Goal: Use online tool/utility: Use online tool/utility

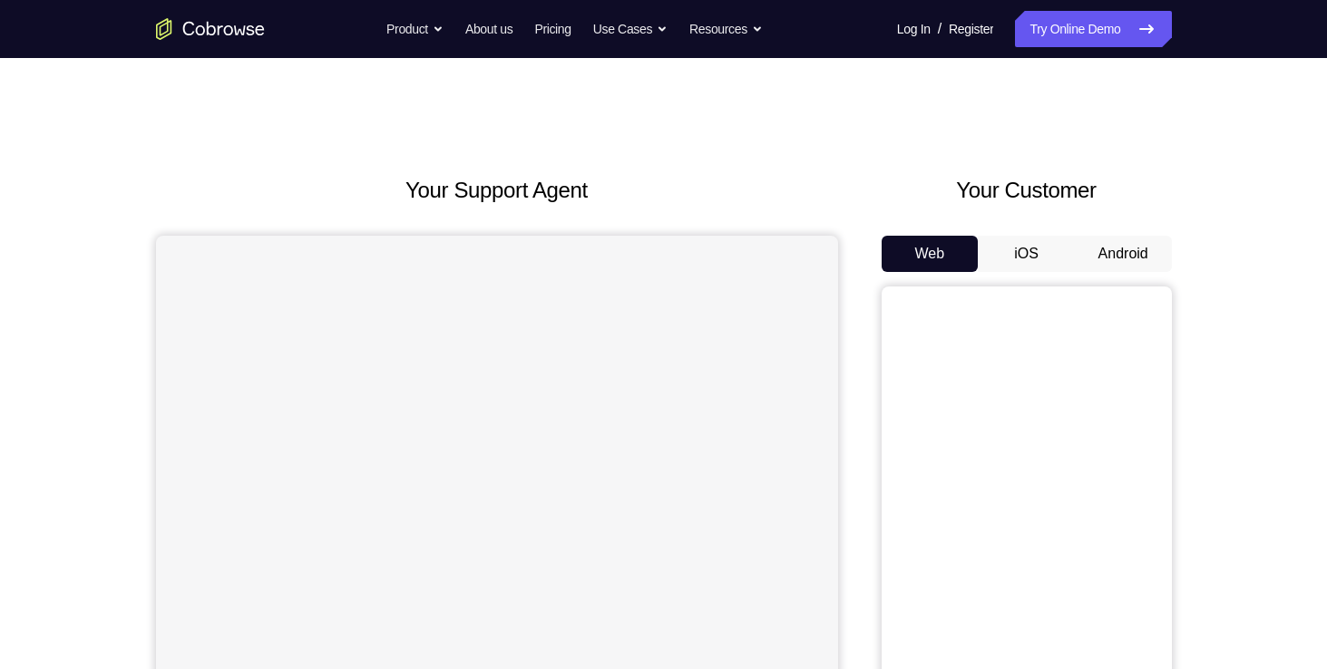
click at [1097, 252] on button "Android" at bounding box center [1123, 254] width 97 height 36
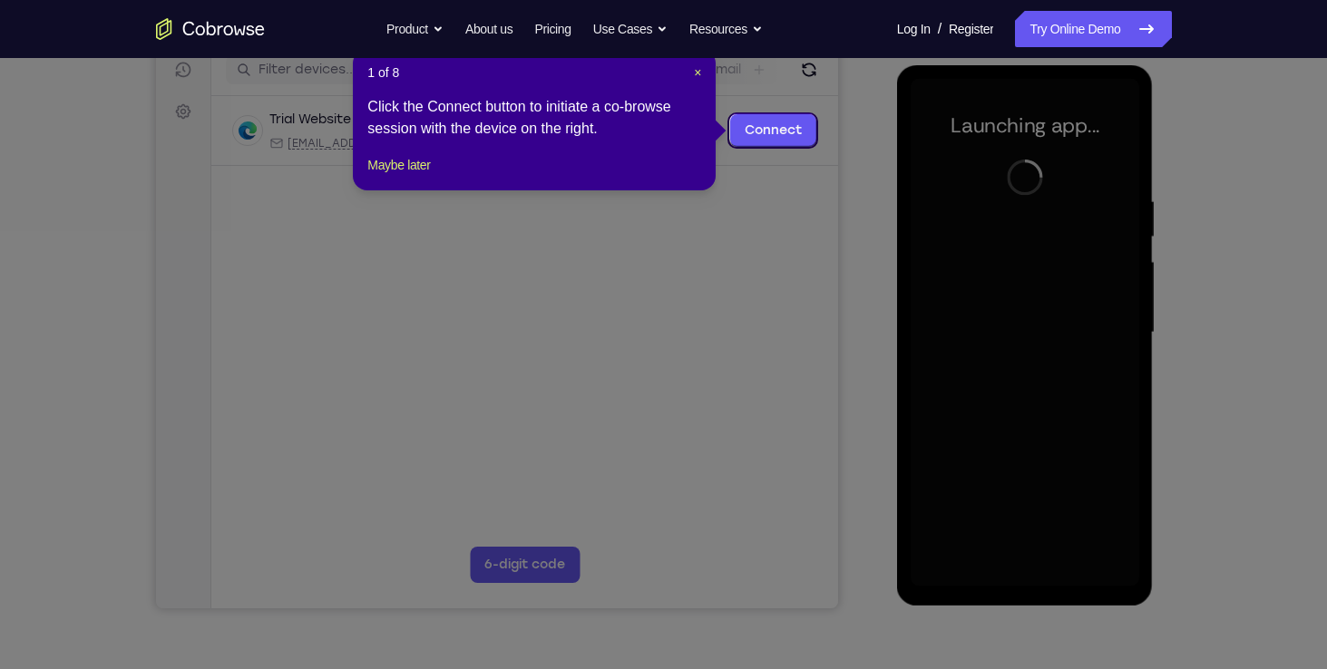
scroll to position [236, 0]
click at [698, 65] on span "×" at bounding box center [697, 71] width 7 height 15
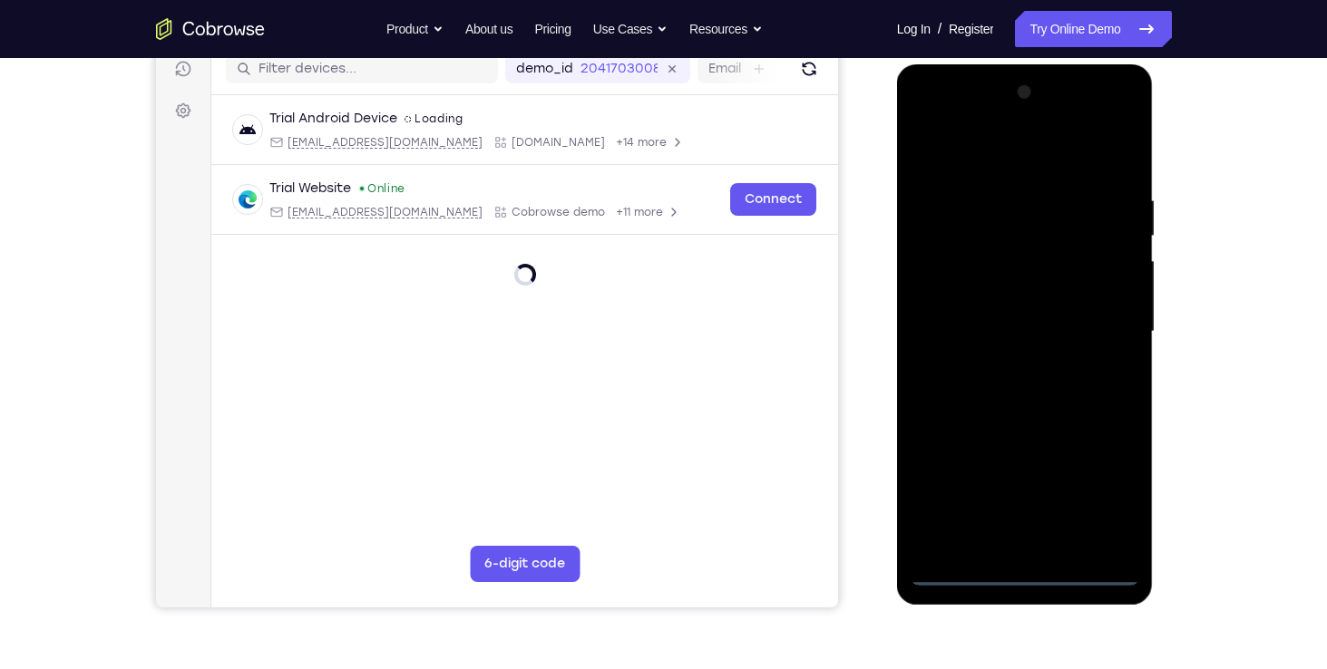
click at [1025, 575] on div at bounding box center [1025, 332] width 229 height 508
click at [1106, 513] on div at bounding box center [1025, 332] width 229 height 508
click at [933, 122] on div at bounding box center [1025, 332] width 229 height 508
click at [1111, 325] on div at bounding box center [1025, 332] width 229 height 508
click at [1013, 361] on div at bounding box center [1025, 332] width 229 height 508
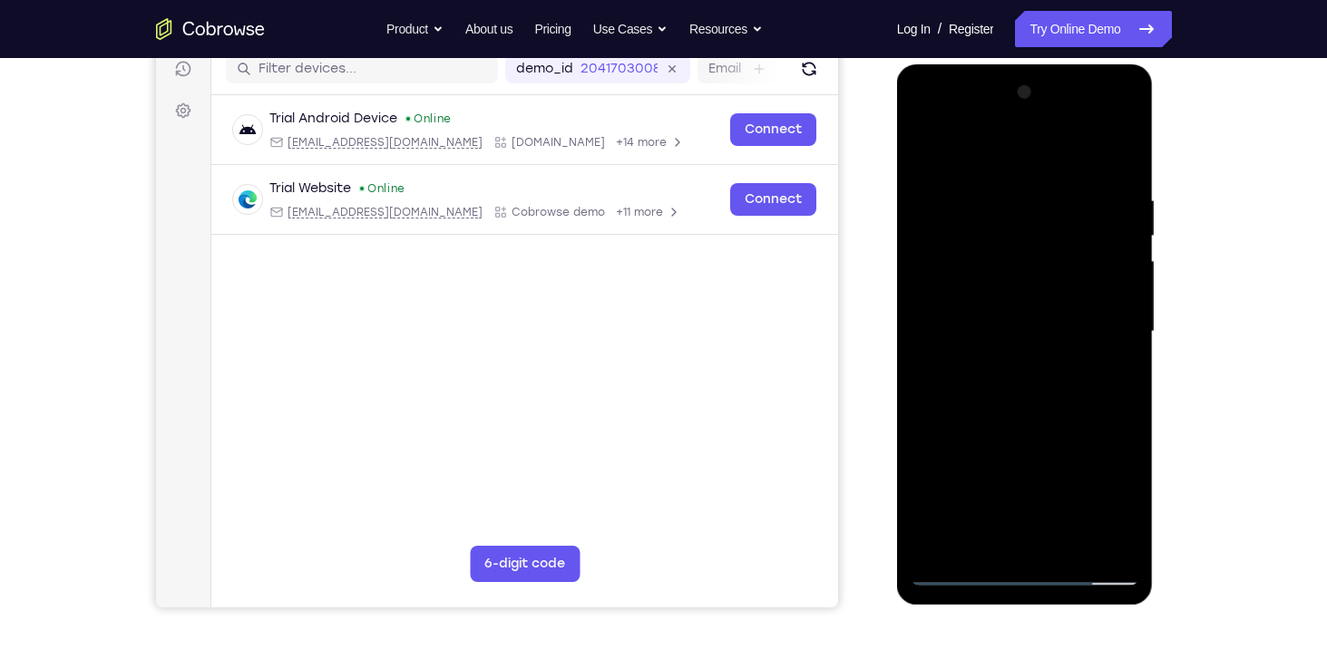
click at [982, 288] on div at bounding box center [1025, 332] width 229 height 508
click at [977, 313] on div at bounding box center [1025, 332] width 229 height 508
click at [988, 263] on div at bounding box center [1025, 332] width 229 height 508
drag, startPoint x: 989, startPoint y: 263, endPoint x: 965, endPoint y: 256, distance: 24.7
click at [965, 256] on div at bounding box center [1025, 332] width 229 height 508
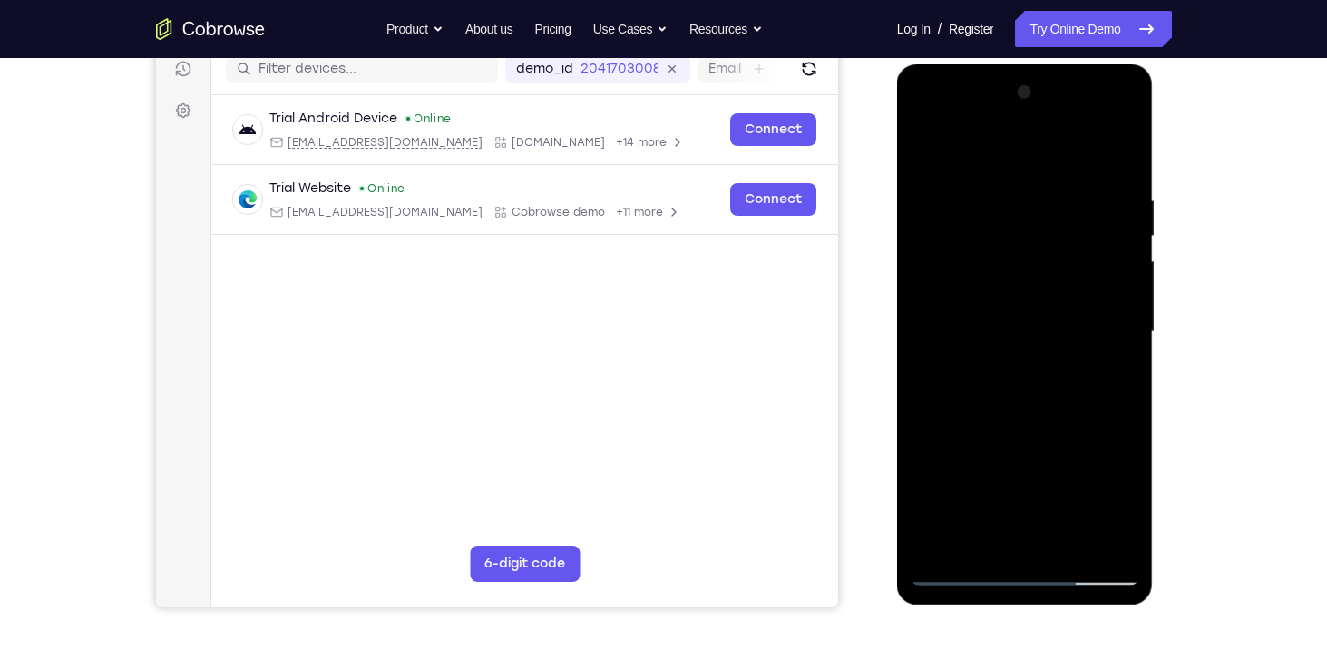
click at [980, 292] on div at bounding box center [1025, 332] width 229 height 508
click at [1087, 327] on div at bounding box center [1025, 332] width 229 height 508
click at [1035, 425] on div at bounding box center [1025, 332] width 229 height 508
click at [1074, 548] on div at bounding box center [1025, 332] width 229 height 508
click at [1031, 430] on div at bounding box center [1025, 332] width 229 height 508
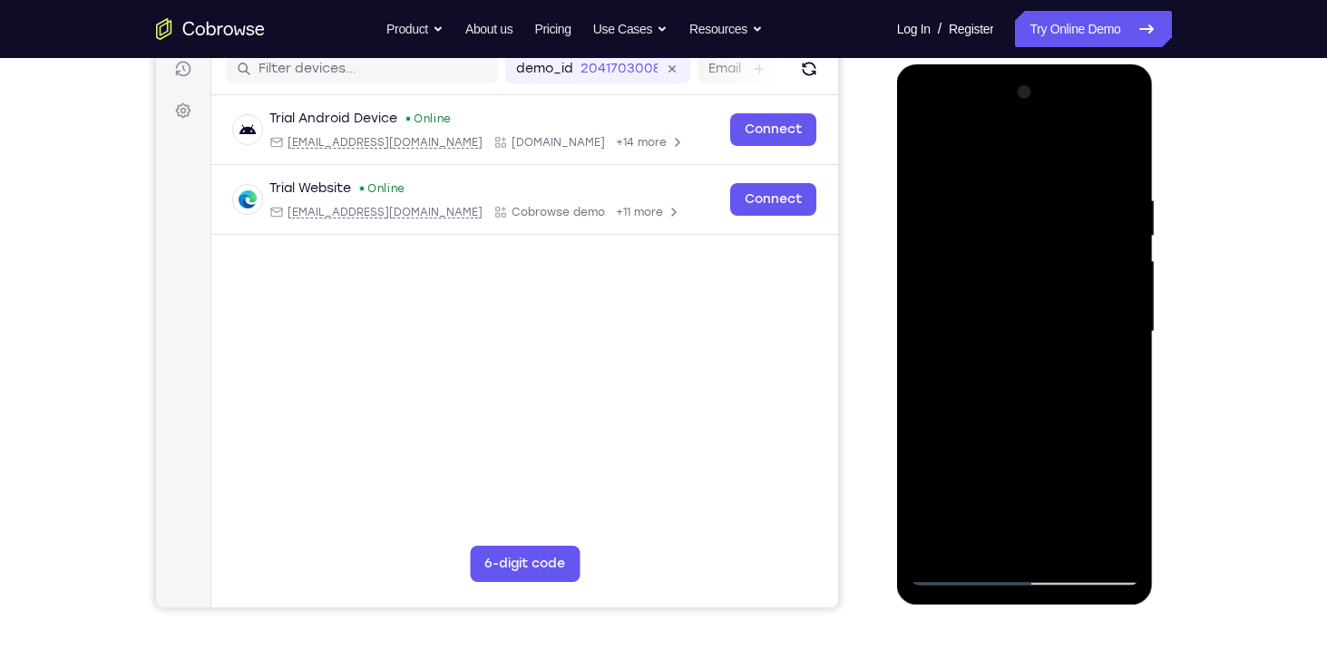
click at [1027, 330] on div at bounding box center [1025, 332] width 229 height 508
click at [981, 532] on div at bounding box center [1025, 332] width 229 height 508
click at [1053, 405] on div at bounding box center [1025, 332] width 229 height 508
click at [993, 220] on div at bounding box center [1025, 332] width 229 height 508
click at [978, 543] on div at bounding box center [1025, 332] width 229 height 508
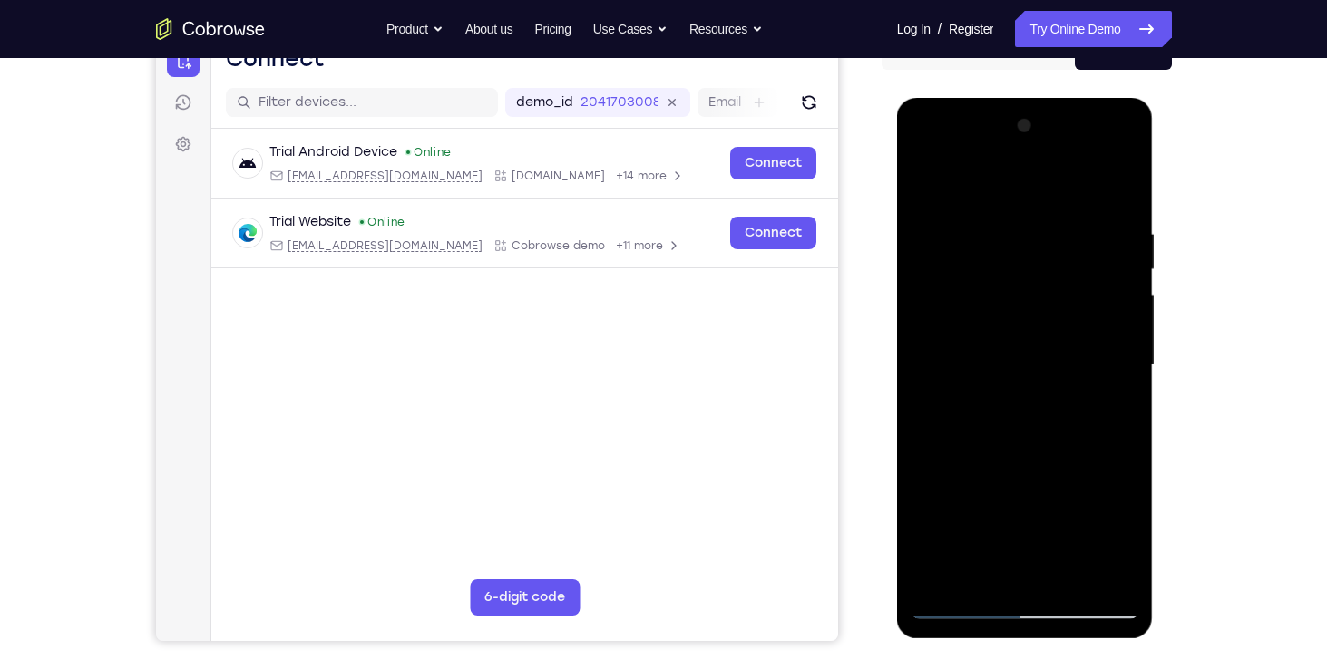
scroll to position [201, 0]
click at [1120, 156] on div at bounding box center [1025, 366] width 229 height 508
click at [1061, 160] on div at bounding box center [1025, 366] width 229 height 508
click at [937, 504] on div at bounding box center [1025, 366] width 229 height 508
click at [997, 469] on div at bounding box center [1025, 366] width 229 height 508
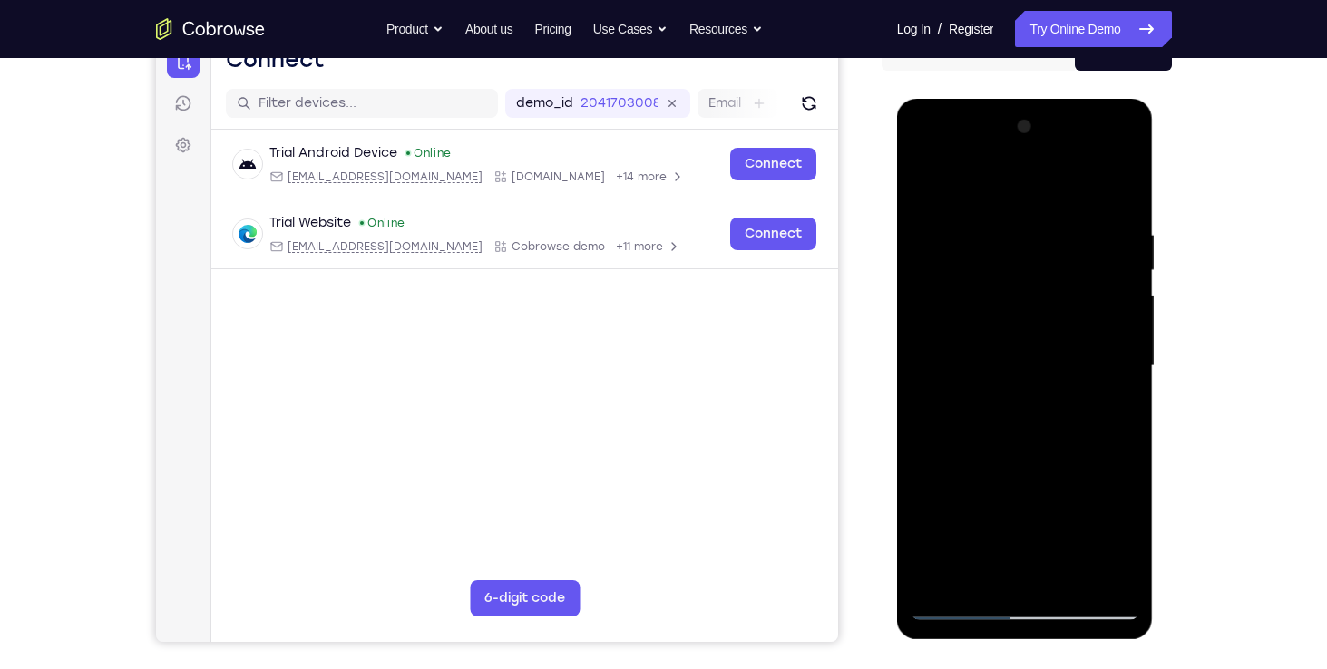
click at [965, 374] on div at bounding box center [1025, 366] width 229 height 508
click at [1099, 573] on div at bounding box center [1025, 366] width 229 height 508
drag, startPoint x: 963, startPoint y: 334, endPoint x: 984, endPoint y: 179, distance: 156.5
click at [984, 179] on div at bounding box center [1025, 366] width 229 height 508
click at [932, 156] on div at bounding box center [1025, 366] width 229 height 508
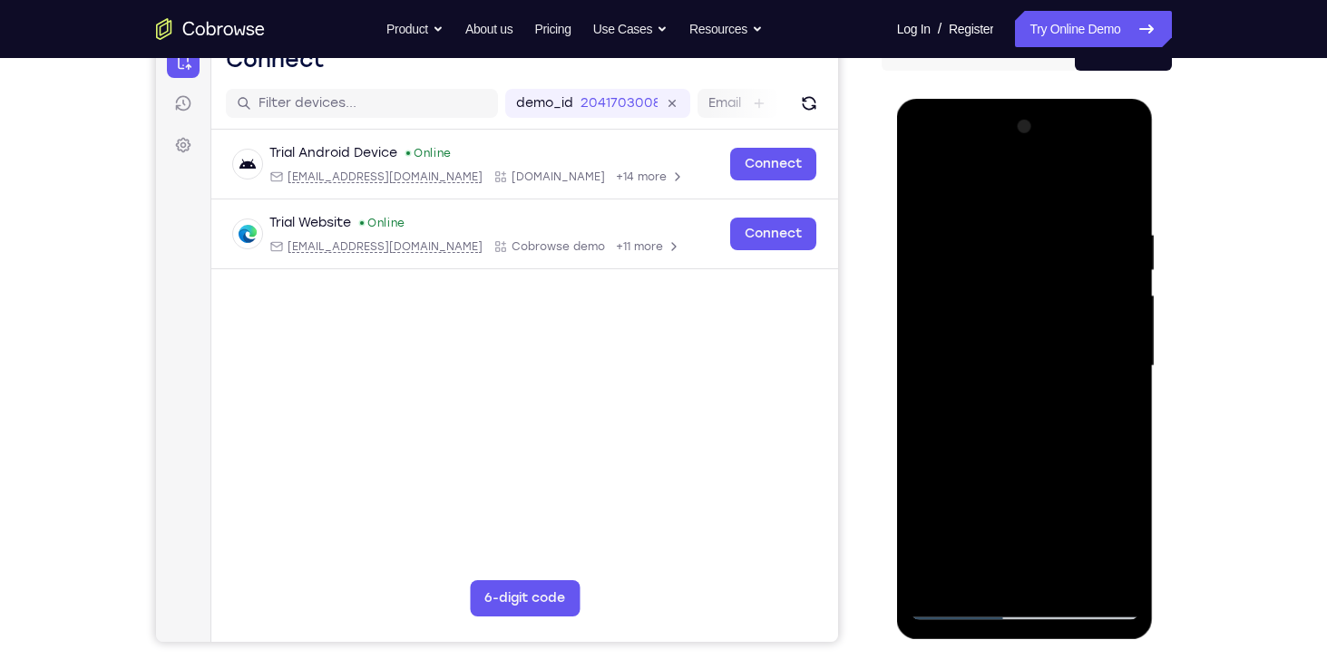
click at [924, 155] on div at bounding box center [1025, 366] width 229 height 508
click at [984, 580] on div at bounding box center [1025, 366] width 229 height 508
click at [1101, 508] on div at bounding box center [1025, 366] width 229 height 508
click at [1010, 506] on div at bounding box center [1025, 366] width 229 height 508
click at [1064, 478] on div at bounding box center [1025, 366] width 229 height 508
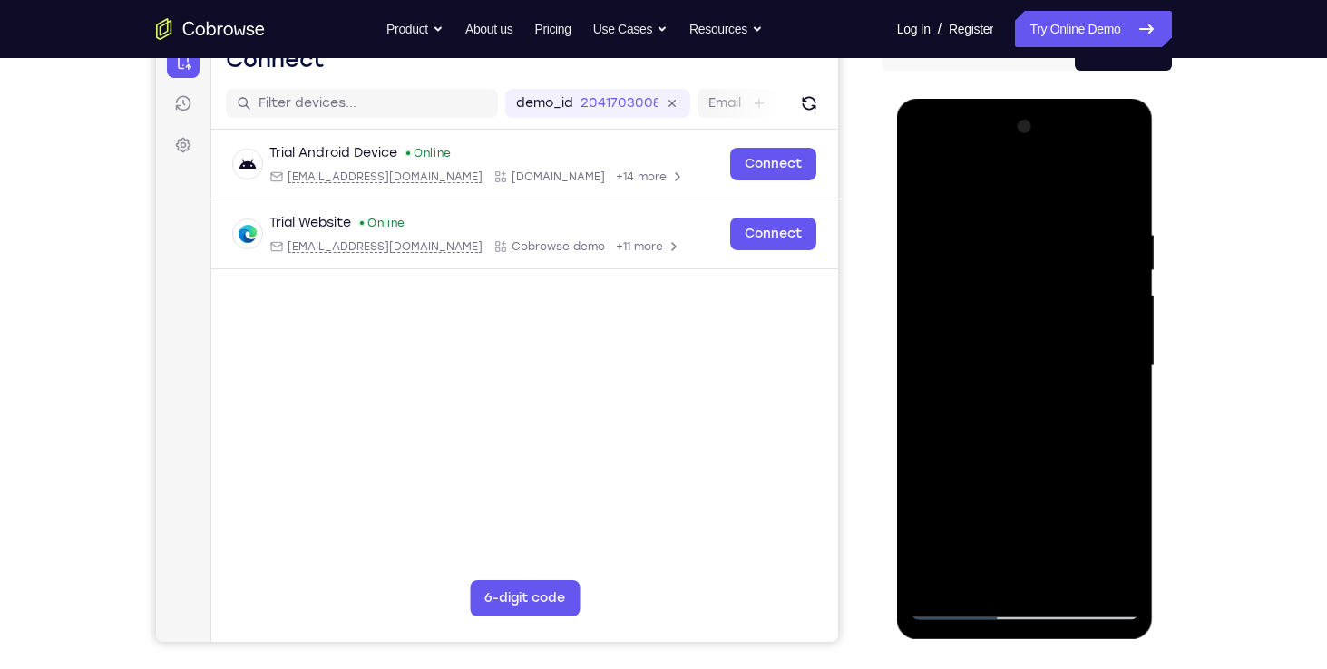
click at [1031, 563] on div at bounding box center [1025, 366] width 229 height 508
click at [1046, 510] on div at bounding box center [1025, 366] width 229 height 508
click at [1108, 478] on div at bounding box center [1025, 366] width 229 height 508
click at [1042, 510] on div at bounding box center [1025, 366] width 229 height 508
click at [1031, 562] on div at bounding box center [1025, 366] width 229 height 508
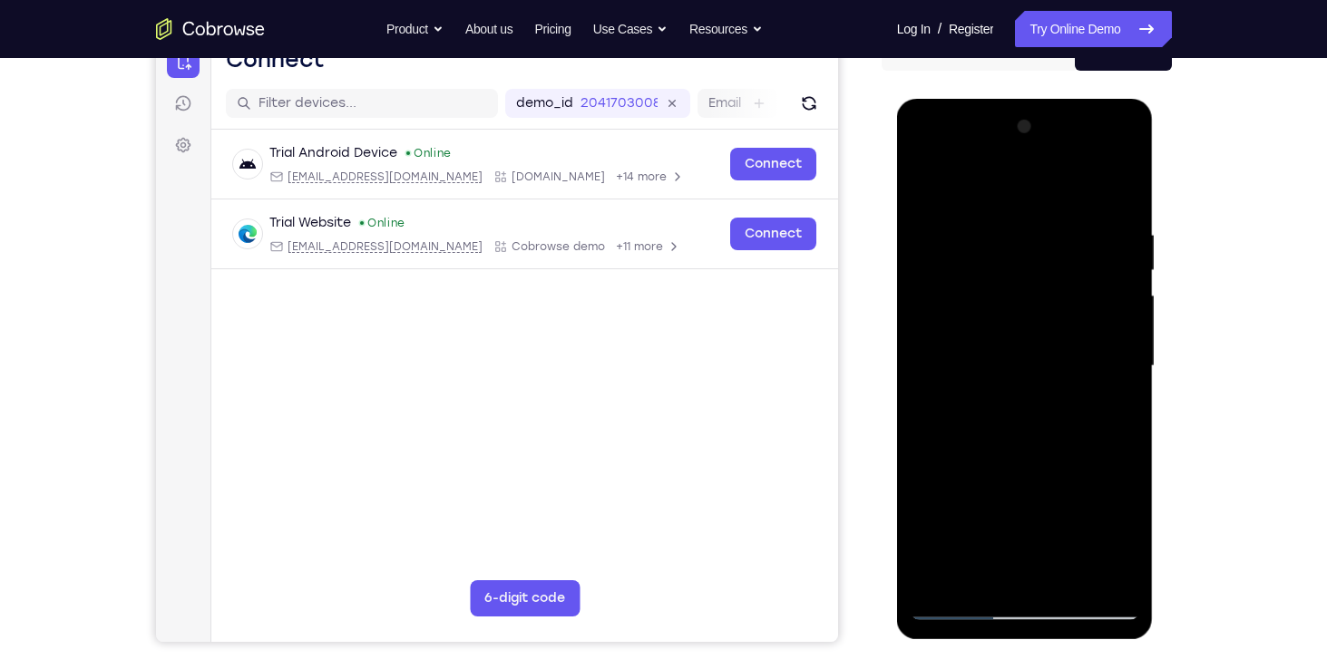
click at [1031, 566] on div at bounding box center [1025, 366] width 229 height 508
click at [1130, 544] on div at bounding box center [1025, 366] width 229 height 508
click at [1040, 569] on div at bounding box center [1025, 366] width 229 height 508
click at [1021, 511] on div at bounding box center [1025, 366] width 229 height 508
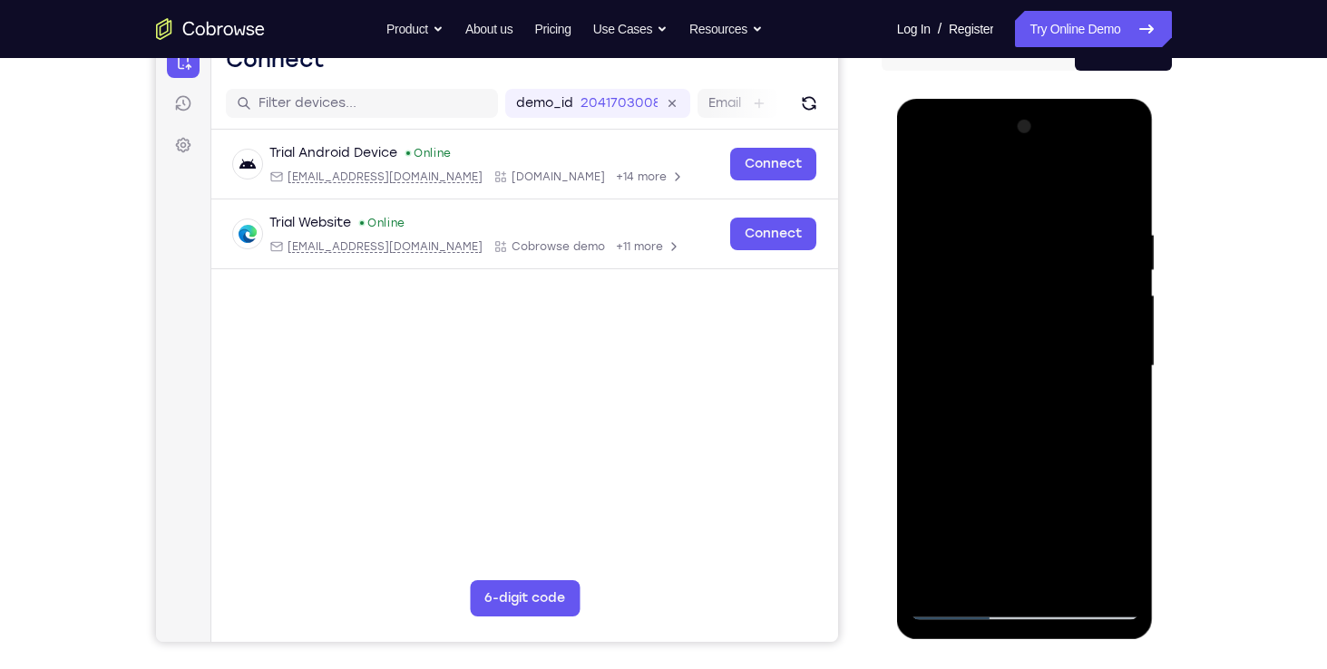
click at [1009, 511] on div at bounding box center [1025, 366] width 229 height 508
click at [941, 510] on div at bounding box center [1025, 366] width 229 height 508
click at [966, 510] on div at bounding box center [1025, 366] width 229 height 508
click at [1124, 508] on div at bounding box center [1025, 366] width 229 height 508
click at [989, 542] on div at bounding box center [1025, 366] width 229 height 508
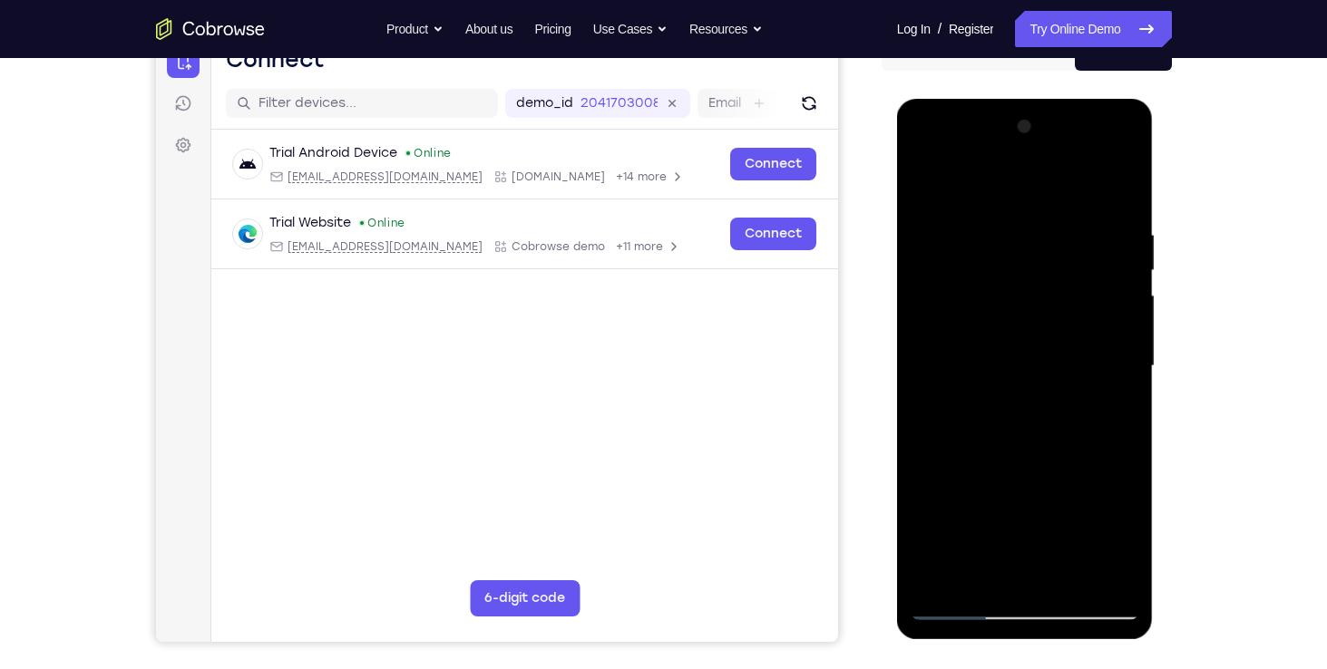
click at [1069, 474] on div at bounding box center [1025, 366] width 229 height 508
click at [1053, 571] on div at bounding box center [1025, 366] width 229 height 508
click at [963, 511] on div at bounding box center [1025, 366] width 229 height 508
click at [1022, 503] on div at bounding box center [1025, 366] width 229 height 508
click at [1028, 571] on div at bounding box center [1025, 366] width 229 height 508
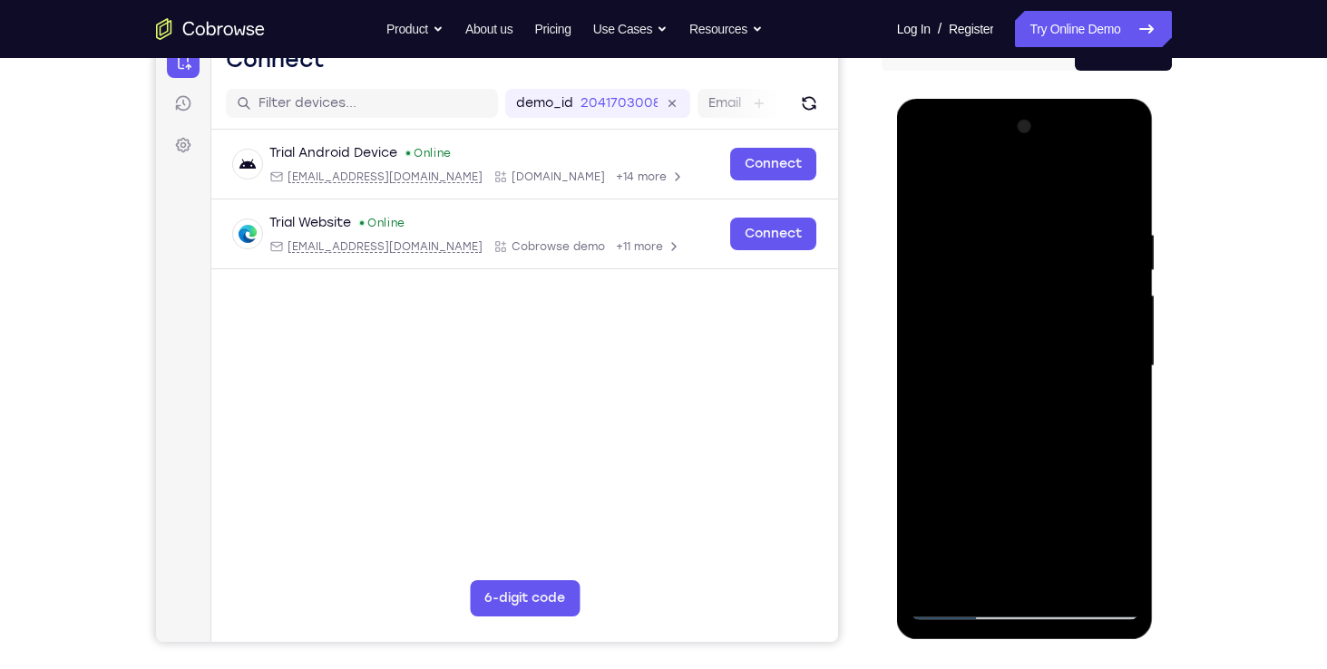
click at [1109, 533] on div at bounding box center [1025, 366] width 229 height 508
click at [1046, 540] on div at bounding box center [1025, 366] width 229 height 508
click at [1098, 511] on div at bounding box center [1025, 366] width 229 height 508
click at [1111, 414] on div at bounding box center [1025, 366] width 229 height 508
click at [930, 185] on div at bounding box center [1025, 366] width 229 height 508
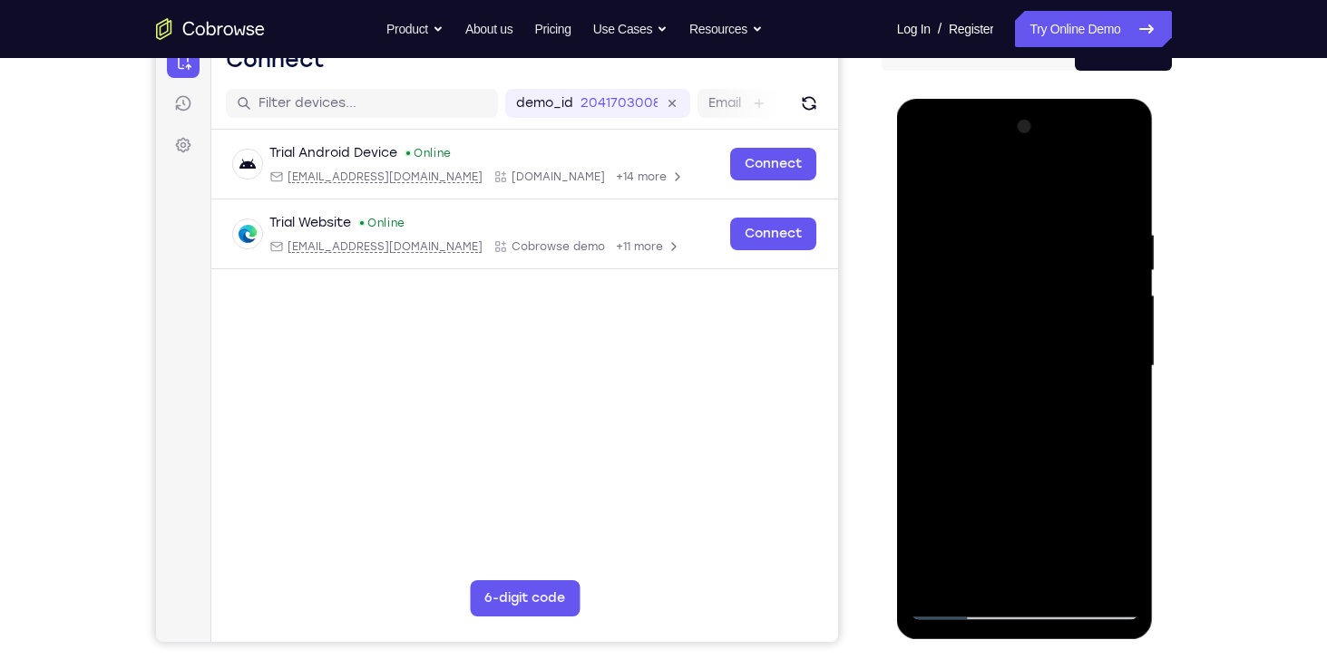
click at [991, 410] on div at bounding box center [1025, 366] width 229 height 508
click at [981, 574] on div at bounding box center [1025, 366] width 229 height 508
click at [1028, 504] on div at bounding box center [1025, 366] width 229 height 508
click at [1006, 505] on div at bounding box center [1025, 366] width 229 height 508
click at [1104, 504] on div at bounding box center [1025, 366] width 229 height 508
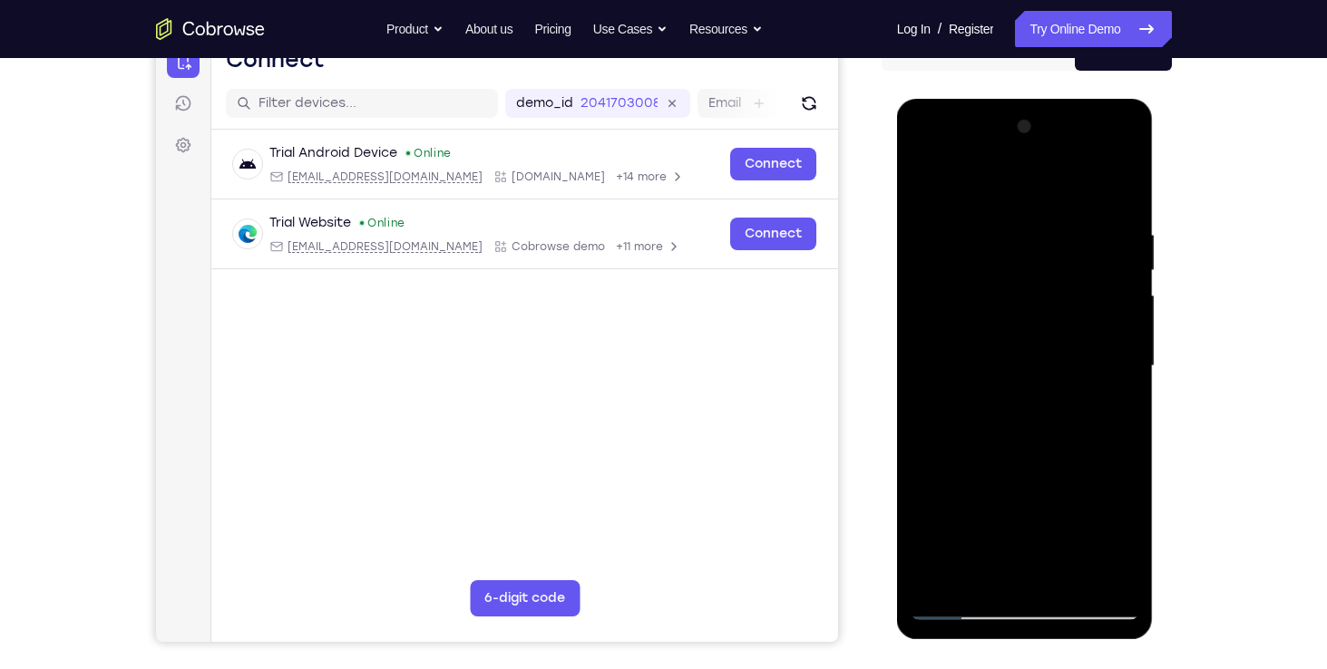
click at [1002, 505] on div at bounding box center [1025, 366] width 229 height 508
click at [963, 505] on div at bounding box center [1025, 366] width 229 height 508
click at [1068, 473] on div at bounding box center [1025, 366] width 229 height 508
click at [1118, 406] on div at bounding box center [1025, 366] width 229 height 508
click at [926, 189] on div at bounding box center [1025, 366] width 229 height 508
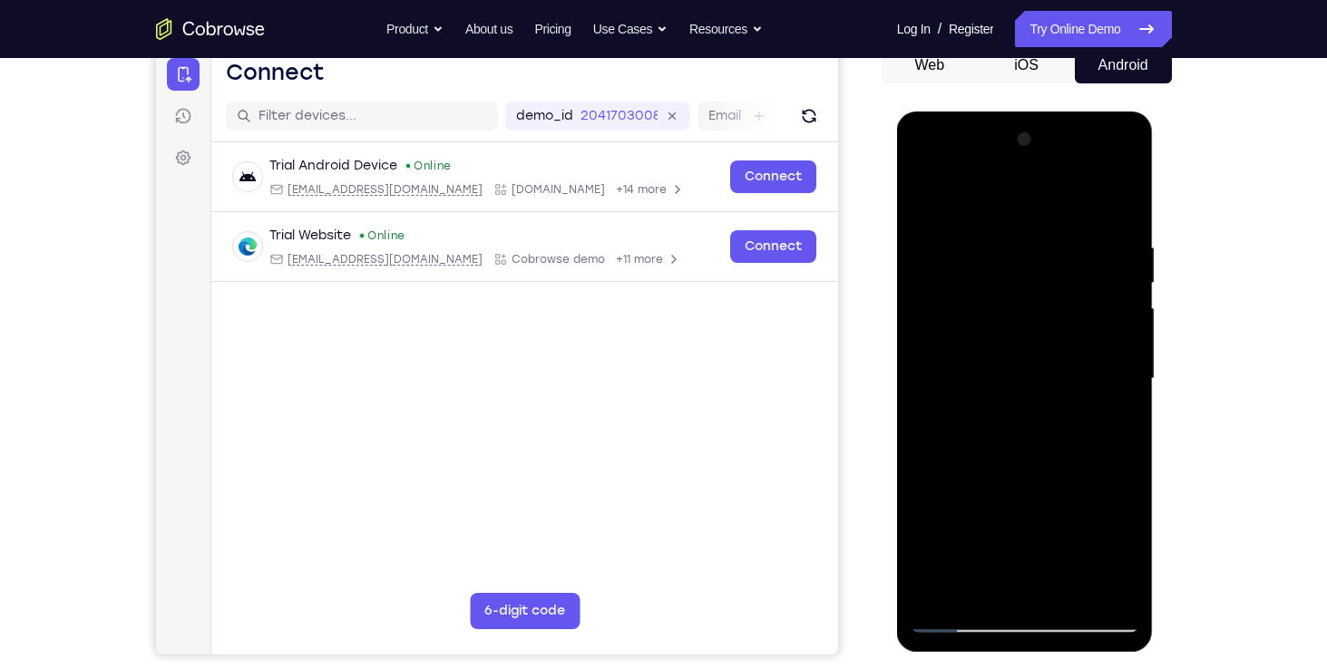
scroll to position [187, 0]
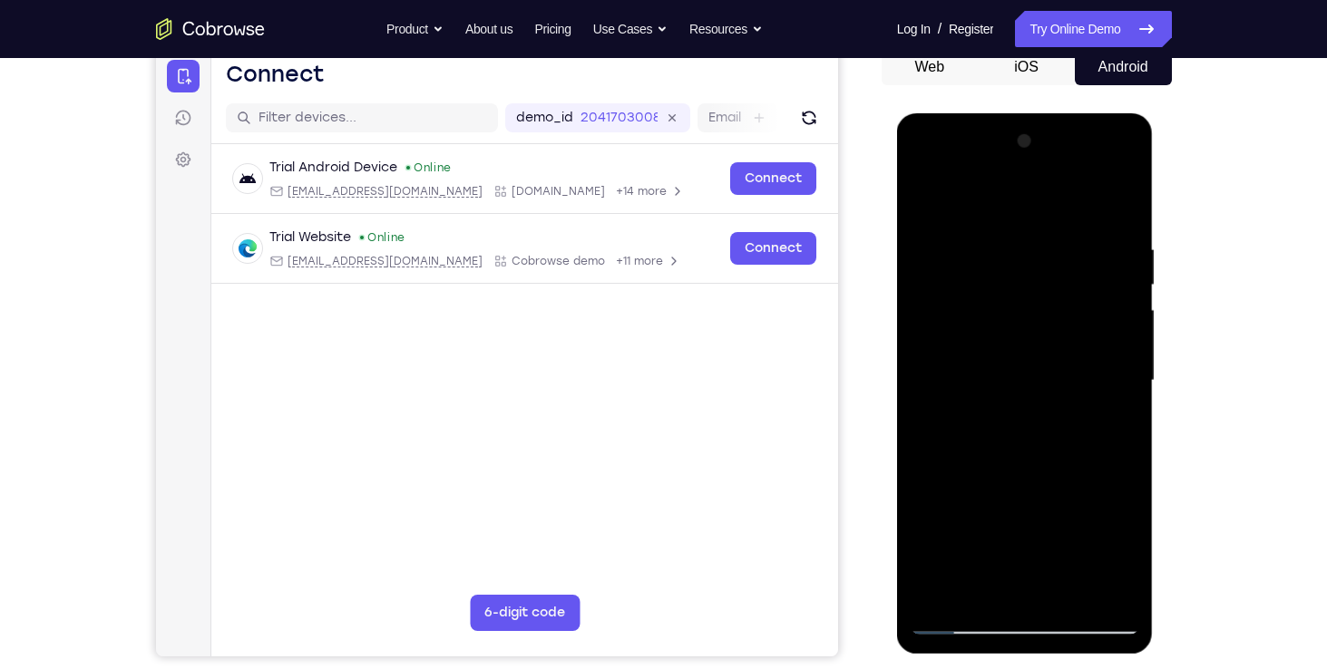
click at [1001, 376] on div at bounding box center [1025, 381] width 229 height 508
click at [971, 575] on div at bounding box center [1025, 381] width 229 height 508
click at [1040, 488] on div at bounding box center [1025, 381] width 229 height 508
click at [1126, 561] on div at bounding box center [1025, 381] width 229 height 508
click at [1049, 560] on div at bounding box center [1025, 381] width 229 height 508
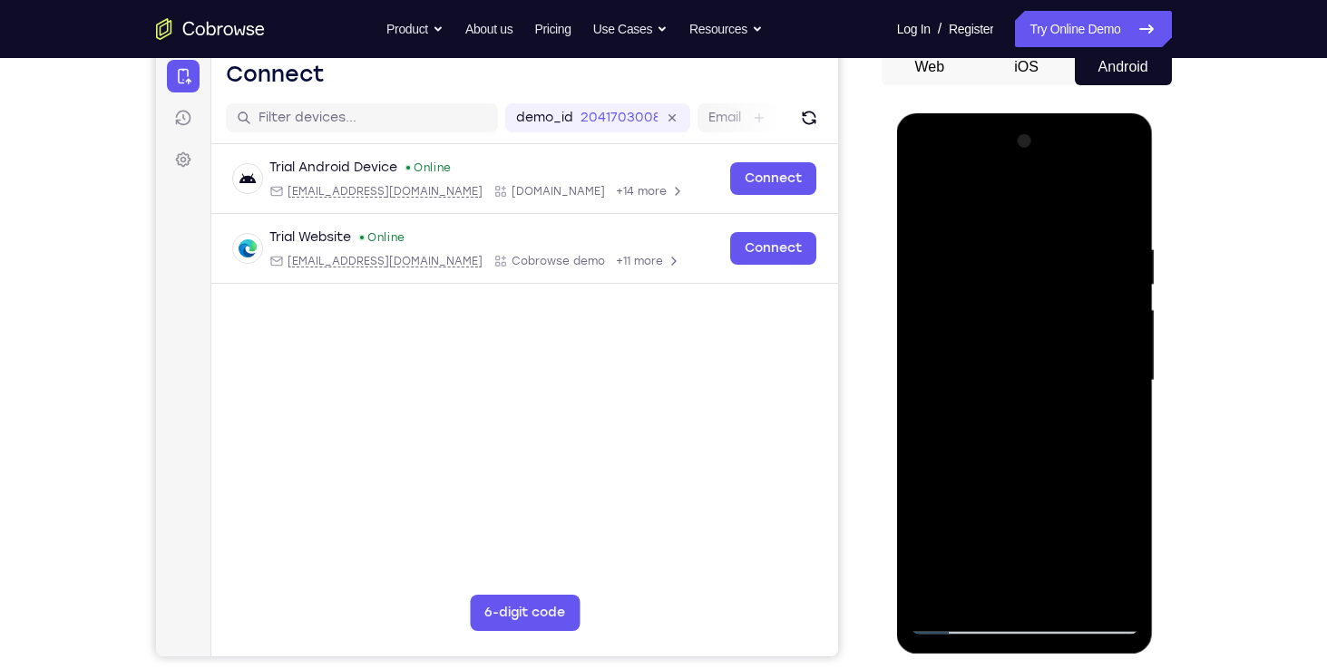
click at [1105, 495] on div at bounding box center [1025, 381] width 229 height 508
click at [922, 528] on div at bounding box center [1025, 381] width 229 height 508
click at [1062, 518] on div at bounding box center [1025, 381] width 229 height 508
click at [969, 526] on div at bounding box center [1025, 381] width 229 height 508
click at [1046, 590] on div at bounding box center [1025, 381] width 229 height 508
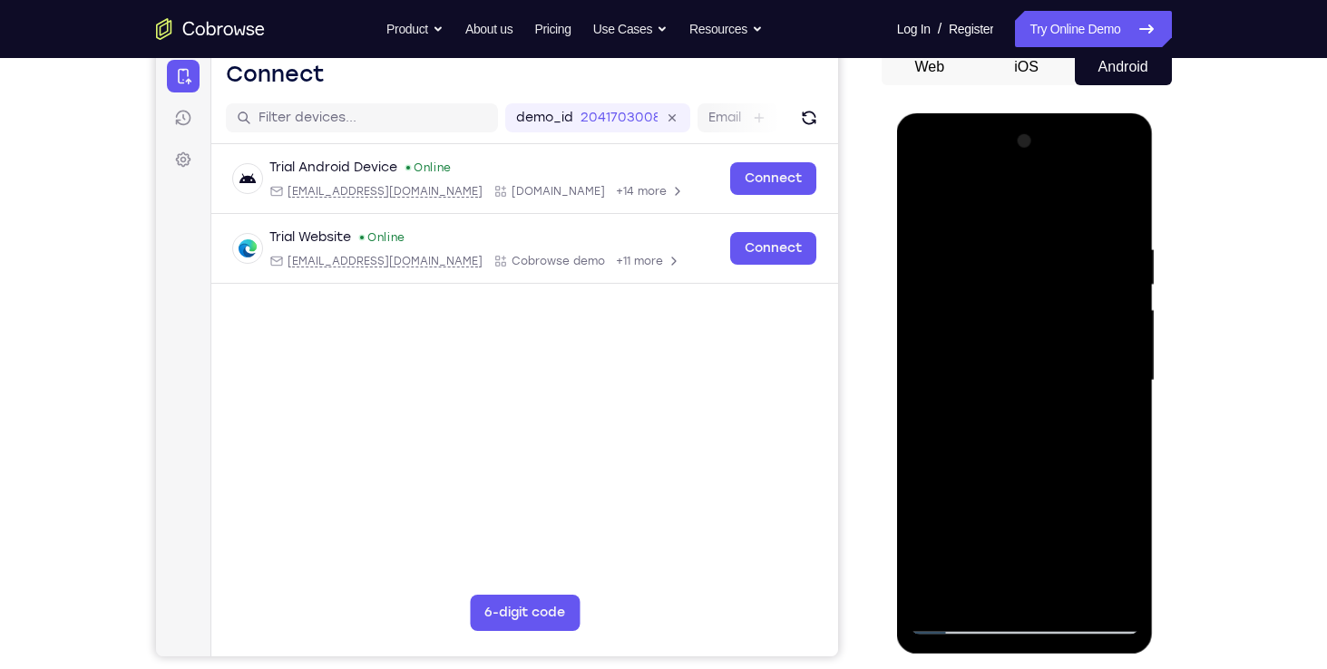
click at [1049, 565] on div at bounding box center [1025, 381] width 229 height 508
click at [1024, 523] on div at bounding box center [1025, 381] width 229 height 508
click at [1012, 522] on div at bounding box center [1025, 381] width 229 height 508
click at [1064, 493] on div at bounding box center [1025, 381] width 229 height 508
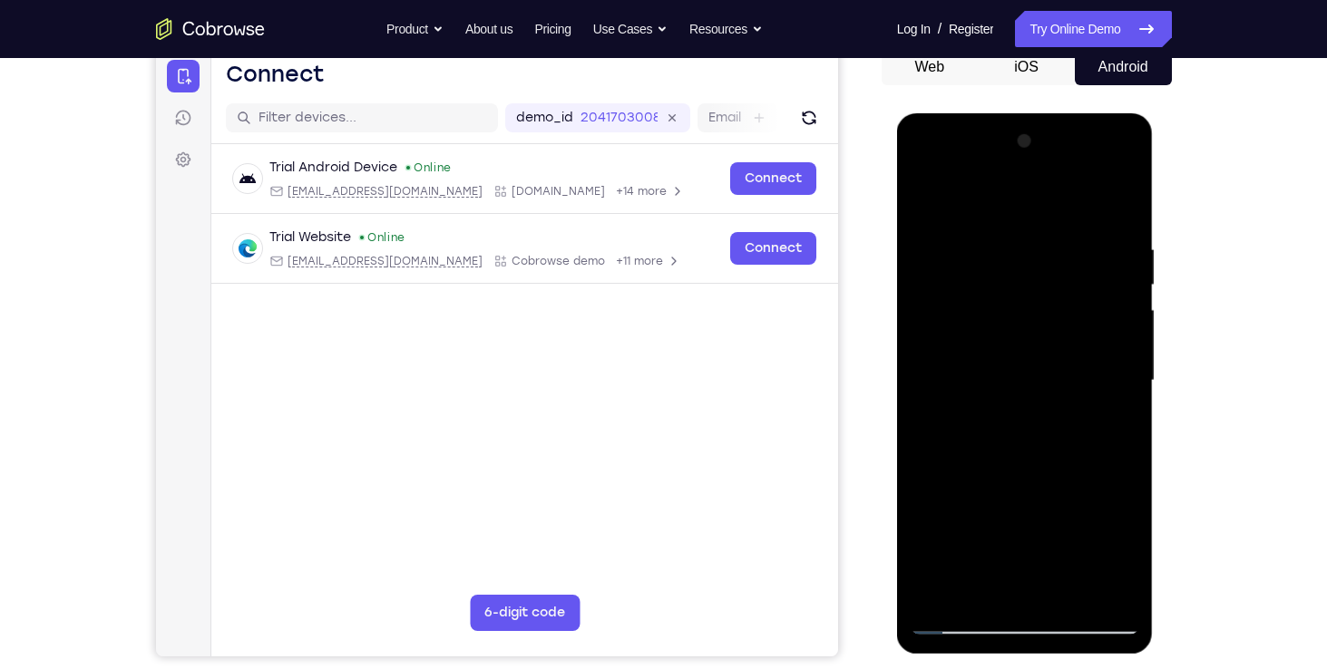
click at [1039, 577] on div at bounding box center [1025, 381] width 229 height 508
click at [973, 537] on div at bounding box center [1025, 381] width 229 height 508
click at [1046, 489] on div at bounding box center [1025, 381] width 229 height 508
click at [1088, 520] on div at bounding box center [1025, 381] width 229 height 508
click at [1108, 431] on div at bounding box center [1025, 381] width 229 height 508
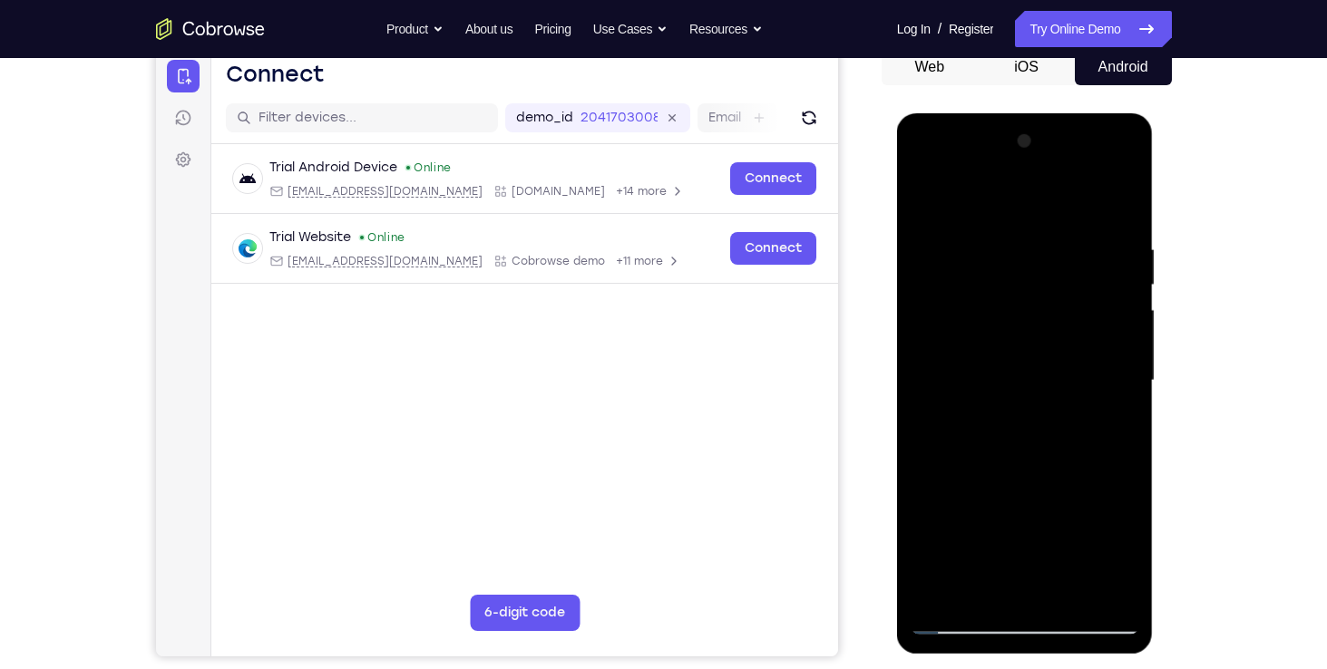
click at [1068, 483] on div at bounding box center [1025, 381] width 229 height 508
click at [1010, 522] on div at bounding box center [1025, 381] width 229 height 508
click at [1025, 521] on div at bounding box center [1025, 381] width 229 height 508
click at [1021, 579] on div at bounding box center [1025, 381] width 229 height 508
click at [988, 526] on div at bounding box center [1025, 381] width 229 height 508
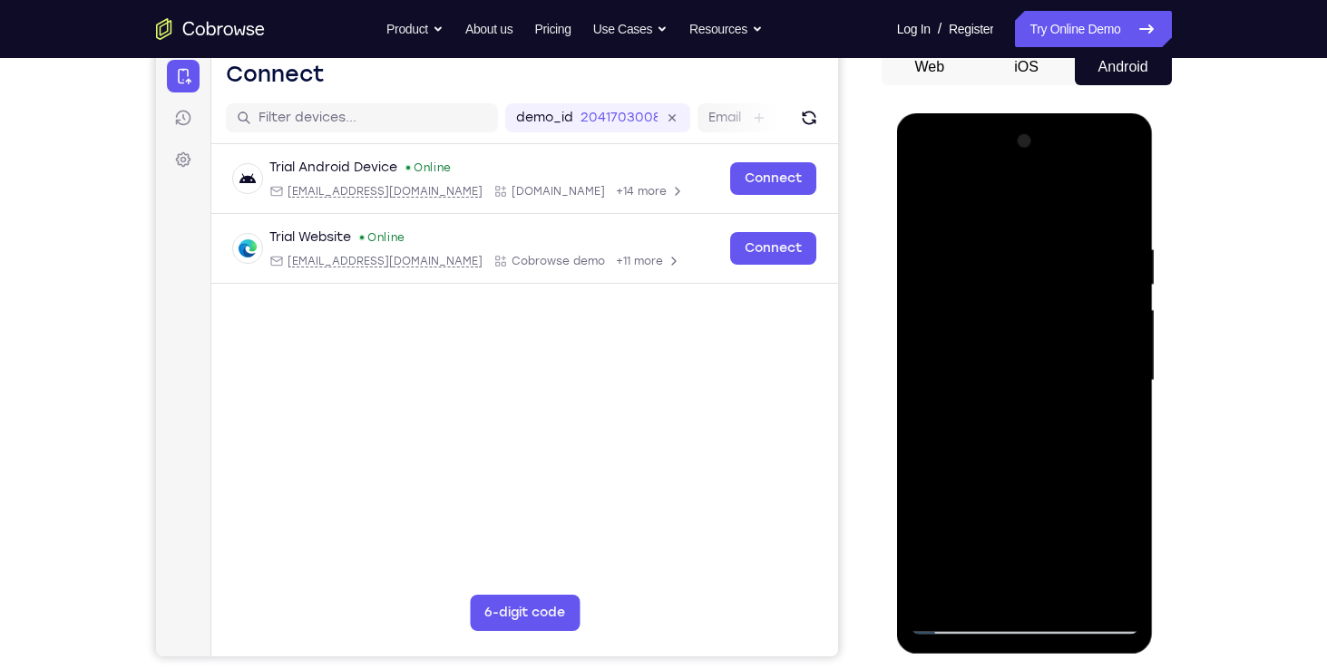
click at [1028, 519] on div at bounding box center [1025, 381] width 229 height 508
click at [1010, 519] on div at bounding box center [1025, 381] width 229 height 508
click at [1089, 486] on div at bounding box center [1025, 381] width 229 height 508
click at [1085, 518] on div at bounding box center [1025, 381] width 229 height 508
click at [968, 526] on div at bounding box center [1025, 381] width 229 height 508
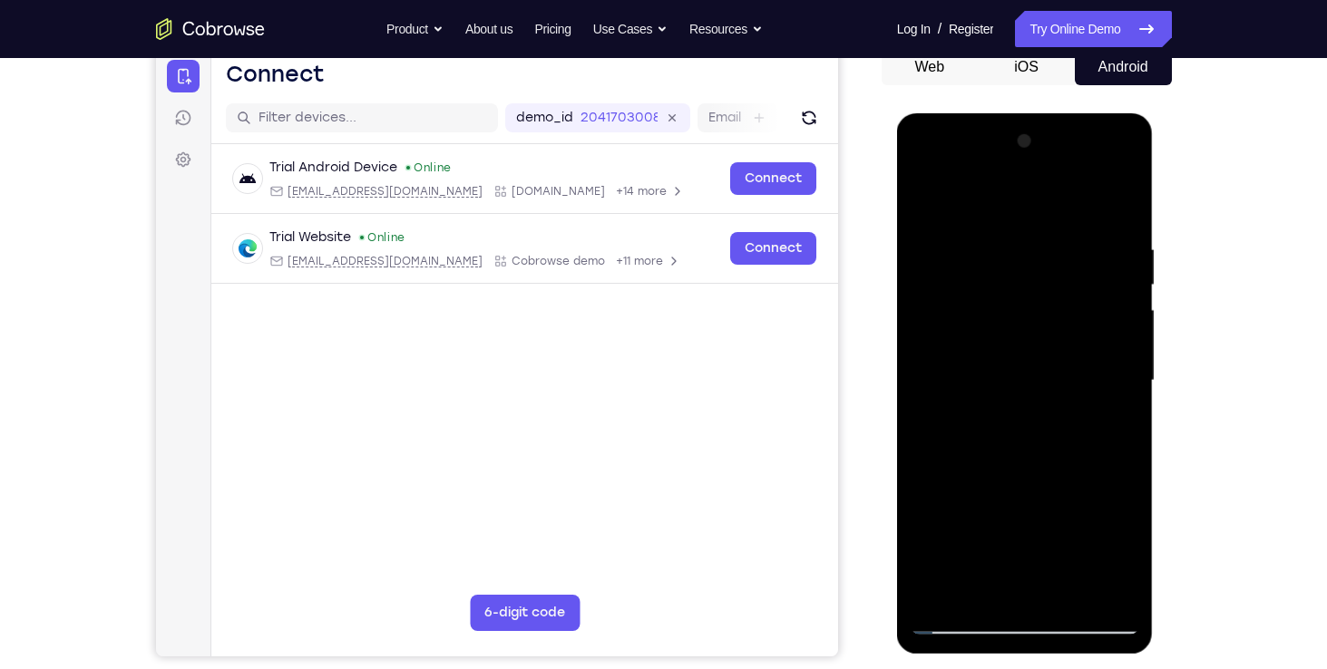
click at [945, 526] on div at bounding box center [1025, 381] width 229 height 508
click at [1108, 427] on div at bounding box center [1025, 381] width 229 height 508
click at [929, 202] on div at bounding box center [1025, 381] width 229 height 508
click at [1059, 377] on div at bounding box center [1025, 381] width 229 height 508
click at [991, 584] on div at bounding box center [1025, 381] width 229 height 508
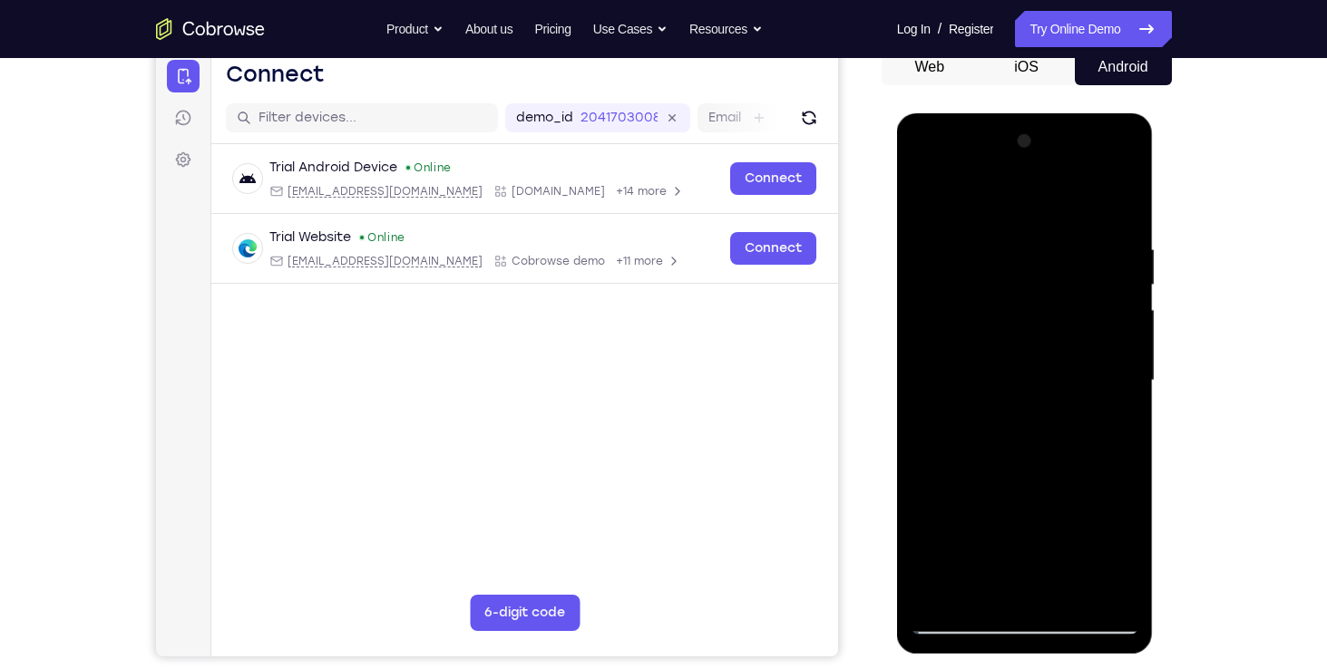
click at [966, 529] on div at bounding box center [1025, 381] width 229 height 508
click at [979, 523] on div at bounding box center [1025, 381] width 229 height 508
click at [1064, 515] on div at bounding box center [1025, 381] width 229 height 508
click at [1059, 587] on div at bounding box center [1025, 381] width 229 height 508
click at [1027, 526] on div at bounding box center [1025, 381] width 229 height 508
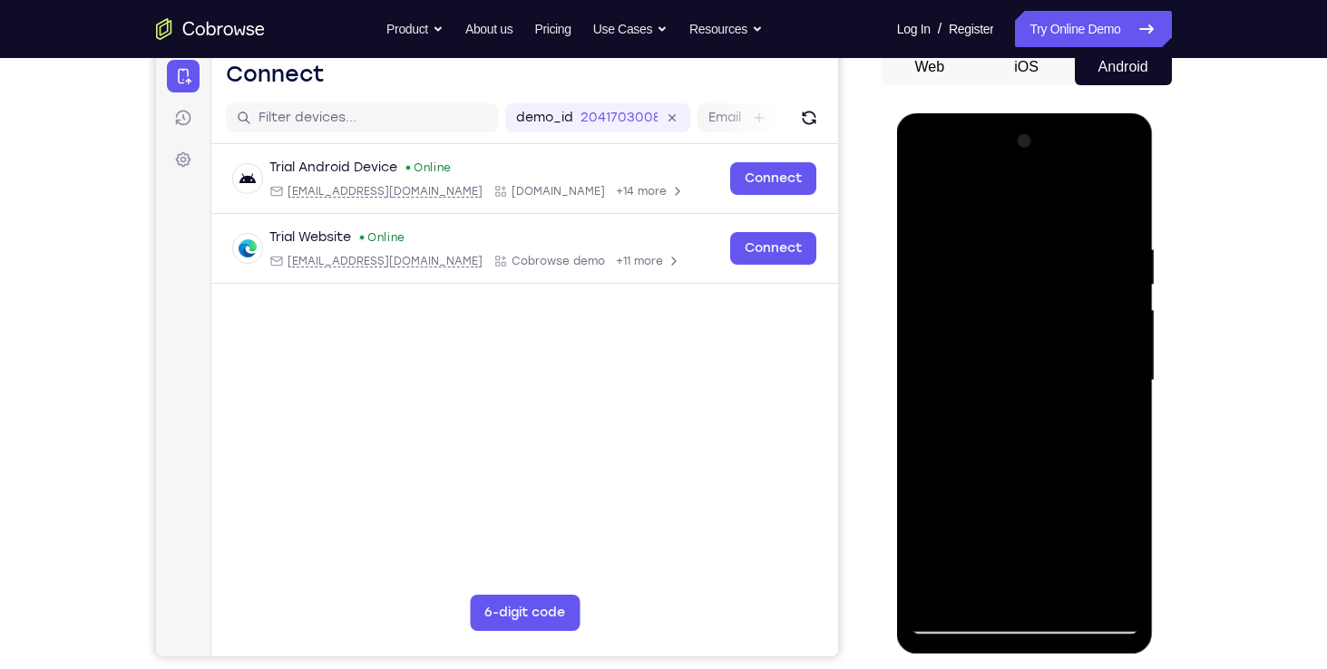
click at [1001, 522] on div at bounding box center [1025, 381] width 229 height 508
click at [1042, 488] on div at bounding box center [1025, 381] width 229 height 508
click at [984, 555] on div at bounding box center [1025, 381] width 229 height 508
click at [942, 492] on div at bounding box center [1025, 381] width 229 height 508
click at [1110, 426] on div at bounding box center [1025, 381] width 229 height 508
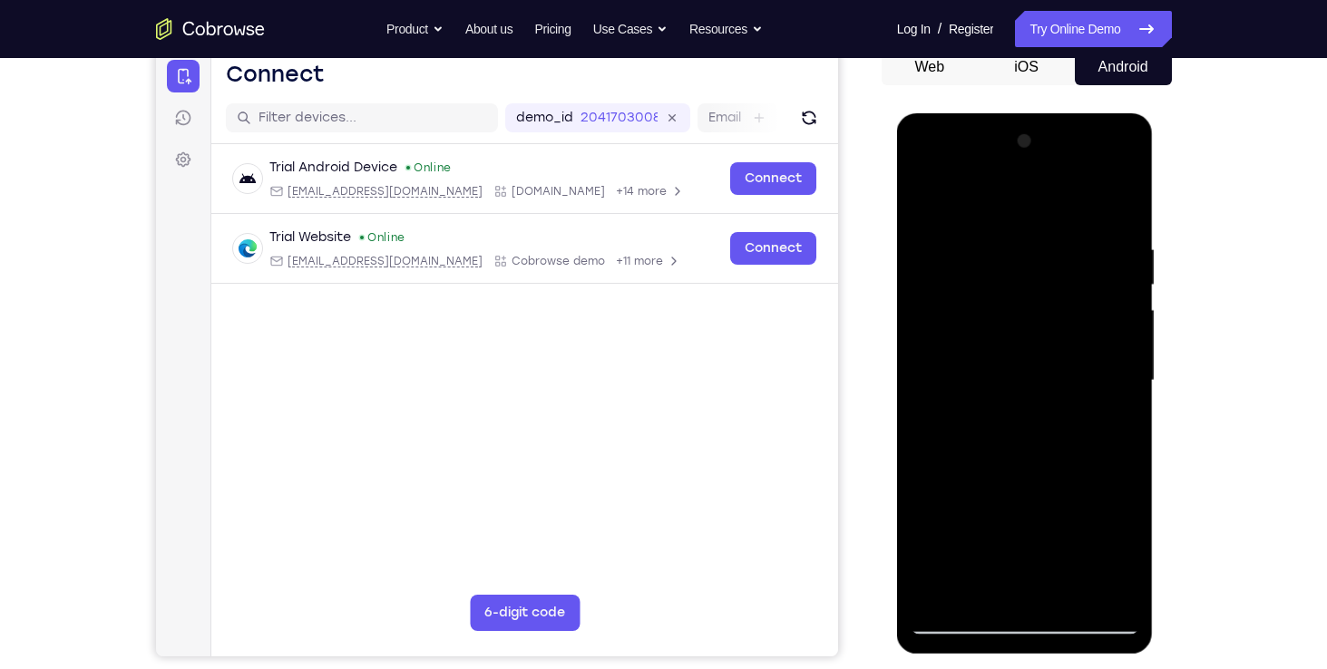
click at [1025, 519] on div at bounding box center [1025, 381] width 229 height 508
click at [986, 493] on div at bounding box center [1025, 381] width 229 height 508
click at [998, 493] on div at bounding box center [1025, 381] width 229 height 508
click at [1009, 517] on div at bounding box center [1025, 381] width 229 height 508
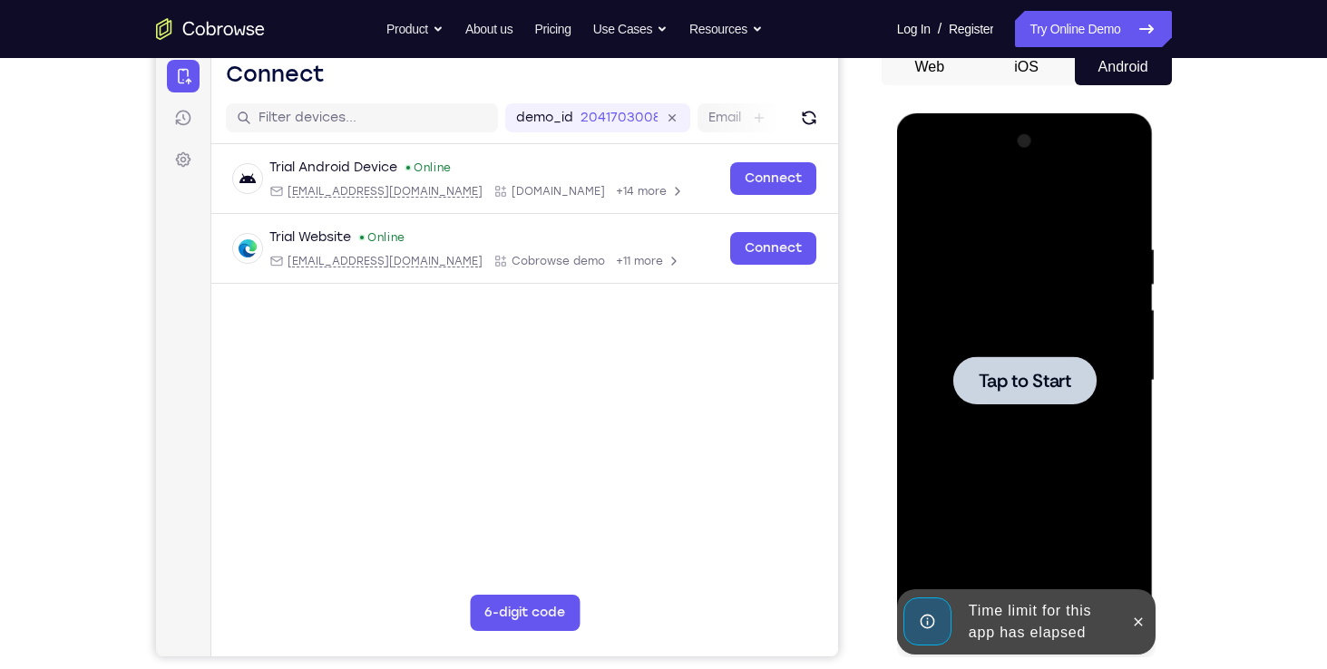
click at [1061, 403] on div at bounding box center [1024, 380] width 143 height 48
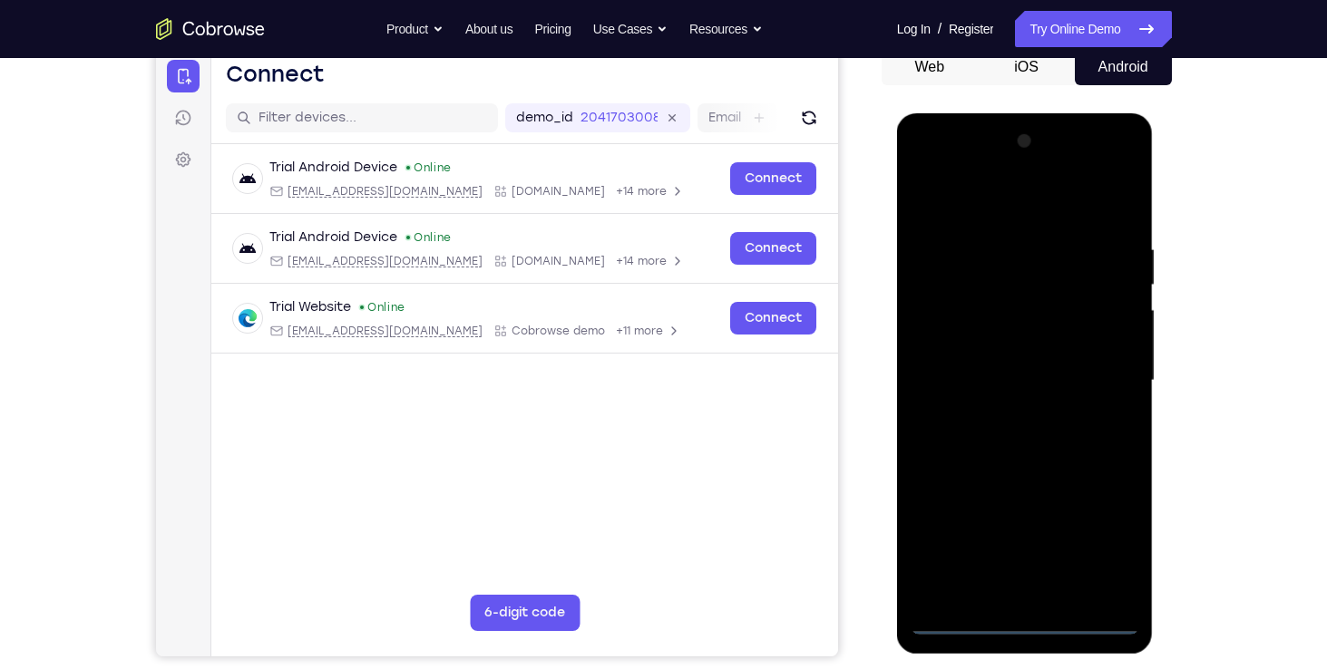
click at [1029, 624] on div at bounding box center [1025, 381] width 229 height 508
click at [1107, 540] on div at bounding box center [1025, 381] width 229 height 508
click at [919, 163] on div at bounding box center [1025, 381] width 229 height 508
click at [1099, 366] on div at bounding box center [1025, 381] width 229 height 508
click at [1006, 412] on div at bounding box center [1025, 381] width 229 height 508
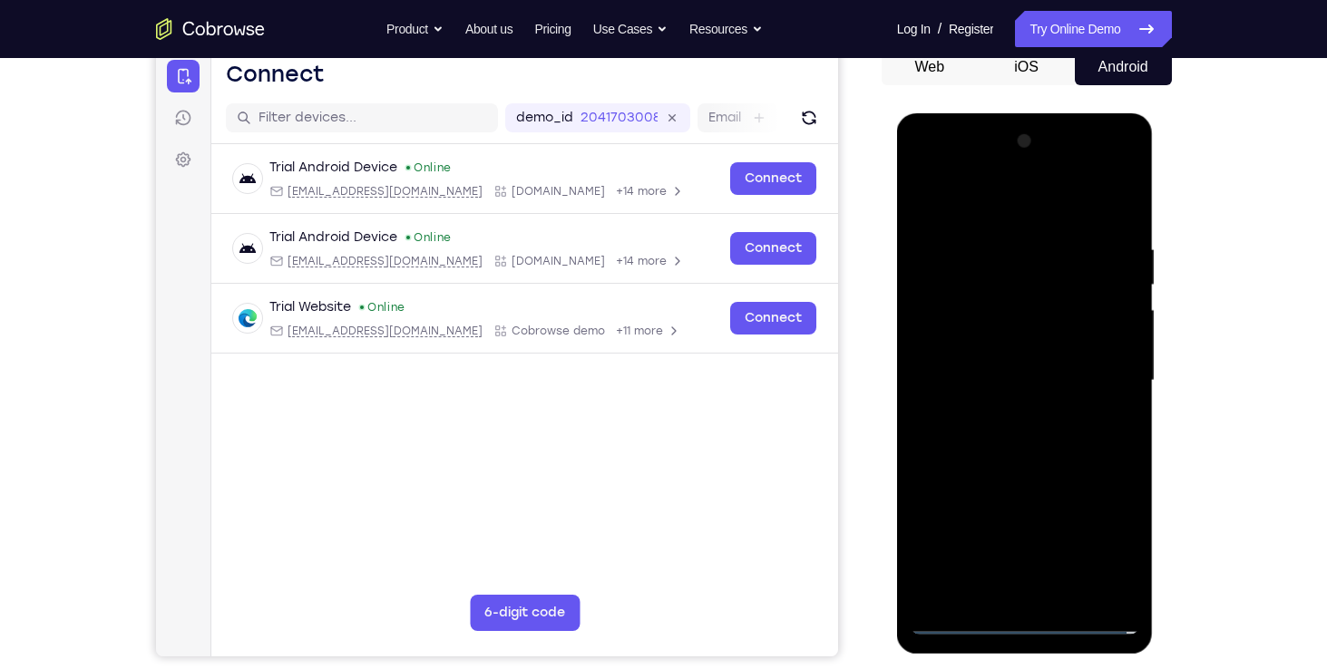
click at [1028, 348] on div at bounding box center [1025, 381] width 229 height 508
click at [1038, 493] on div at bounding box center [1025, 381] width 229 height 508
click at [1100, 494] on div at bounding box center [1025, 381] width 229 height 508
click at [1060, 490] on div at bounding box center [1025, 381] width 229 height 508
click at [955, 519] on div at bounding box center [1025, 381] width 229 height 508
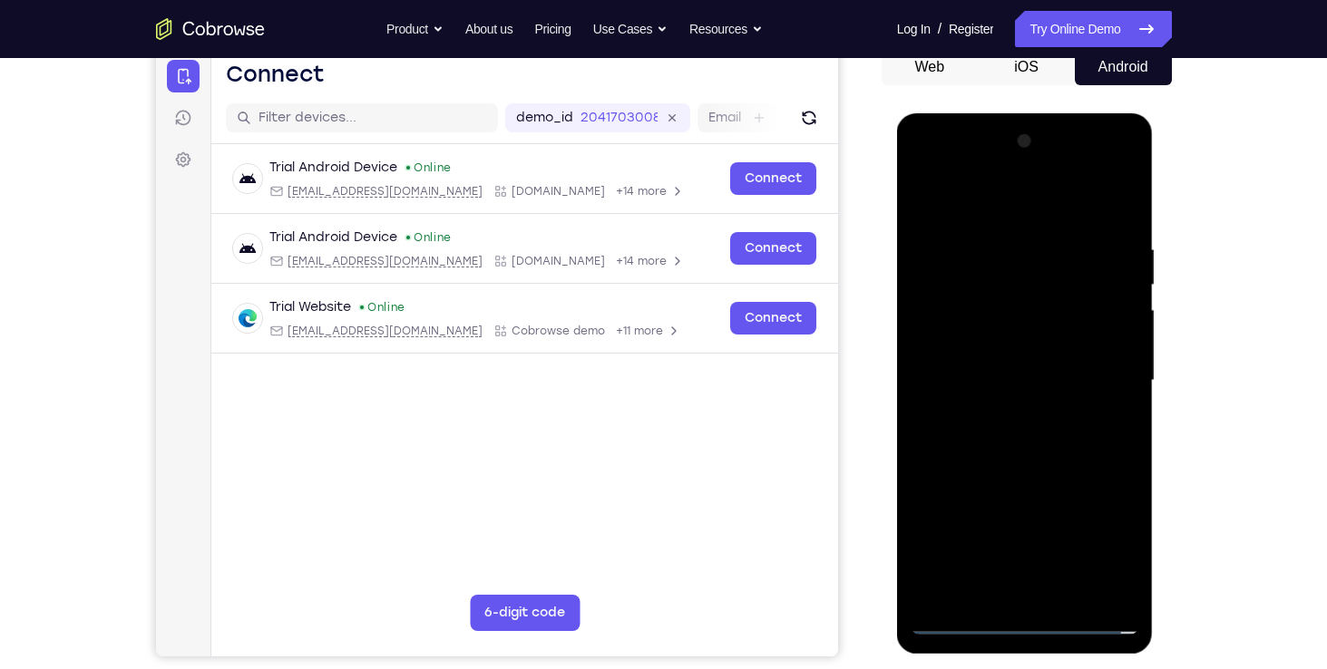
click at [973, 490] on div at bounding box center [1025, 381] width 229 height 508
click at [1002, 519] on div at bounding box center [1025, 381] width 229 height 508
click at [924, 589] on div at bounding box center [1025, 381] width 229 height 508
click at [992, 522] on div at bounding box center [1025, 381] width 229 height 508
click at [937, 584] on div at bounding box center [1025, 381] width 229 height 508
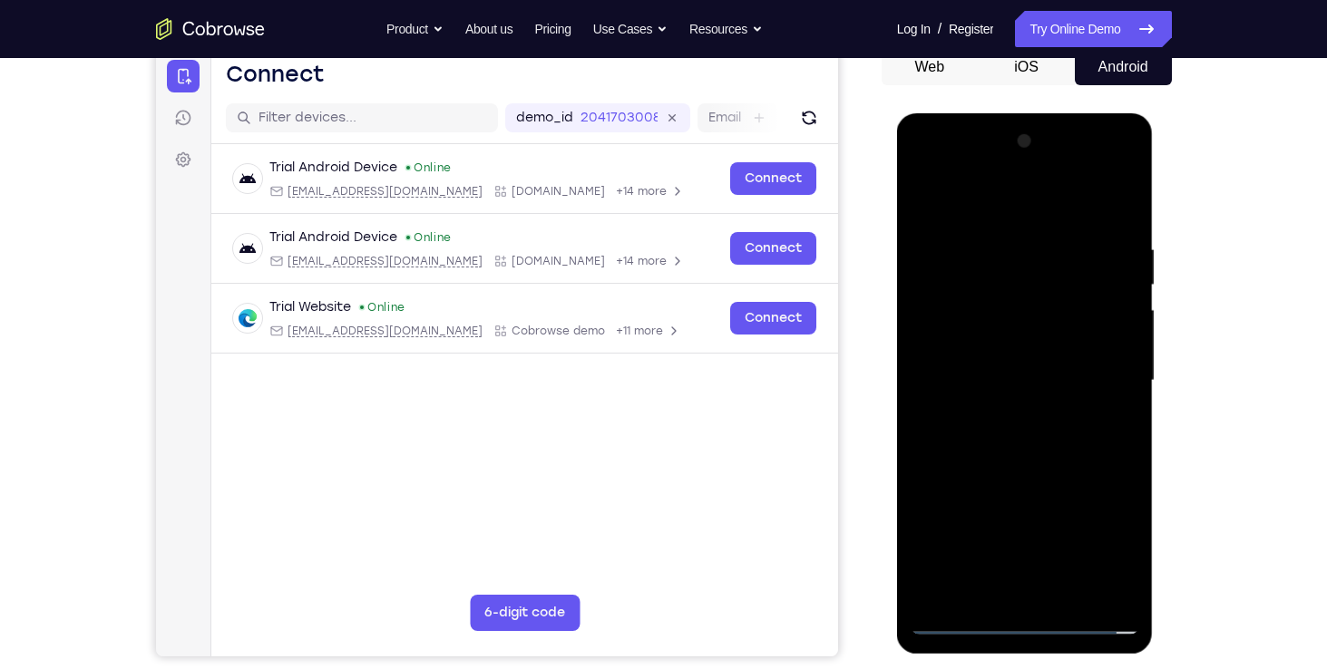
click at [931, 526] on div at bounding box center [1025, 381] width 229 height 508
click at [1050, 520] on div at bounding box center [1025, 381] width 229 height 508
click at [1089, 543] on div at bounding box center [1025, 381] width 229 height 508
click at [962, 483] on div at bounding box center [1025, 381] width 229 height 508
click at [983, 518] on div at bounding box center [1025, 381] width 229 height 508
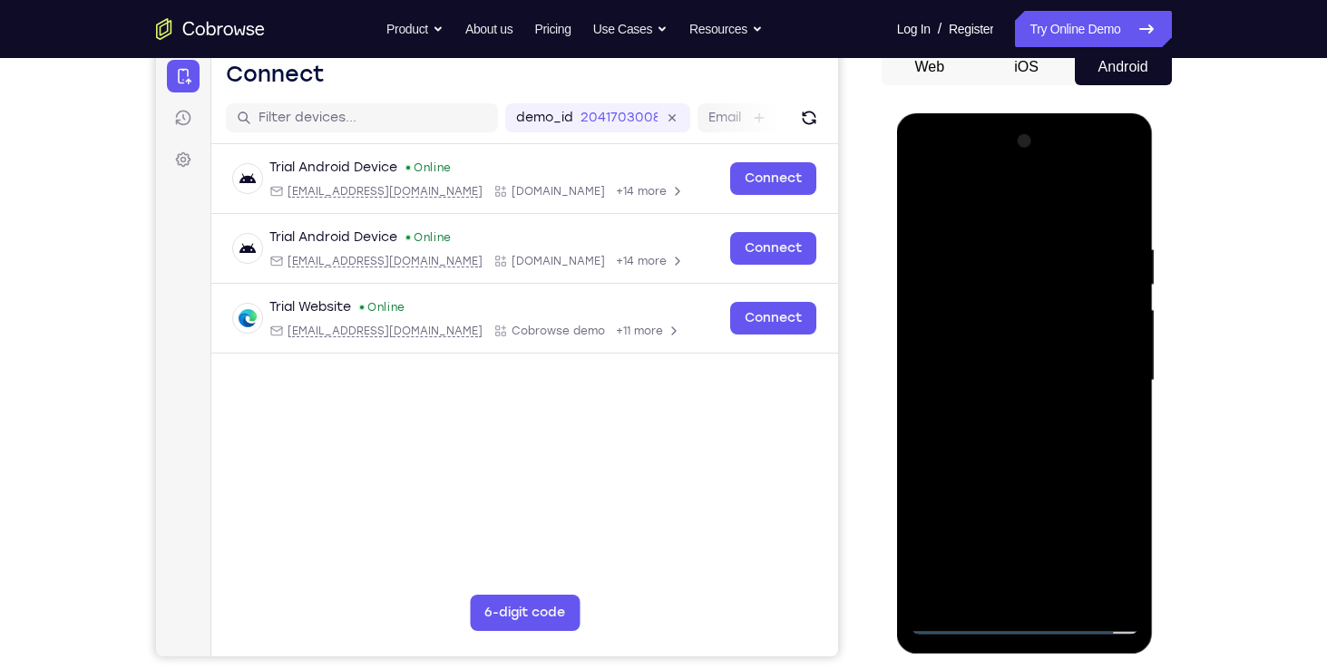
click at [937, 580] on div at bounding box center [1025, 381] width 229 height 508
click at [990, 521] on div at bounding box center [1025, 381] width 229 height 508
click at [925, 491] on div at bounding box center [1025, 381] width 229 height 508
click at [1084, 488] on div at bounding box center [1025, 381] width 229 height 508
click at [947, 484] on div at bounding box center [1025, 381] width 229 height 508
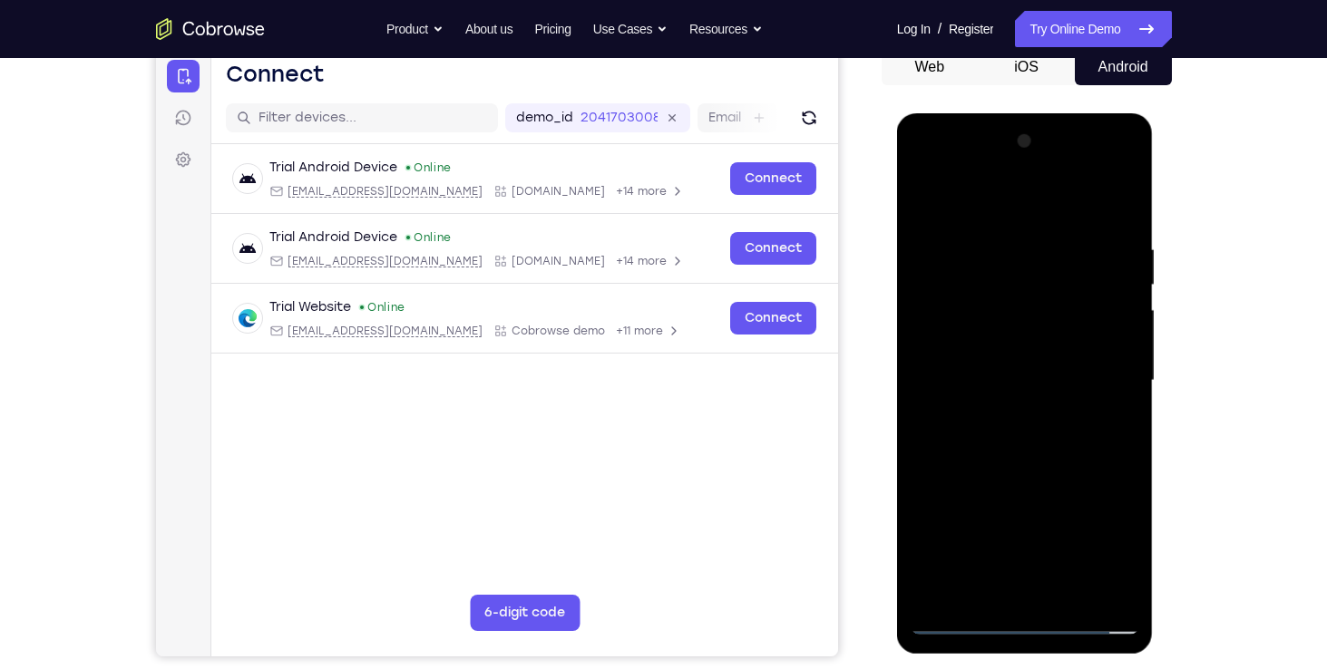
click at [988, 356] on div at bounding box center [1025, 381] width 229 height 508
click at [924, 459] on div at bounding box center [1025, 381] width 229 height 508
click at [946, 459] on div at bounding box center [1025, 381] width 229 height 508
click at [961, 458] on div at bounding box center [1025, 381] width 229 height 508
click at [935, 552] on div at bounding box center [1025, 381] width 229 height 508
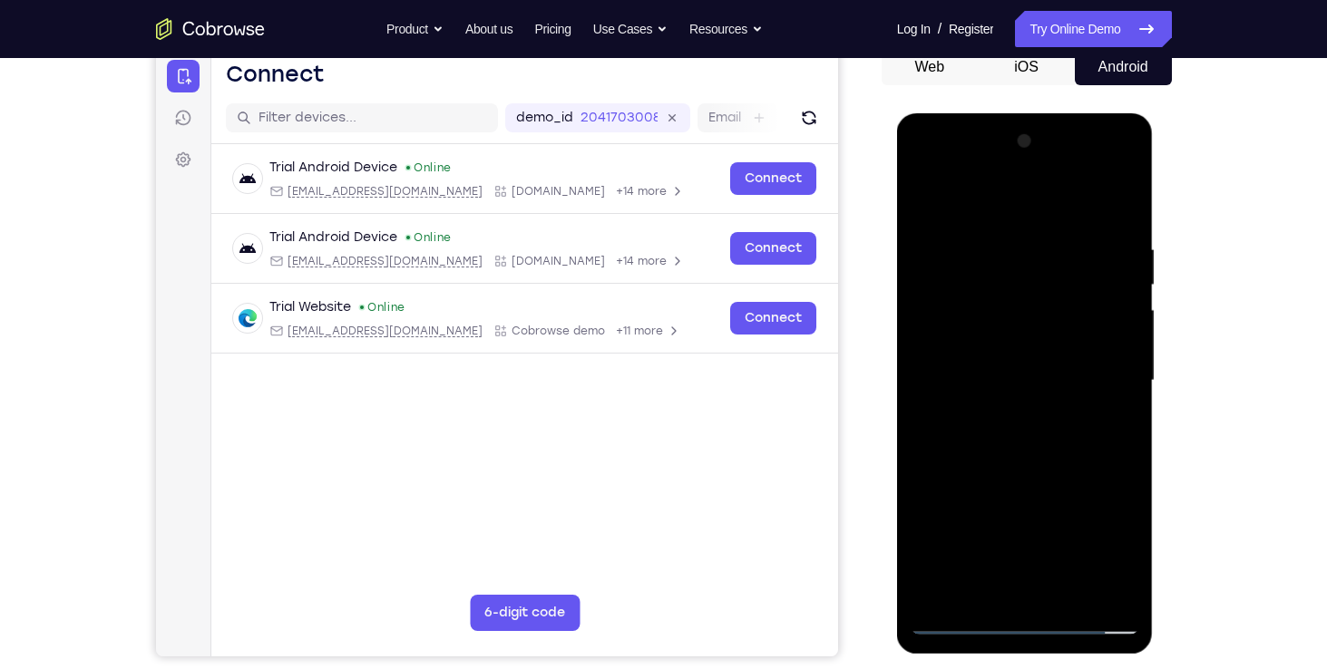
click at [1036, 491] on div at bounding box center [1025, 381] width 229 height 508
click at [1097, 488] on div at bounding box center [1025, 381] width 229 height 508
click at [1064, 491] on div at bounding box center [1025, 381] width 229 height 508
click at [960, 529] on div at bounding box center [1025, 381] width 229 height 508
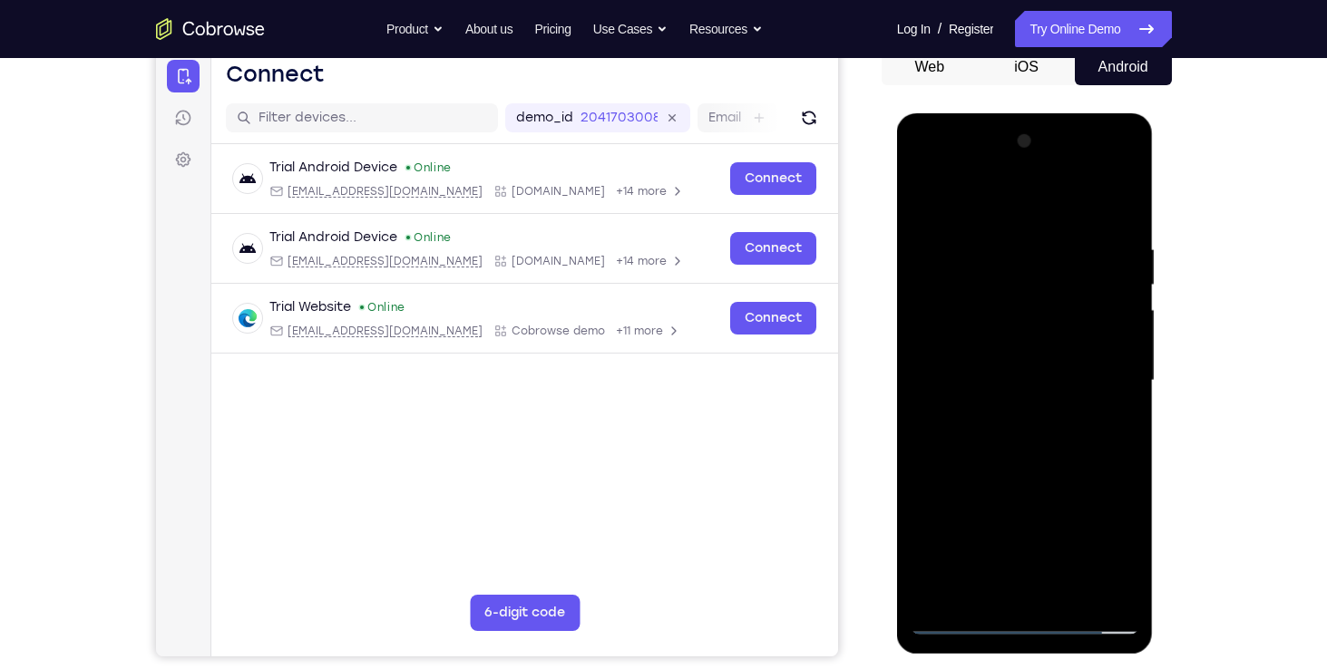
click at [968, 486] on div at bounding box center [1025, 381] width 229 height 508
click at [999, 516] on div at bounding box center [1025, 381] width 229 height 508
click at [932, 586] on div at bounding box center [1025, 381] width 229 height 508
click at [987, 523] on div at bounding box center [1025, 381] width 229 height 508
click at [936, 590] on div at bounding box center [1025, 381] width 229 height 508
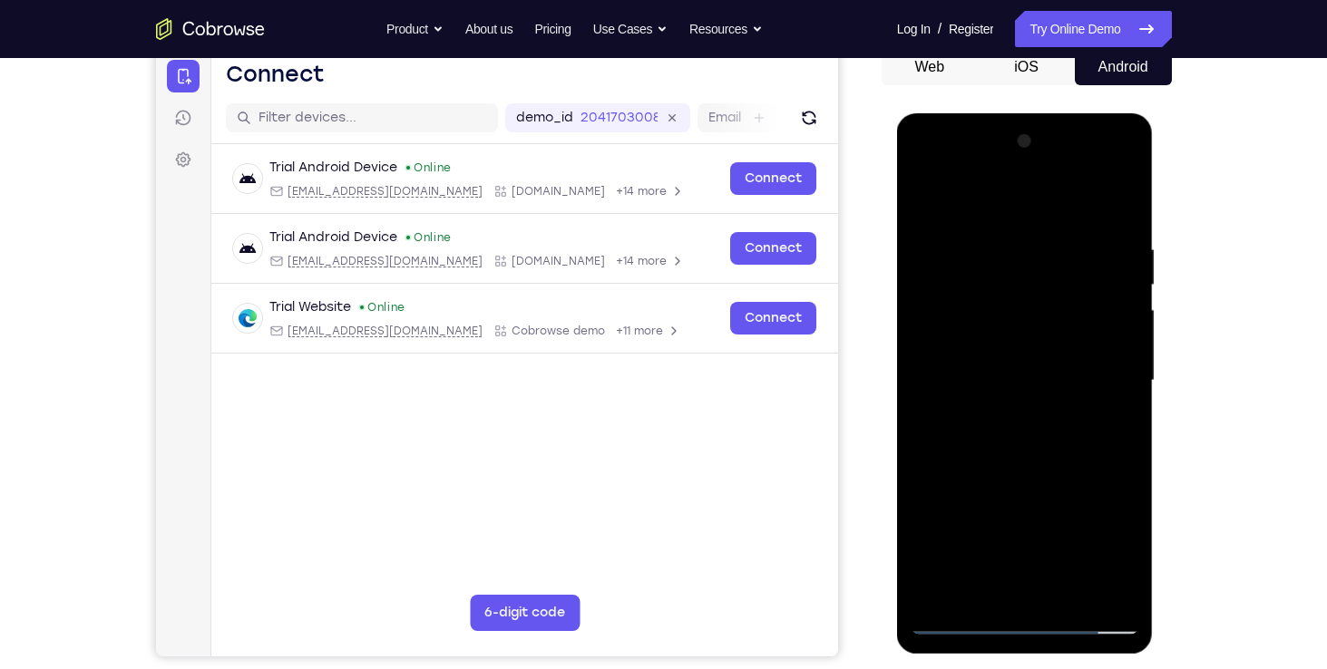
click at [932, 560] on div at bounding box center [1025, 381] width 229 height 508
click at [934, 522] on div at bounding box center [1025, 381] width 229 height 508
click at [1045, 519] on div at bounding box center [1025, 381] width 229 height 508
click at [1090, 552] on div at bounding box center [1025, 381] width 229 height 508
click at [970, 490] on div at bounding box center [1025, 381] width 229 height 508
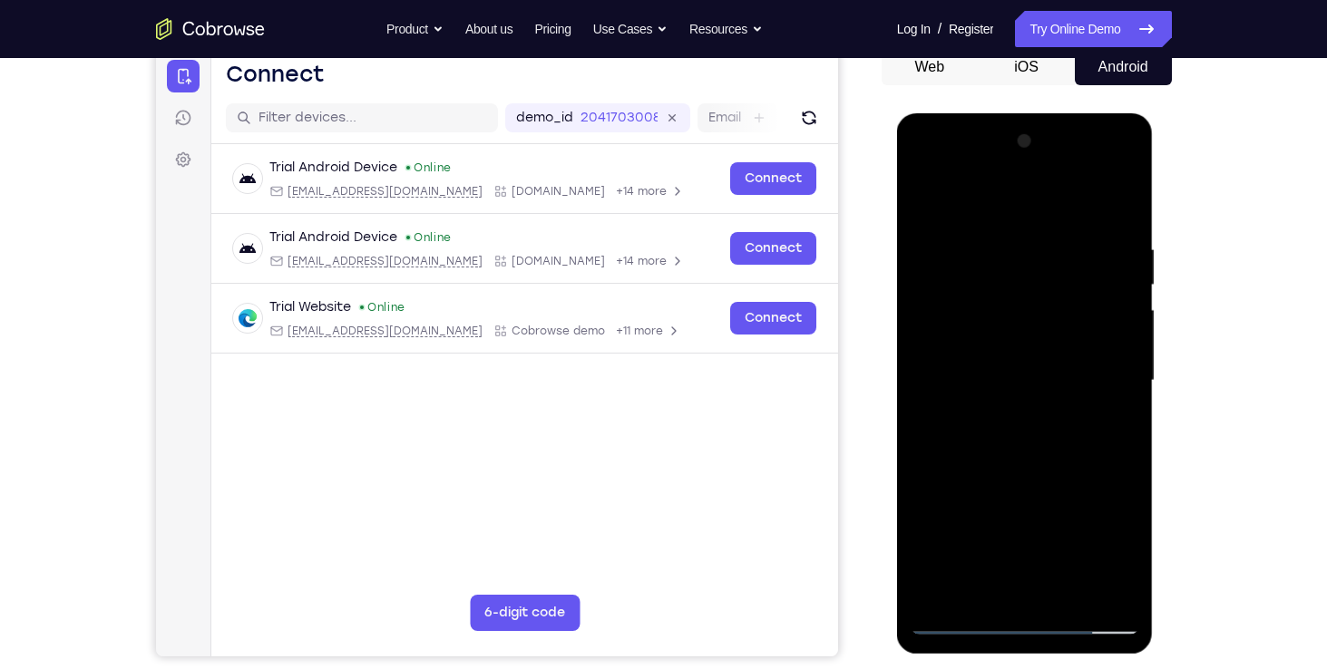
click at [1112, 345] on div at bounding box center [1025, 381] width 229 height 508
click at [981, 522] on div at bounding box center [1025, 381] width 229 height 508
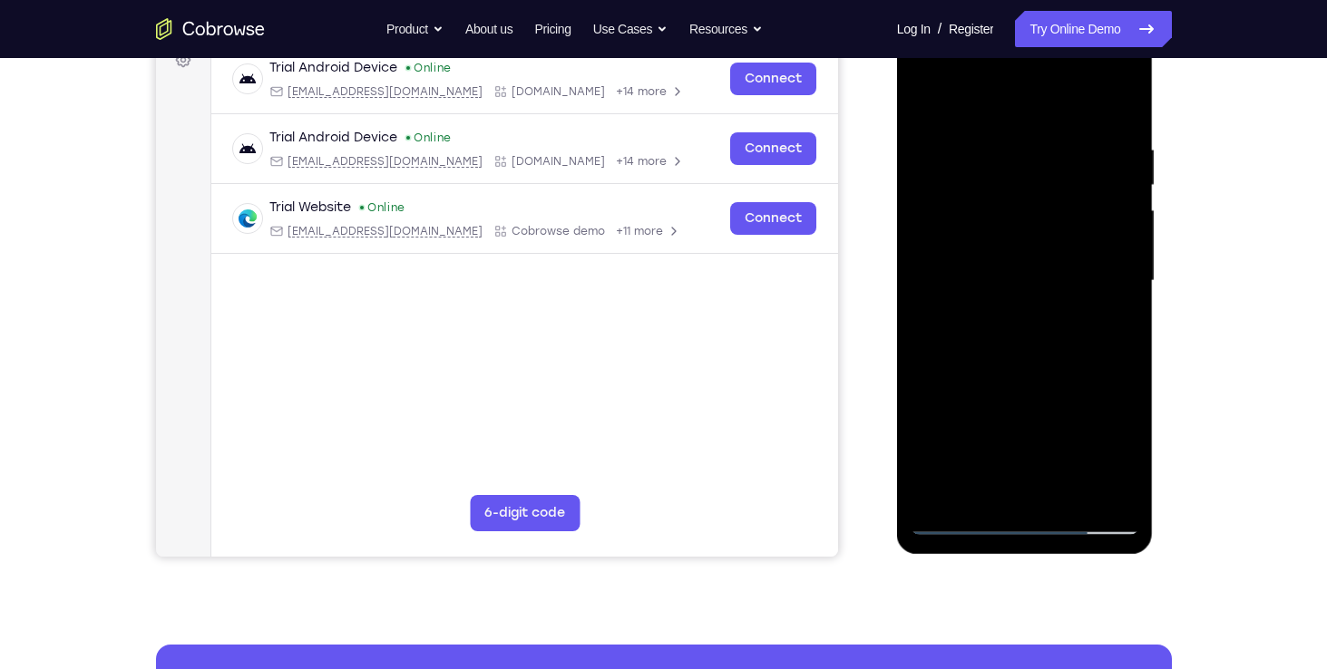
scroll to position [279, 0]
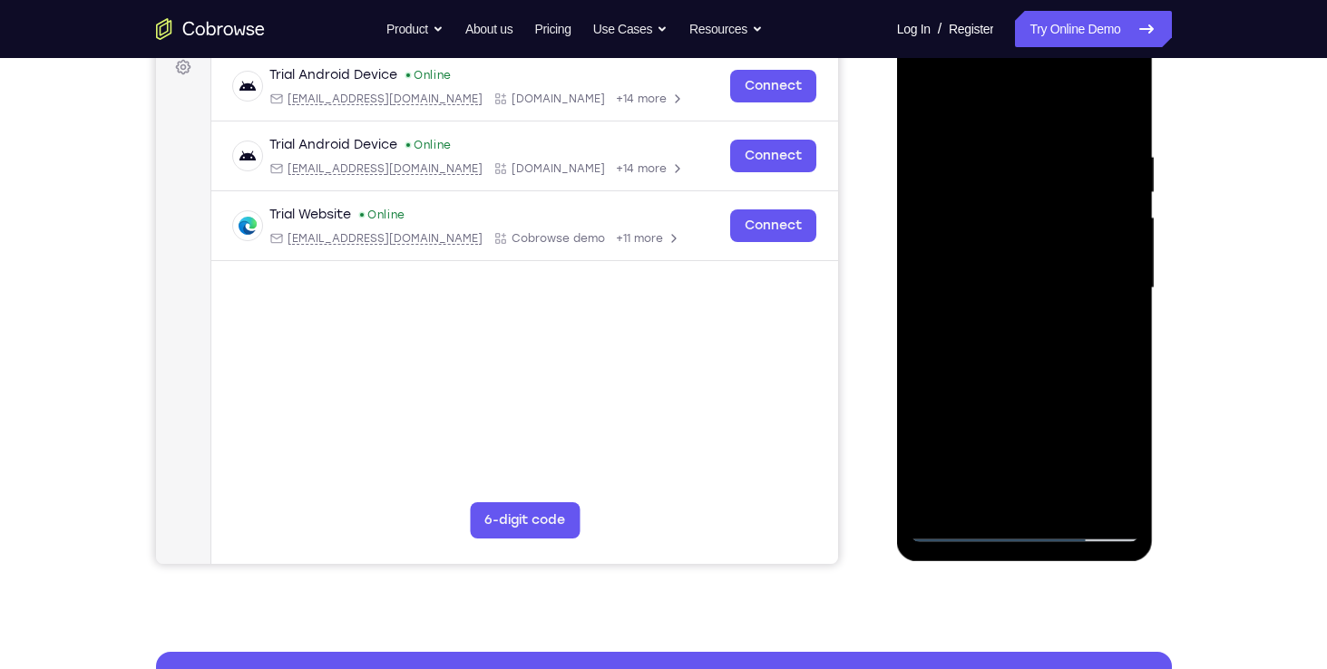
click at [1024, 286] on div at bounding box center [1025, 288] width 229 height 508
drag, startPoint x: 1032, startPoint y: 350, endPoint x: 1100, endPoint y: 408, distance: 89.4
click at [1100, 408] on div at bounding box center [1025, 288] width 229 height 508
click at [1068, 343] on div at bounding box center [1025, 288] width 229 height 508
click at [1060, 344] on div at bounding box center [1025, 288] width 229 height 508
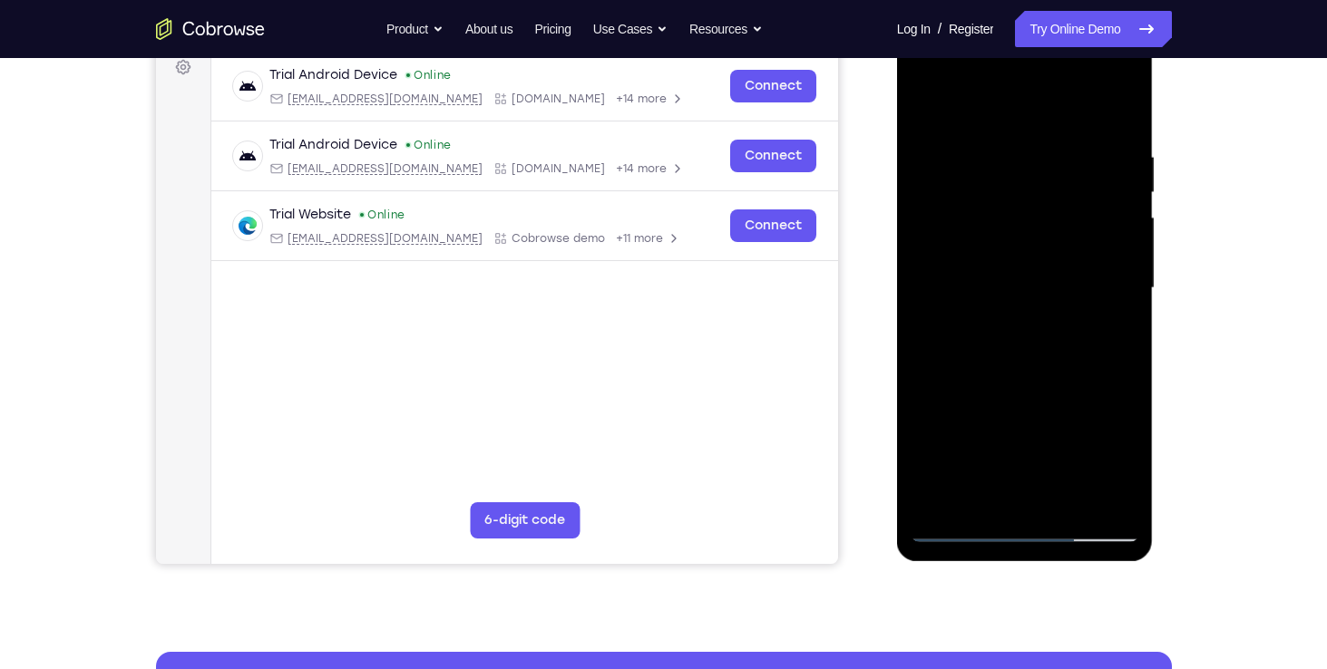
click at [1049, 370] on div at bounding box center [1025, 288] width 229 height 508
click at [1064, 502] on div at bounding box center [1025, 288] width 229 height 508
click at [1048, 379] on div at bounding box center [1025, 288] width 229 height 508
click at [1040, 278] on div at bounding box center [1025, 288] width 229 height 508
click at [1017, 490] on div at bounding box center [1025, 288] width 229 height 508
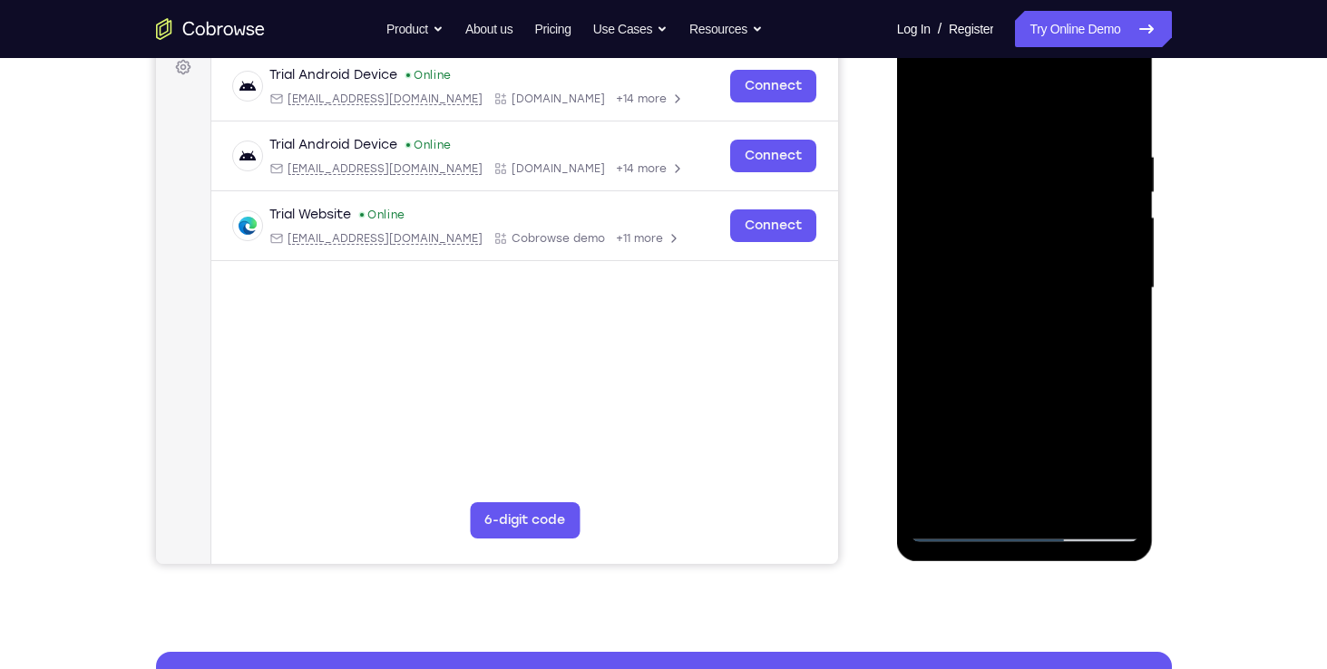
click at [919, 113] on div at bounding box center [1025, 288] width 229 height 508
click at [981, 440] on div at bounding box center [1025, 288] width 229 height 508
click at [969, 484] on div at bounding box center [1025, 288] width 229 height 508
click at [1056, 363] on div at bounding box center [1025, 288] width 229 height 508
click at [1007, 170] on div at bounding box center [1025, 288] width 229 height 508
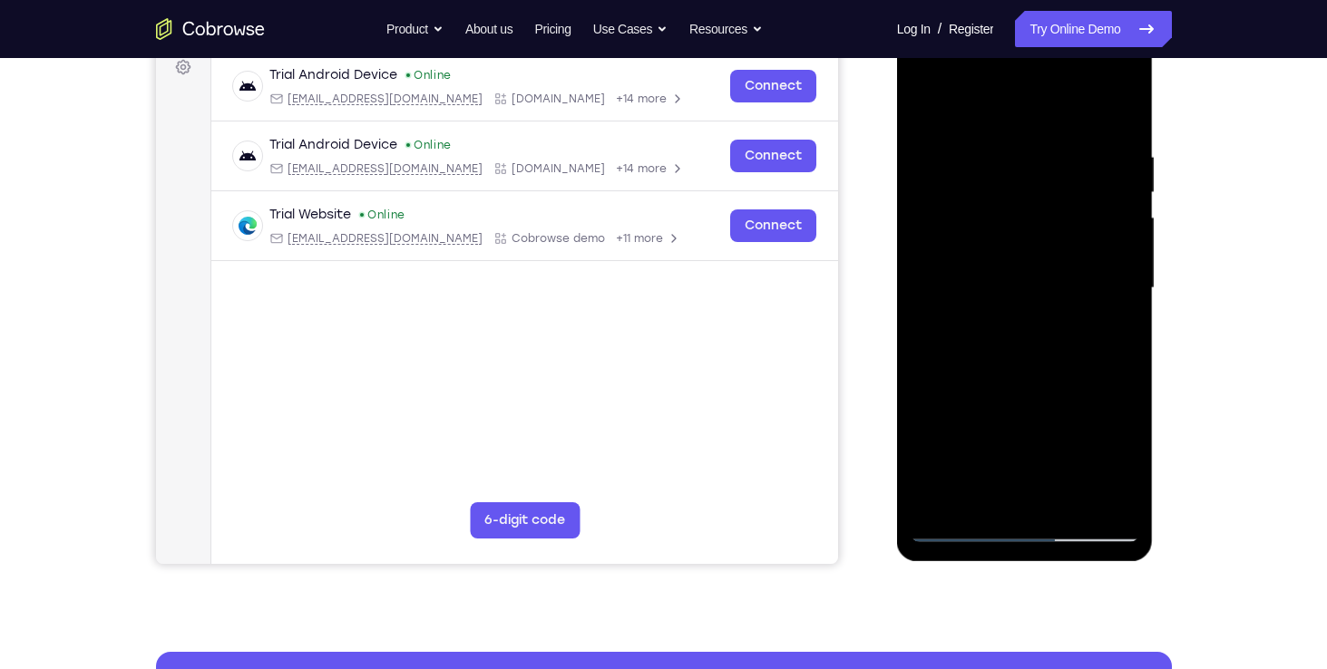
click at [976, 487] on div at bounding box center [1025, 288] width 229 height 508
click at [1126, 71] on div at bounding box center [1025, 288] width 229 height 508
click at [933, 420] on div at bounding box center [1025, 288] width 229 height 508
click at [991, 390] on div at bounding box center [1025, 288] width 229 height 508
click at [961, 278] on div at bounding box center [1025, 288] width 229 height 508
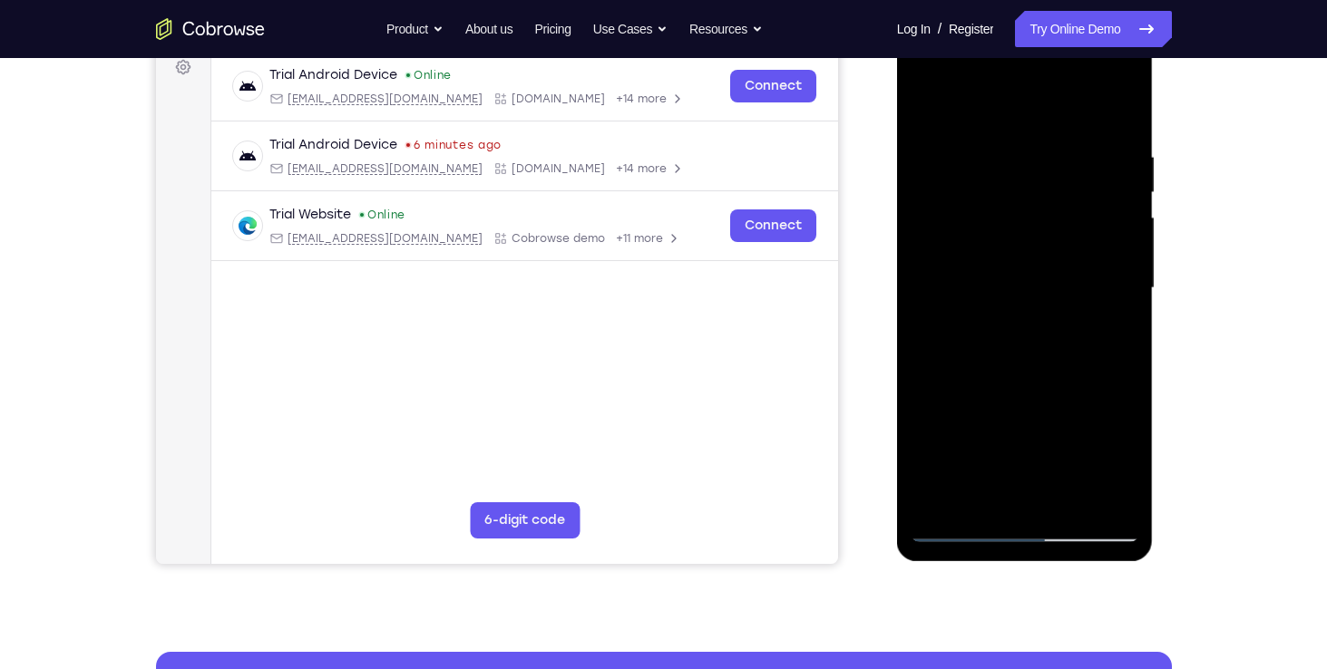
click at [1115, 494] on div at bounding box center [1025, 288] width 229 height 508
click at [917, 73] on div at bounding box center [1025, 288] width 229 height 508
click at [921, 74] on div at bounding box center [1025, 288] width 229 height 508
click at [981, 502] on div at bounding box center [1025, 288] width 229 height 508
click at [1048, 423] on div at bounding box center [1025, 288] width 229 height 508
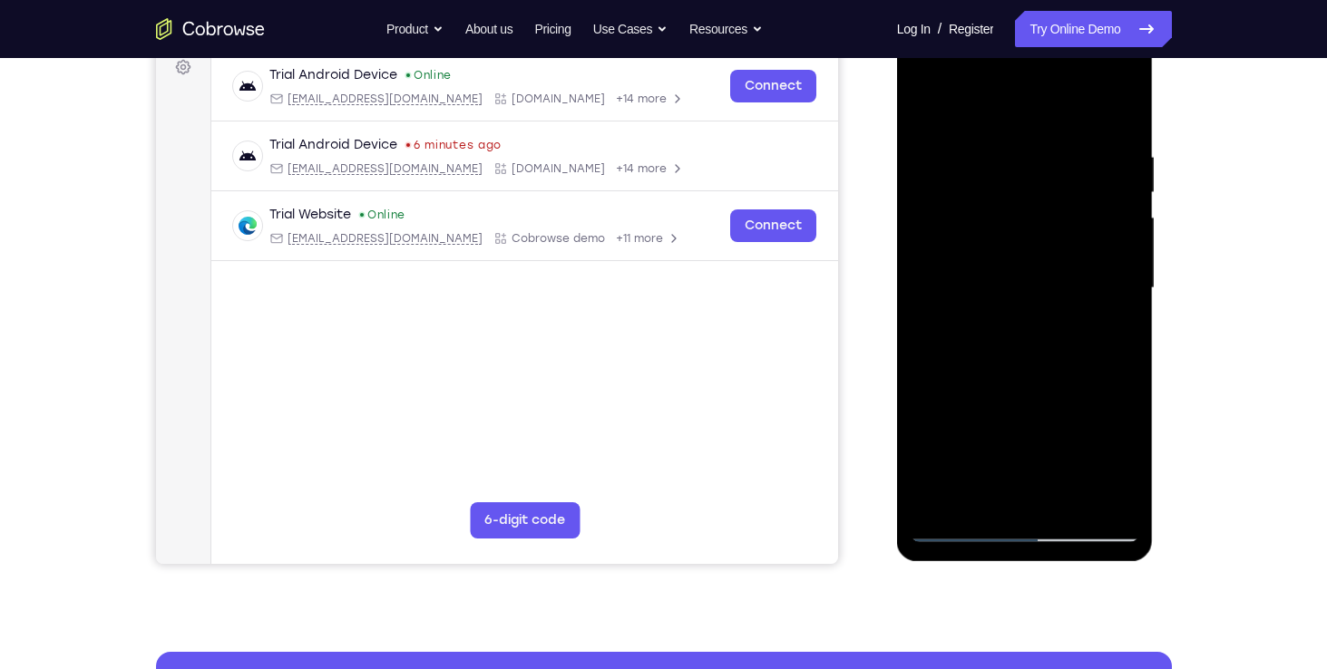
click at [1043, 395] on div at bounding box center [1025, 288] width 229 height 508
click at [1025, 422] on div at bounding box center [1025, 288] width 229 height 508
click at [1006, 426] on div at bounding box center [1025, 288] width 229 height 508
click at [1129, 462] on div at bounding box center [1025, 288] width 229 height 508
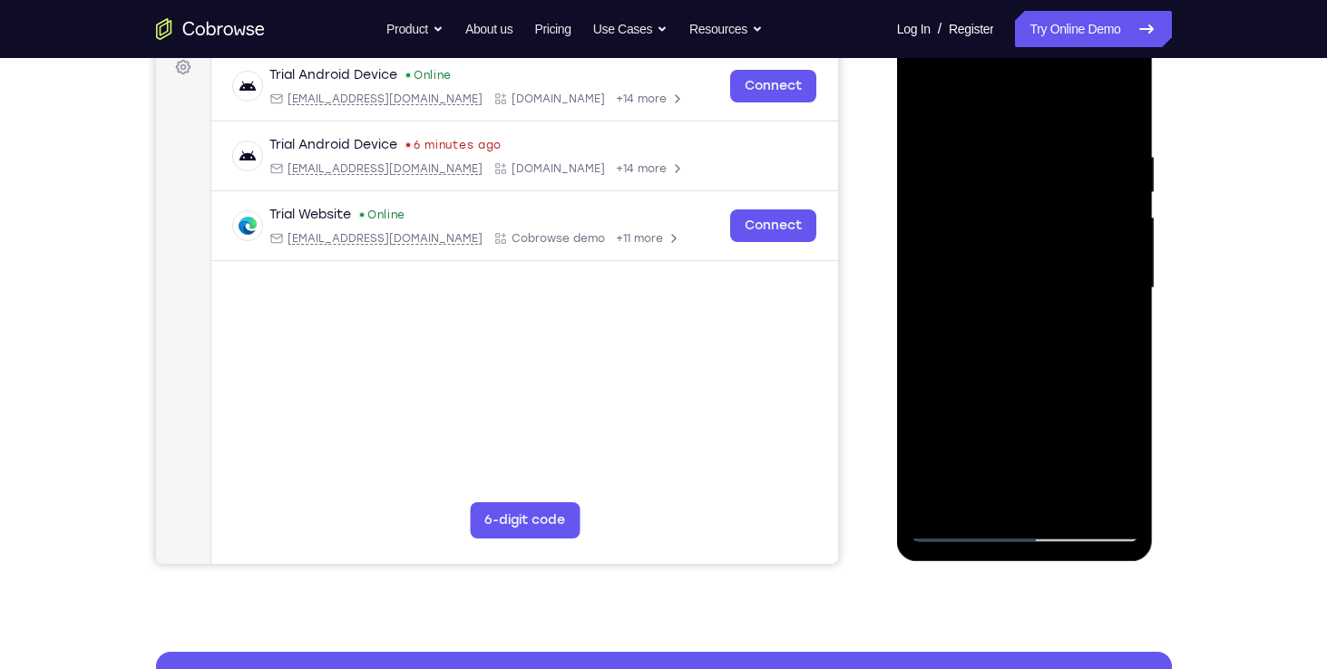
click at [1129, 462] on div at bounding box center [1025, 288] width 229 height 508
click at [1080, 399] on div at bounding box center [1025, 288] width 229 height 508
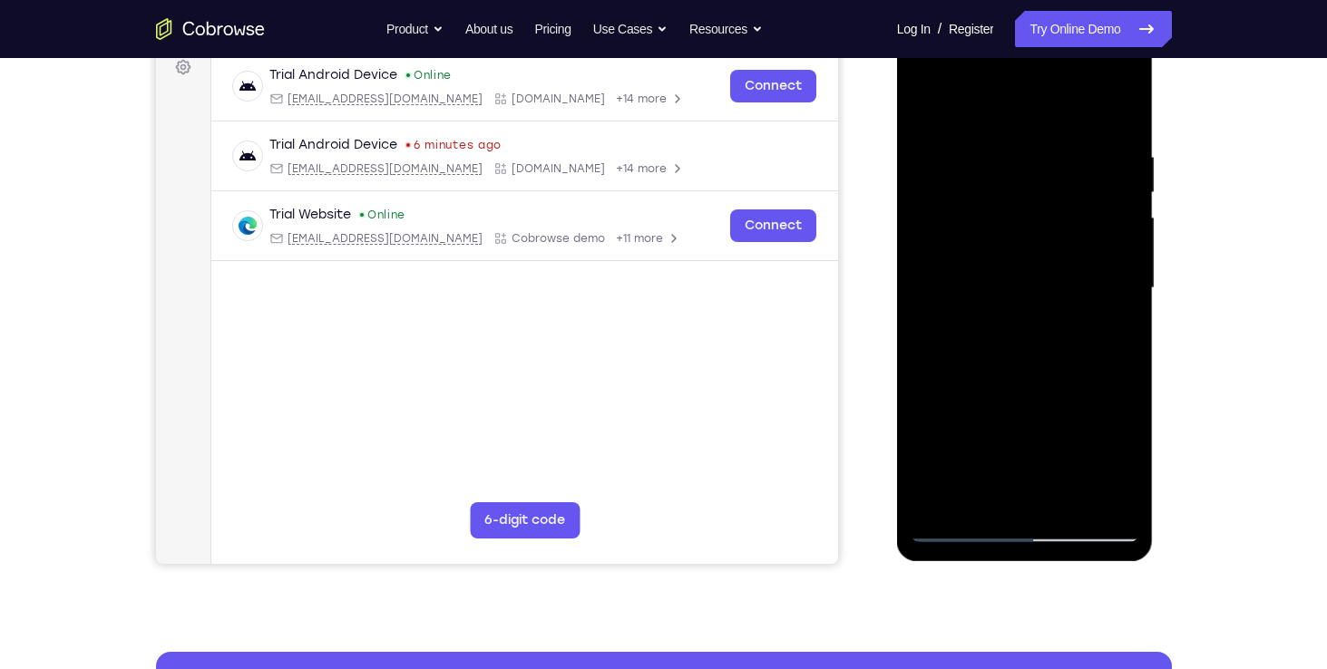
click at [1008, 425] on div at bounding box center [1025, 288] width 229 height 508
click at [965, 430] on div at bounding box center [1025, 288] width 229 height 508
click at [1043, 486] on div at bounding box center [1025, 288] width 229 height 508
click at [1029, 431] on div at bounding box center [1025, 288] width 229 height 508
click at [1089, 434] on div at bounding box center [1025, 288] width 229 height 508
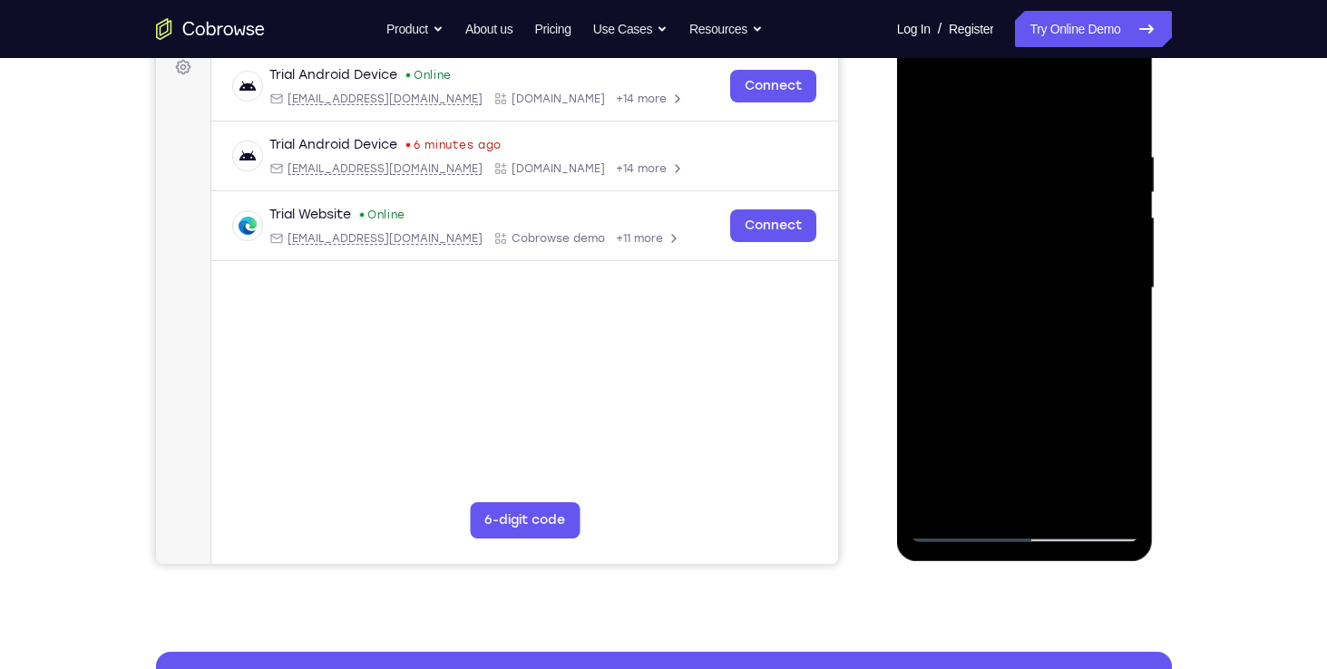
click at [1099, 432] on div at bounding box center [1025, 288] width 229 height 508
click at [1057, 484] on div at bounding box center [1025, 288] width 229 height 508
click at [1046, 434] on div at bounding box center [1025, 288] width 229 height 508
click at [1104, 430] on div at bounding box center [1025, 288] width 229 height 508
click at [1010, 426] on div at bounding box center [1025, 288] width 229 height 508
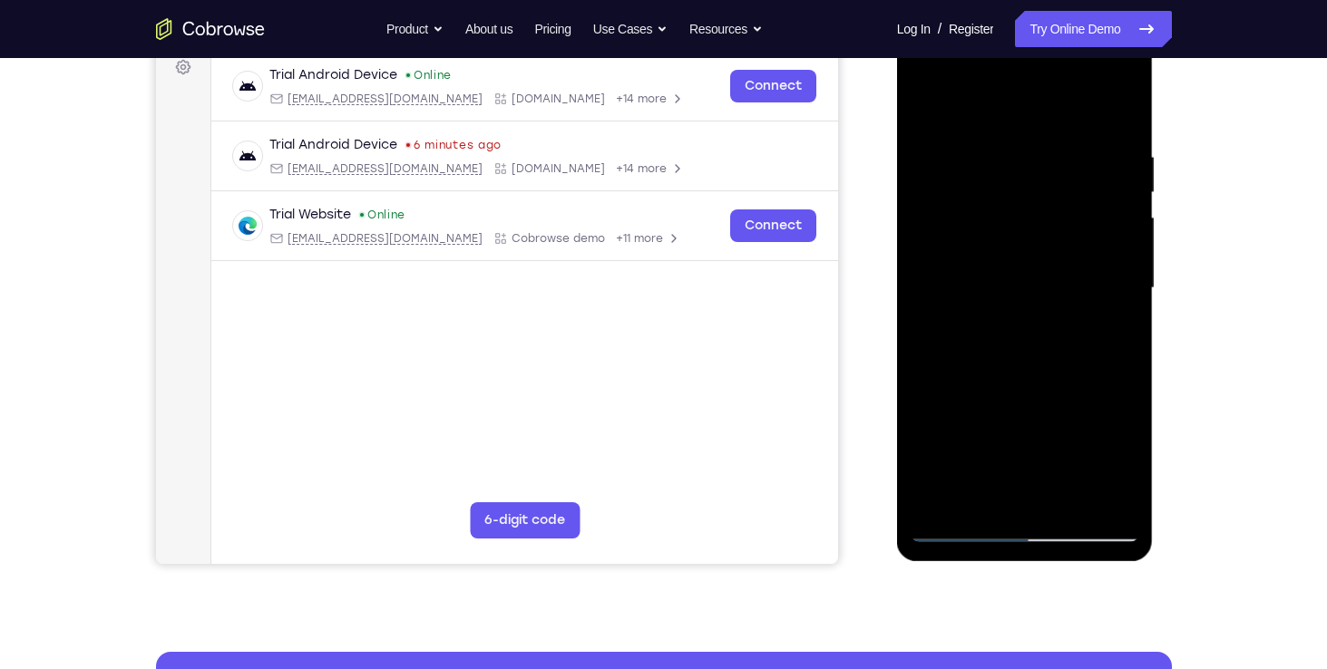
click at [1084, 425] on div at bounding box center [1025, 288] width 229 height 508
click at [1064, 425] on div at bounding box center [1025, 288] width 229 height 508
click at [965, 432] on div at bounding box center [1025, 288] width 229 height 508
click at [1069, 498] on div at bounding box center [1025, 288] width 229 height 508
click at [1046, 430] on div at bounding box center [1025, 288] width 229 height 508
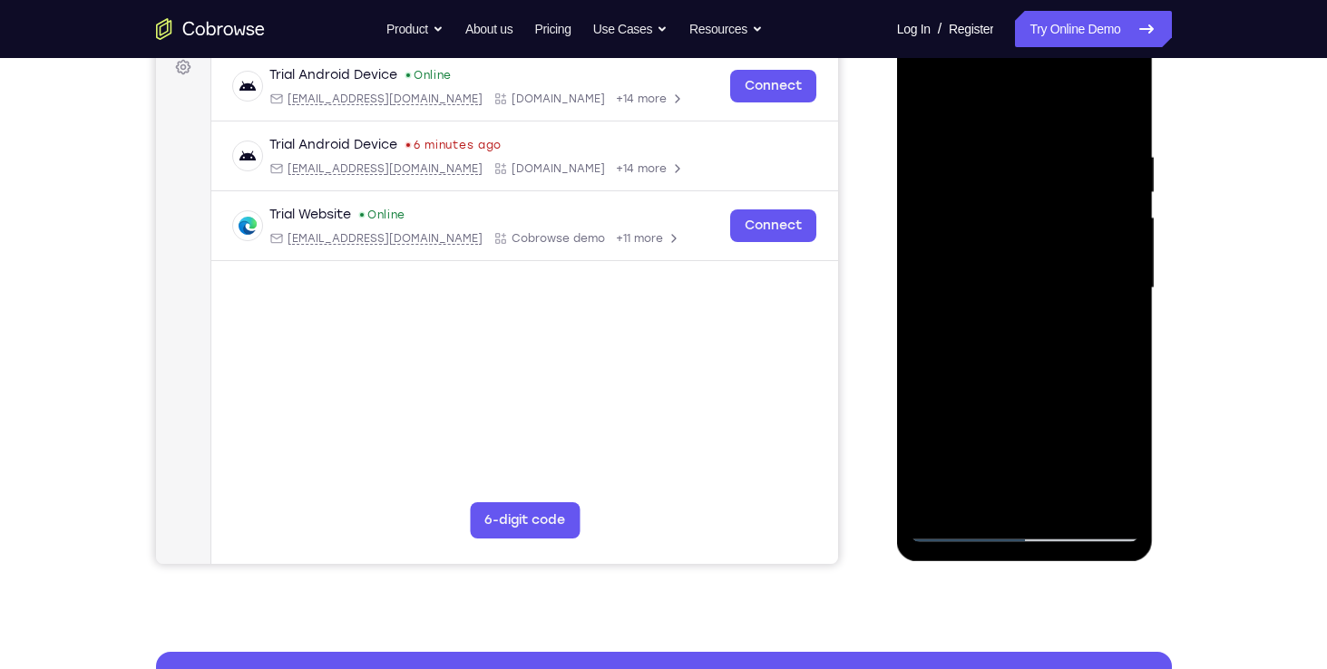
click at [1048, 462] on div at bounding box center [1025, 288] width 229 height 508
click at [971, 434] on div at bounding box center [1025, 288] width 229 height 508
click at [1046, 426] on div at bounding box center [1025, 288] width 229 height 508
click at [981, 458] on div at bounding box center [1025, 288] width 229 height 508
click at [1108, 333] on div at bounding box center [1025, 288] width 229 height 508
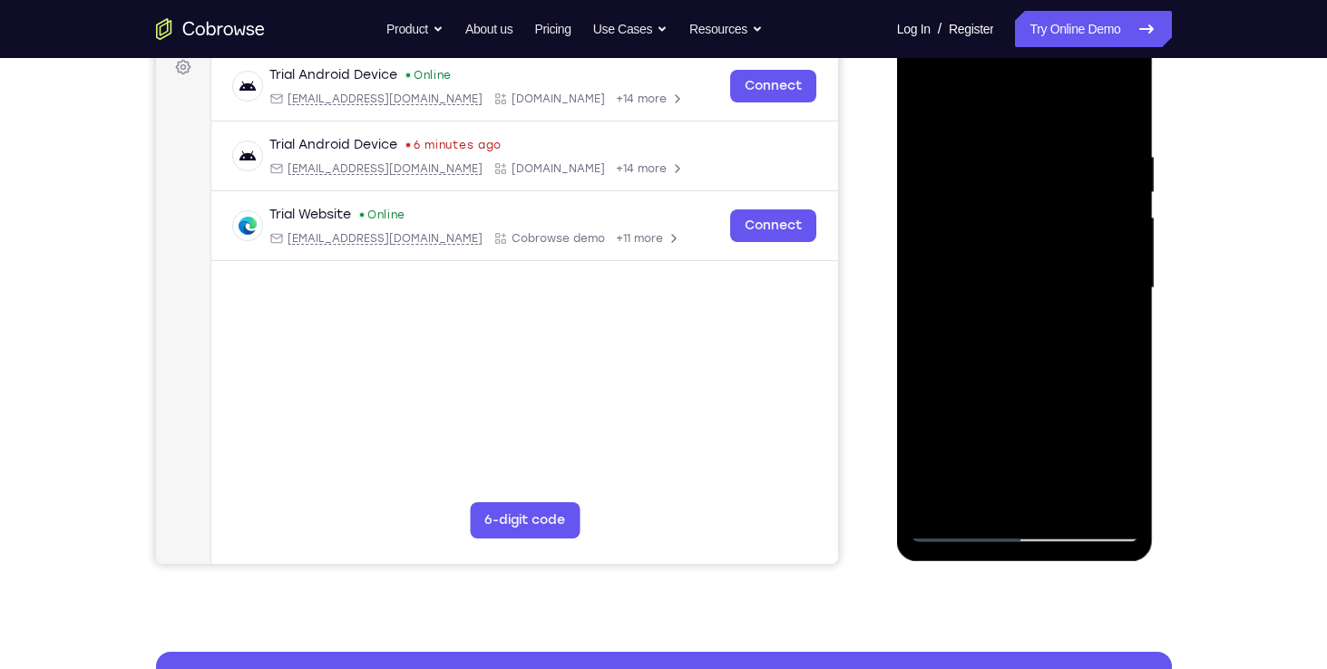
click at [928, 107] on div at bounding box center [1025, 288] width 229 height 508
click at [1009, 321] on div at bounding box center [1025, 288] width 229 height 508
click at [988, 486] on div at bounding box center [1025, 288] width 229 height 508
click at [952, 108] on div at bounding box center [1025, 288] width 229 height 508
drag, startPoint x: 207, startPoint y: 478, endPoint x: 1105, endPoint y: 605, distance: 906.9
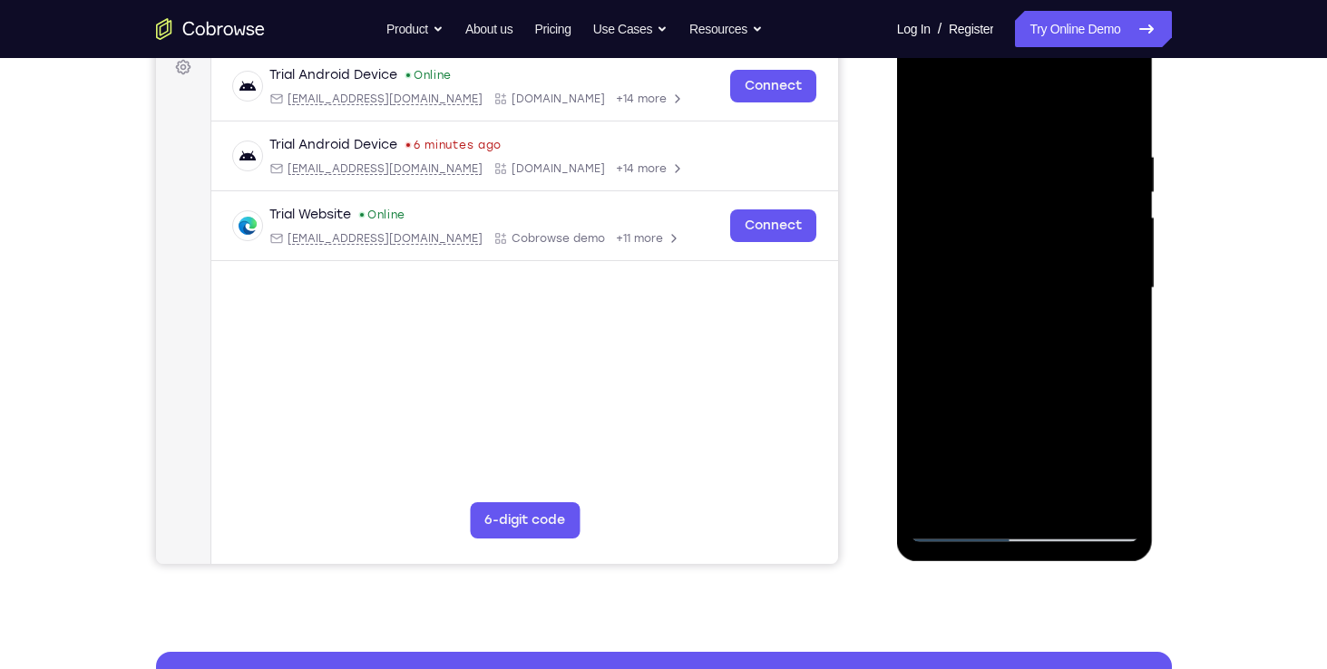
drag, startPoint x: 1105, startPoint y: 605, endPoint x: 907, endPoint y: 614, distance: 198.0
click at [907, 614] on div "Your Support Agent Your Customer Web iOS Android Next Steps We’d be happy to gi…" at bounding box center [663, 377] width 1161 height 1196
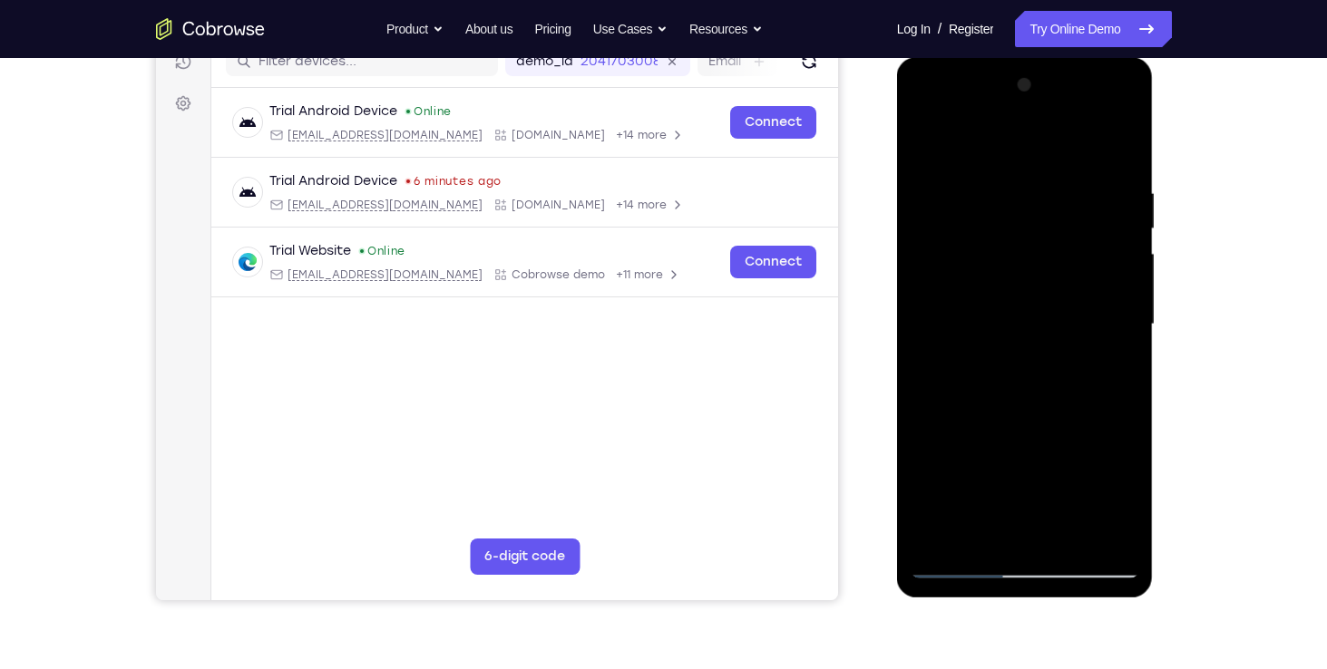
drag, startPoint x: 942, startPoint y: 533, endPoint x: 933, endPoint y: 538, distance: 9.3
click at [933, 538] on div at bounding box center [1025, 325] width 229 height 508
drag, startPoint x: 942, startPoint y: 536, endPoint x: 971, endPoint y: 542, distance: 29.5
click at [971, 542] on div at bounding box center [1025, 325] width 229 height 508
click at [962, 144] on div at bounding box center [1025, 325] width 229 height 508
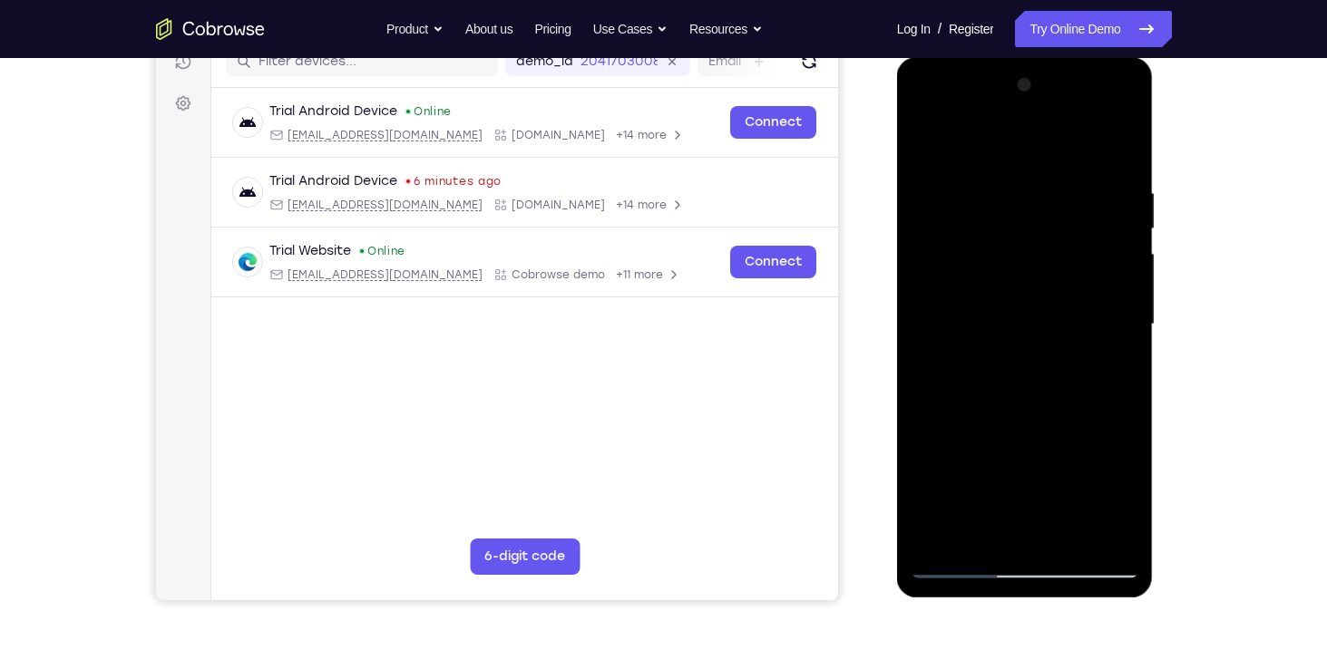
click at [977, 532] on div at bounding box center [1025, 325] width 229 height 508
click at [990, 432] on div at bounding box center [1025, 325] width 229 height 508
click at [932, 464] on div at bounding box center [1025, 325] width 229 height 508
click at [947, 434] on div at bounding box center [1025, 325] width 229 height 508
click at [935, 471] on div at bounding box center [1025, 325] width 229 height 508
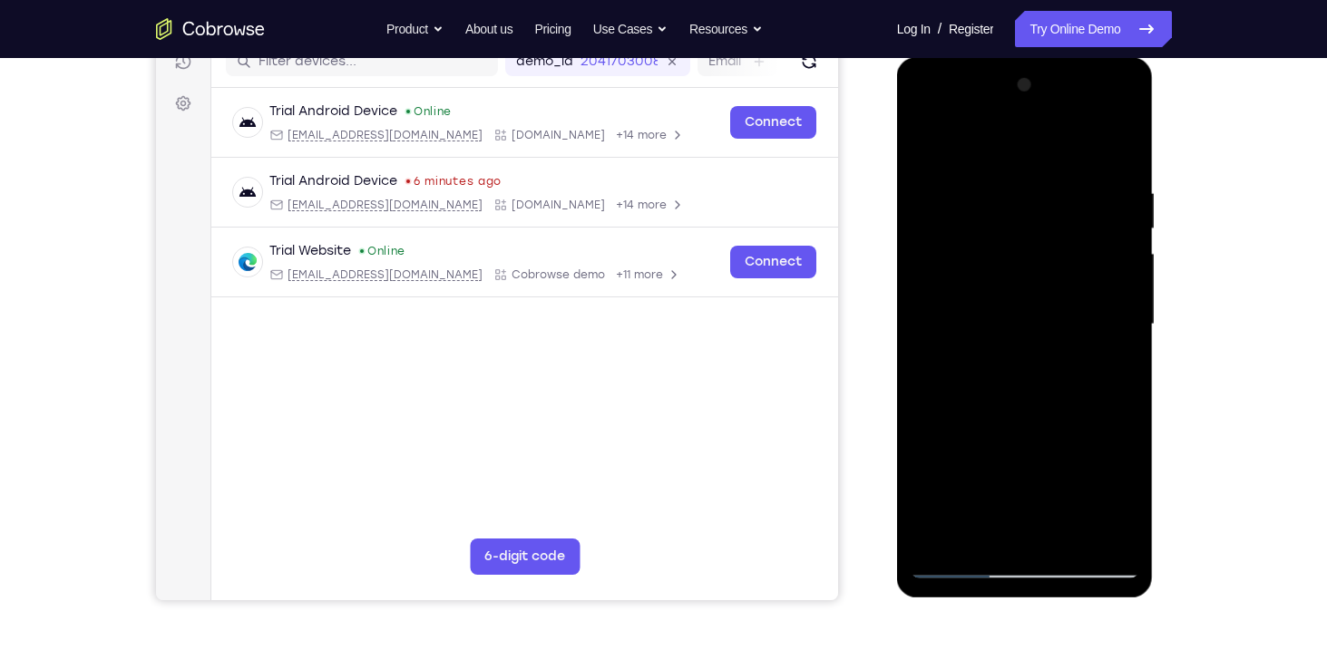
click at [1069, 503] on div at bounding box center [1025, 325] width 229 height 508
click at [1041, 536] on div at bounding box center [1025, 325] width 229 height 508
click at [1095, 499] on div at bounding box center [1025, 325] width 229 height 508
click at [1104, 432] on div at bounding box center [1025, 325] width 229 height 508
click at [1006, 181] on div at bounding box center [1025, 325] width 229 height 508
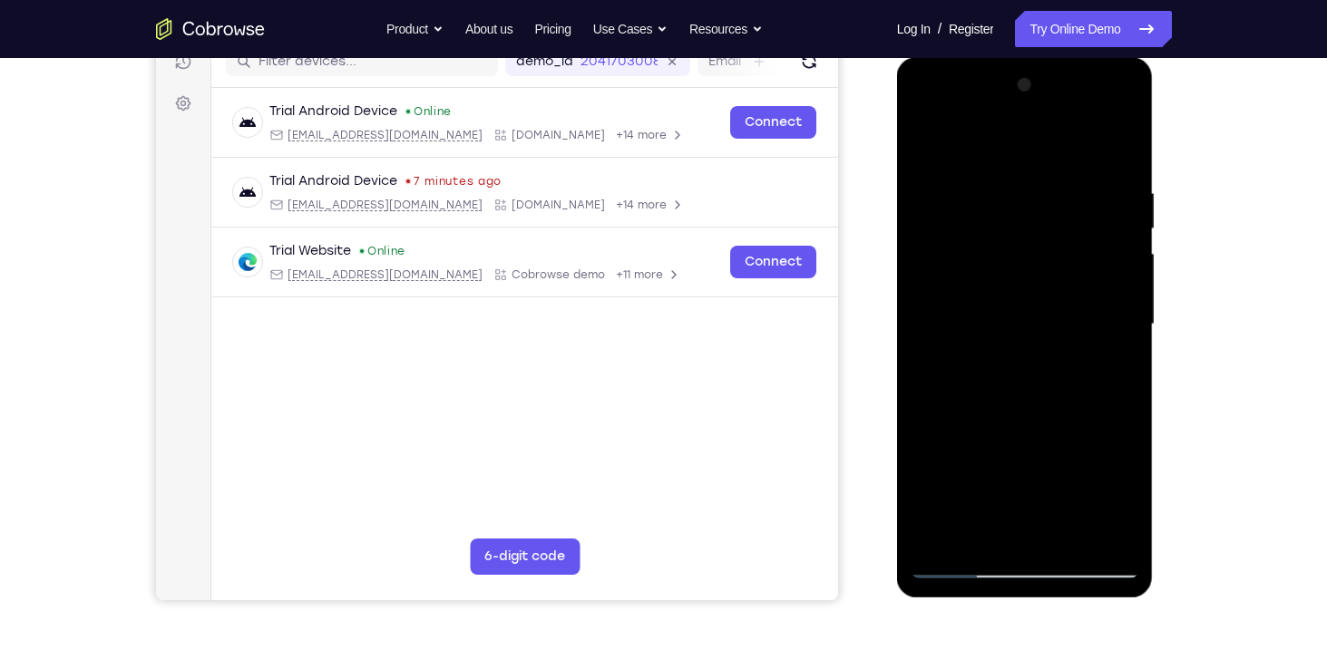
click at [985, 533] on div at bounding box center [1025, 325] width 229 height 508
click at [1125, 141] on div at bounding box center [1025, 325] width 229 height 508
click at [970, 464] on div at bounding box center [1025, 325] width 229 height 508
click at [959, 416] on div at bounding box center [1025, 325] width 229 height 508
click at [1119, 498] on div at bounding box center [1025, 325] width 229 height 508
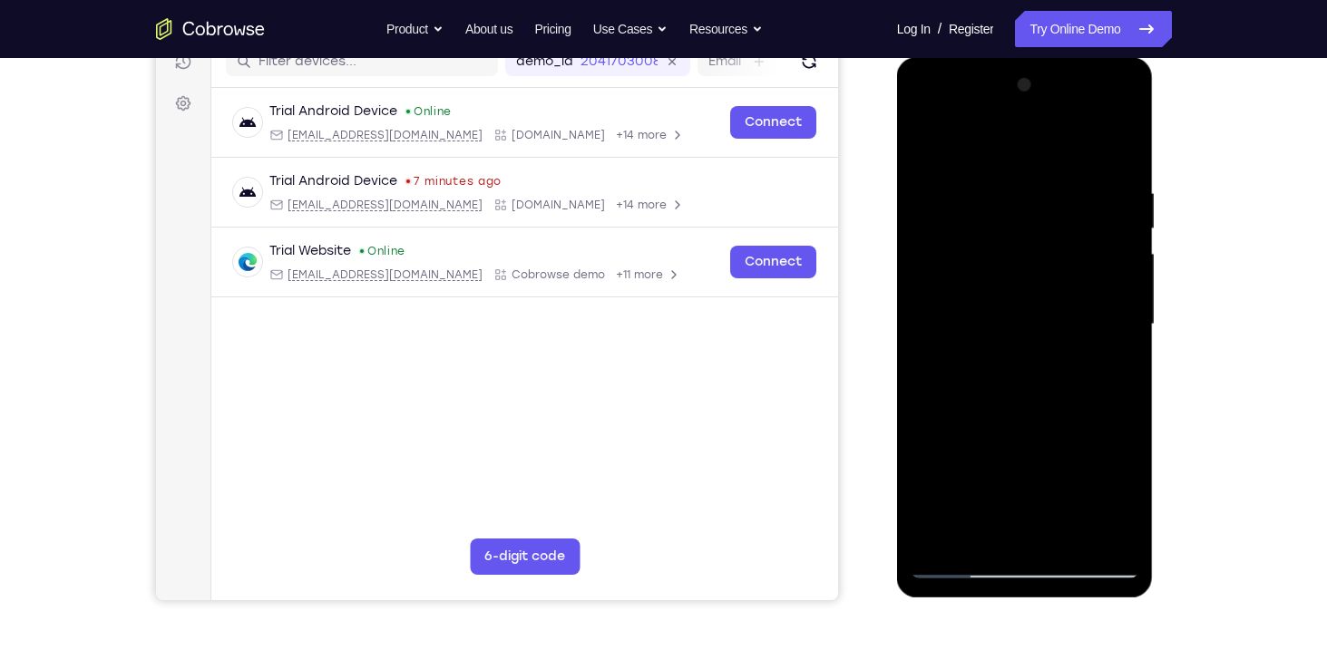
click at [974, 434] on div at bounding box center [1025, 325] width 229 height 508
click at [1040, 433] on div at bounding box center [1025, 325] width 229 height 508
click at [940, 465] on div at bounding box center [1025, 325] width 229 height 508
click at [976, 206] on div at bounding box center [1025, 325] width 229 height 508
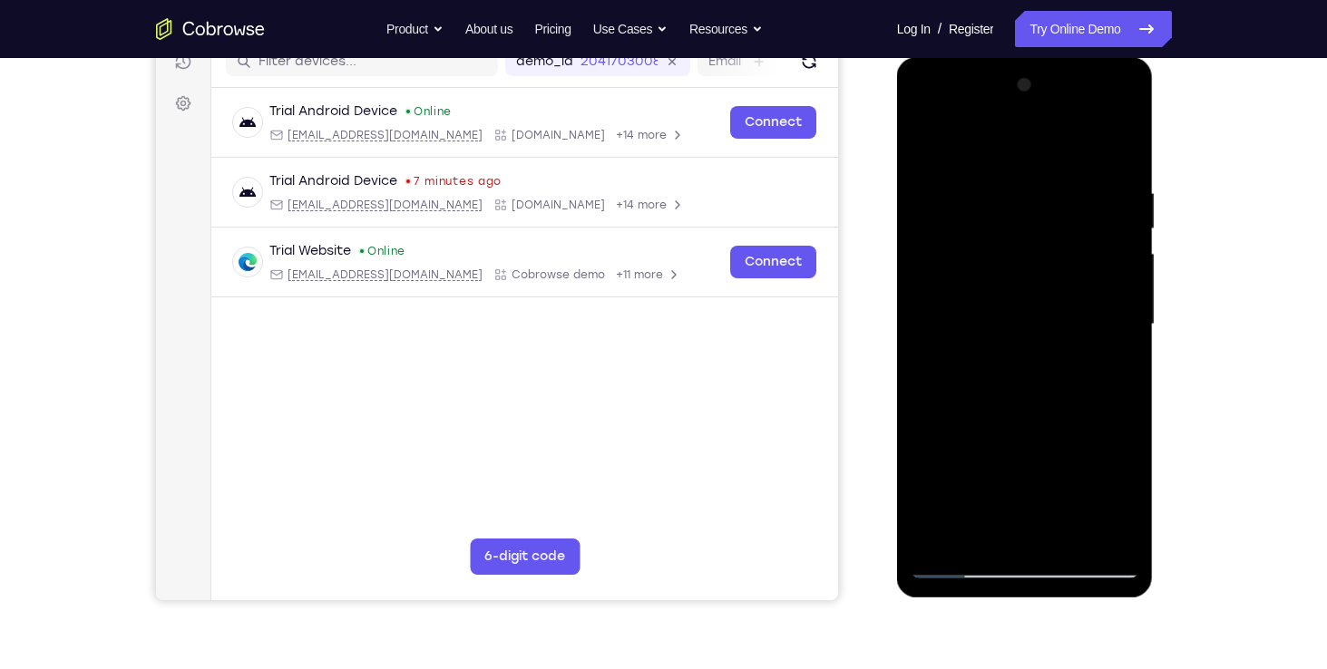
click at [929, 140] on div at bounding box center [1025, 325] width 229 height 508
click at [964, 180] on div at bounding box center [1025, 325] width 229 height 508
click at [1059, 257] on div at bounding box center [1025, 325] width 229 height 508
click at [1020, 298] on div at bounding box center [1025, 325] width 229 height 508
click at [1004, 483] on div at bounding box center [1025, 325] width 229 height 508
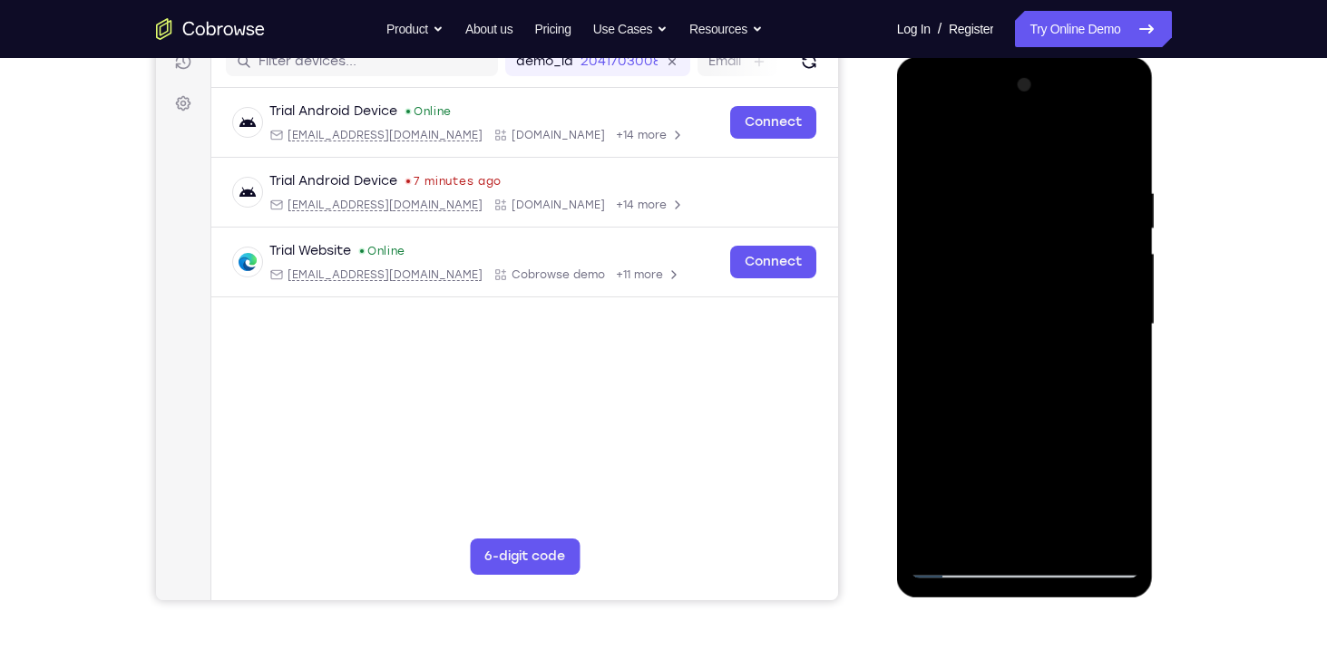
click at [925, 133] on div at bounding box center [1025, 325] width 229 height 508
click at [925, 134] on div at bounding box center [1025, 325] width 229 height 508
click at [933, 551] on div at bounding box center [1025, 325] width 229 height 508
click at [1061, 533] on div at bounding box center [1025, 325] width 229 height 508
click at [923, 564] on div at bounding box center [1025, 325] width 229 height 508
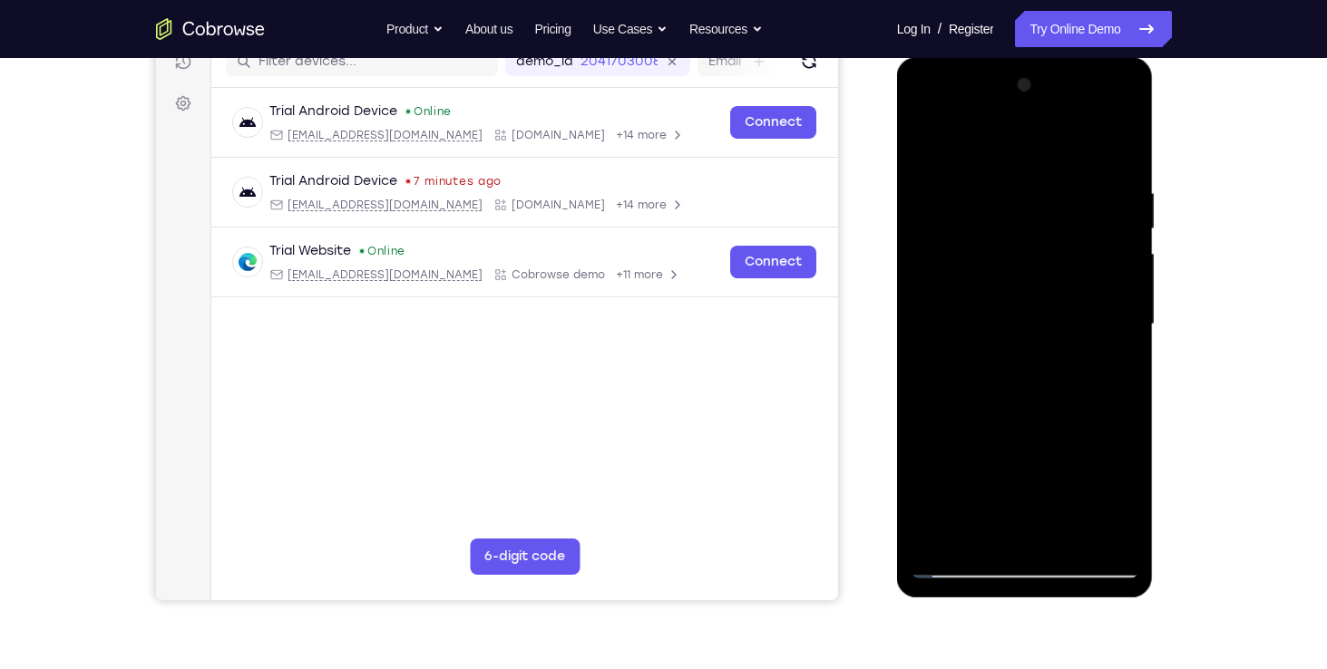
click at [956, 561] on div at bounding box center [1025, 325] width 229 height 508
click at [1003, 539] on div at bounding box center [1025, 325] width 229 height 508
click at [1070, 535] on div at bounding box center [1025, 325] width 229 height 508
click at [1069, 539] on div at bounding box center [1025, 325] width 229 height 508
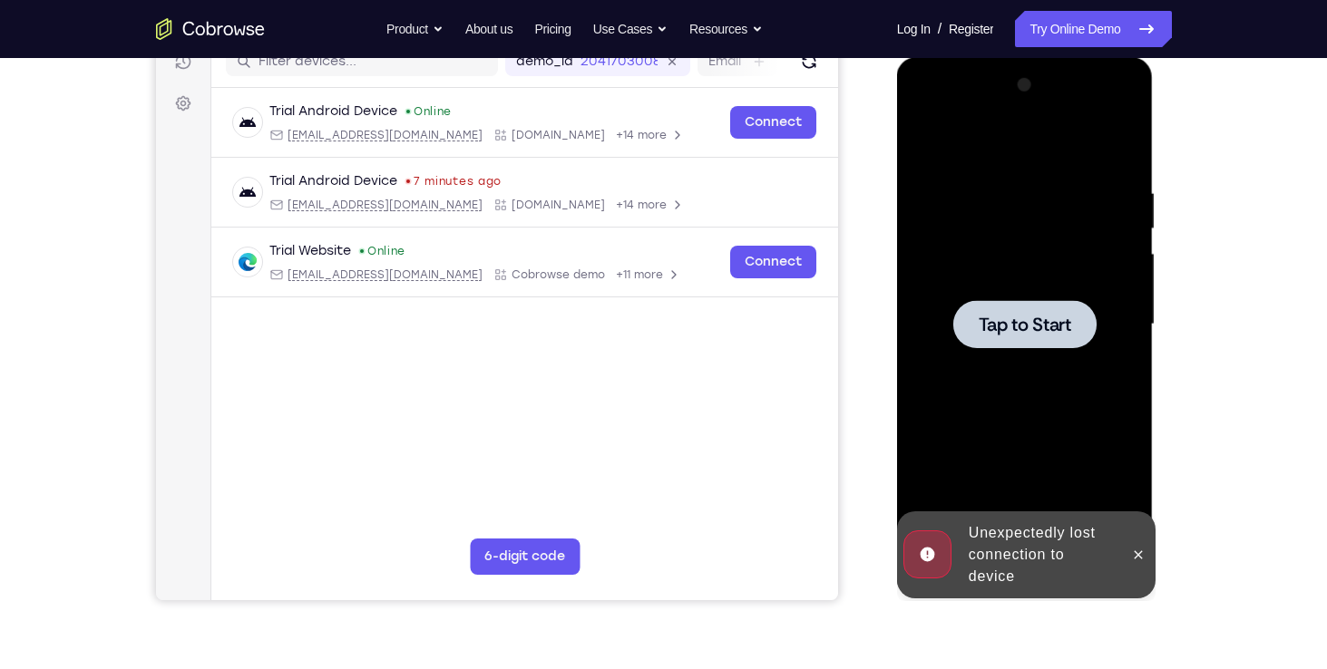
click at [1038, 316] on span "Tap to Start" at bounding box center [1025, 325] width 93 height 18
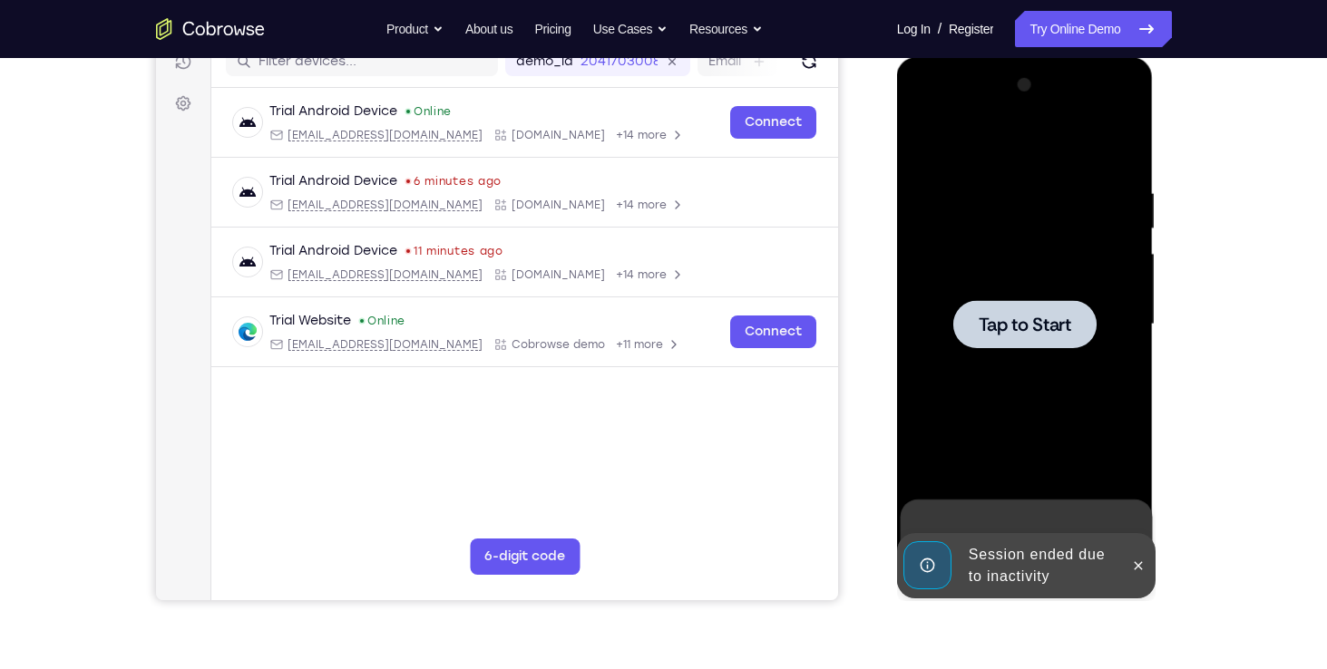
click at [1001, 320] on span "Tap to Start" at bounding box center [1025, 325] width 93 height 18
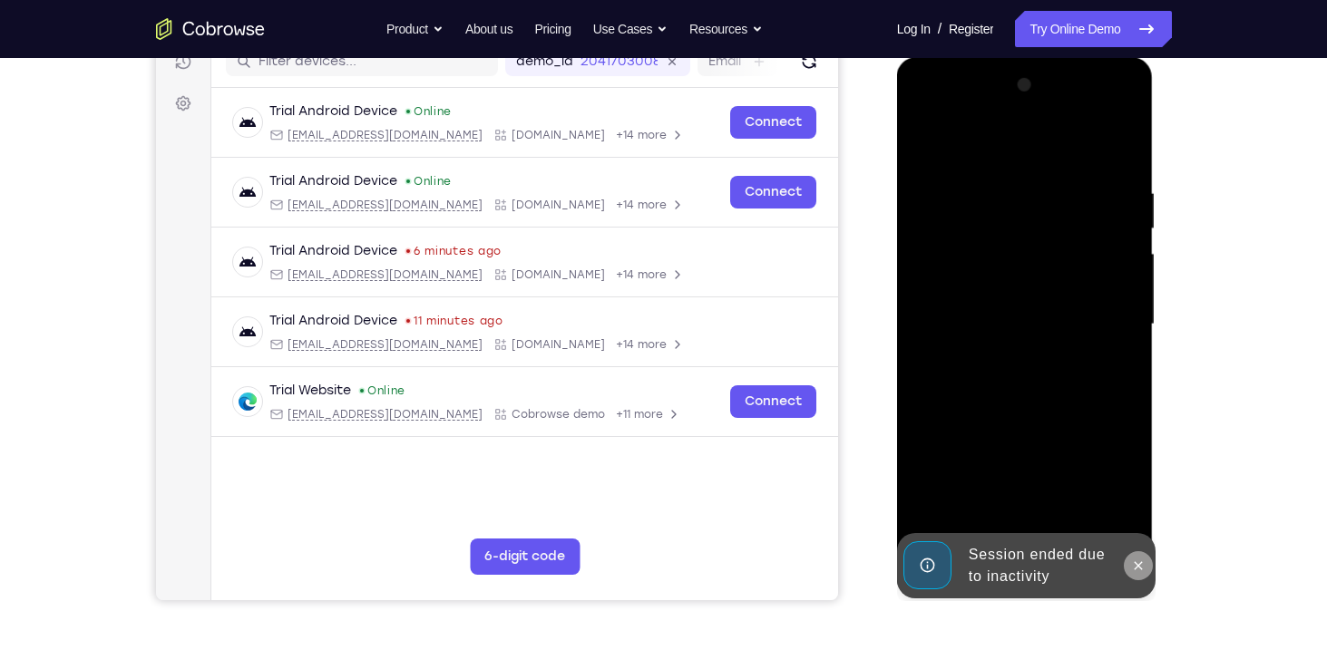
click at [1139, 564] on icon at bounding box center [1139, 565] width 8 height 8
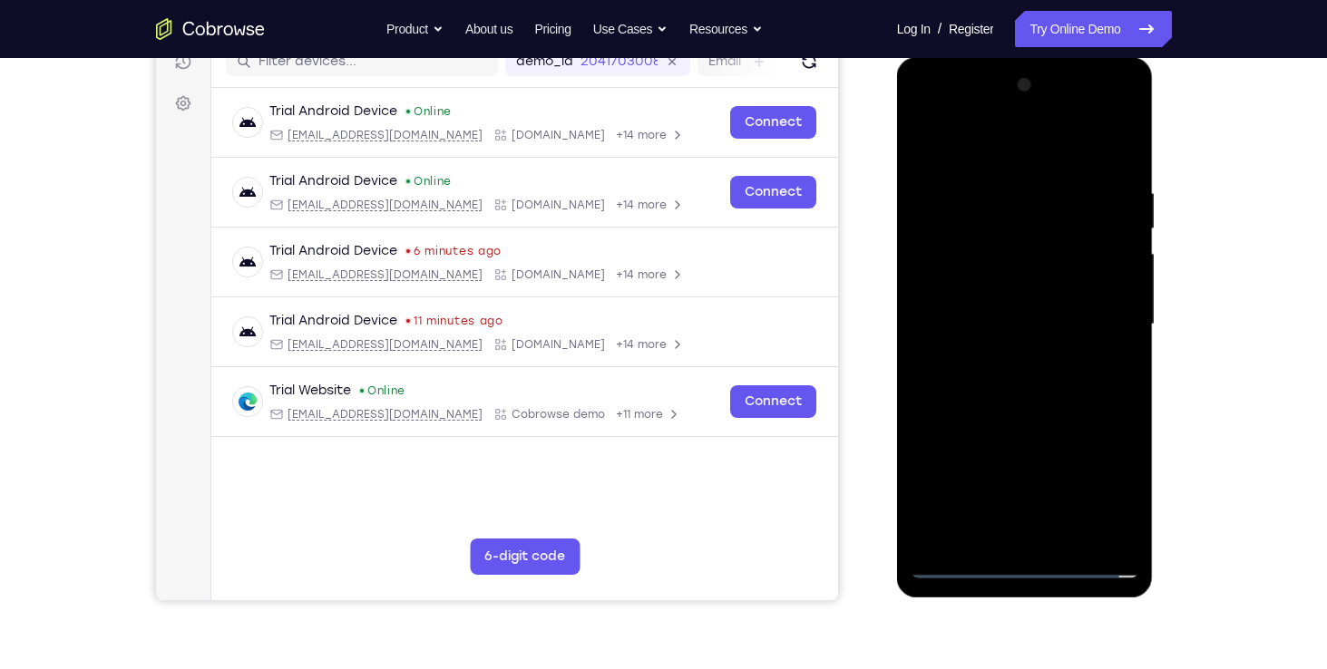
click at [1040, 568] on div at bounding box center [1025, 325] width 229 height 508
click at [1101, 480] on div at bounding box center [1025, 325] width 229 height 508
click at [933, 109] on div at bounding box center [1025, 325] width 229 height 508
click at [1096, 320] on div at bounding box center [1025, 325] width 229 height 508
click at [1010, 362] on div at bounding box center [1025, 325] width 229 height 508
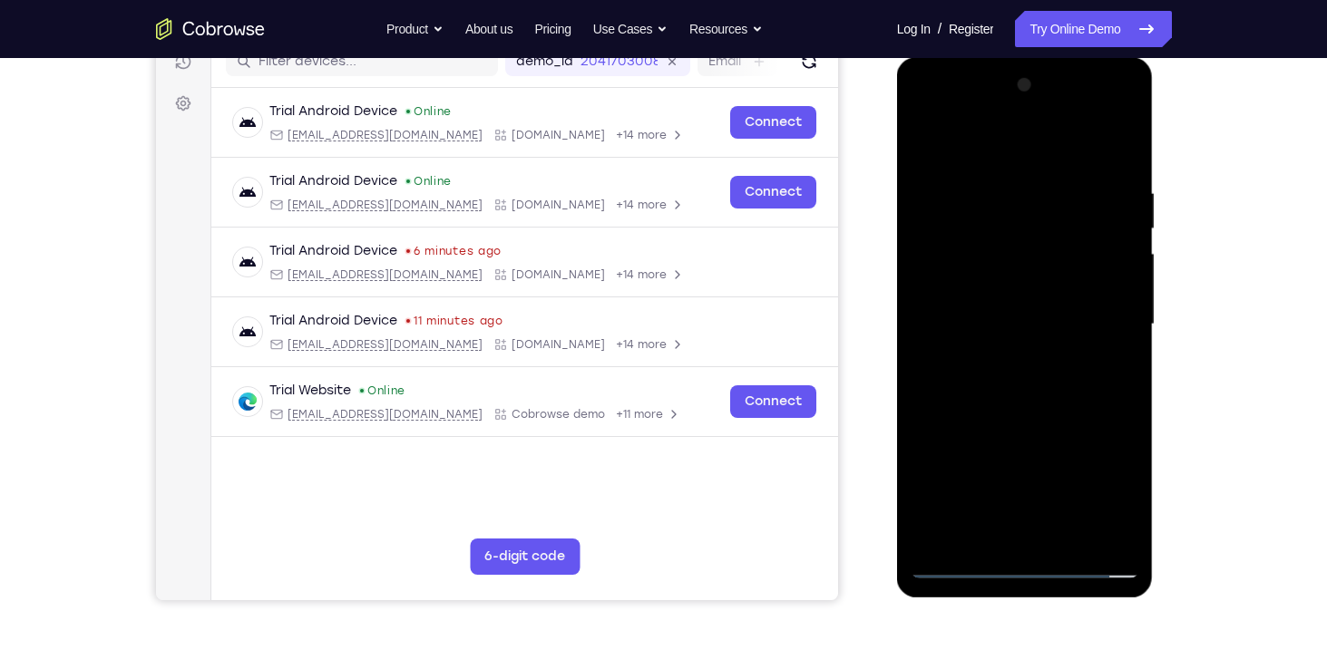
click at [1004, 303] on div at bounding box center [1025, 325] width 229 height 508
click at [1035, 430] on div at bounding box center [1025, 325] width 229 height 508
click at [1107, 437] on div at bounding box center [1025, 325] width 229 height 508
click at [1066, 434] on div at bounding box center [1025, 325] width 229 height 508
click at [957, 464] on div at bounding box center [1025, 325] width 229 height 508
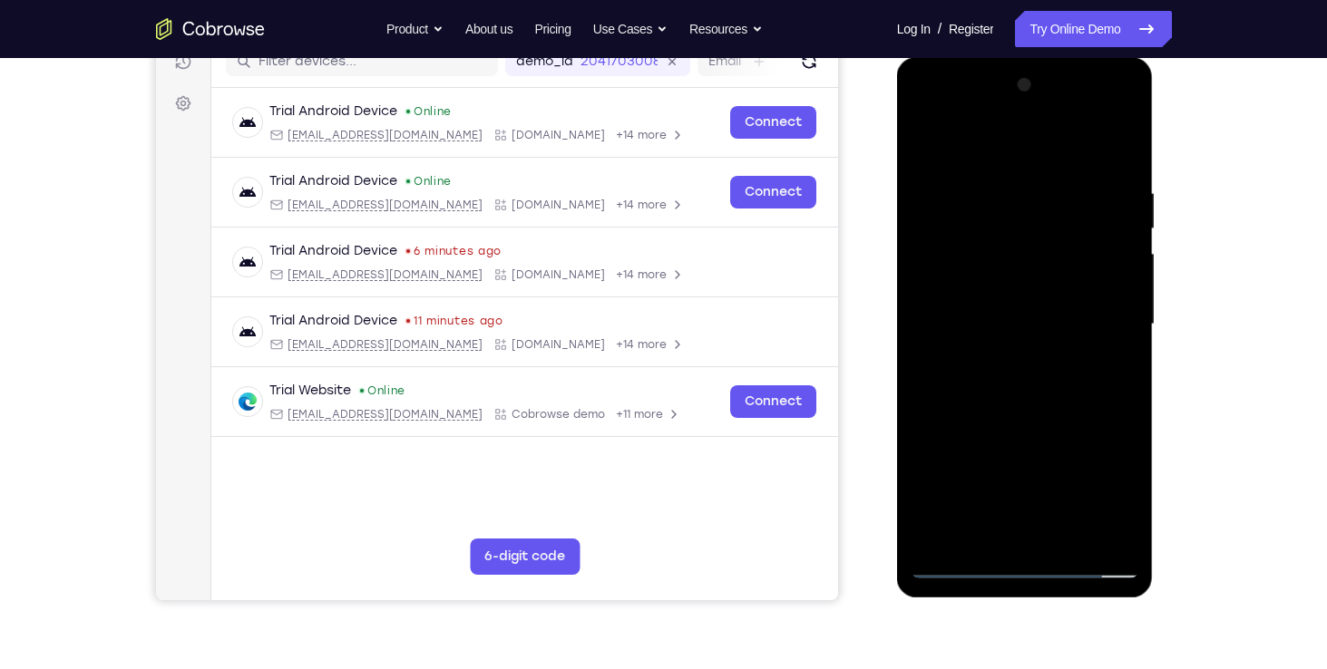
click at [967, 436] on div at bounding box center [1025, 325] width 229 height 508
click at [997, 464] on div at bounding box center [1025, 325] width 229 height 508
click at [930, 529] on div at bounding box center [1025, 325] width 229 height 508
click at [988, 464] on div at bounding box center [1025, 325] width 229 height 508
click at [918, 523] on div at bounding box center [1025, 325] width 229 height 508
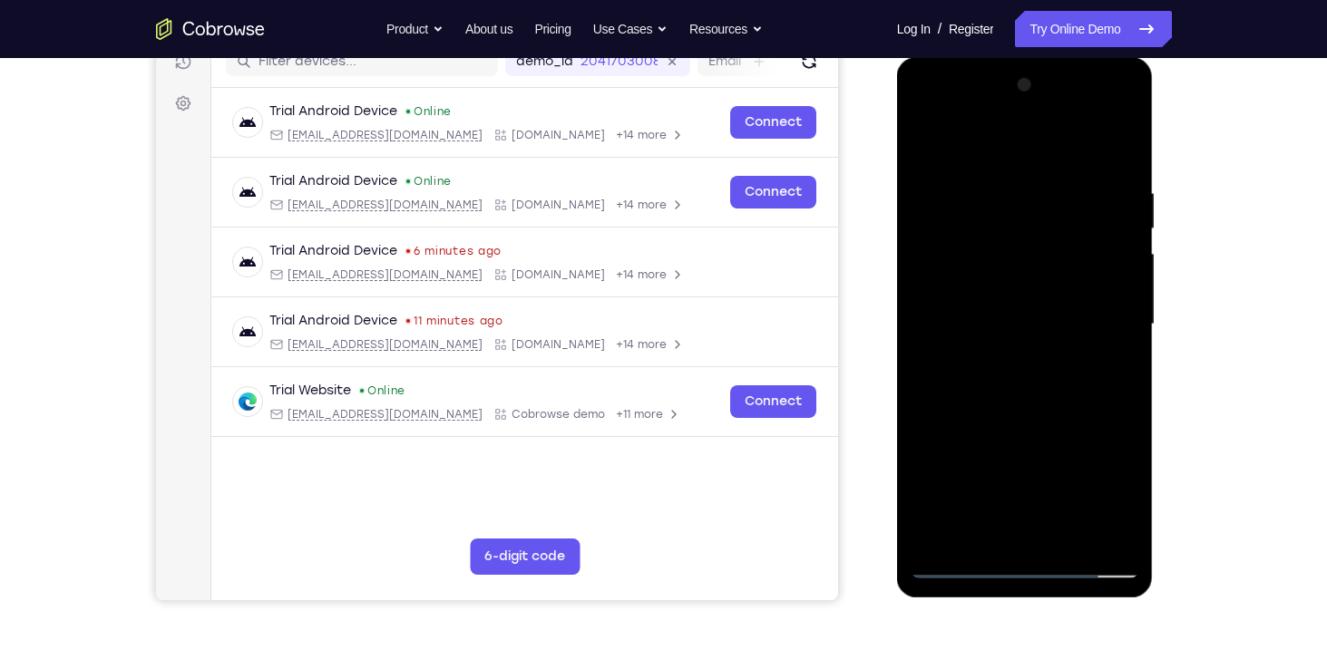
click at [934, 476] on div at bounding box center [1025, 325] width 229 height 508
click at [1044, 467] on div at bounding box center [1025, 325] width 229 height 508
click at [1091, 492] on div at bounding box center [1025, 325] width 229 height 508
click at [965, 427] on div at bounding box center [1025, 325] width 229 height 508
click at [981, 460] on div at bounding box center [1025, 325] width 229 height 508
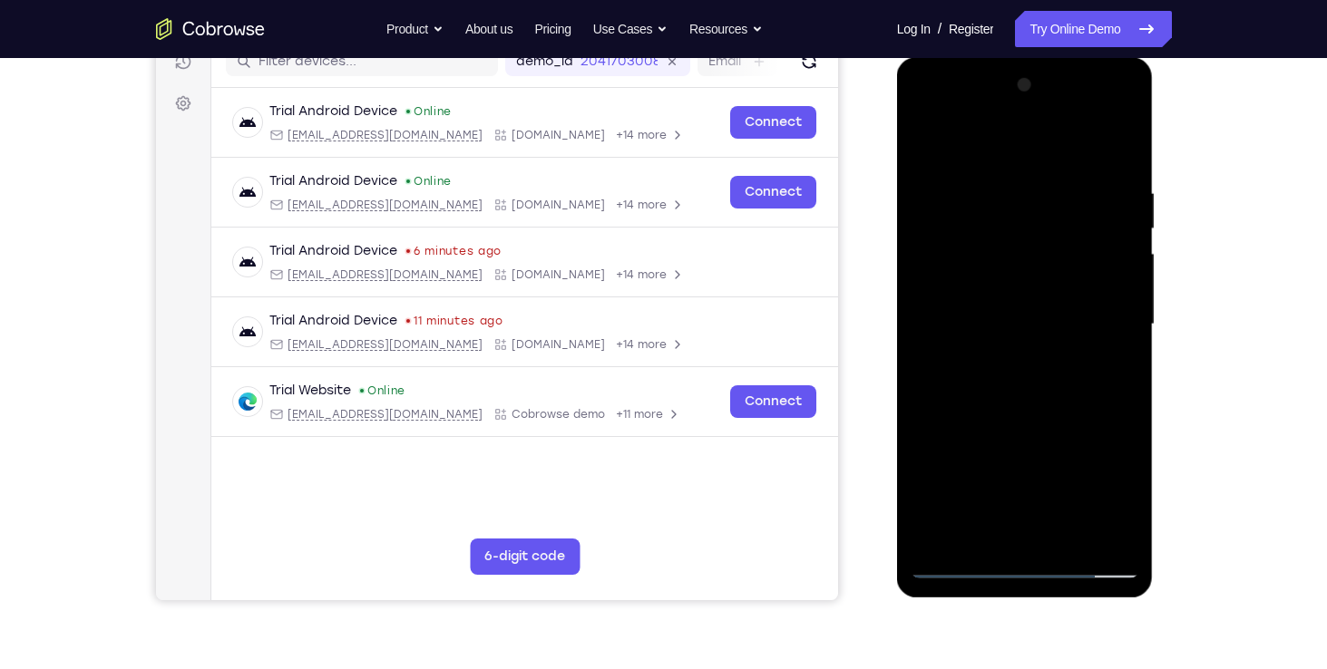
click at [930, 520] on div at bounding box center [1025, 325] width 229 height 508
click at [984, 465] on div at bounding box center [1025, 325] width 229 height 508
click at [929, 527] on div at bounding box center [1025, 325] width 229 height 508
click at [990, 304] on div at bounding box center [1025, 325] width 229 height 508
click at [929, 493] on div at bounding box center [1025, 325] width 229 height 508
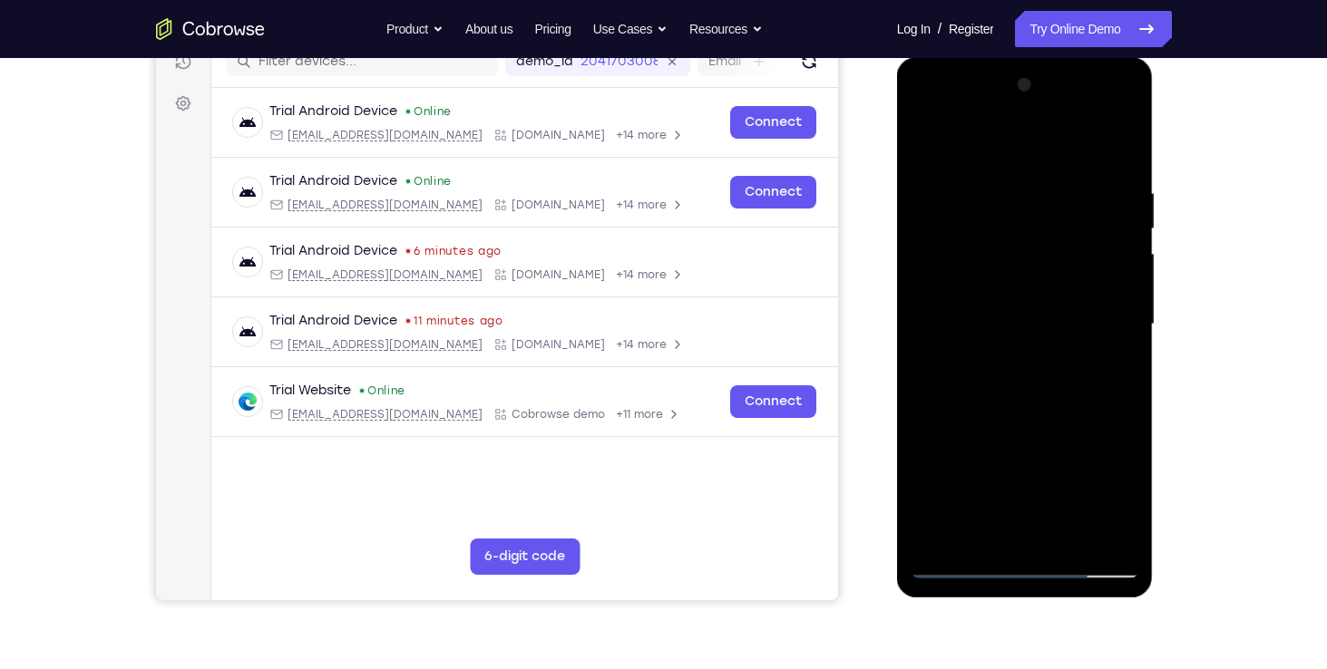
click at [1040, 432] on div at bounding box center [1025, 325] width 229 height 508
click at [1100, 425] on div at bounding box center [1025, 325] width 229 height 508
click at [1063, 430] on div at bounding box center [1025, 325] width 229 height 508
click at [957, 464] on div at bounding box center [1025, 325] width 229 height 508
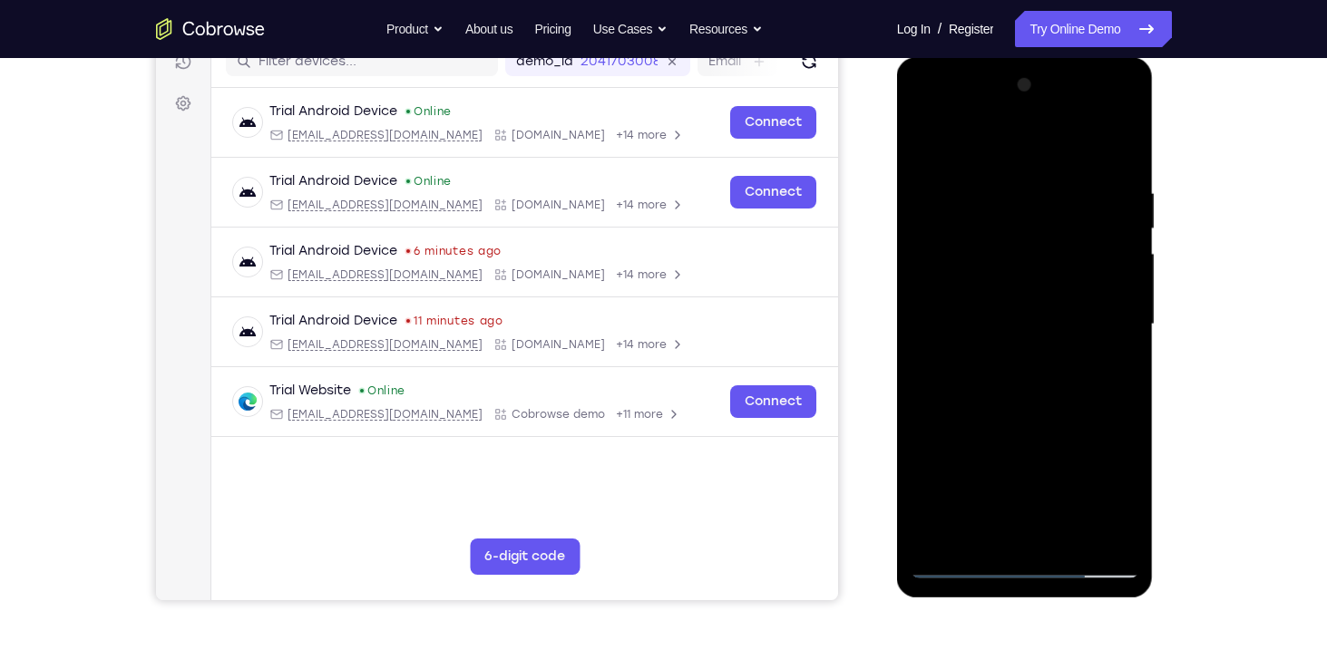
click at [969, 428] on div at bounding box center [1025, 325] width 229 height 508
click at [1006, 464] on div at bounding box center [1025, 325] width 229 height 508
click at [930, 533] on div at bounding box center [1025, 325] width 229 height 508
click at [986, 467] on div at bounding box center [1025, 325] width 229 height 508
click at [924, 536] on div at bounding box center [1025, 325] width 229 height 508
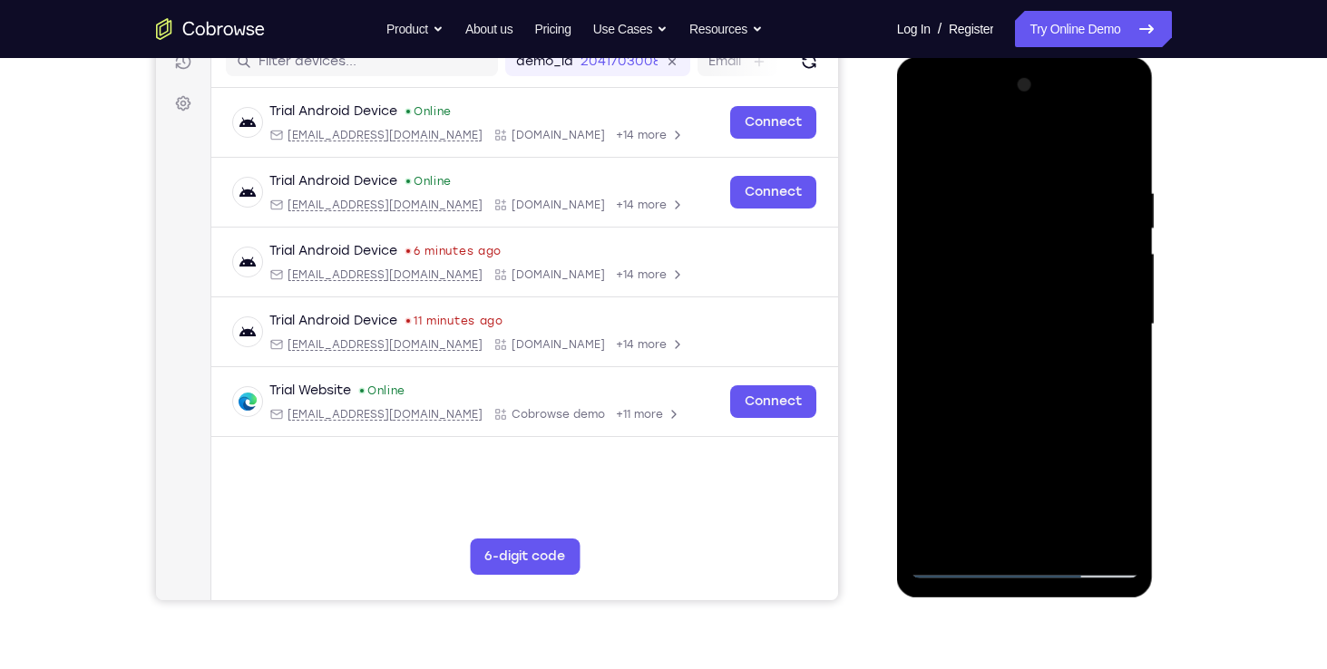
click at [928, 499] on div at bounding box center [1025, 325] width 229 height 508
click at [934, 468] on div at bounding box center [1025, 325] width 229 height 508
click at [1050, 465] on div at bounding box center [1025, 325] width 229 height 508
click at [1092, 493] on div at bounding box center [1025, 325] width 229 height 508
click at [962, 434] on div at bounding box center [1025, 325] width 229 height 508
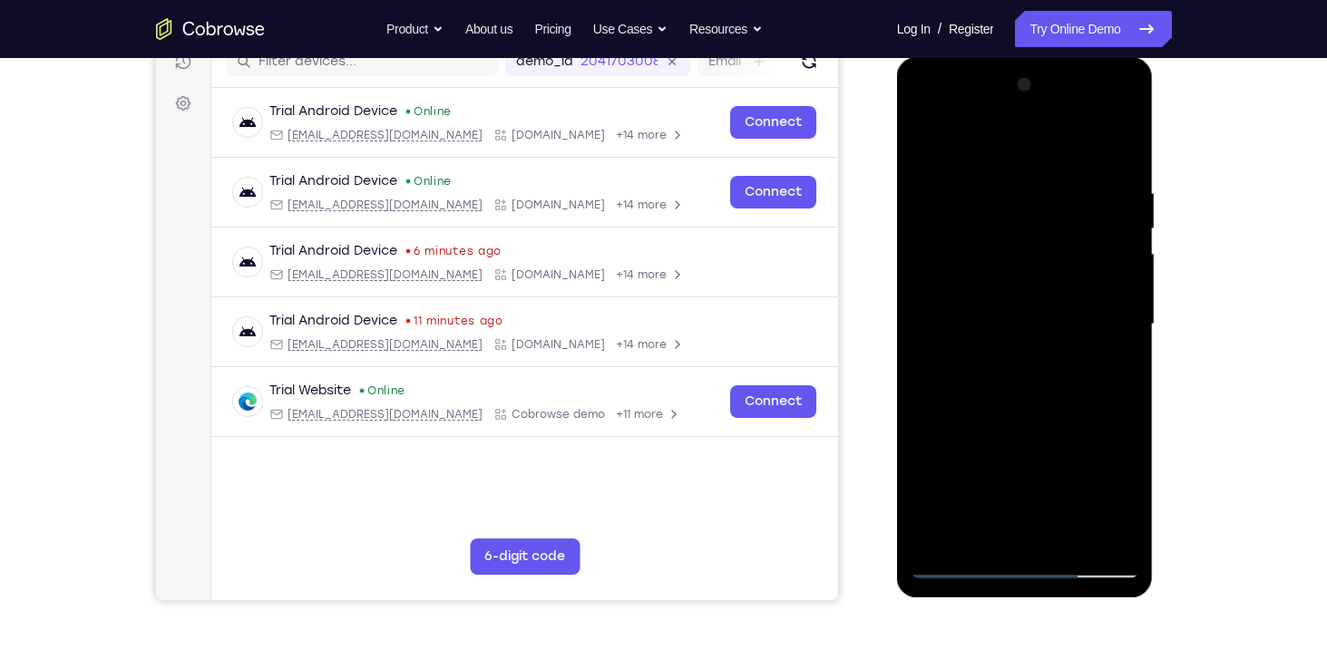
click at [980, 460] on div at bounding box center [1025, 325] width 229 height 508
click at [1043, 318] on div at bounding box center [1025, 325] width 229 height 508
click at [966, 388] on div at bounding box center [1025, 325] width 229 height 508
click at [973, 382] on div at bounding box center [1025, 325] width 229 height 508
click at [1073, 540] on div at bounding box center [1025, 325] width 229 height 508
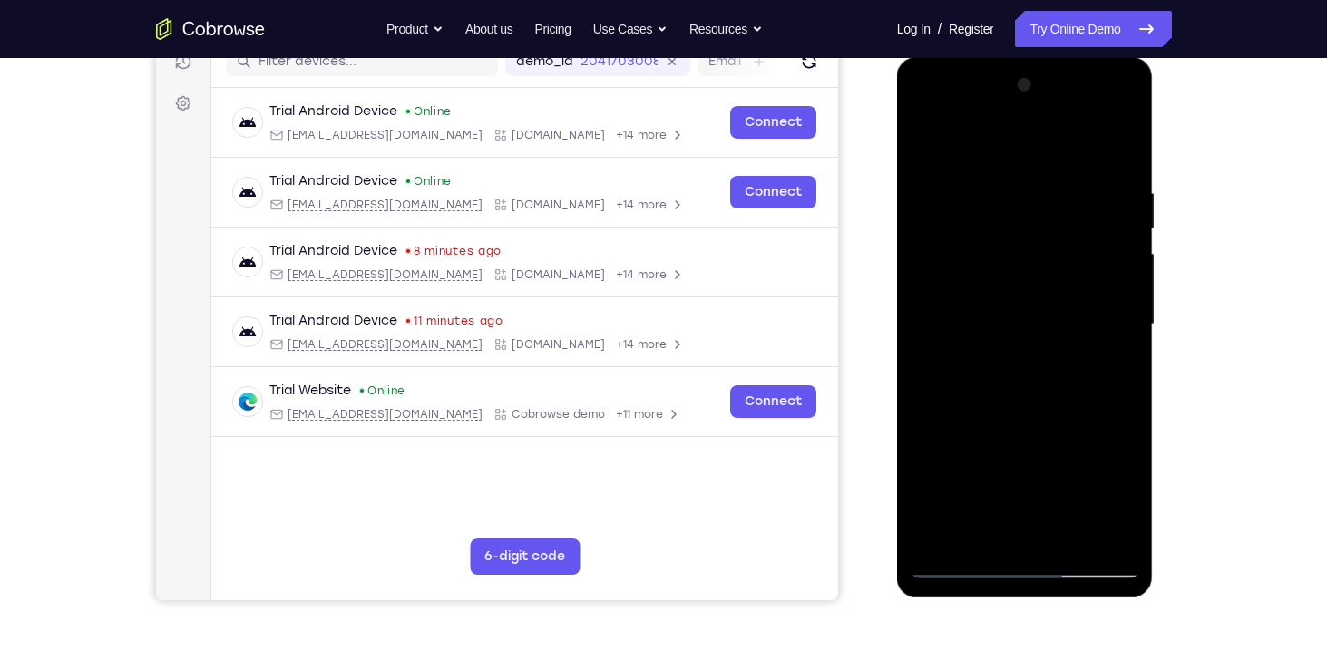
click at [1042, 420] on div at bounding box center [1025, 325] width 229 height 508
click at [932, 142] on div at bounding box center [1025, 325] width 229 height 508
click at [1020, 406] on div at bounding box center [1025, 325] width 229 height 508
click at [991, 194] on div at bounding box center [1025, 325] width 229 height 508
click at [1116, 297] on div at bounding box center [1025, 325] width 229 height 508
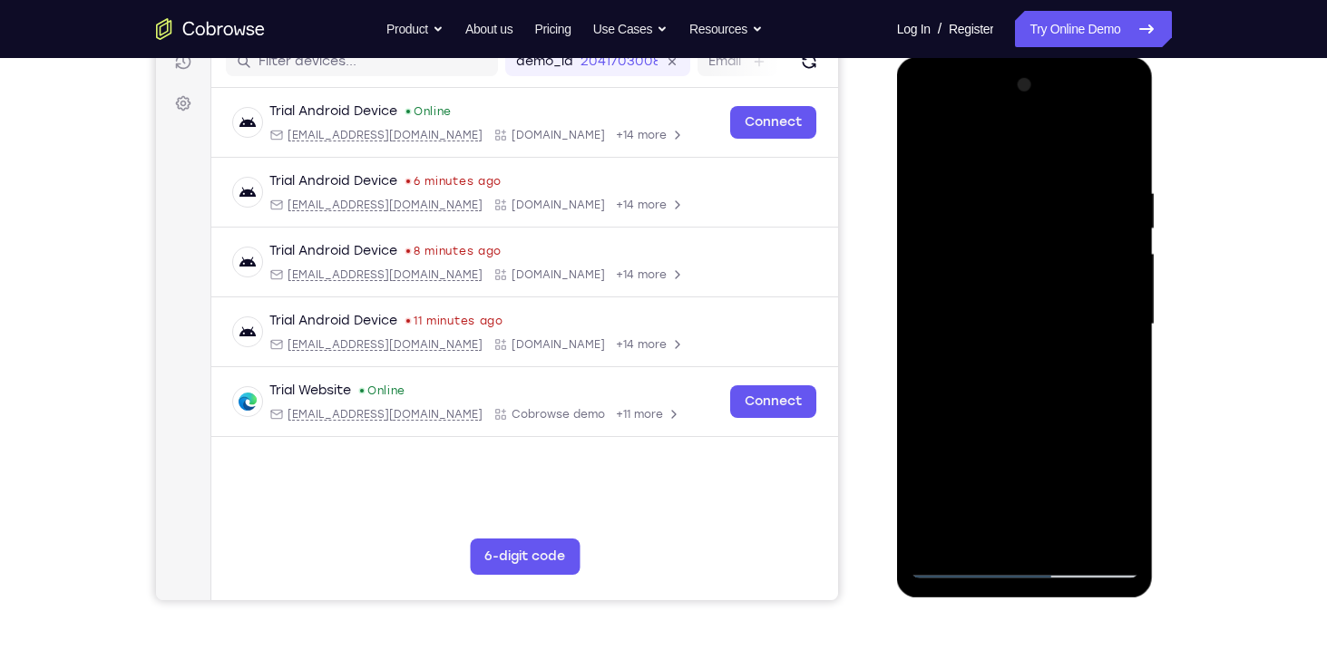
click at [1070, 150] on div at bounding box center [1025, 325] width 229 height 508
click at [926, 313] on div at bounding box center [1025, 325] width 229 height 508
click at [1076, 150] on div at bounding box center [1025, 325] width 229 height 508
click at [1096, 522] on div at bounding box center [1025, 325] width 229 height 508
click at [1098, 436] on div at bounding box center [1025, 325] width 229 height 508
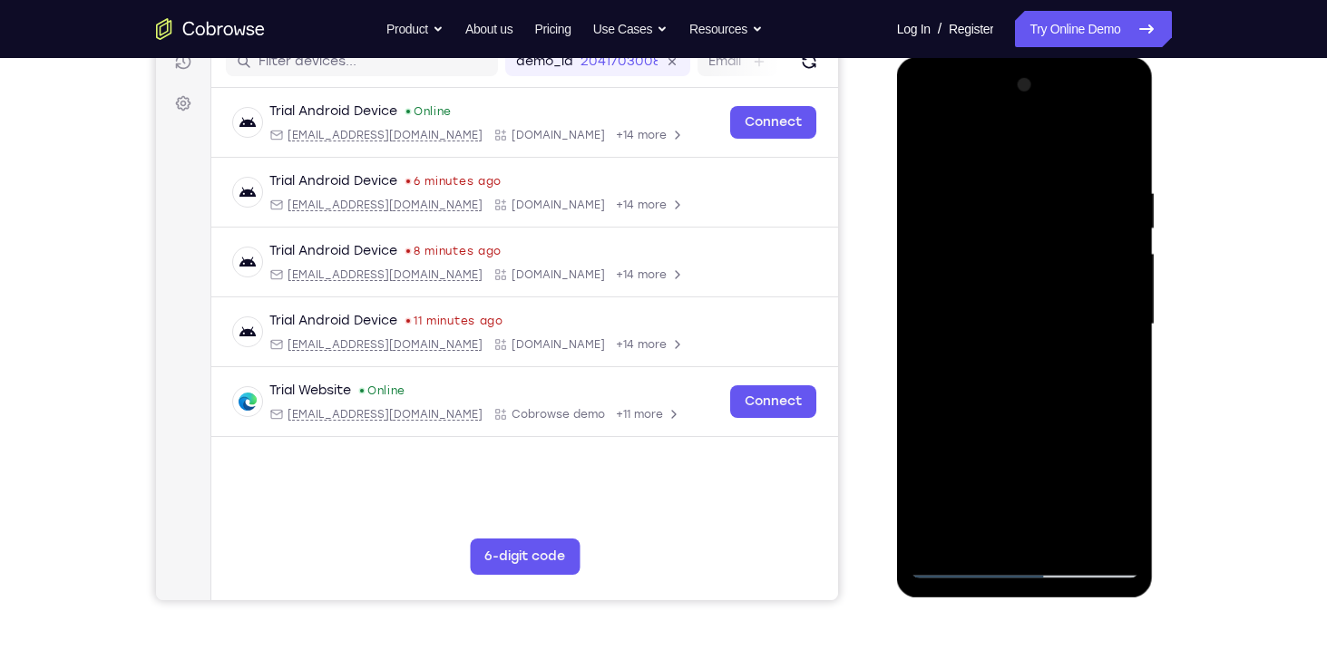
click at [1117, 324] on div at bounding box center [1025, 325] width 229 height 508
click at [1108, 327] on div at bounding box center [1025, 325] width 229 height 508
click at [1098, 535] on div at bounding box center [1025, 325] width 229 height 508
click at [1105, 425] on div at bounding box center [1025, 325] width 229 height 508
click at [1102, 426] on div at bounding box center [1025, 325] width 229 height 508
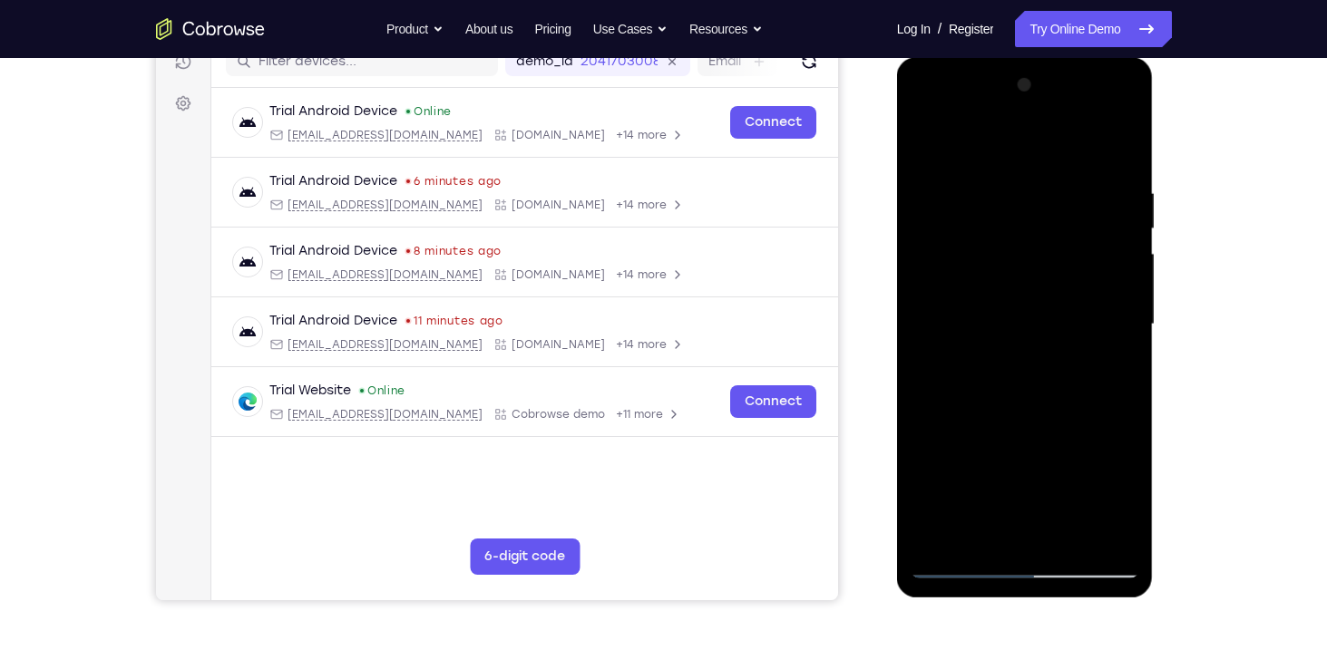
click at [1102, 426] on div at bounding box center [1025, 325] width 229 height 508
click at [1105, 425] on div at bounding box center [1025, 325] width 229 height 508
click at [1105, 287] on div at bounding box center [1025, 325] width 229 height 508
click at [1091, 386] on div at bounding box center [1025, 325] width 229 height 508
click at [1110, 368] on div at bounding box center [1025, 325] width 229 height 508
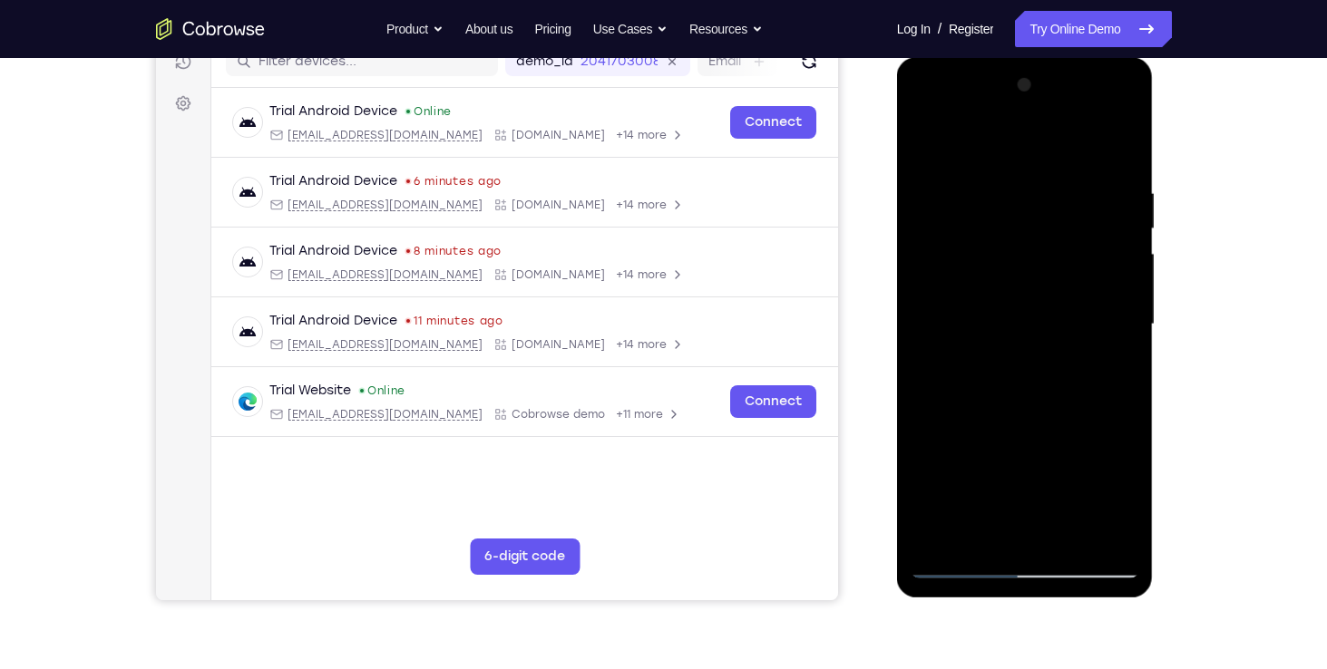
click at [1102, 311] on div at bounding box center [1025, 325] width 229 height 508
click at [1108, 331] on div at bounding box center [1025, 325] width 229 height 508
click at [923, 445] on div at bounding box center [1025, 325] width 229 height 508
click at [1096, 530] on div at bounding box center [1025, 325] width 229 height 508
click at [935, 423] on div at bounding box center [1025, 325] width 229 height 508
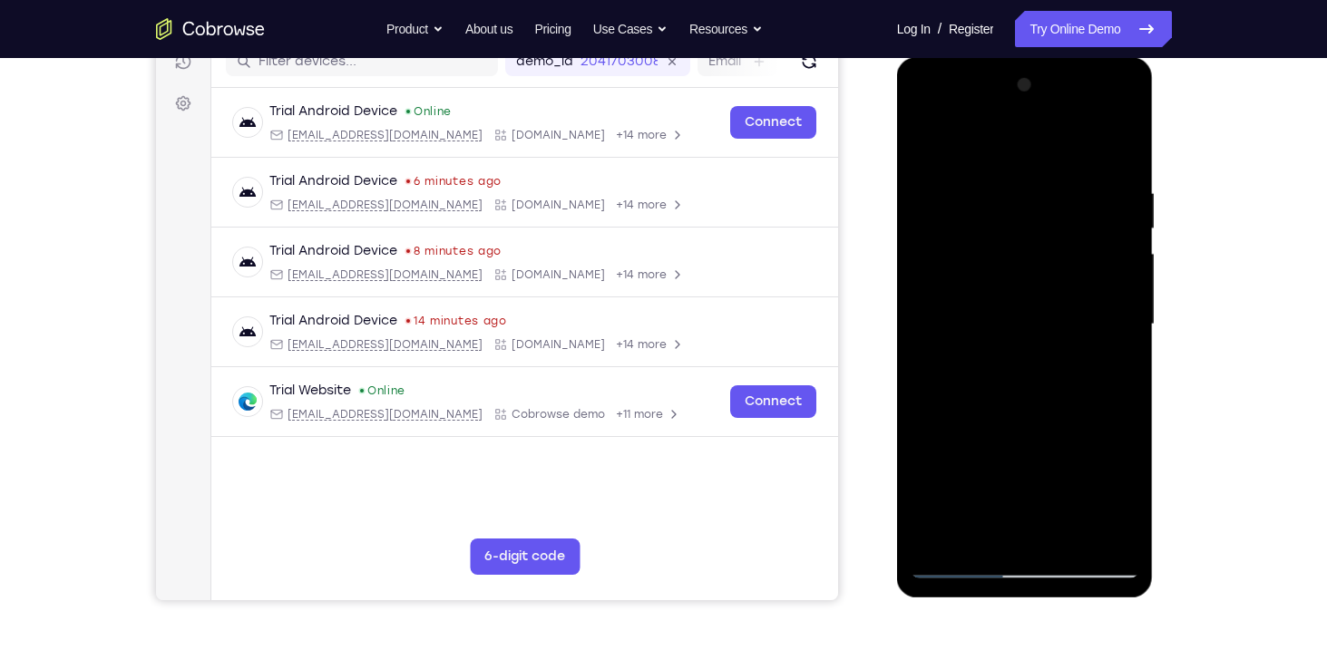
click at [1108, 347] on div at bounding box center [1025, 325] width 229 height 508
click at [1105, 348] on div at bounding box center [1025, 325] width 229 height 508
click at [967, 529] on div at bounding box center [1025, 325] width 229 height 508
click at [976, 529] on div at bounding box center [1025, 325] width 229 height 508
click at [977, 531] on div at bounding box center [1025, 325] width 229 height 508
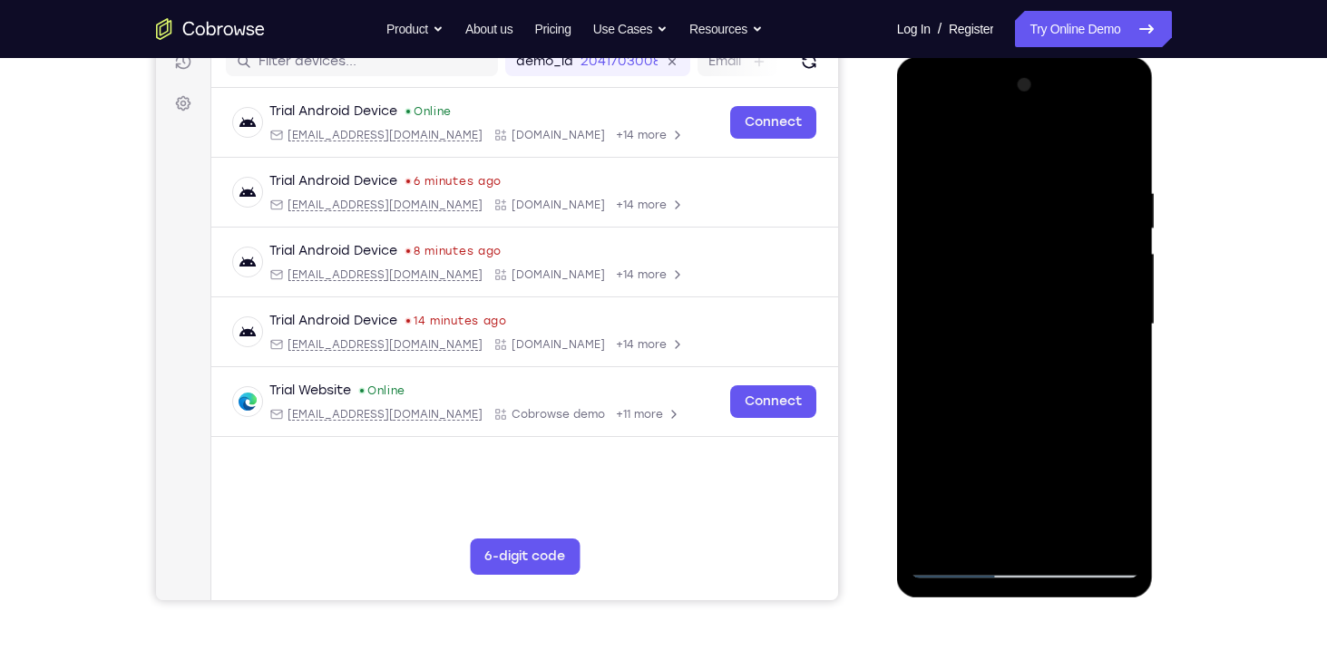
click at [932, 533] on div at bounding box center [1025, 325] width 229 height 508
click at [1041, 464] on div at bounding box center [1025, 325] width 229 height 508
click at [934, 471] on div at bounding box center [1025, 325] width 229 height 508
click at [1132, 437] on div at bounding box center [1025, 325] width 229 height 508
click at [1039, 405] on div at bounding box center [1025, 325] width 229 height 508
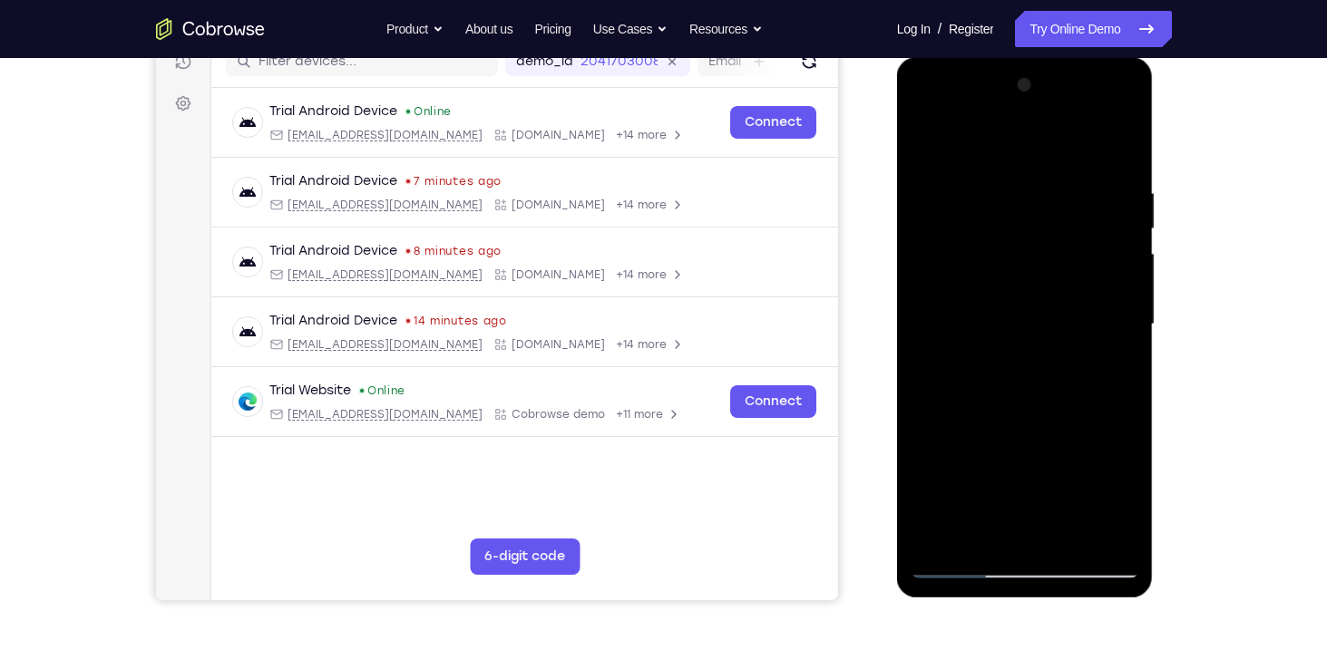
click at [1008, 405] on div at bounding box center [1025, 325] width 229 height 508
click at [1038, 433] on div at bounding box center [1025, 325] width 229 height 508
click at [935, 464] on div at bounding box center [1025, 325] width 229 height 508
click at [1018, 526] on div at bounding box center [1025, 325] width 229 height 508
click at [935, 469] on div at bounding box center [1025, 325] width 229 height 508
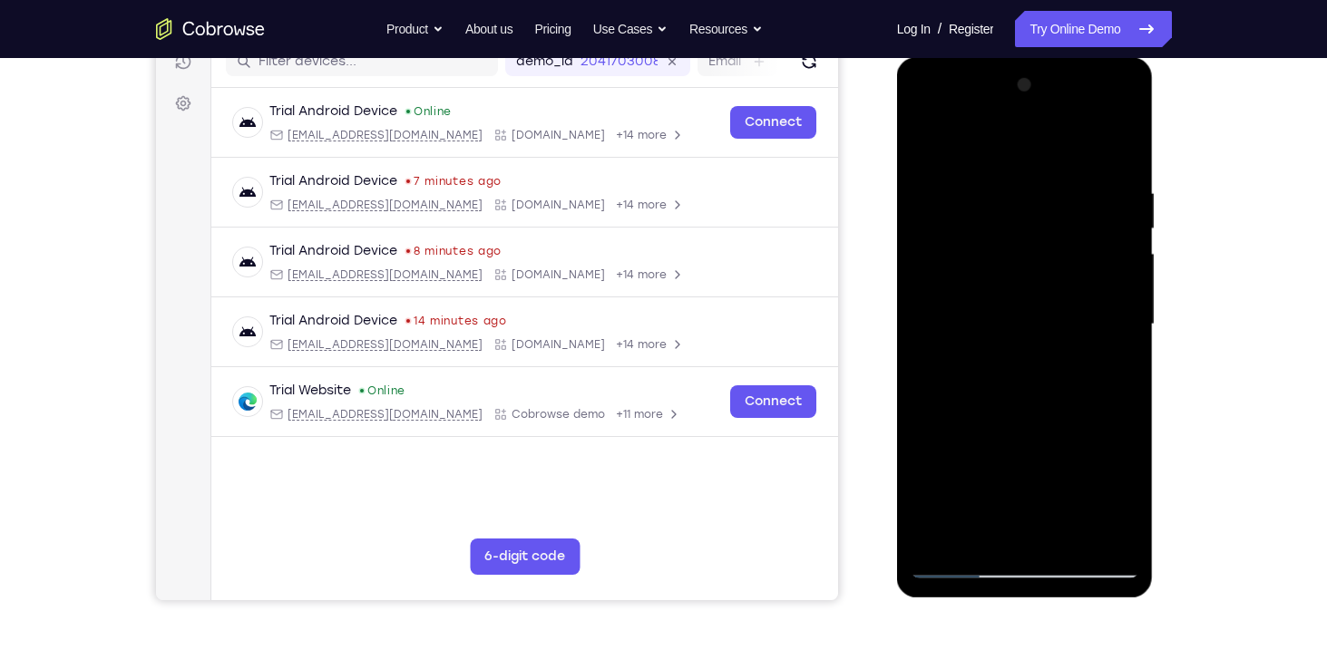
click at [1102, 433] on div at bounding box center [1025, 325] width 229 height 508
click at [1031, 433] on div at bounding box center [1025, 325] width 229 height 508
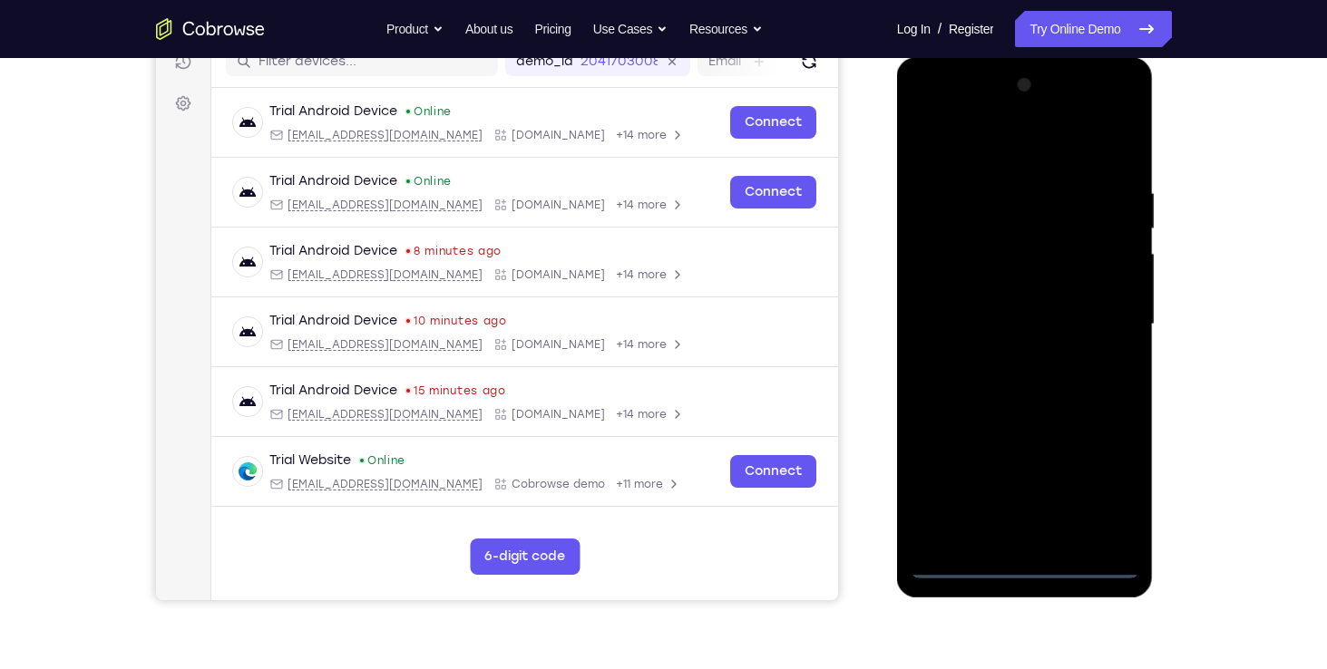
click at [1007, 563] on div at bounding box center [1025, 325] width 229 height 508
click at [1105, 481] on div at bounding box center [1025, 325] width 229 height 508
drag, startPoint x: 1108, startPoint y: 81, endPoint x: 1097, endPoint y: 353, distance: 272.3
click at [1097, 353] on div at bounding box center [1025, 325] width 229 height 508
click at [1214, 367] on div "Your Support Agent Your Customer Web iOS Android Next Steps We’d be happy to gi…" at bounding box center [663, 413] width 1161 height 1196
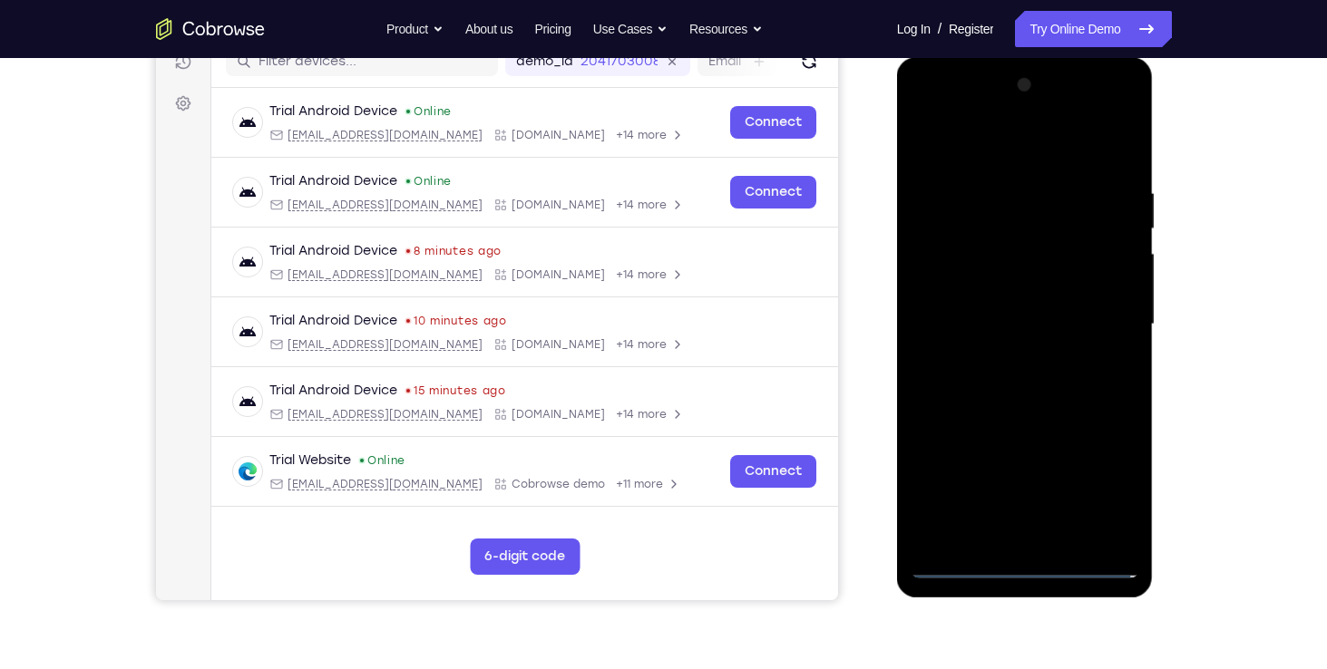
click at [979, 152] on div at bounding box center [1025, 325] width 229 height 508
click at [1175, 243] on div "Your Support Agent Your Customer Web iOS Android Next Steps We’d be happy to gi…" at bounding box center [663, 413] width 1161 height 1196
click at [1045, 381] on div at bounding box center [1025, 325] width 229 height 508
click at [1040, 295] on div at bounding box center [1025, 325] width 229 height 508
drag, startPoint x: 1031, startPoint y: 377, endPoint x: 1062, endPoint y: 225, distance: 155.5
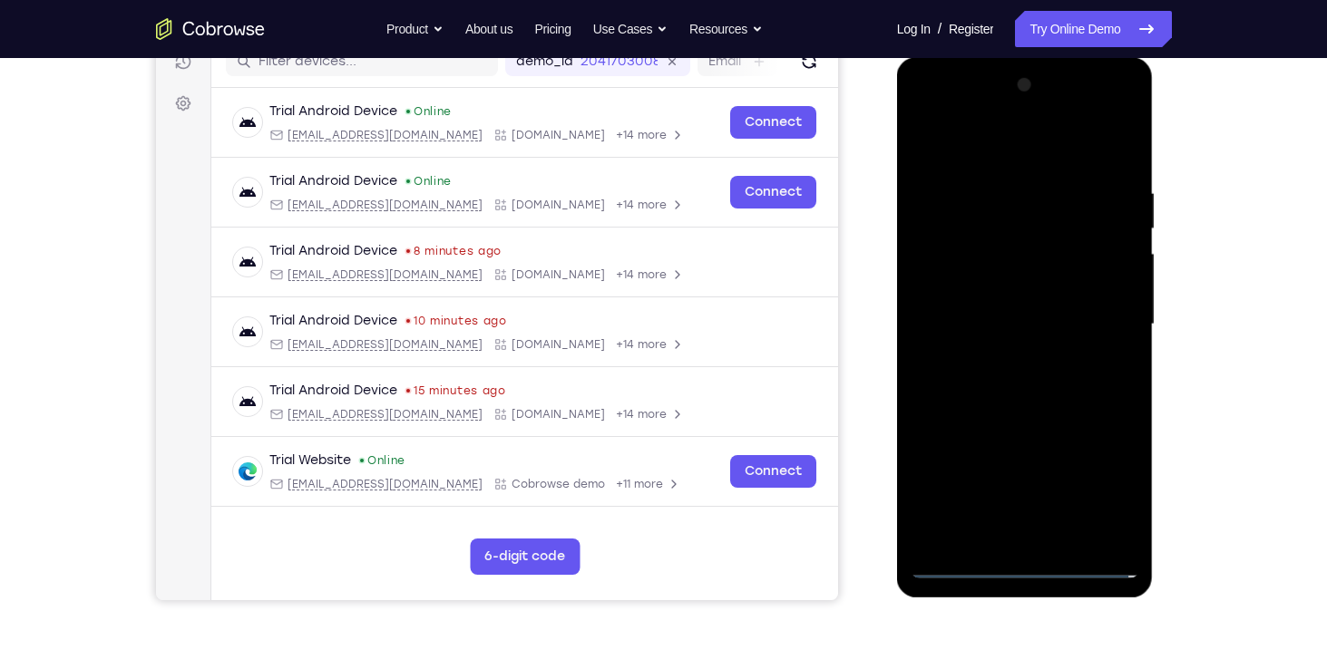
click at [1062, 225] on div at bounding box center [1025, 325] width 229 height 508
click at [1212, 177] on div "Your Support Agent Your Customer Web iOS Android Next Steps We’d be happy to gi…" at bounding box center [663, 413] width 1161 height 1196
drag, startPoint x: 981, startPoint y: 489, endPoint x: 1059, endPoint y: 200, distance: 299.5
click at [1059, 200] on div at bounding box center [1025, 325] width 229 height 508
click at [1030, 571] on div at bounding box center [1025, 325] width 229 height 508
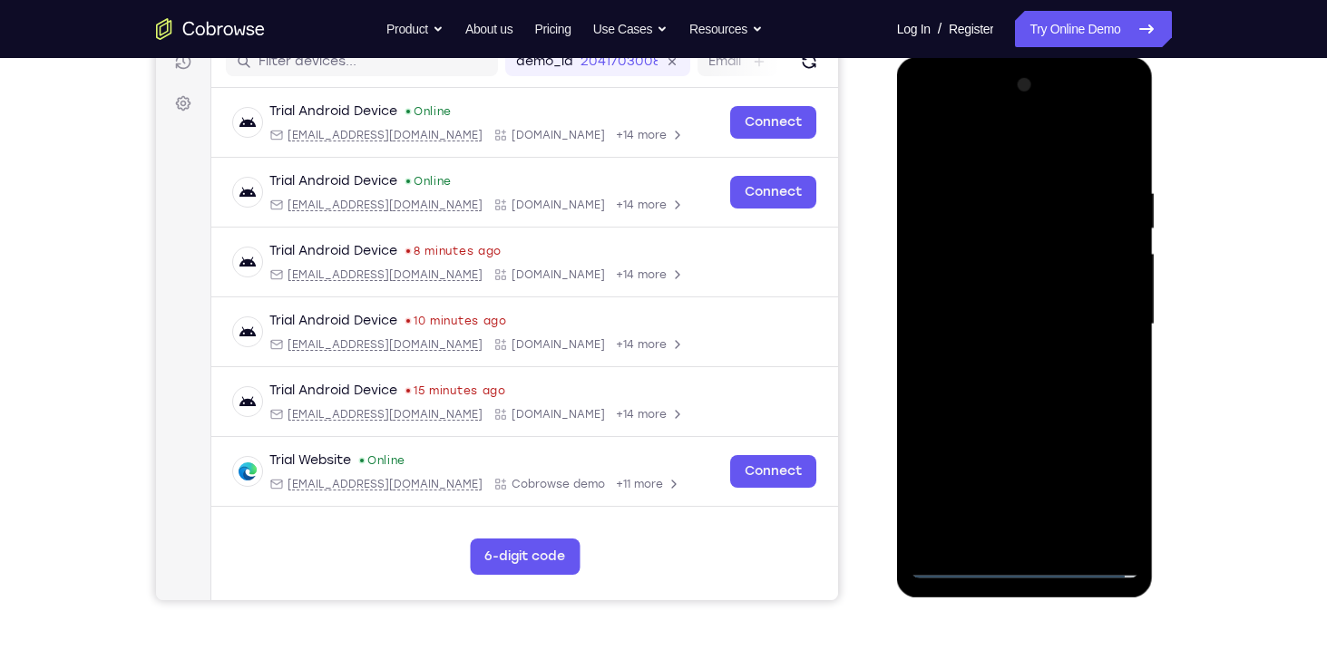
click at [1024, 573] on div at bounding box center [1025, 325] width 229 height 508
click at [1098, 474] on div at bounding box center [1025, 325] width 229 height 508
click at [925, 110] on div at bounding box center [1025, 325] width 229 height 508
click at [1105, 321] on div at bounding box center [1025, 325] width 229 height 508
click at [1002, 355] on div at bounding box center [1025, 325] width 229 height 508
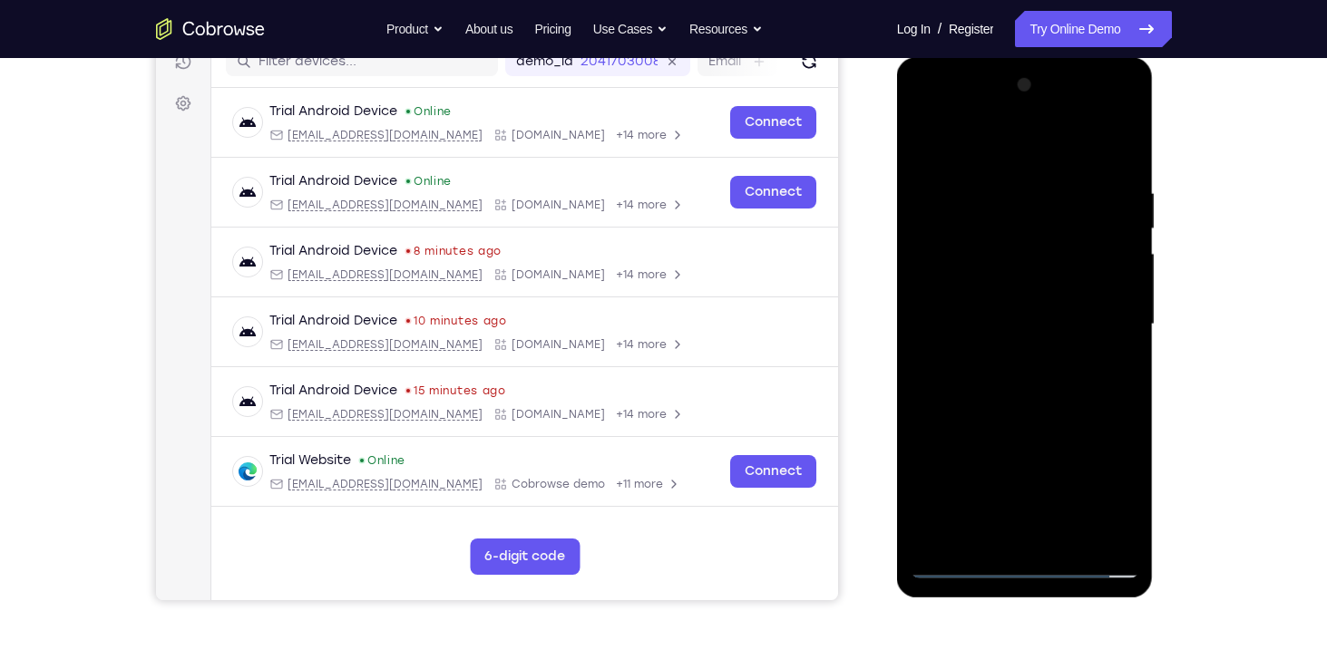
click at [989, 295] on div at bounding box center [1025, 325] width 229 height 508
click at [989, 290] on div at bounding box center [1025, 325] width 229 height 508
click at [1040, 436] on div at bounding box center [1025, 325] width 229 height 508
click at [1108, 430] on div at bounding box center [1025, 325] width 229 height 508
click at [1060, 431] on div at bounding box center [1025, 325] width 229 height 508
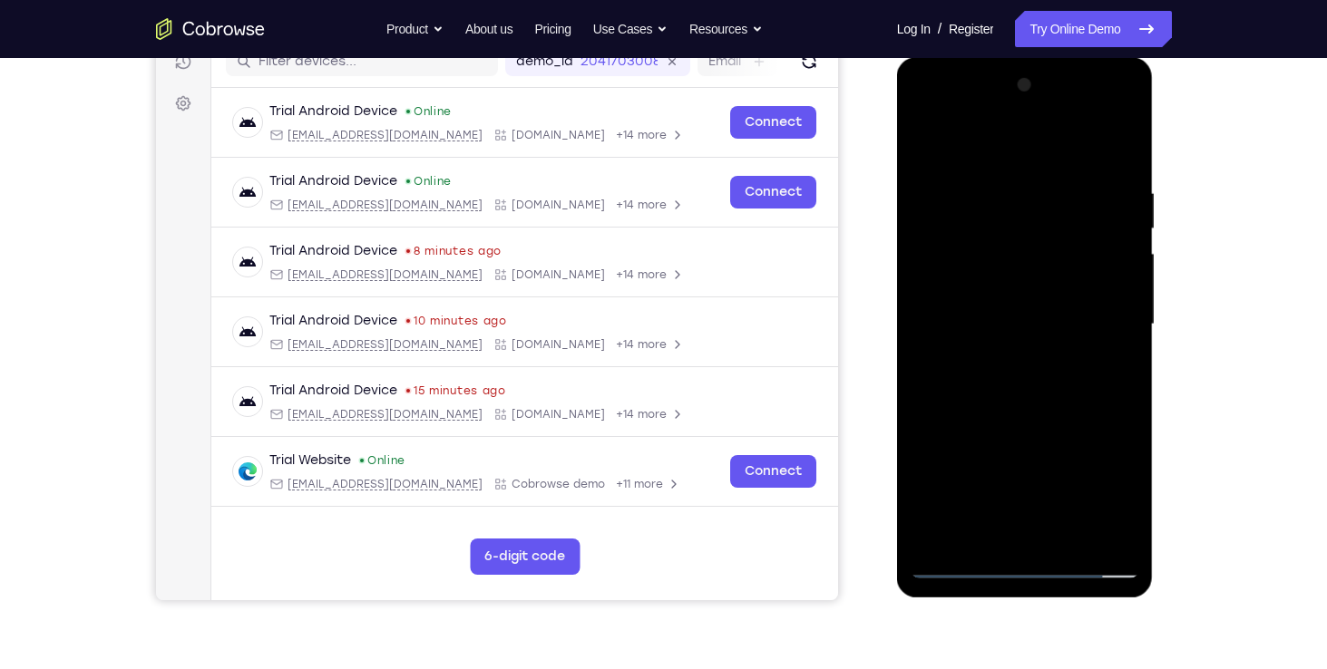
click at [962, 467] on div at bounding box center [1025, 325] width 229 height 508
click at [970, 438] on div at bounding box center [1025, 325] width 229 height 508
click at [1001, 463] on div at bounding box center [1025, 325] width 229 height 508
click at [932, 536] on div at bounding box center [1025, 325] width 229 height 508
click at [992, 474] on div at bounding box center [1025, 325] width 229 height 508
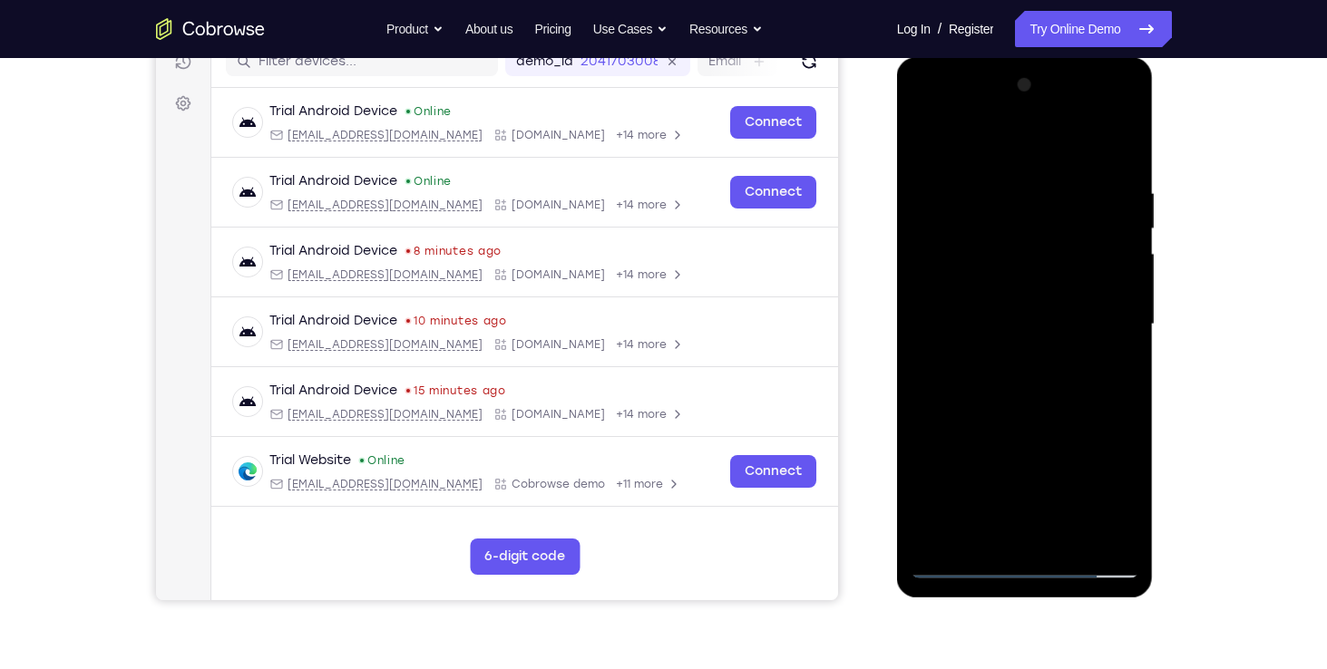
click at [927, 532] on div at bounding box center [1025, 325] width 229 height 508
click at [935, 473] on div at bounding box center [1025, 325] width 229 height 508
click at [1055, 469] on div at bounding box center [1025, 325] width 229 height 508
click at [1092, 494] on div at bounding box center [1025, 325] width 229 height 508
click at [973, 434] on div at bounding box center [1025, 325] width 229 height 508
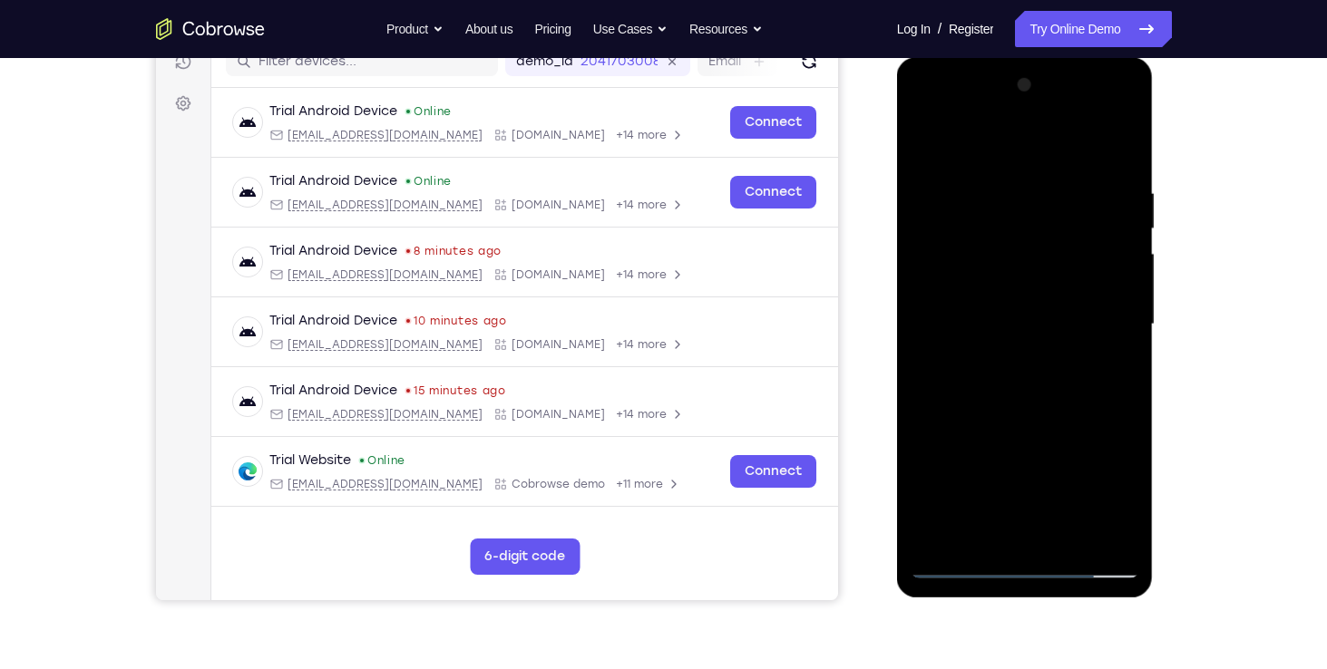
click at [981, 468] on div at bounding box center [1025, 325] width 229 height 508
click at [915, 529] on div at bounding box center [1025, 325] width 229 height 508
click at [991, 469] on div at bounding box center [1025, 325] width 229 height 508
click at [925, 430] on div at bounding box center [1025, 325] width 229 height 508
click at [1080, 434] on div at bounding box center [1025, 325] width 229 height 508
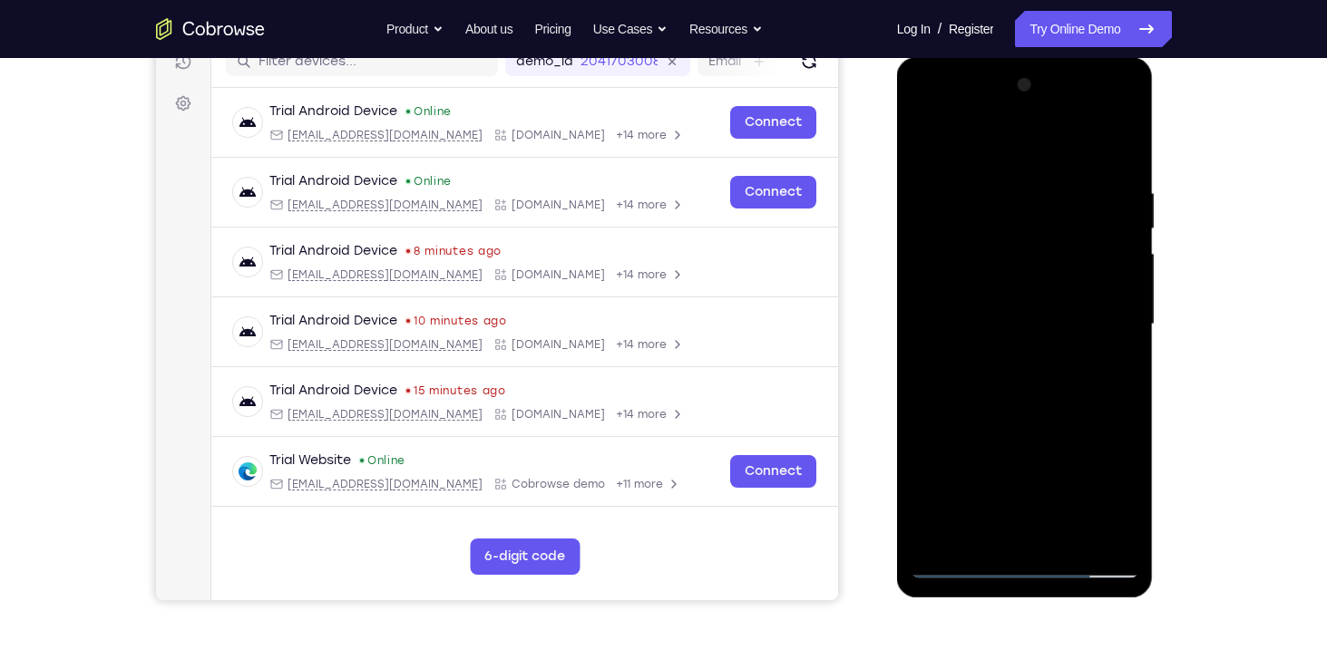
click at [948, 432] on div at bounding box center [1025, 325] width 229 height 508
click at [1011, 315] on div at bounding box center [1025, 325] width 229 height 508
click at [923, 407] on div at bounding box center [1025, 325] width 229 height 508
click at [946, 405] on div at bounding box center [1025, 325] width 229 height 508
click at [966, 401] on div at bounding box center [1025, 325] width 229 height 508
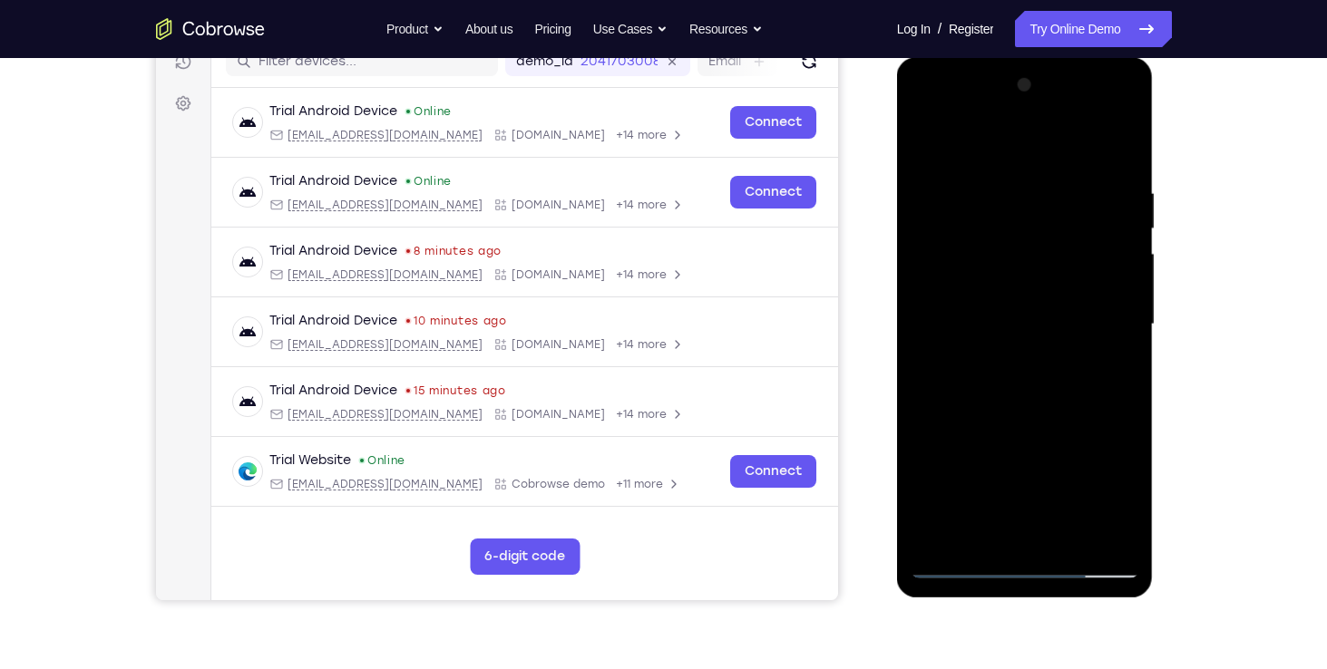
click at [928, 495] on div at bounding box center [1025, 325] width 229 height 508
click at [1036, 431] on div at bounding box center [1025, 325] width 229 height 508
click at [1105, 432] on div at bounding box center [1025, 325] width 229 height 508
click at [1053, 425] on div at bounding box center [1025, 325] width 229 height 508
click at [961, 464] on div at bounding box center [1025, 325] width 229 height 508
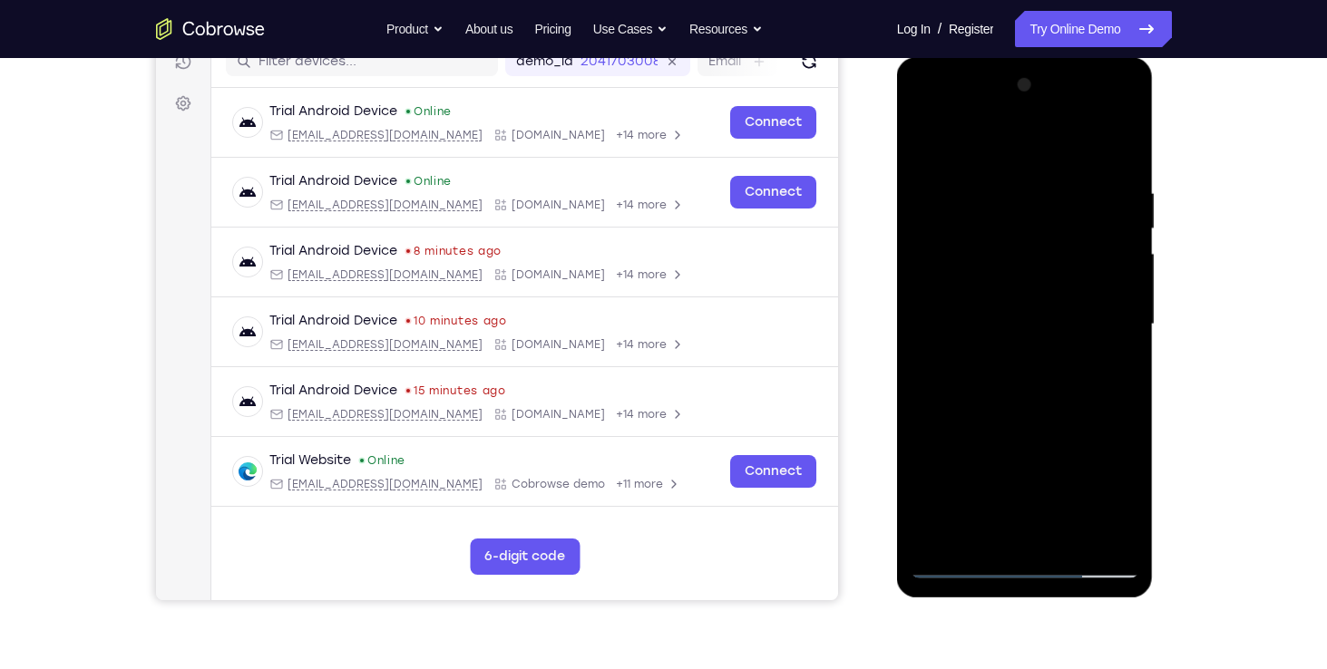
click at [961, 464] on div at bounding box center [1025, 325] width 229 height 508
click at [974, 434] on div at bounding box center [1025, 325] width 229 height 508
click at [1005, 457] on div at bounding box center [1025, 325] width 229 height 508
click at [925, 536] on div at bounding box center [1025, 325] width 229 height 508
click at [991, 465] on div at bounding box center [1025, 325] width 229 height 508
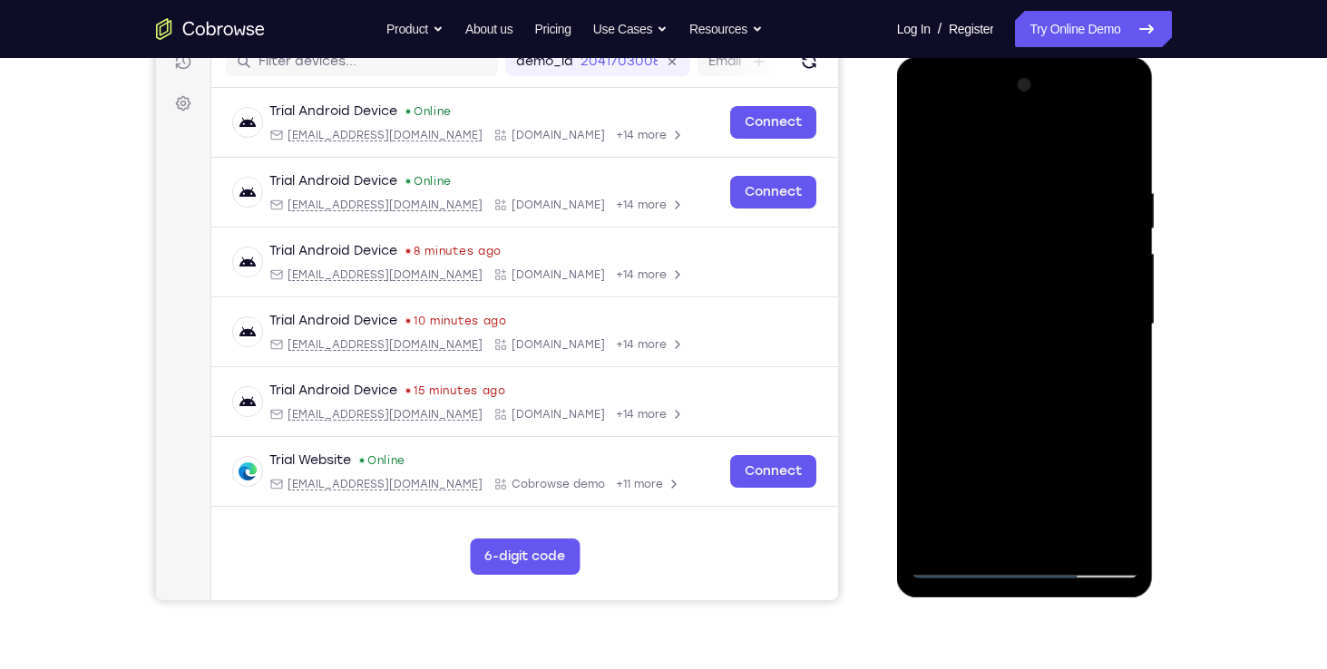
click at [931, 524] on div at bounding box center [1025, 325] width 229 height 508
click at [932, 503] on div at bounding box center [1025, 325] width 229 height 508
click at [933, 473] on div at bounding box center [1025, 325] width 229 height 508
click at [1053, 470] on div at bounding box center [1025, 325] width 229 height 508
click at [1091, 493] on div at bounding box center [1025, 325] width 229 height 508
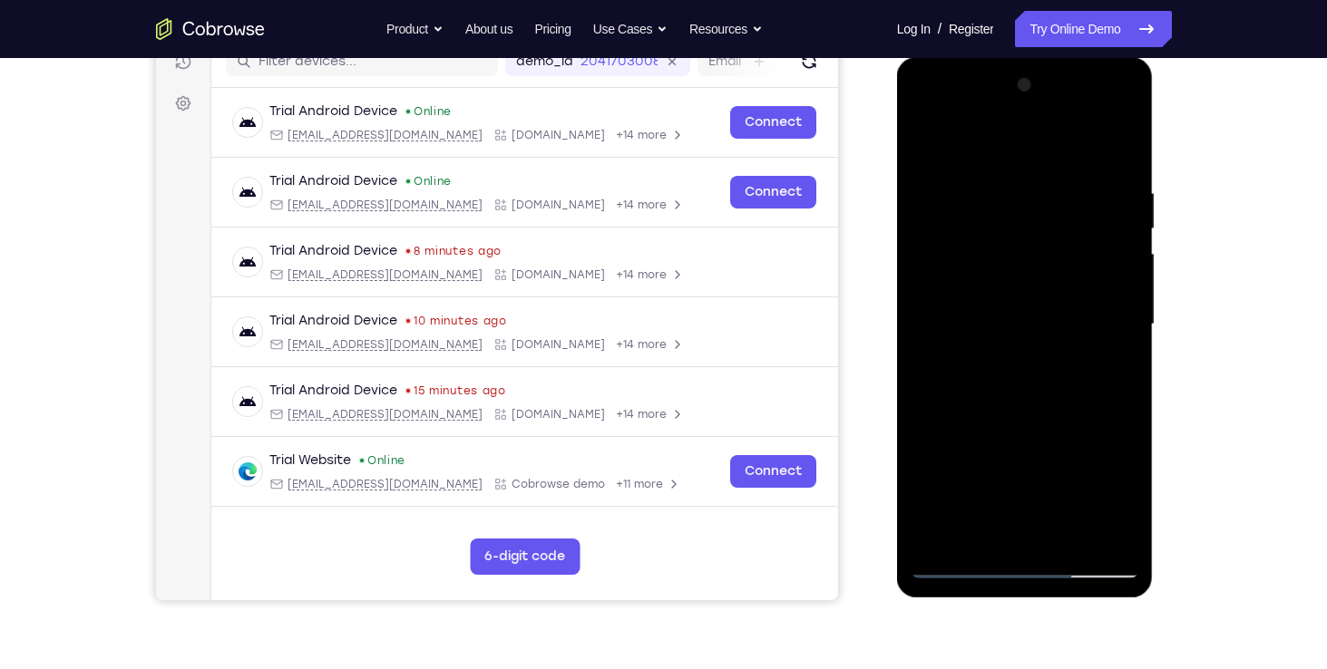
click at [968, 425] on div at bounding box center [1025, 325] width 229 height 508
click at [978, 464] on div at bounding box center [1025, 325] width 229 height 508
click at [1113, 523] on div at bounding box center [1025, 325] width 229 height 508
click at [1137, 523] on div at bounding box center [1025, 325] width 229 height 508
click at [963, 561] on div at bounding box center [1025, 325] width 229 height 508
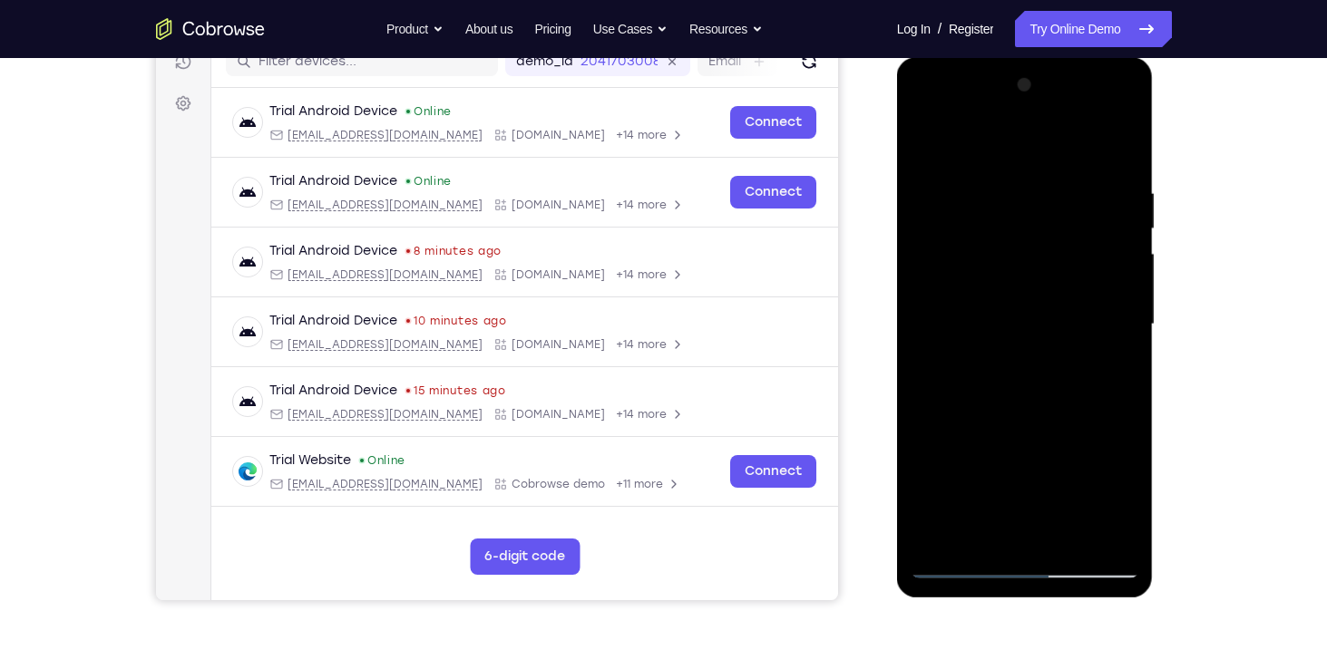
click at [1030, 273] on div at bounding box center [1025, 325] width 229 height 508
click at [1103, 180] on div at bounding box center [1025, 325] width 229 height 508
click at [1115, 539] on div at bounding box center [1025, 325] width 229 height 508
click at [1101, 343] on div at bounding box center [1025, 325] width 229 height 508
click at [1098, 317] on div at bounding box center [1025, 325] width 229 height 508
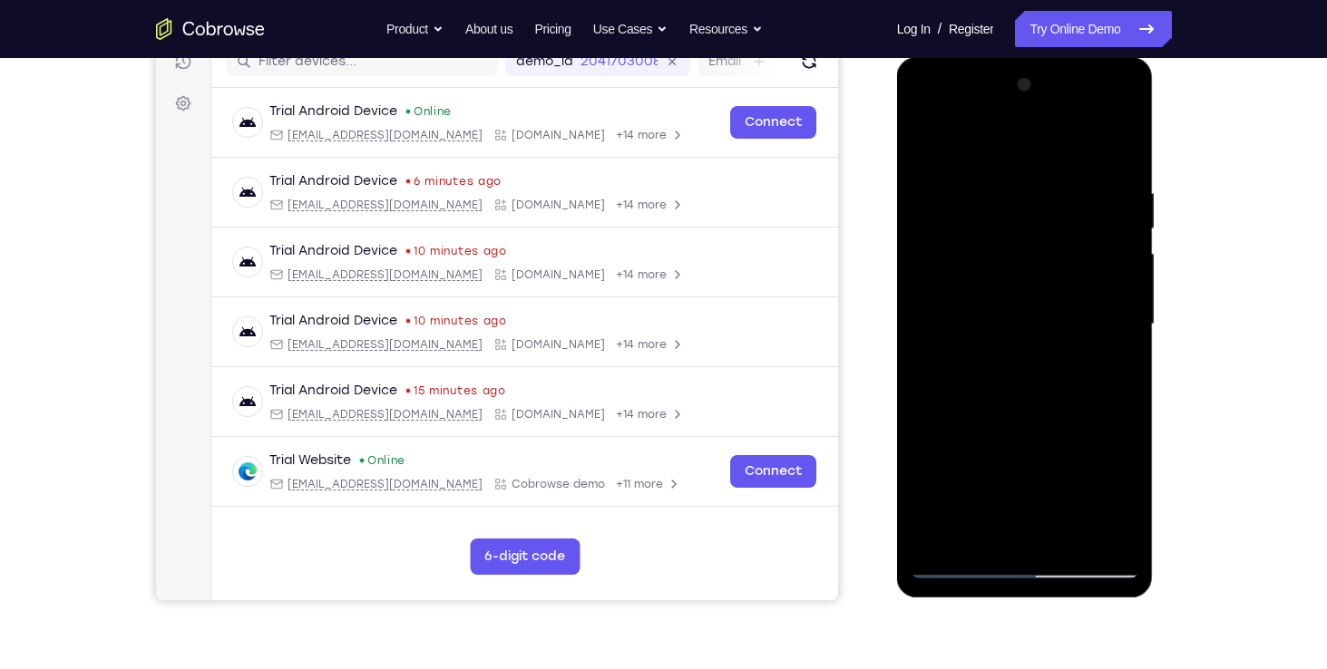
click at [1098, 317] on div at bounding box center [1025, 325] width 229 height 508
click at [1093, 281] on div at bounding box center [1025, 325] width 229 height 508
click at [1122, 152] on div at bounding box center [1025, 325] width 229 height 508
click at [1001, 189] on div at bounding box center [1025, 325] width 229 height 508
click at [1117, 339] on div at bounding box center [1025, 325] width 229 height 508
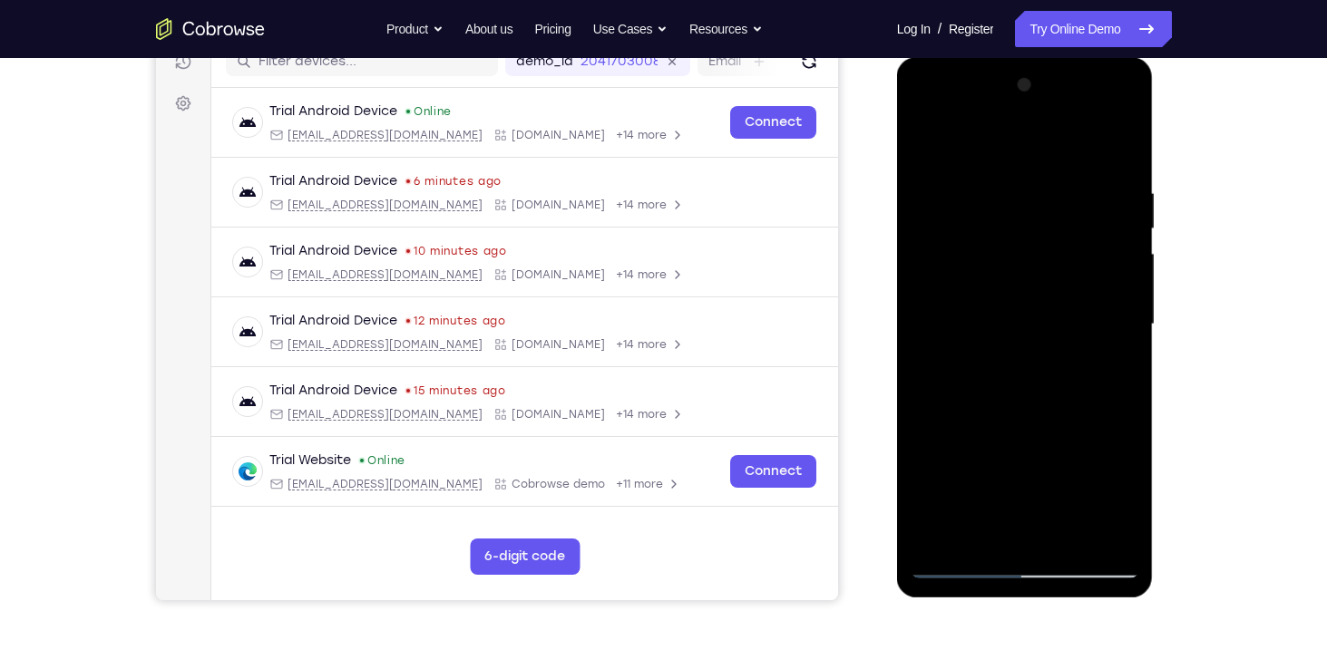
click at [1102, 336] on div at bounding box center [1025, 325] width 229 height 508
click at [1100, 337] on div at bounding box center [1025, 325] width 229 height 508
click at [1118, 148] on div at bounding box center [1025, 325] width 229 height 508
click at [1074, 534] on div at bounding box center [1025, 325] width 229 height 508
click at [1023, 420] on div at bounding box center [1025, 325] width 229 height 508
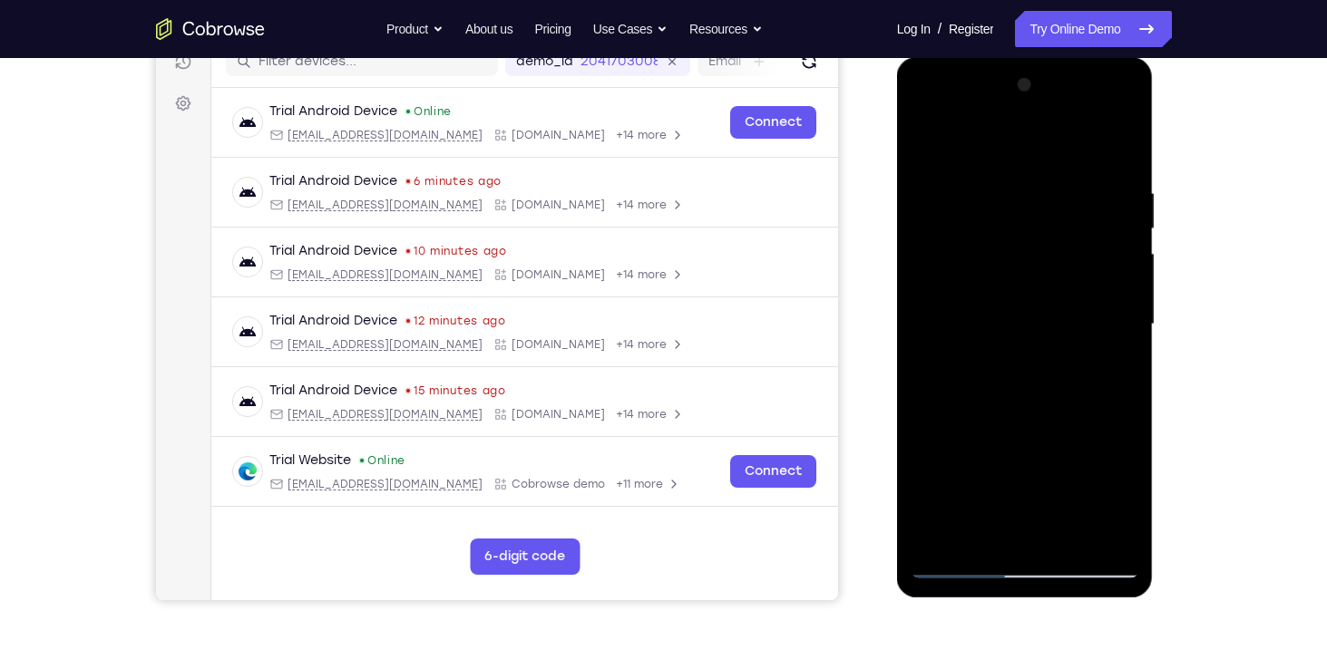
click at [983, 158] on div at bounding box center [1025, 325] width 229 height 508
click at [987, 437] on div at bounding box center [1025, 325] width 229 height 508
click at [939, 470] on div at bounding box center [1025, 325] width 229 height 508
click at [951, 432] on div at bounding box center [1025, 325] width 229 height 508
click at [932, 478] on div at bounding box center [1025, 325] width 229 height 508
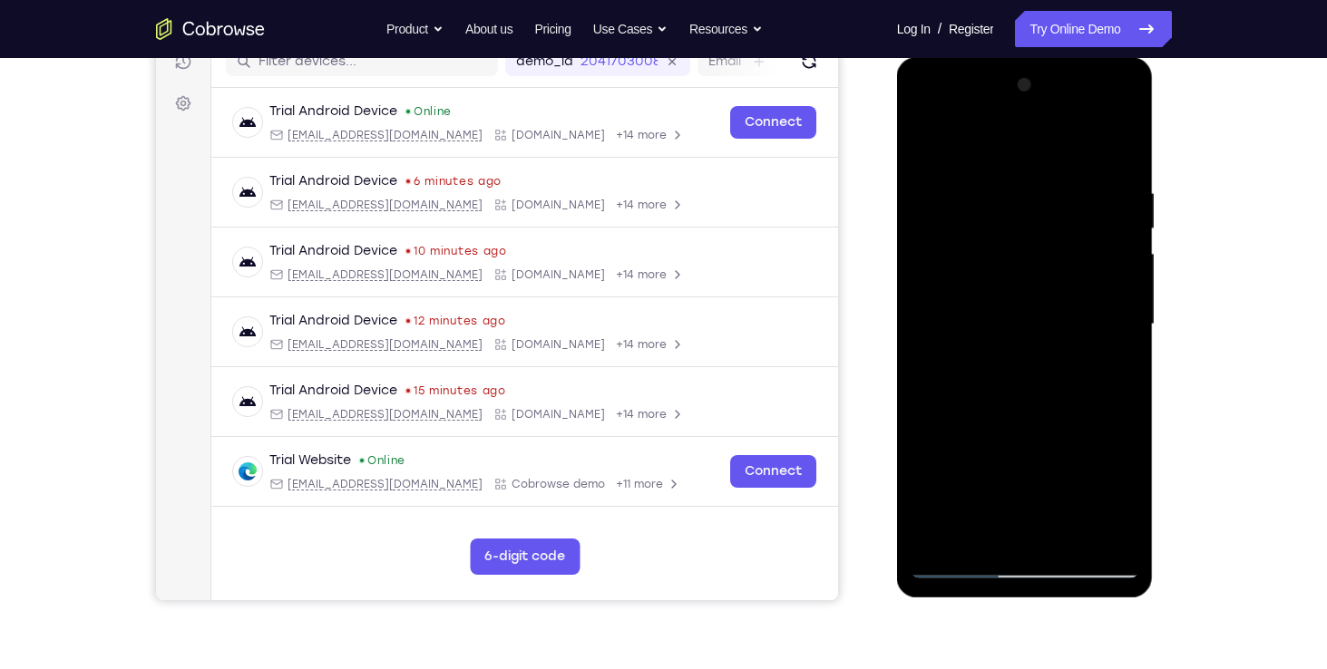
click at [1069, 495] on div at bounding box center [1025, 325] width 229 height 508
click at [970, 564] on div at bounding box center [1025, 325] width 229 height 508
click at [993, 270] on div at bounding box center [1025, 325] width 229 height 508
click at [922, 142] on div at bounding box center [1025, 325] width 229 height 508
click at [1009, 170] on div at bounding box center [1025, 325] width 229 height 508
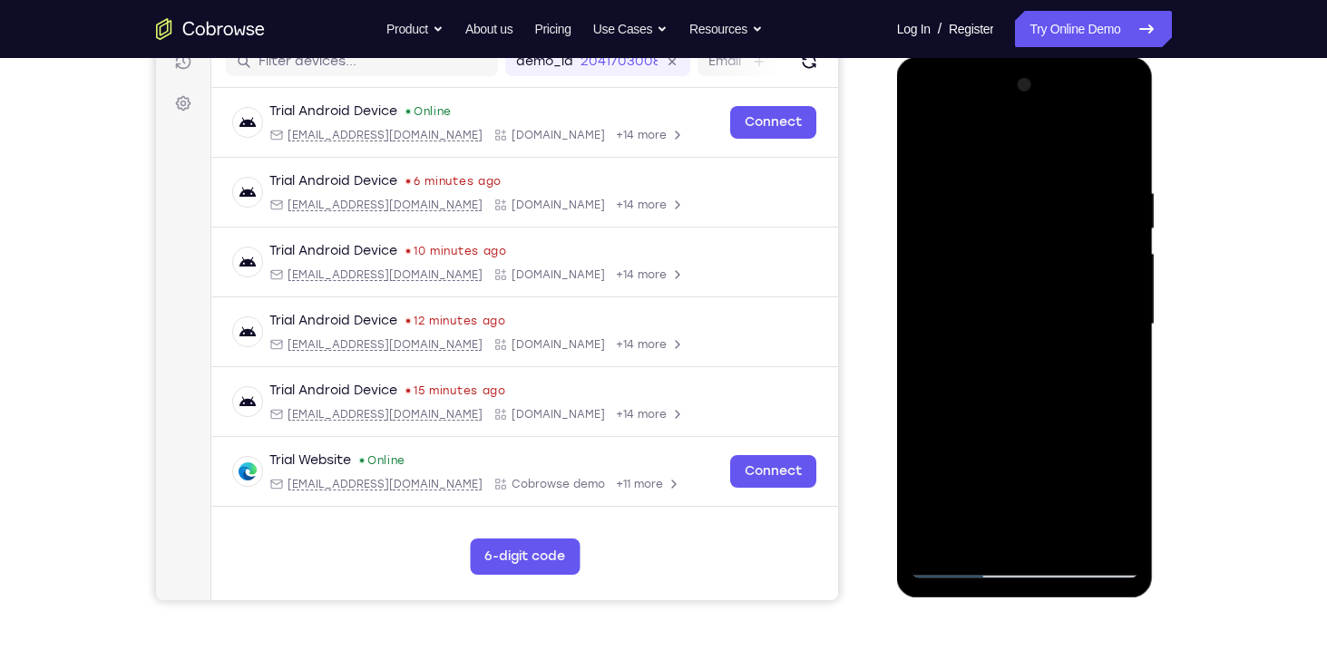
click at [1049, 400] on div at bounding box center [1025, 325] width 229 height 508
click at [959, 217] on div at bounding box center [1025, 325] width 229 height 508
click at [972, 532] on div at bounding box center [1025, 325] width 229 height 508
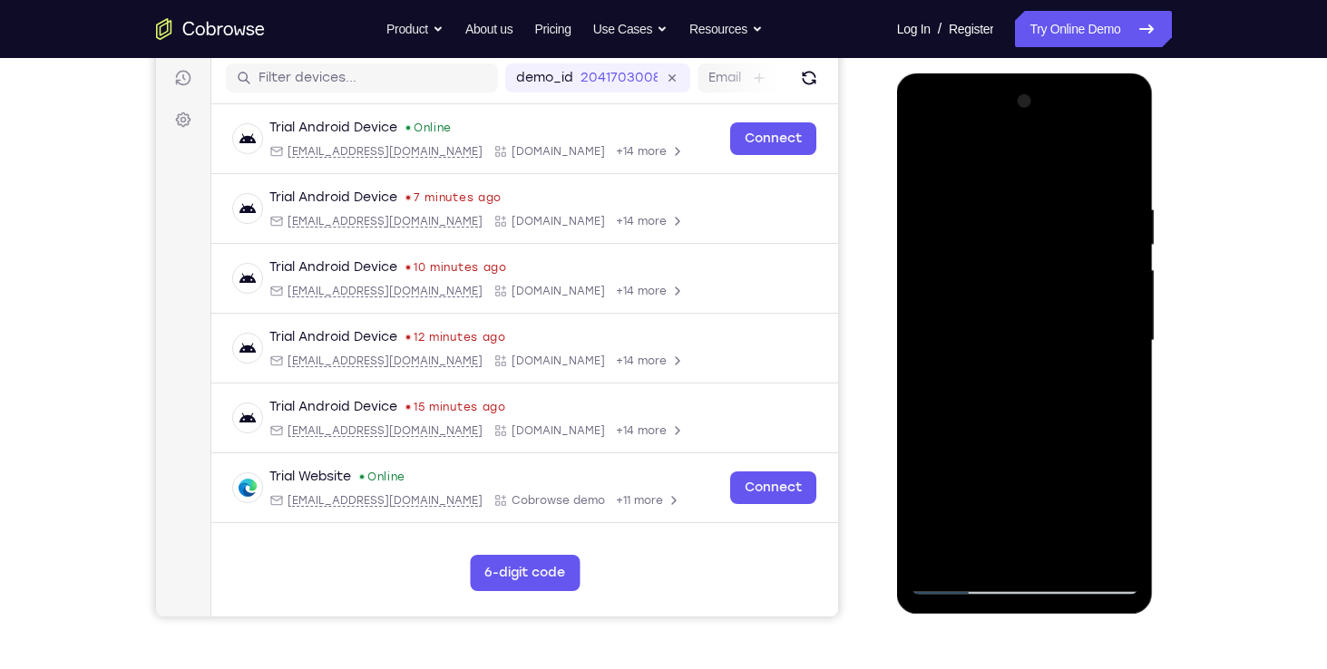
scroll to position [218, 0]
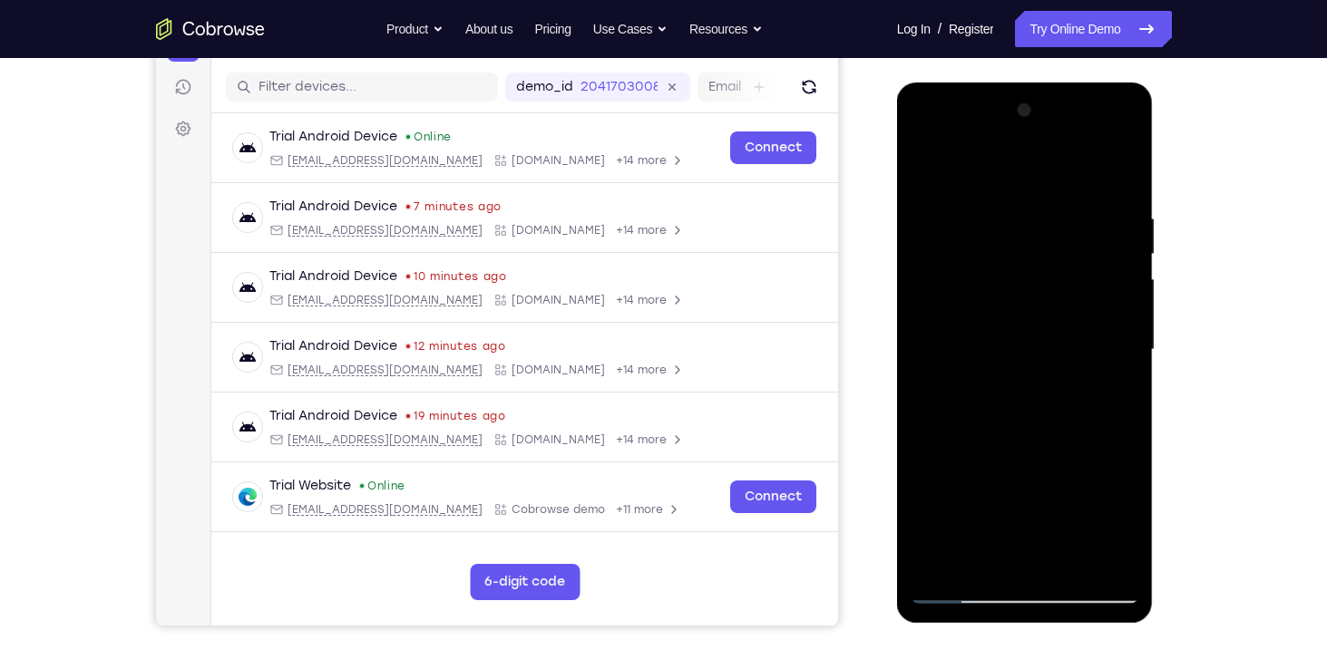
click at [1122, 126] on div at bounding box center [1025, 350] width 229 height 508
click at [1129, 138] on div at bounding box center [1025, 350] width 229 height 508
click at [1120, 140] on div at bounding box center [1025, 350] width 229 height 508
click at [931, 488] on div at bounding box center [1025, 350] width 229 height 508
click at [994, 464] on div at bounding box center [1025, 350] width 229 height 508
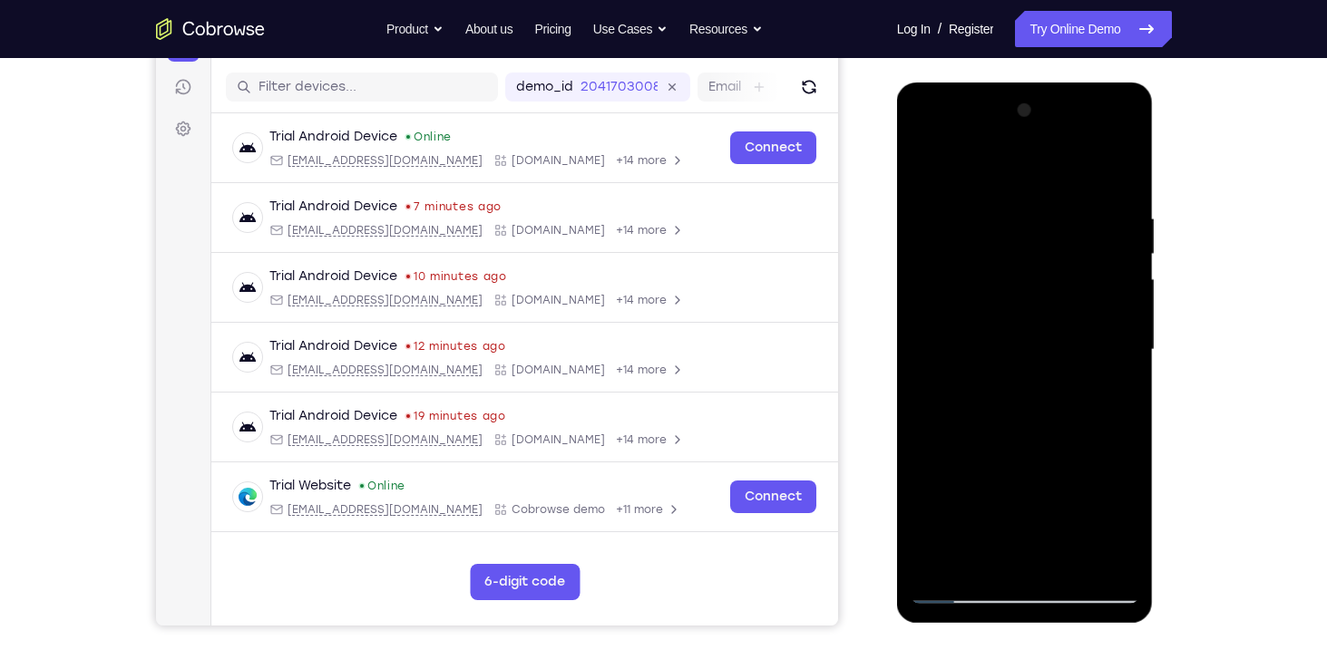
click at [959, 357] on div at bounding box center [1025, 350] width 229 height 508
click at [1112, 563] on div at bounding box center [1025, 350] width 229 height 508
click at [925, 135] on div at bounding box center [1025, 350] width 229 height 508
click at [924, 135] on div at bounding box center [1025, 350] width 229 height 508
click at [969, 191] on div at bounding box center [1025, 350] width 229 height 508
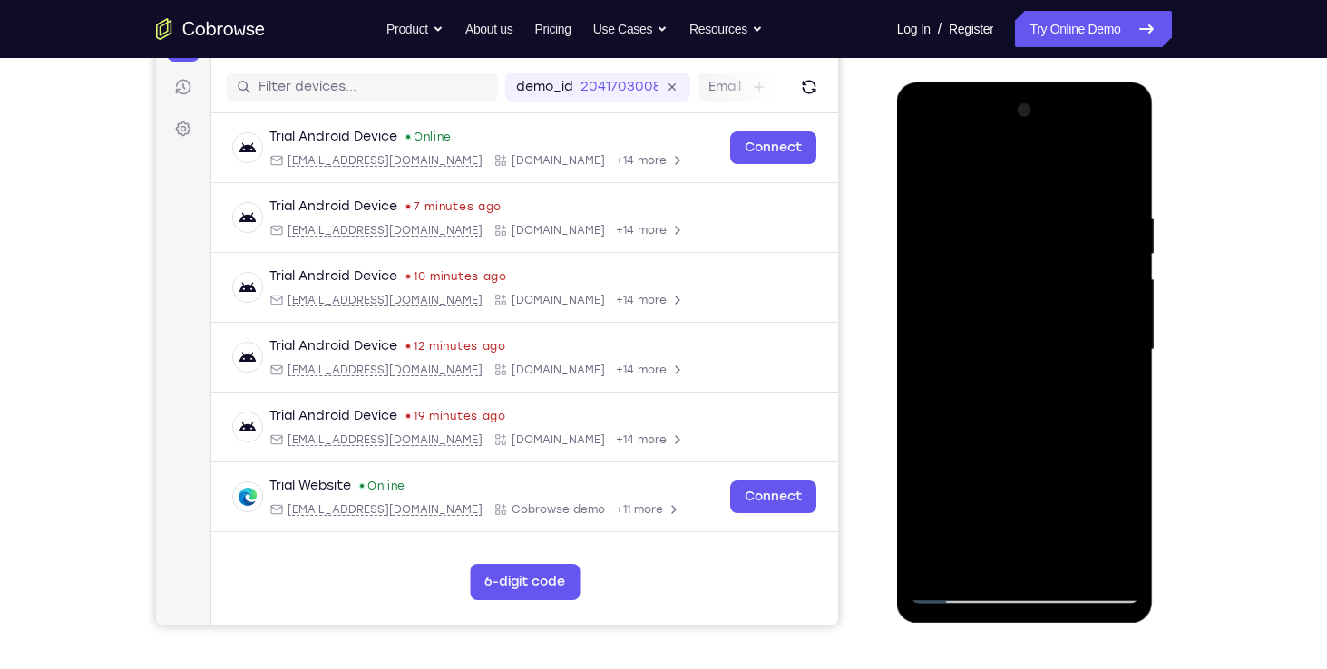
click at [971, 562] on div at bounding box center [1025, 350] width 229 height 508
click at [987, 532] on div at bounding box center [1025, 350] width 229 height 508
click at [1053, 532] on div at bounding box center [1025, 350] width 229 height 508
click at [1030, 484] on div at bounding box center [1025, 350] width 229 height 508
click at [1066, 490] on div at bounding box center [1025, 350] width 229 height 508
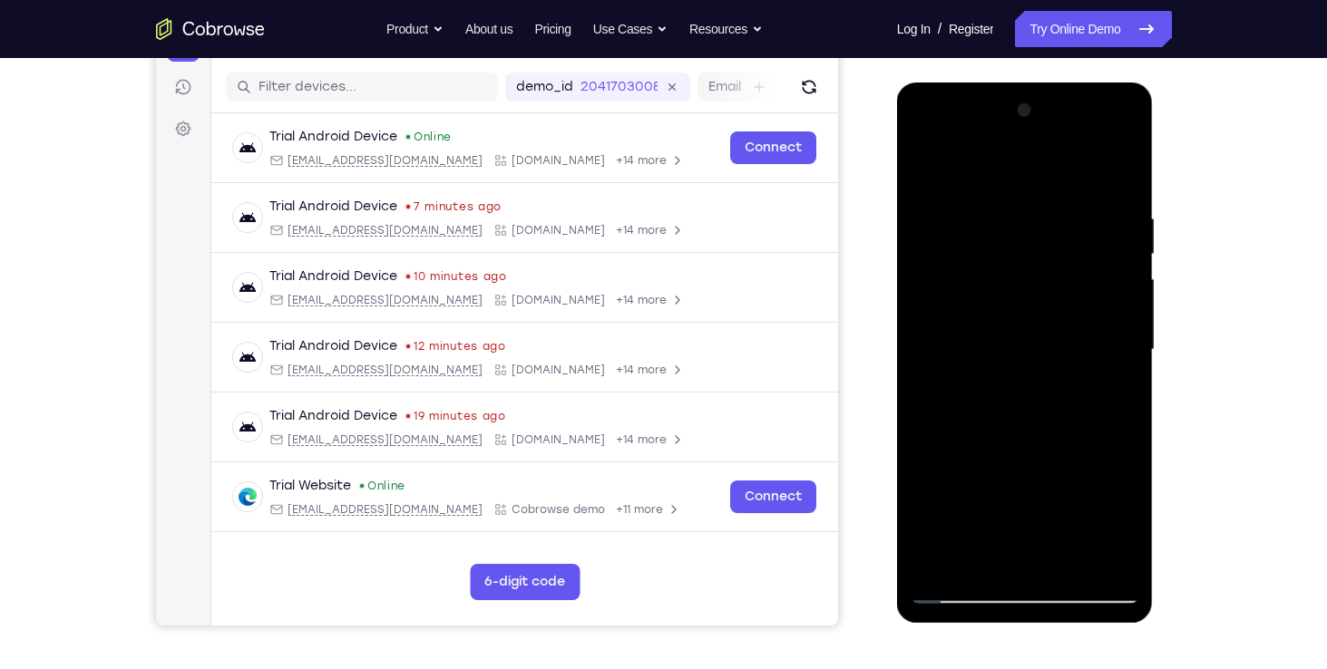
click at [994, 232] on div at bounding box center [1025, 350] width 229 height 508
click at [1061, 221] on div at bounding box center [1025, 350] width 229 height 508
click at [927, 173] on div at bounding box center [1025, 350] width 229 height 508
click at [1068, 261] on div at bounding box center [1025, 350] width 229 height 508
click at [982, 170] on div at bounding box center [1025, 350] width 229 height 508
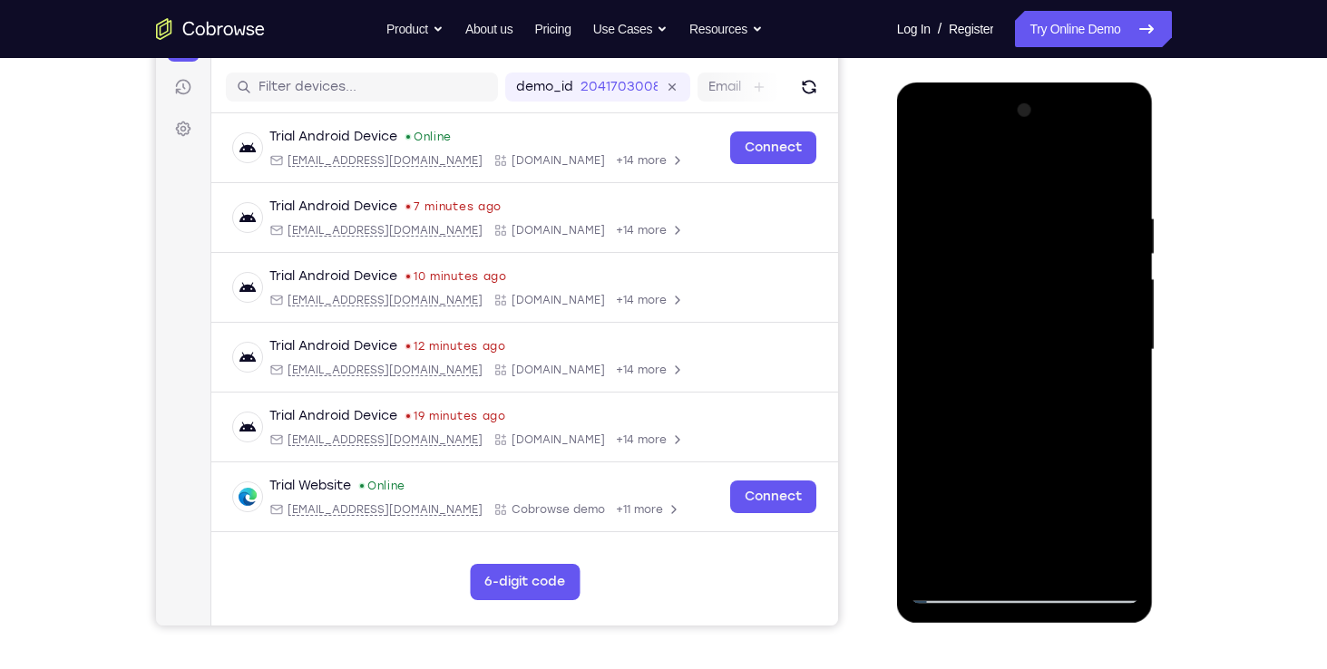
click at [928, 172] on div at bounding box center [1025, 350] width 229 height 508
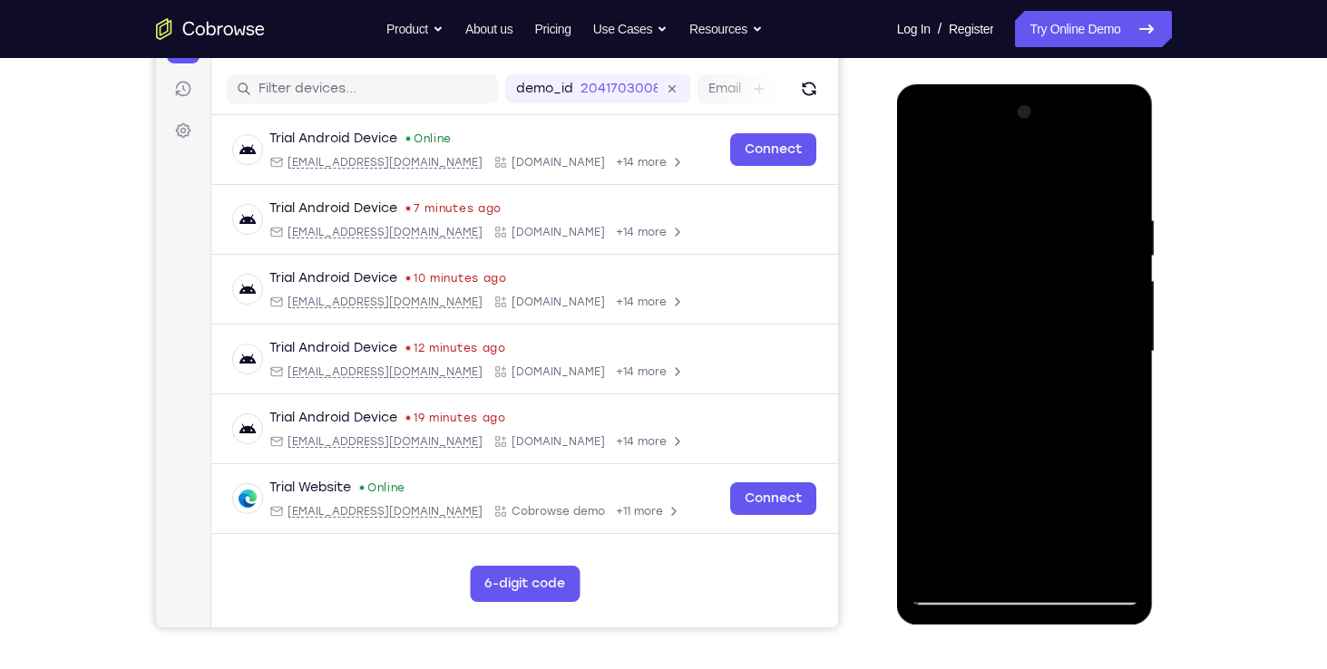
click at [926, 172] on div at bounding box center [1025, 352] width 229 height 508
click at [981, 262] on div at bounding box center [1025, 352] width 229 height 508
click at [920, 167] on div at bounding box center [1025, 352] width 229 height 508
click at [965, 359] on div at bounding box center [1024, 351] width 143 height 48
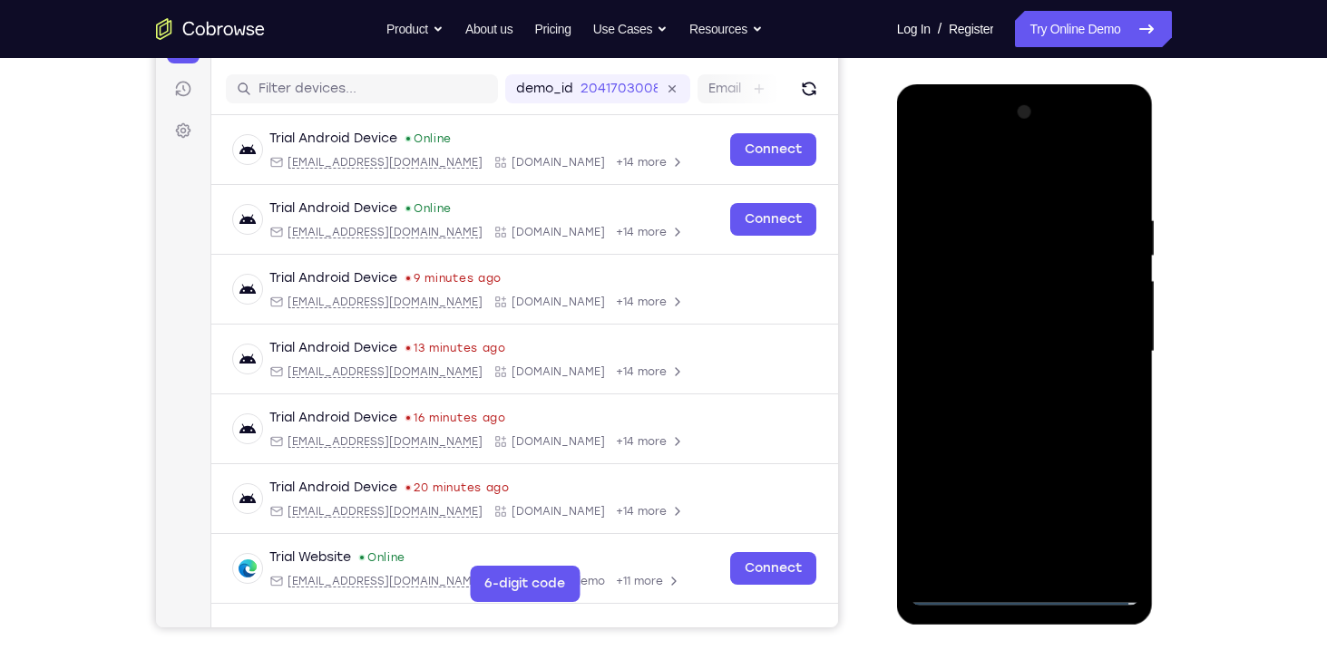
click at [1040, 590] on div at bounding box center [1025, 352] width 229 height 508
click at [1030, 597] on div at bounding box center [1025, 352] width 229 height 508
click at [1095, 512] on div at bounding box center [1025, 352] width 229 height 508
click at [924, 136] on div at bounding box center [1025, 352] width 229 height 508
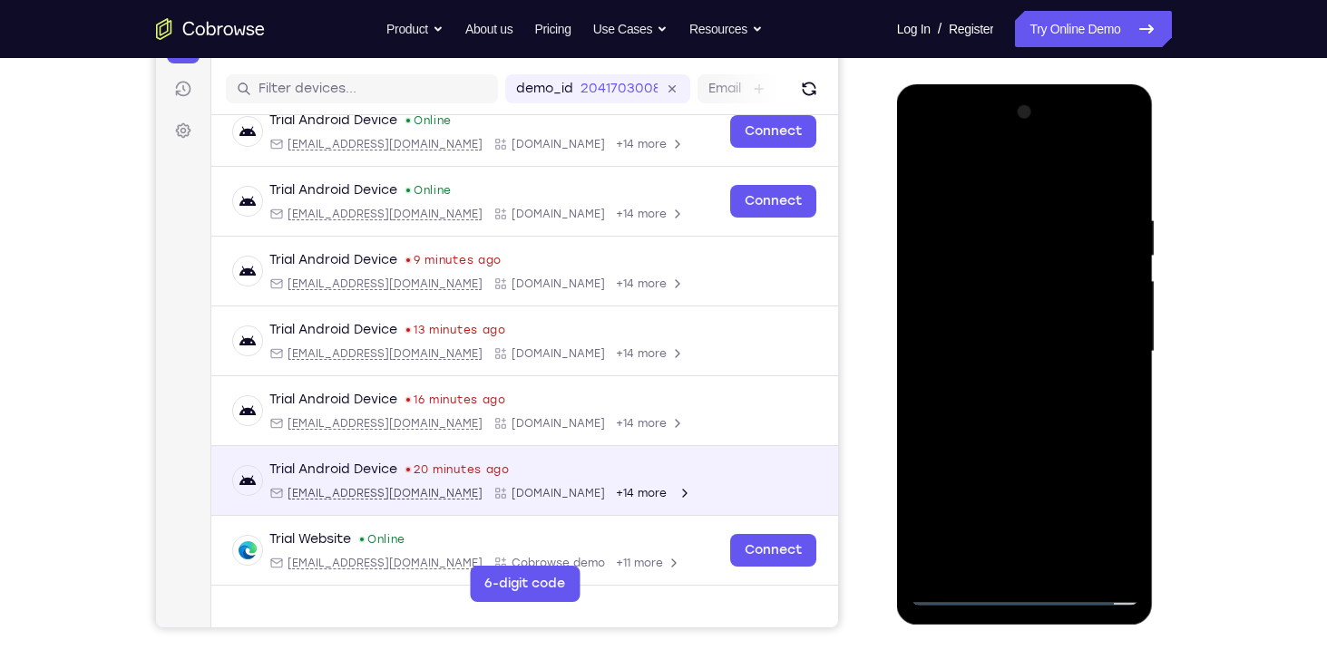
scroll to position [0, 0]
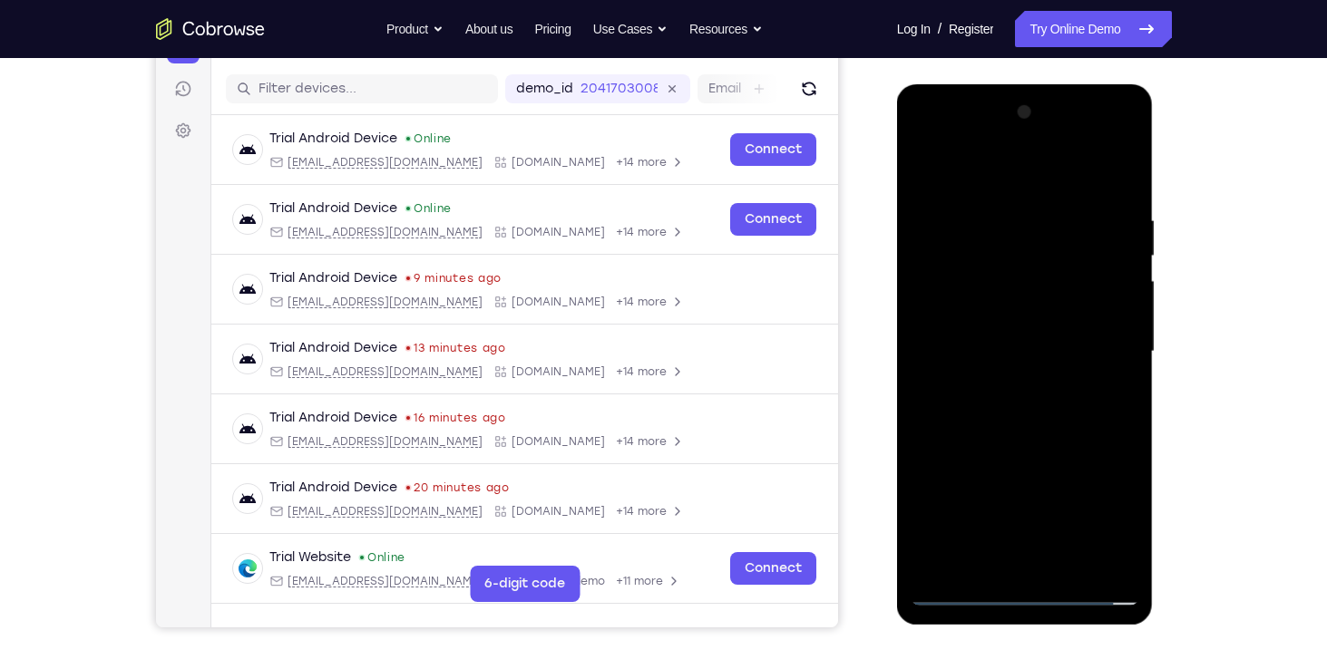
click at [1108, 355] on div at bounding box center [1025, 352] width 229 height 508
click at [1013, 383] on div at bounding box center [1025, 352] width 229 height 508
click at [1000, 332] on div at bounding box center [1025, 352] width 229 height 508
click at [1034, 464] on div at bounding box center [1025, 352] width 229 height 508
click at [1105, 461] on div at bounding box center [1025, 352] width 229 height 508
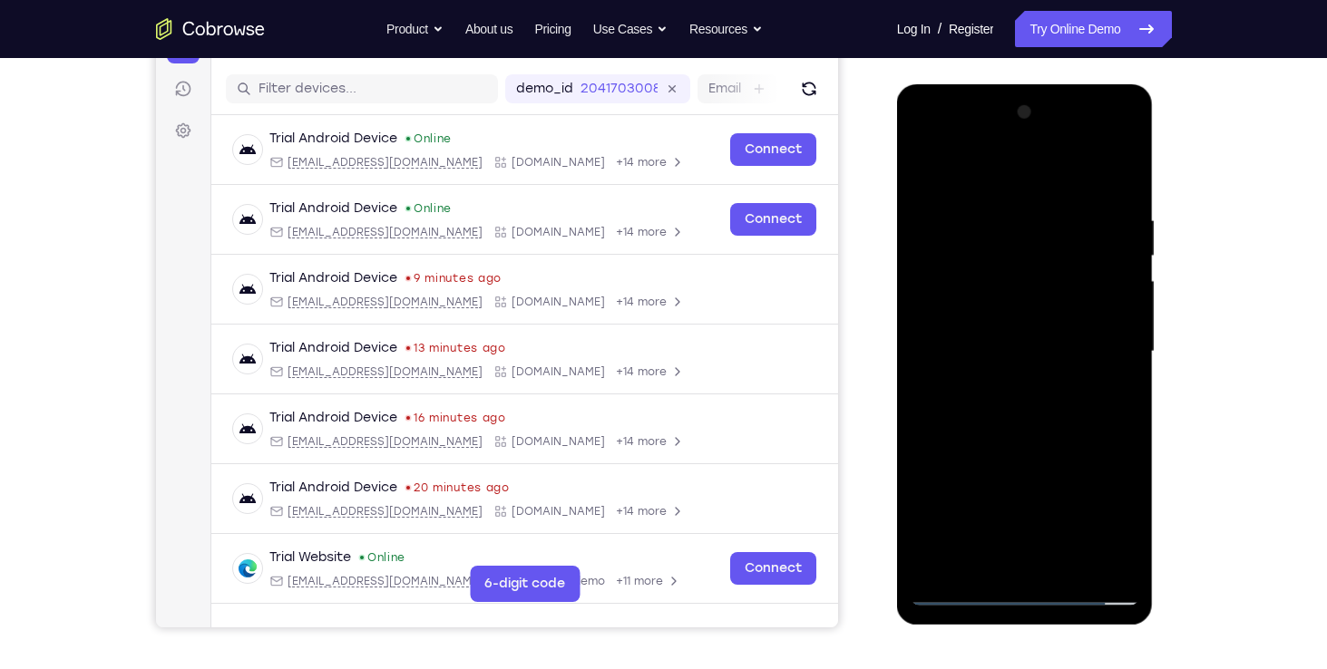
click at [1070, 461] on div at bounding box center [1025, 352] width 229 height 508
click at [947, 493] on div at bounding box center [1025, 352] width 229 height 508
click at [974, 465] on div at bounding box center [1025, 352] width 229 height 508
click at [1007, 492] on div at bounding box center [1025, 352] width 229 height 508
click at [926, 562] on div at bounding box center [1025, 352] width 229 height 508
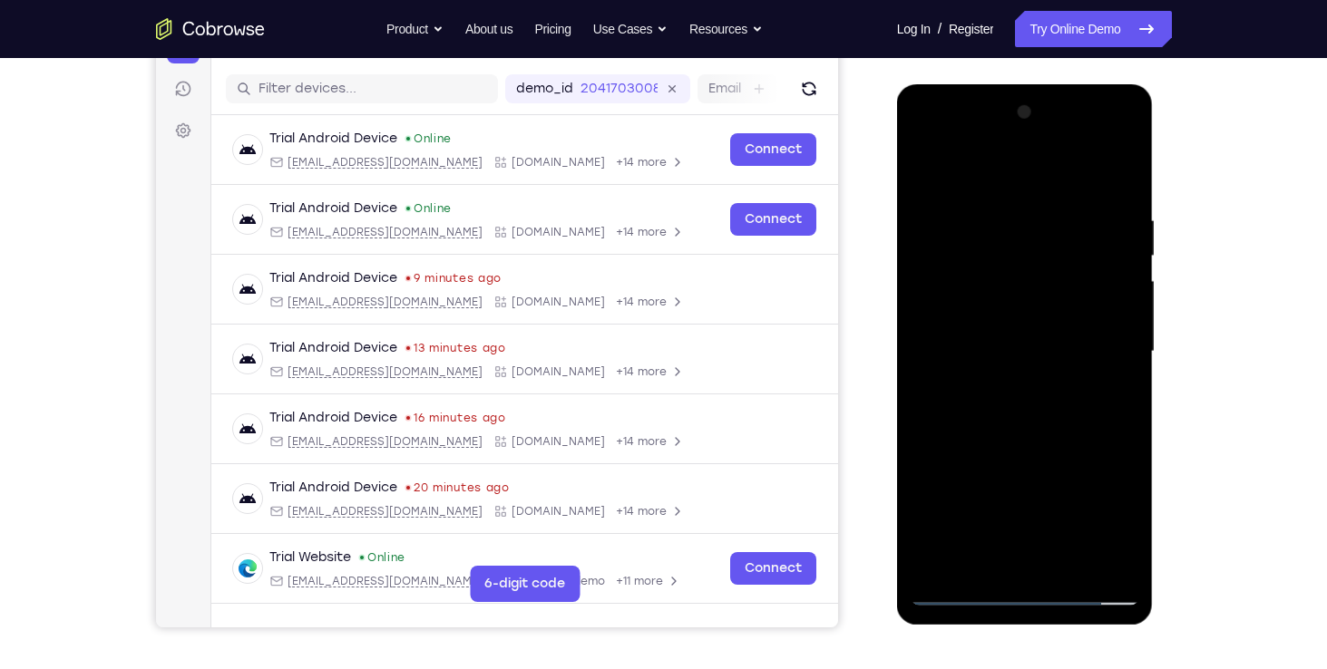
click at [993, 496] on div at bounding box center [1025, 352] width 229 height 508
click at [927, 554] on div at bounding box center [1025, 352] width 229 height 508
click at [931, 498] on div at bounding box center [1025, 352] width 229 height 508
click at [1043, 488] on div at bounding box center [1025, 352] width 229 height 508
click at [1095, 523] on div at bounding box center [1025, 352] width 229 height 508
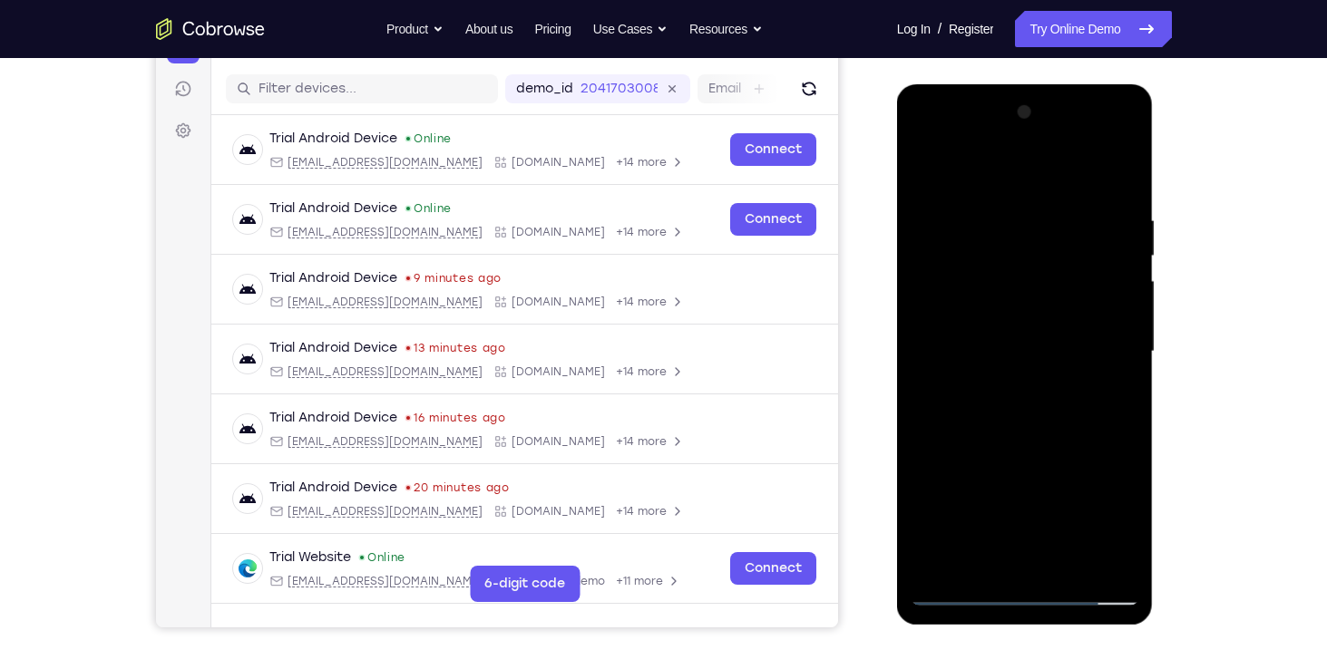
click at [966, 464] on div at bounding box center [1025, 352] width 229 height 508
click at [980, 495] on div at bounding box center [1025, 352] width 229 height 508
click at [935, 557] on div at bounding box center [1025, 352] width 229 height 508
click at [993, 497] on div at bounding box center [1025, 352] width 229 height 508
click at [927, 461] on div at bounding box center [1025, 352] width 229 height 508
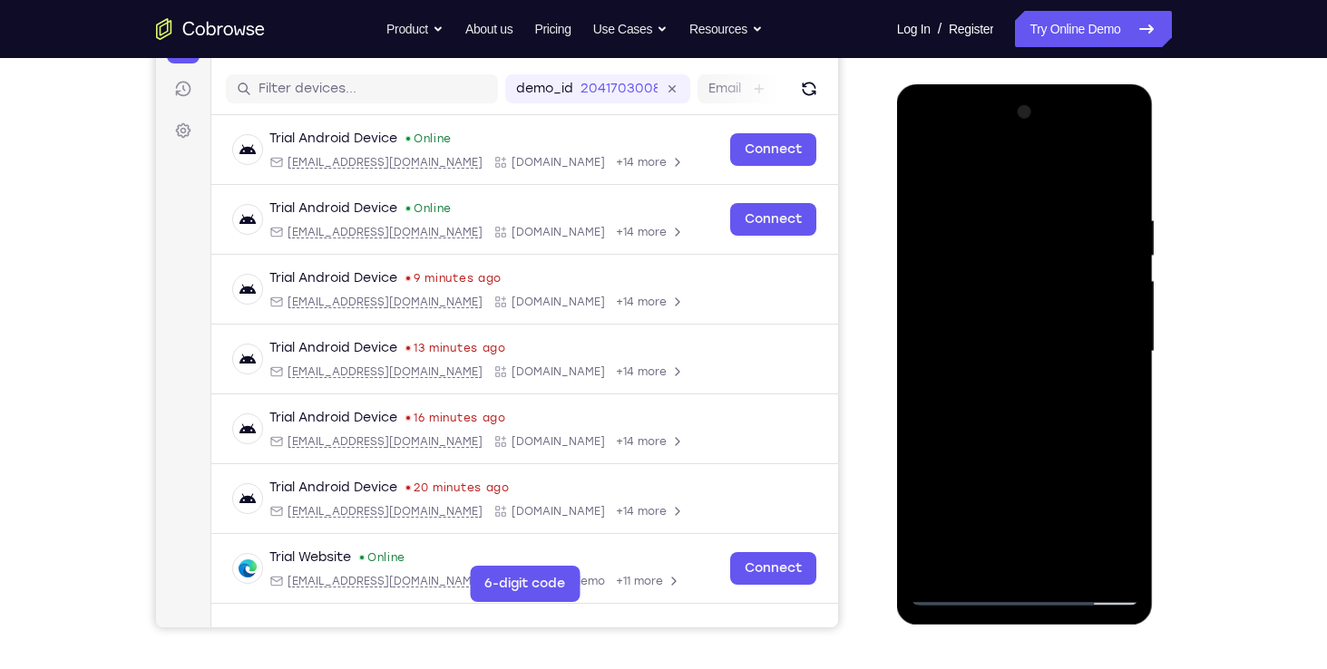
click at [1080, 464] on div at bounding box center [1025, 352] width 229 height 508
click at [946, 461] on div at bounding box center [1025, 352] width 229 height 508
click at [998, 331] on div at bounding box center [1025, 352] width 229 height 508
click at [923, 430] on div at bounding box center [1025, 352] width 229 height 508
click at [941, 432] on div at bounding box center [1025, 352] width 229 height 508
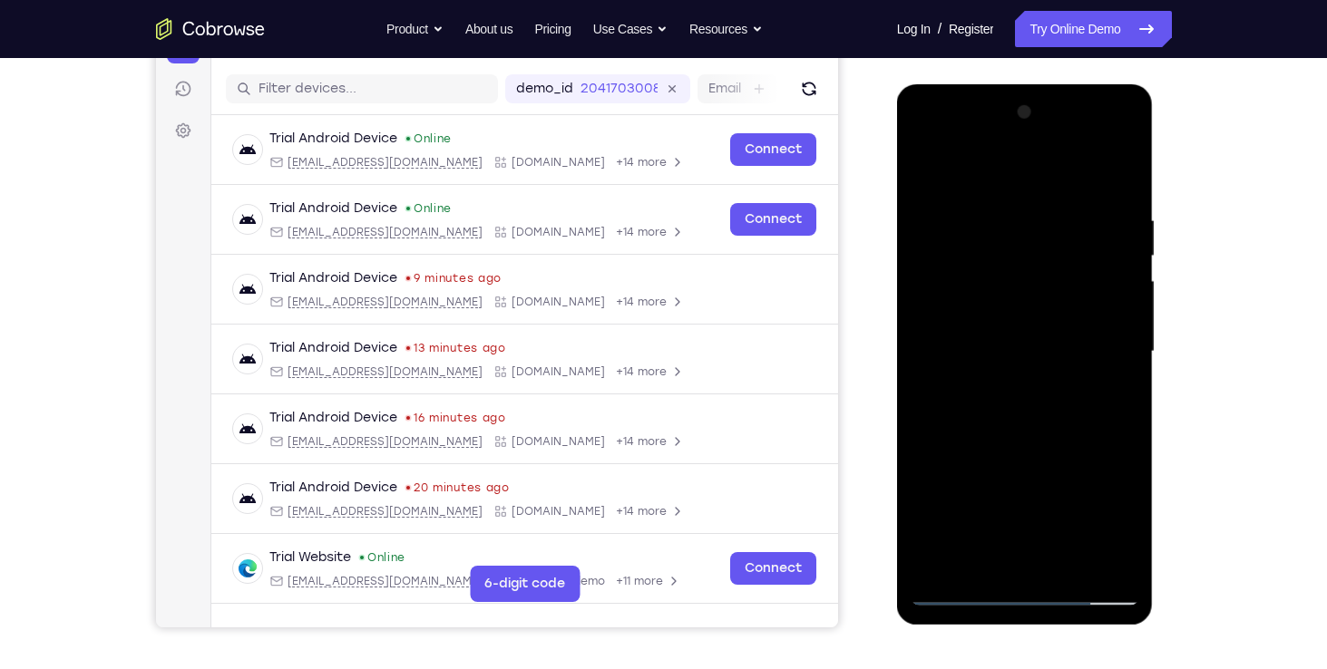
click at [974, 429] on div at bounding box center [1025, 352] width 229 height 508
click at [929, 523] on div at bounding box center [1025, 352] width 229 height 508
click at [1035, 464] on div at bounding box center [1025, 352] width 229 height 508
click at [1098, 464] on div at bounding box center [1025, 352] width 229 height 508
click at [1066, 459] on div at bounding box center [1025, 352] width 229 height 508
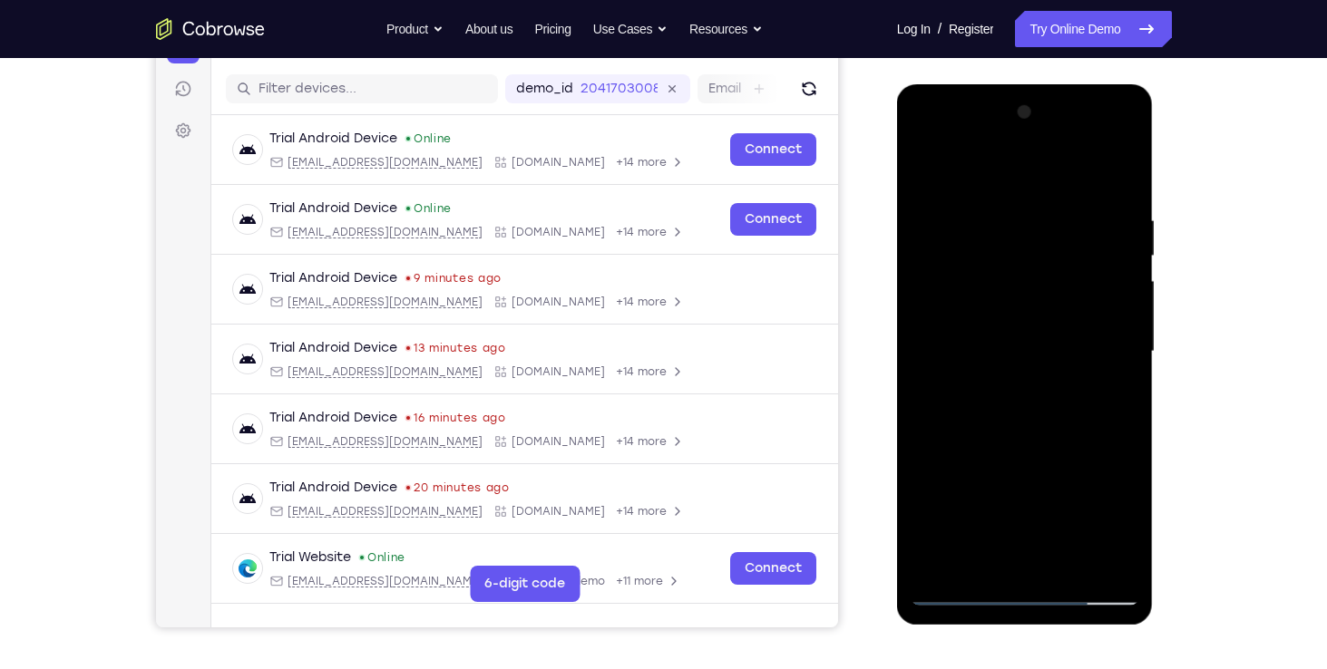
click at [962, 496] on div at bounding box center [1025, 352] width 229 height 508
click at [968, 464] on div at bounding box center [1025, 352] width 229 height 508
click at [1002, 491] on div at bounding box center [1025, 352] width 229 height 508
click at [928, 556] on div at bounding box center [1025, 352] width 229 height 508
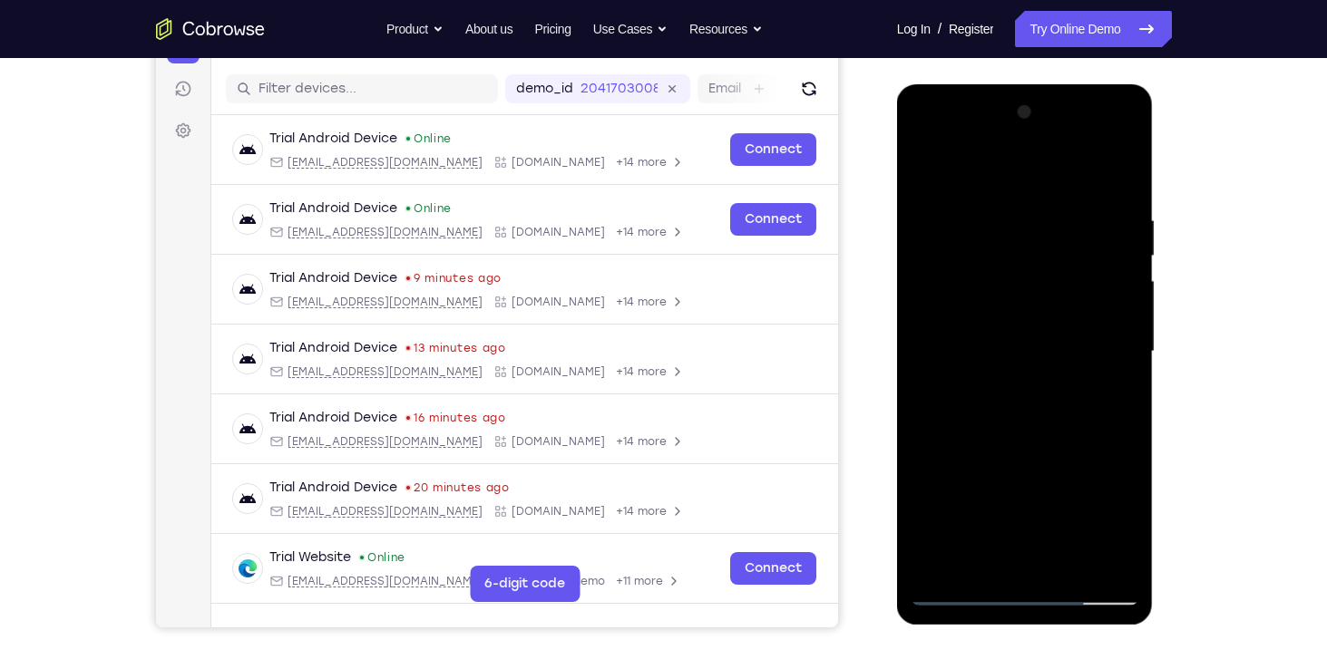
click at [987, 499] on div at bounding box center [1025, 352] width 229 height 508
click at [935, 550] on div at bounding box center [1025, 352] width 229 height 508
click at [936, 534] on div at bounding box center [1025, 352] width 229 height 508
click at [935, 498] on div at bounding box center [1025, 352] width 229 height 508
click at [1045, 498] on div at bounding box center [1025, 352] width 229 height 508
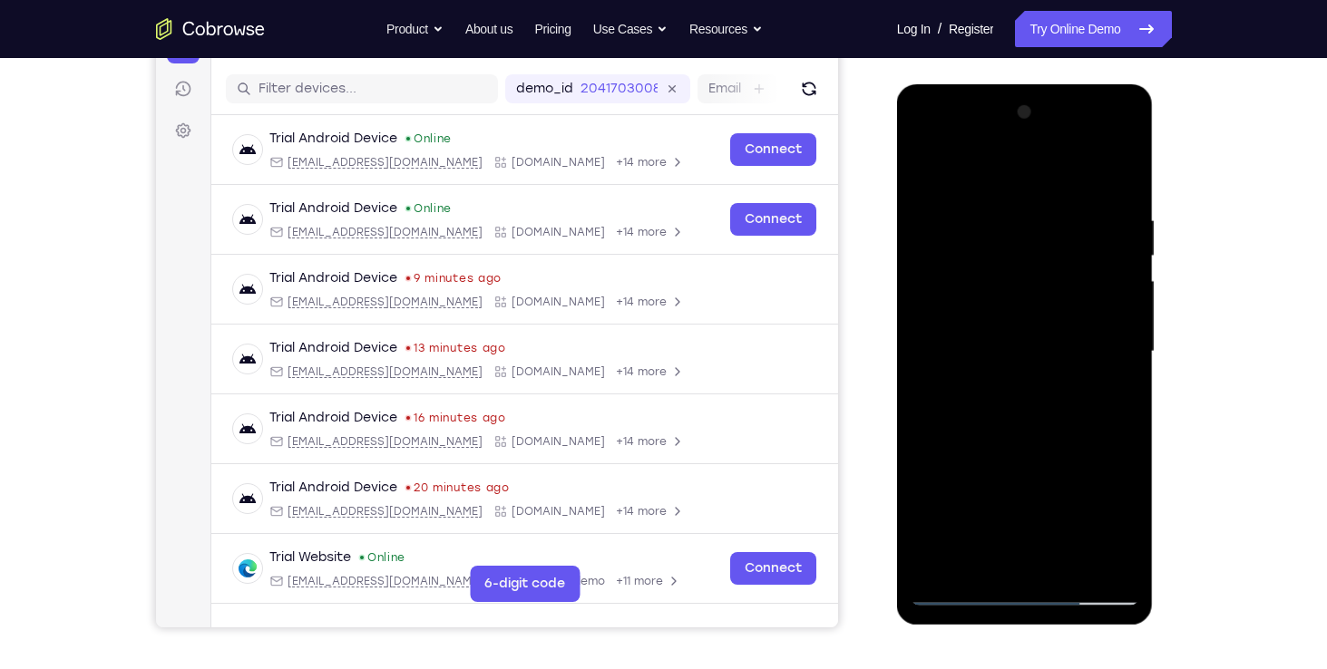
click at [1090, 521] on div at bounding box center [1025, 352] width 229 height 508
click at [967, 456] on div at bounding box center [1025, 352] width 229 height 508
click at [981, 487] on div at bounding box center [1025, 352] width 229 height 508
click at [1021, 356] on div at bounding box center [1025, 352] width 229 height 508
click at [1033, 414] on div at bounding box center [1025, 352] width 229 height 508
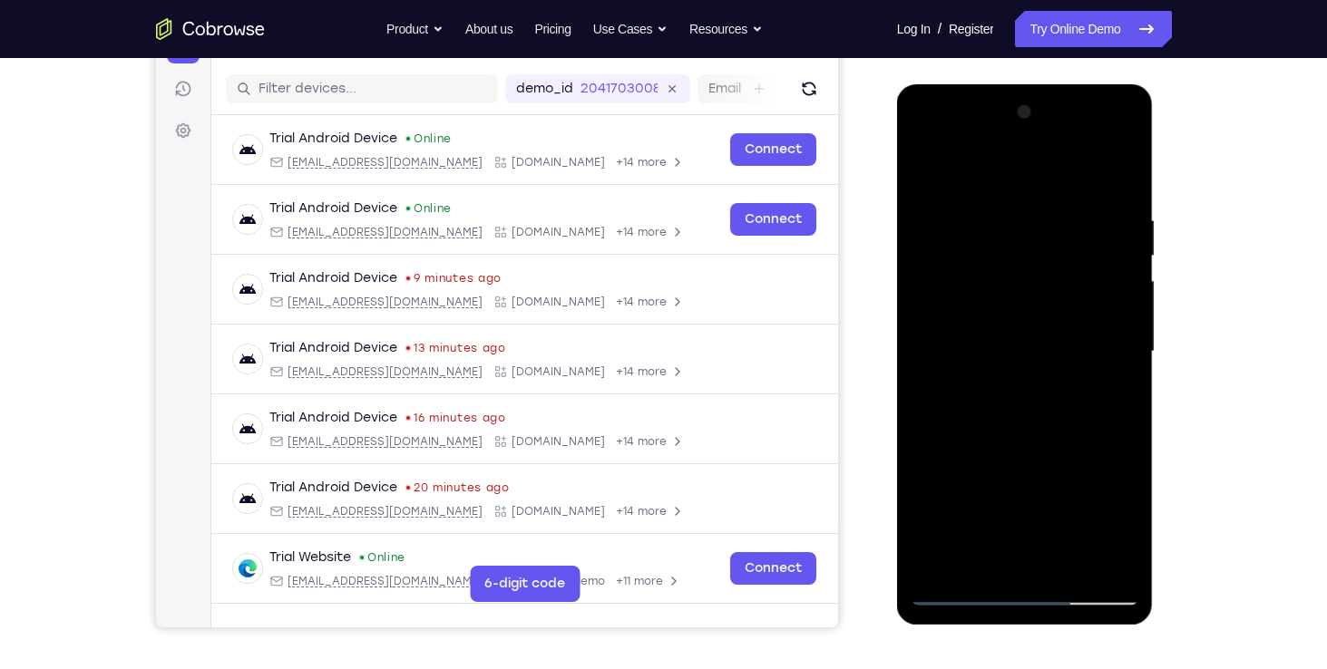
click at [988, 399] on div at bounding box center [1025, 352] width 229 height 508
click at [986, 409] on div at bounding box center [1025, 352] width 229 height 508
click at [1122, 198] on div at bounding box center [1025, 352] width 229 height 508
click at [994, 205] on div at bounding box center [1025, 352] width 229 height 508
click at [1099, 557] on div at bounding box center [1025, 352] width 229 height 508
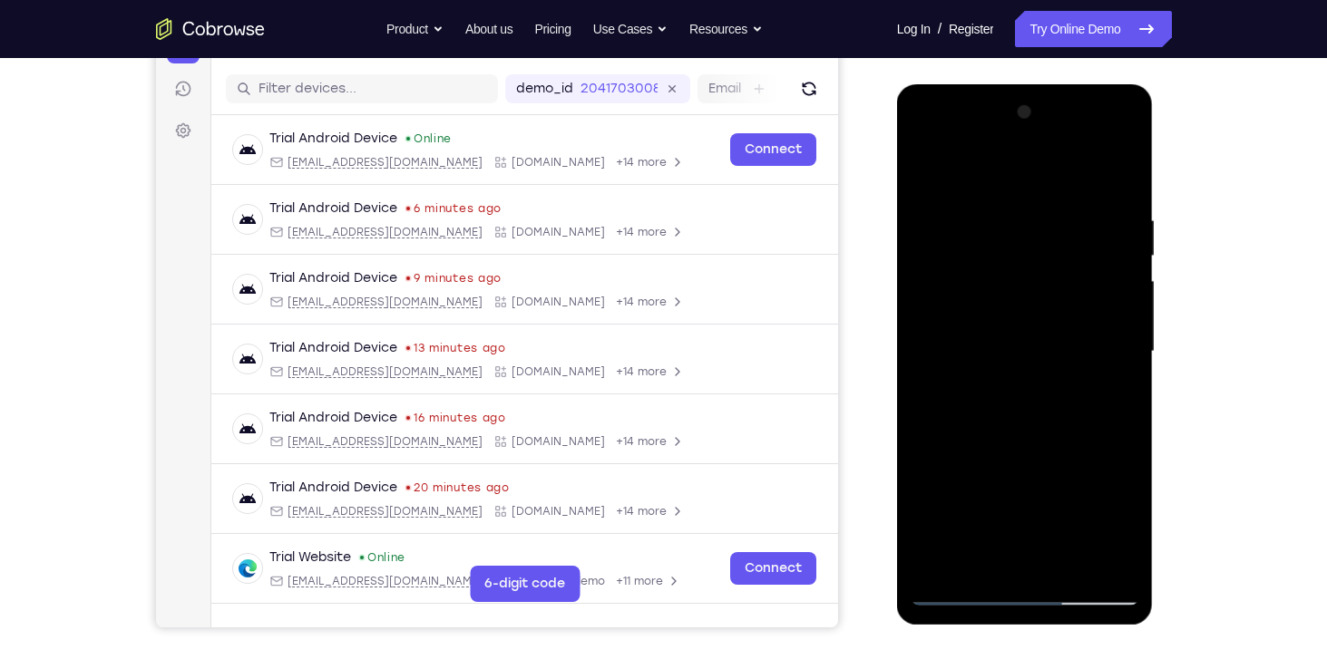
click at [1108, 402] on div at bounding box center [1025, 352] width 229 height 508
click at [1049, 557] on div at bounding box center [1025, 352] width 229 height 508
click at [933, 495] on div at bounding box center [1025, 352] width 229 height 508
click at [1036, 461] on div at bounding box center [1025, 352] width 229 height 508
click at [945, 459] on div at bounding box center [1025, 352] width 229 height 508
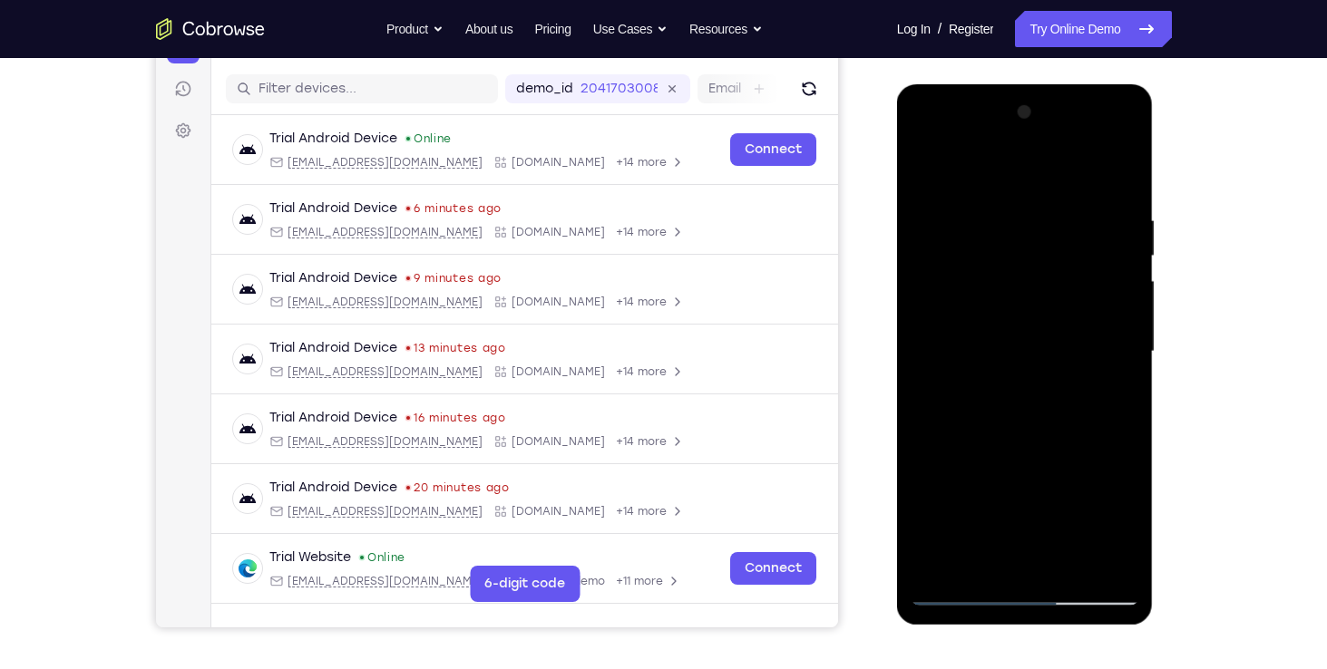
click at [936, 496] on div at bounding box center [1025, 352] width 229 height 508
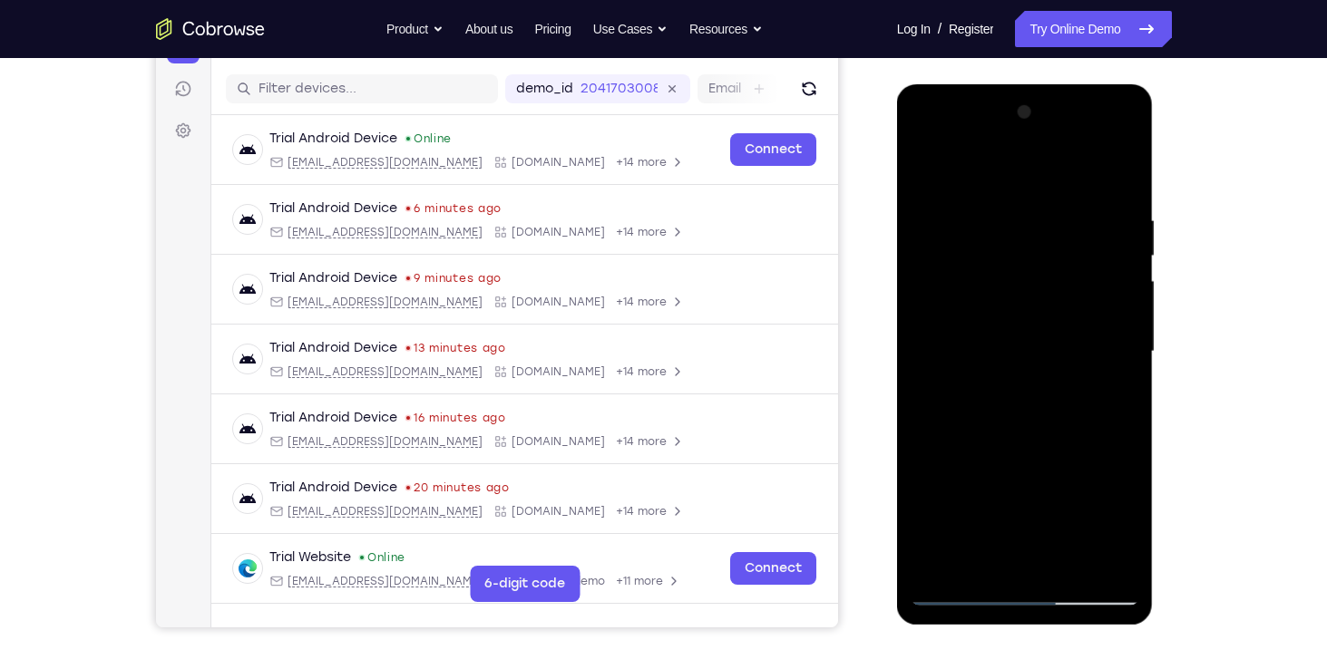
click at [936, 496] on div at bounding box center [1025, 352] width 229 height 508
click at [977, 588] on div at bounding box center [1025, 352] width 229 height 508
click at [1108, 554] on div at bounding box center [1025, 352] width 229 height 508
click at [1118, 173] on div at bounding box center [1025, 352] width 229 height 508
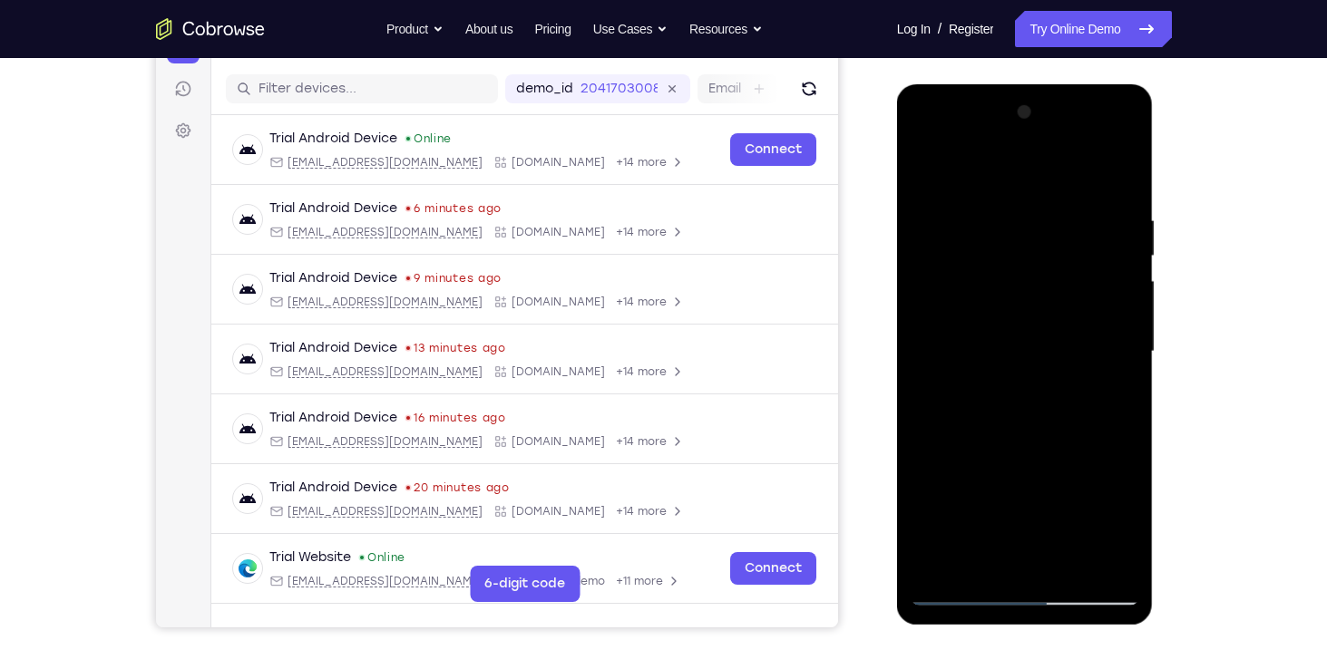
click at [987, 218] on div at bounding box center [1025, 352] width 229 height 508
click at [1106, 259] on div at bounding box center [1025, 352] width 229 height 508
click at [1115, 169] on div at bounding box center [1025, 352] width 229 height 508
click at [1069, 571] on div at bounding box center [1025, 352] width 229 height 508
click at [1042, 449] on div at bounding box center [1025, 352] width 229 height 508
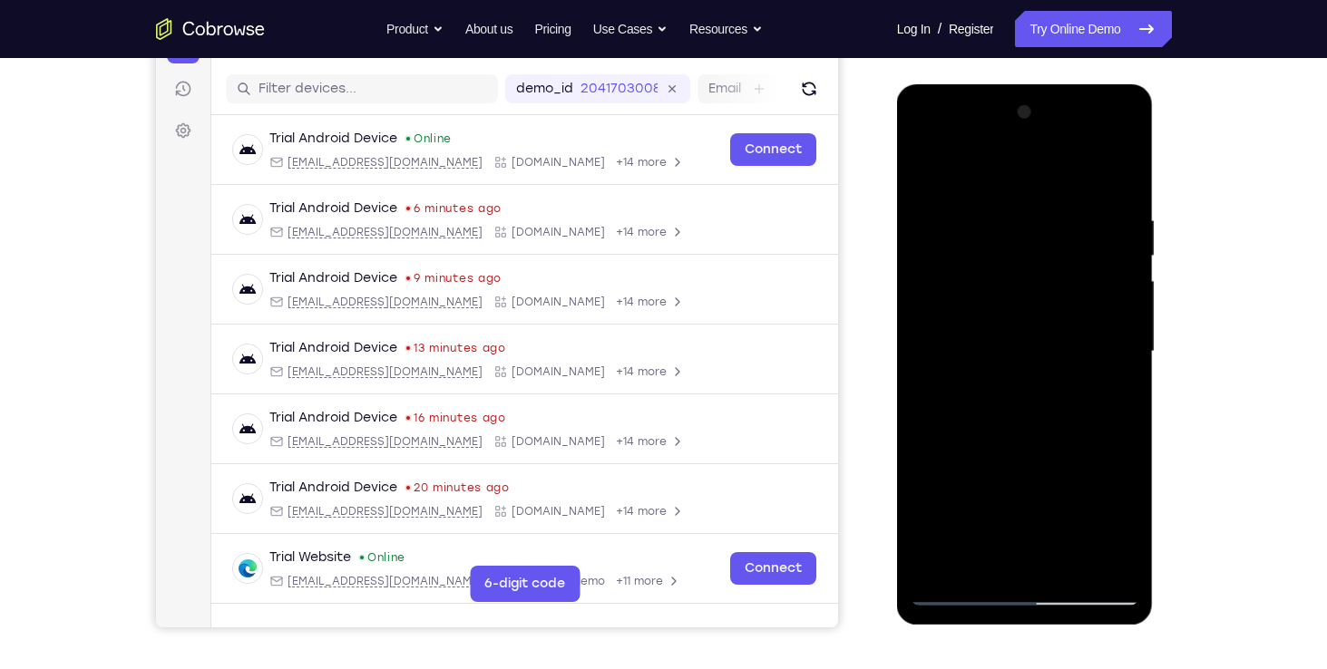
click at [1042, 446] on div at bounding box center [1025, 352] width 229 height 508
click at [1119, 530] on div at bounding box center [1025, 352] width 229 height 508
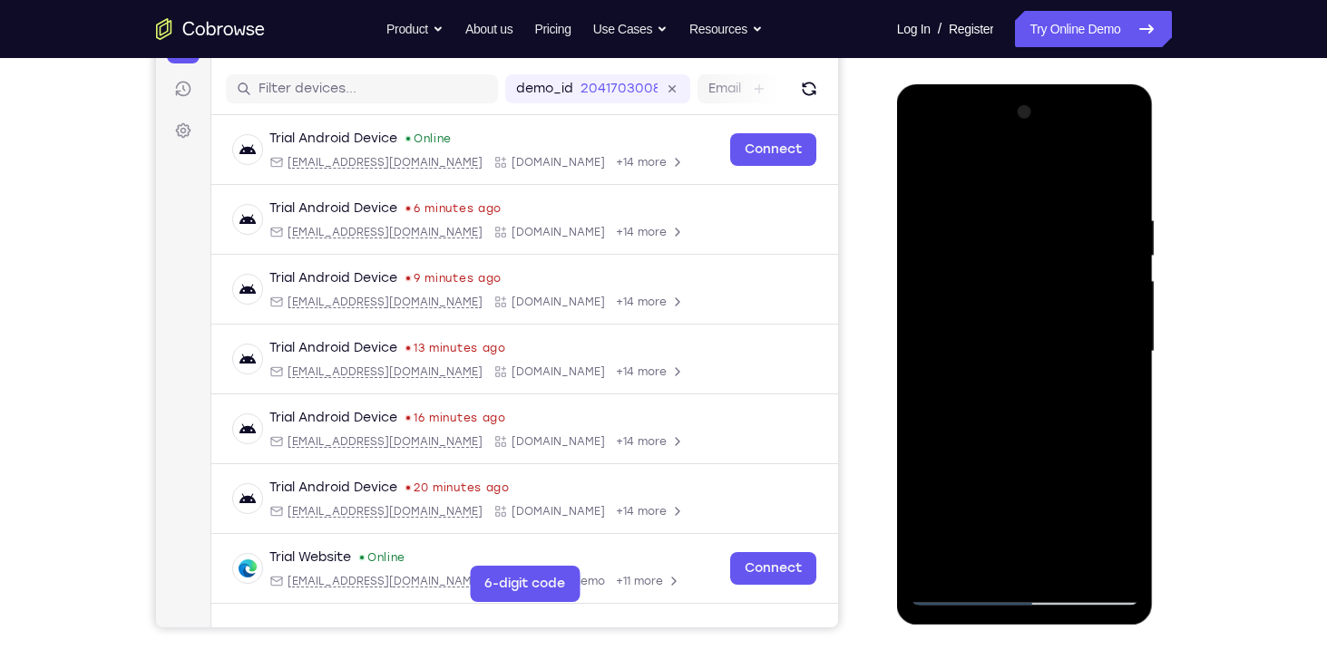
click at [1119, 530] on div at bounding box center [1025, 352] width 229 height 508
click at [922, 168] on div at bounding box center [1025, 352] width 229 height 508
click at [1010, 390] on div at bounding box center [1025, 352] width 229 height 508
click at [963, 520] on div at bounding box center [1025, 352] width 229 height 508
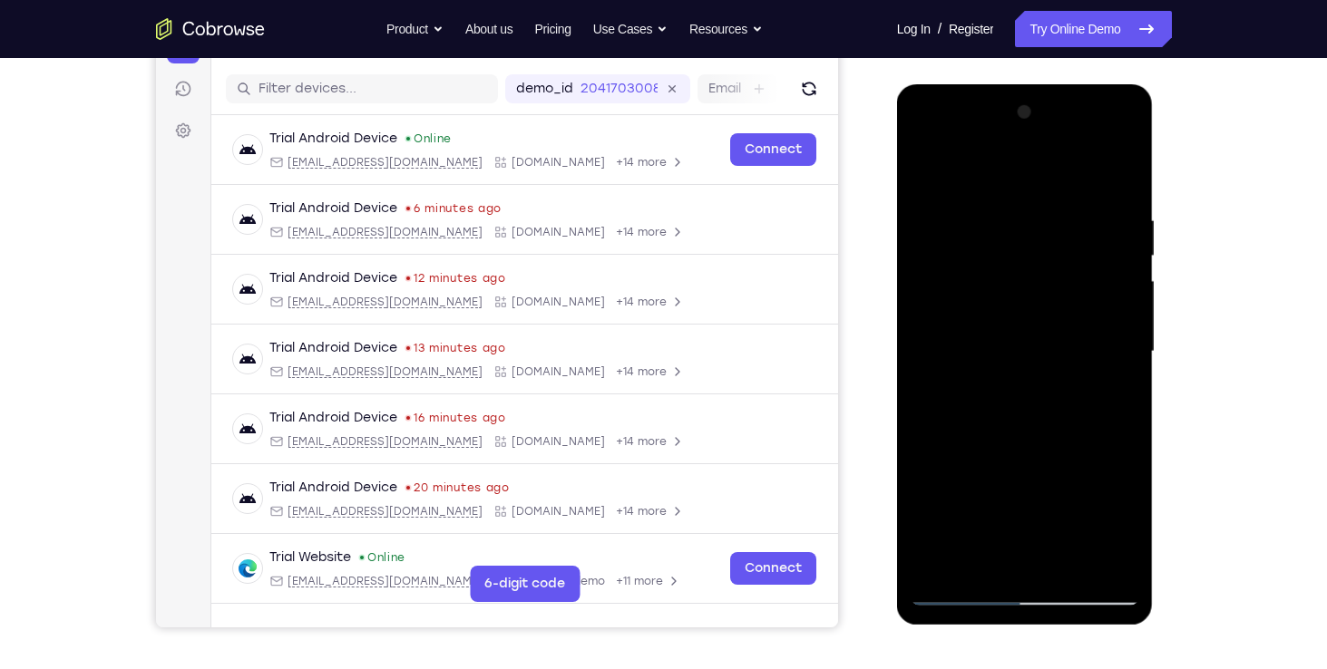
click at [928, 171] on div at bounding box center [1025, 352] width 229 height 508
click at [986, 342] on div at bounding box center [1025, 352] width 229 height 508
click at [928, 174] on div at bounding box center [1025, 352] width 229 height 508
click at [1127, 259] on div at bounding box center [1025, 352] width 229 height 508
click at [945, 276] on div at bounding box center [1025, 352] width 229 height 508
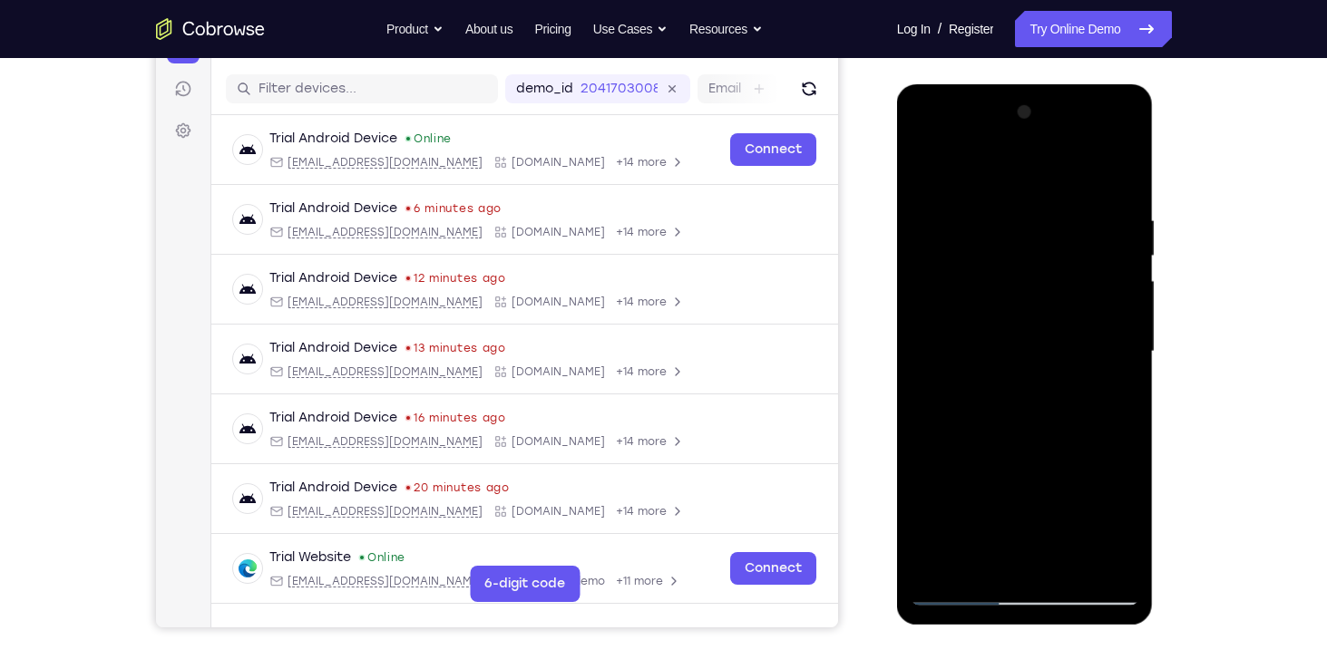
drag, startPoint x: 107, startPoint y: 266, endPoint x: 1177, endPoint y: 213, distance: 1071.6
click at [1177, 213] on div "Your Support Agent Your Customer Web iOS Android Next Steps We’d be happy to gi…" at bounding box center [663, 440] width 1161 height 1196
click at [1140, 249] on div at bounding box center [1025, 354] width 257 height 541
click at [1172, 255] on div "Your Support Agent Your Customer Web iOS Android Next Steps We’d be happy to gi…" at bounding box center [663, 440] width 1161 height 1196
click at [1076, 291] on div at bounding box center [1025, 352] width 229 height 508
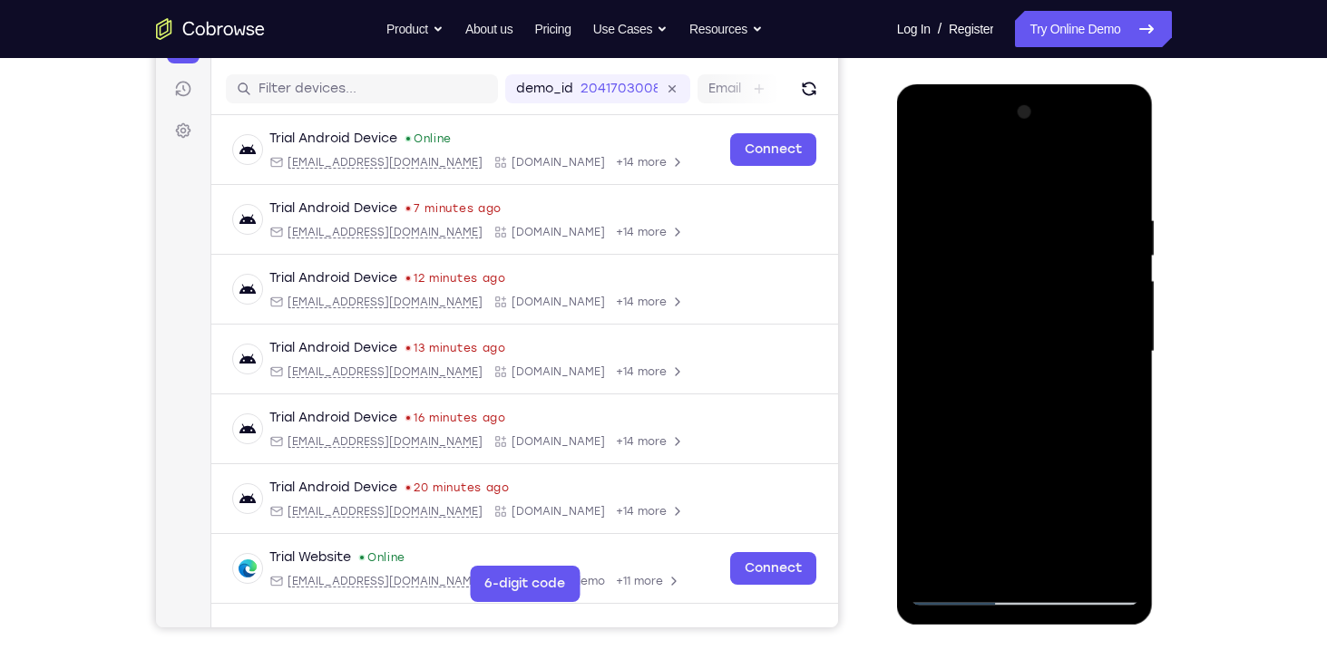
click at [930, 161] on div at bounding box center [1025, 352] width 229 height 508
click at [1050, 462] on div at bounding box center [1025, 352] width 229 height 508
click at [1075, 460] on div at bounding box center [1025, 352] width 229 height 508
click at [1073, 561] on div at bounding box center [1025, 352] width 229 height 508
click at [1073, 558] on div at bounding box center [1025, 352] width 229 height 508
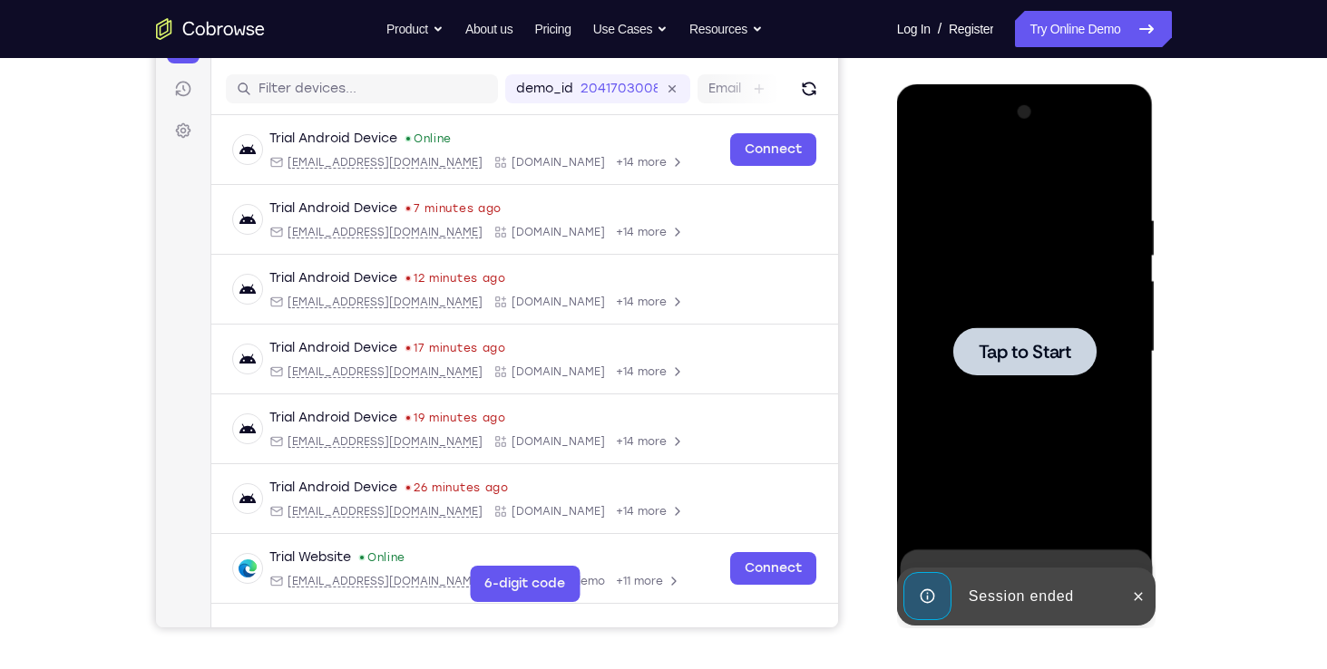
click at [1001, 346] on span "Tap to Start" at bounding box center [1025, 352] width 93 height 18
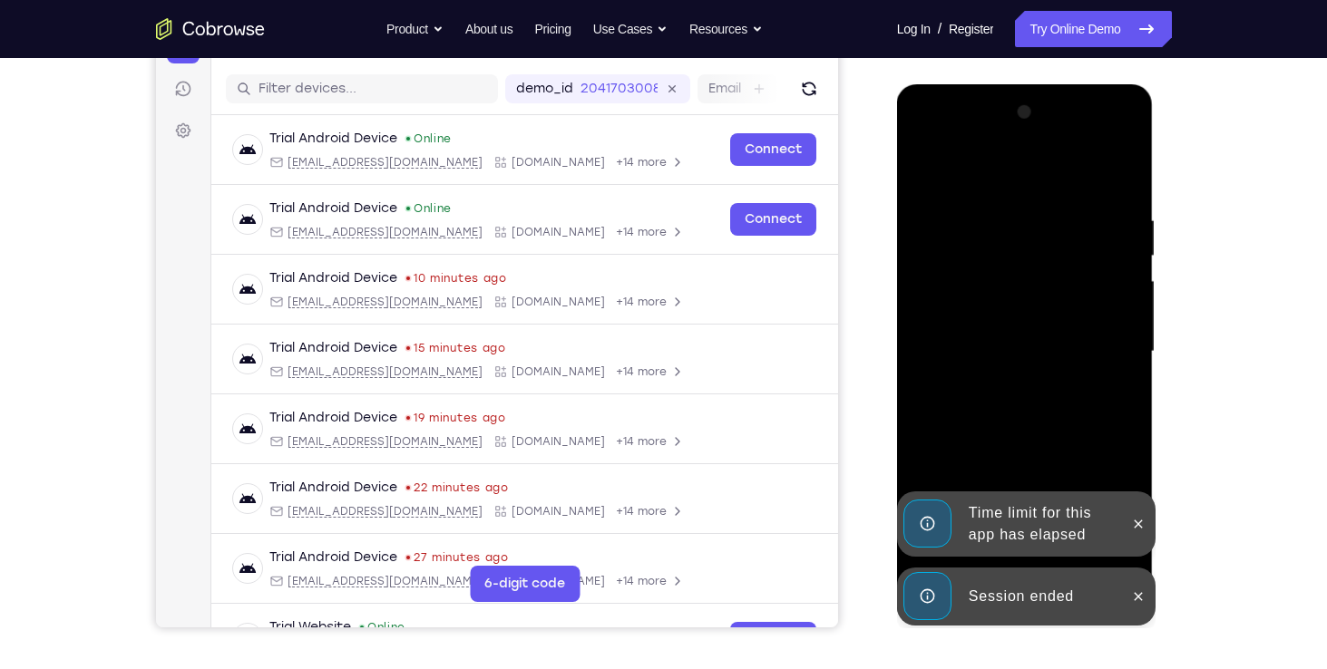
click at [1120, 594] on div "Session ended" at bounding box center [1012, 597] width 224 height 58
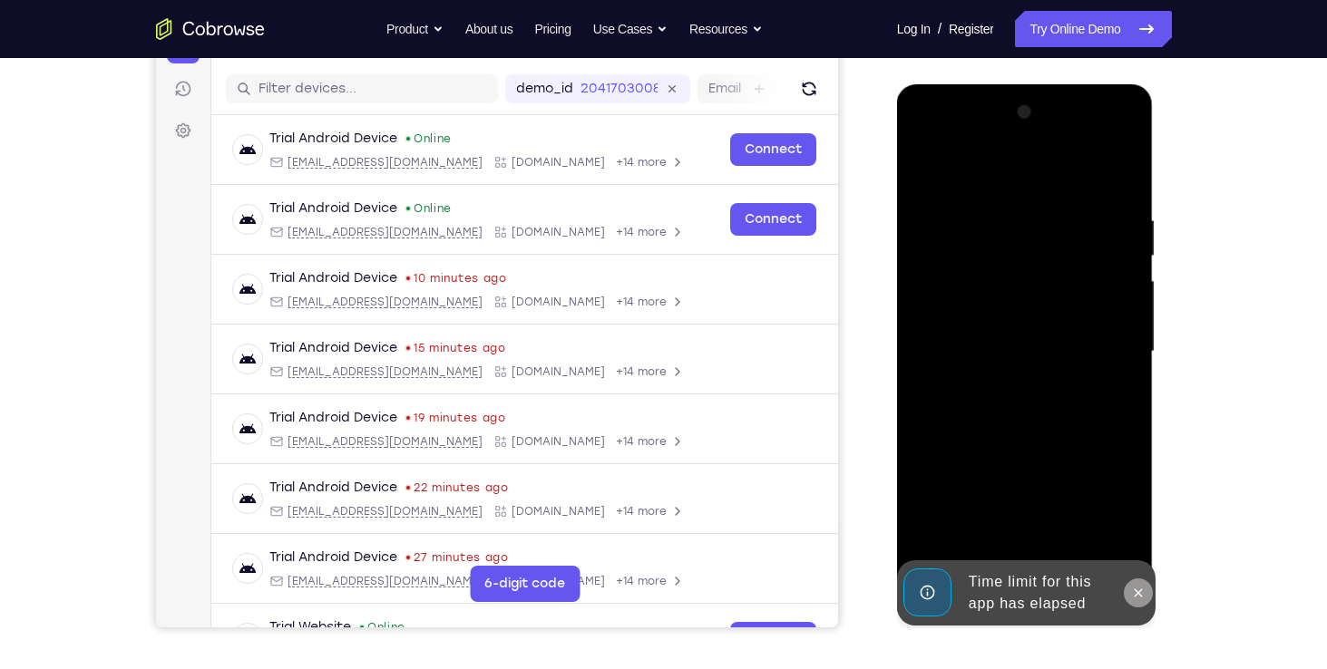
click at [1139, 581] on button at bounding box center [1138, 593] width 29 height 29
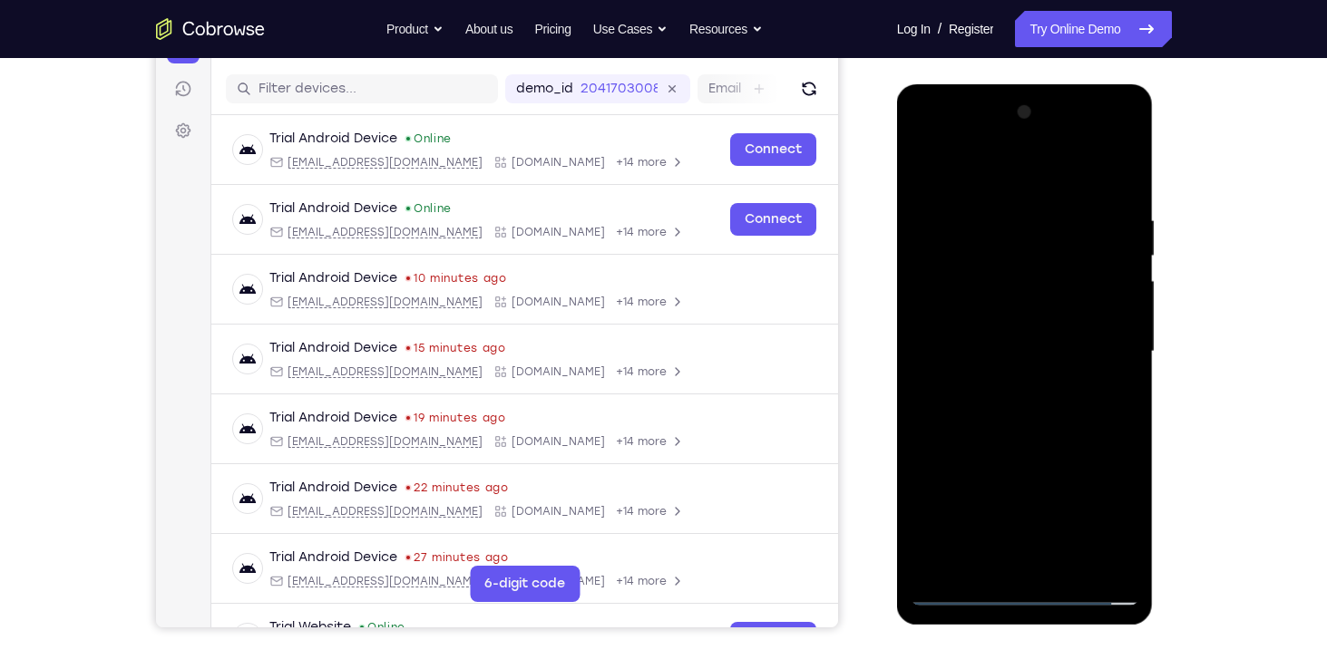
click at [1018, 605] on div at bounding box center [1025, 354] width 257 height 541
click at [1020, 599] on div at bounding box center [1025, 352] width 229 height 508
click at [1112, 510] on div at bounding box center [1025, 352] width 229 height 508
click at [926, 142] on div at bounding box center [1025, 352] width 229 height 508
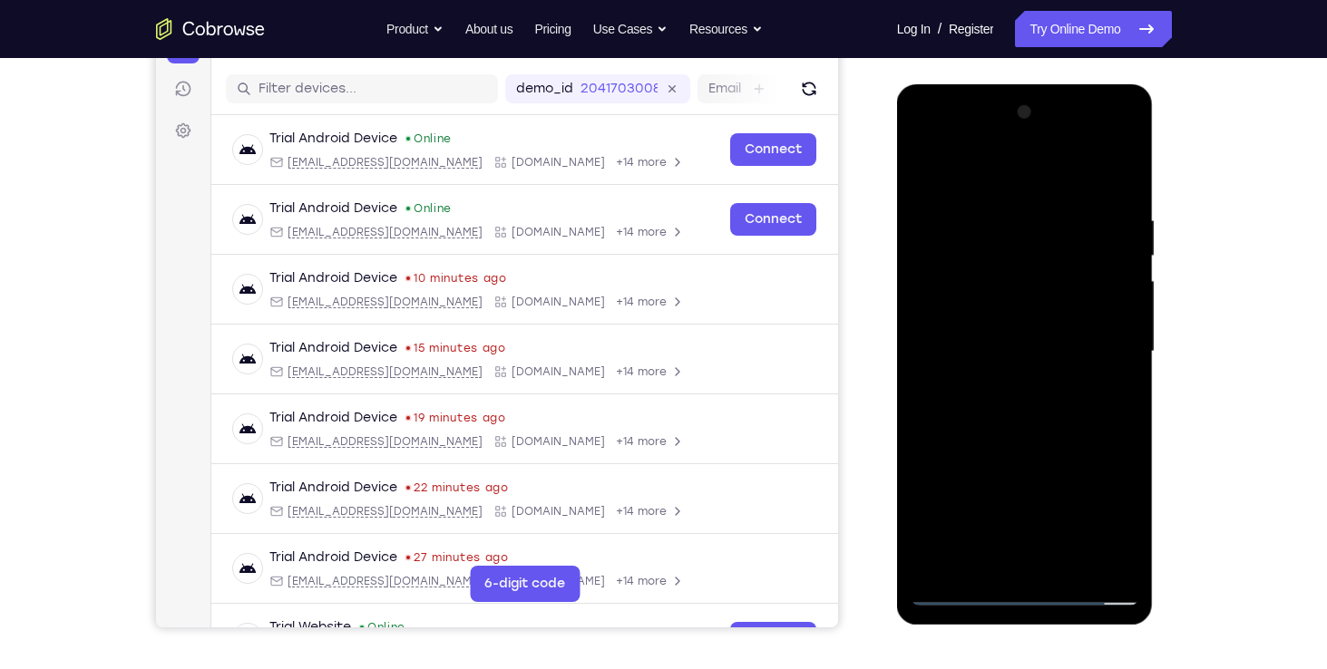
click at [1096, 357] on div at bounding box center [1025, 352] width 229 height 508
click at [1006, 381] on div at bounding box center [1025, 352] width 229 height 508
click at [939, 323] on div at bounding box center [1025, 352] width 229 height 508
click at [996, 434] on div at bounding box center [1025, 352] width 229 height 508
click at [1049, 367] on div at bounding box center [1025, 352] width 229 height 508
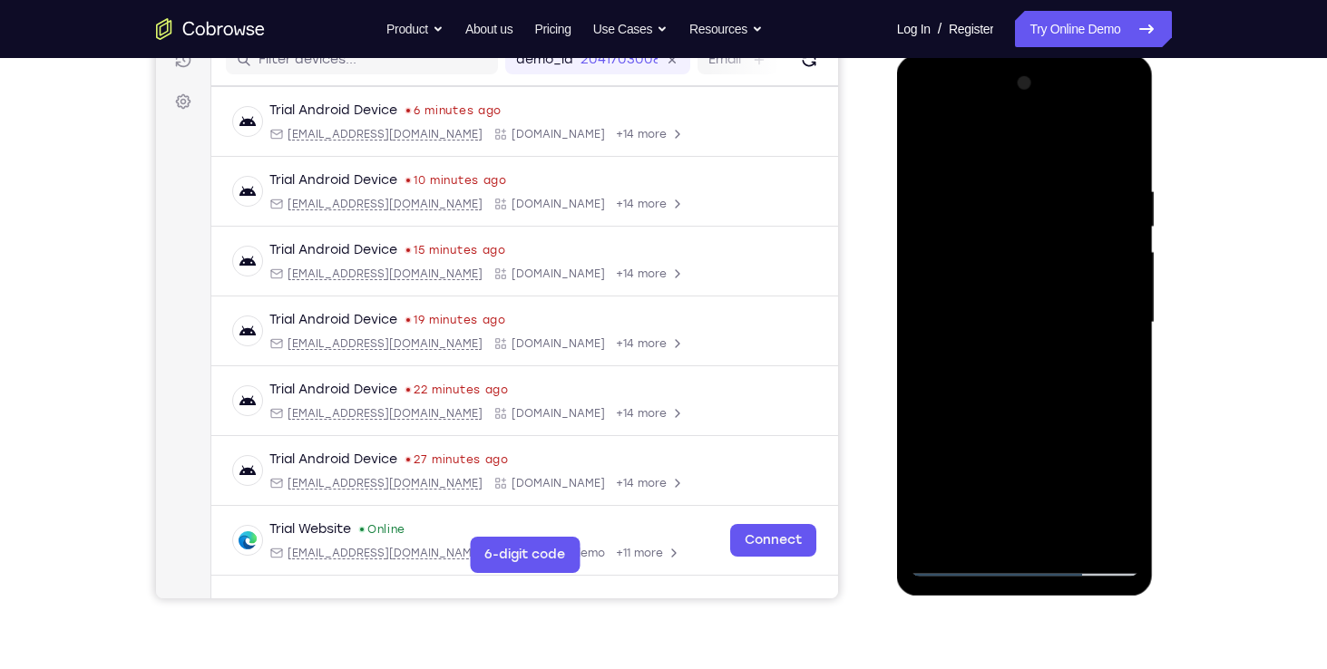
scroll to position [69, 0]
click at [958, 313] on div at bounding box center [1025, 323] width 229 height 508
click at [1039, 434] on div at bounding box center [1025, 323] width 229 height 508
click at [1107, 434] on div at bounding box center [1025, 323] width 229 height 508
click at [1063, 433] on div at bounding box center [1025, 323] width 229 height 508
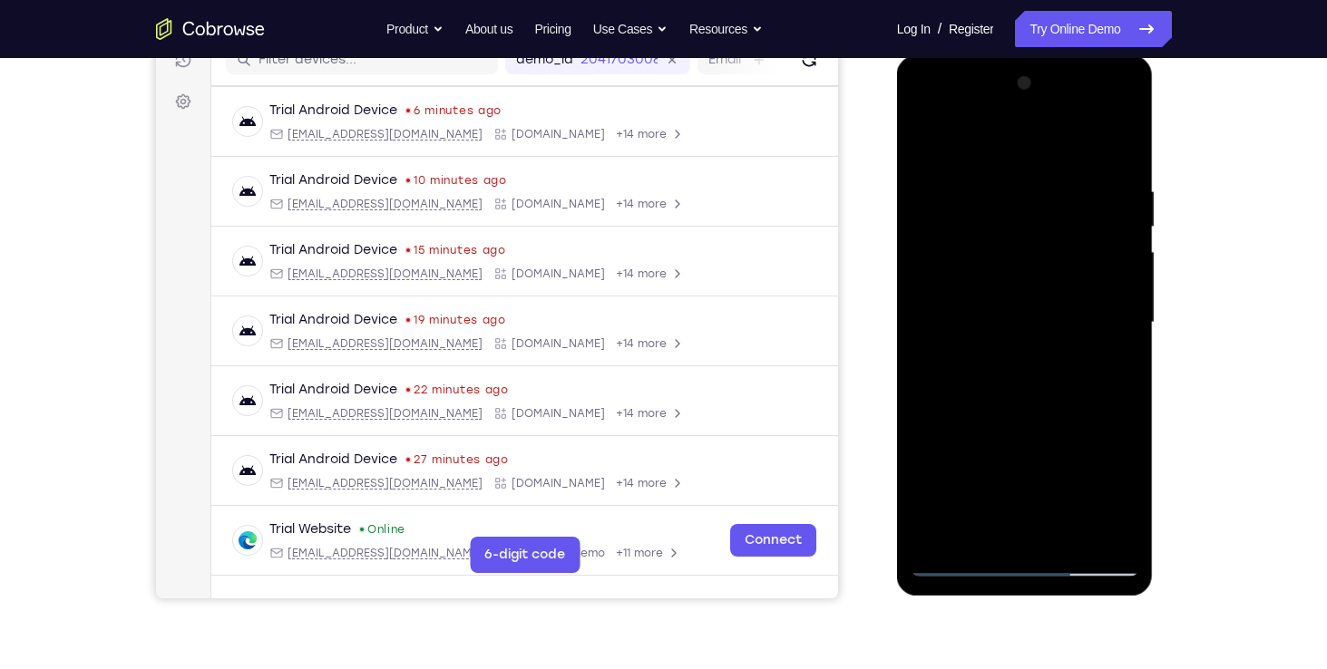
click at [959, 463] on div at bounding box center [1025, 323] width 229 height 508
click at [969, 435] on div at bounding box center [1025, 323] width 229 height 508
click at [1001, 466] on div at bounding box center [1025, 323] width 229 height 508
click at [930, 523] on div at bounding box center [1025, 323] width 229 height 508
click at [995, 468] on div at bounding box center [1025, 323] width 229 height 508
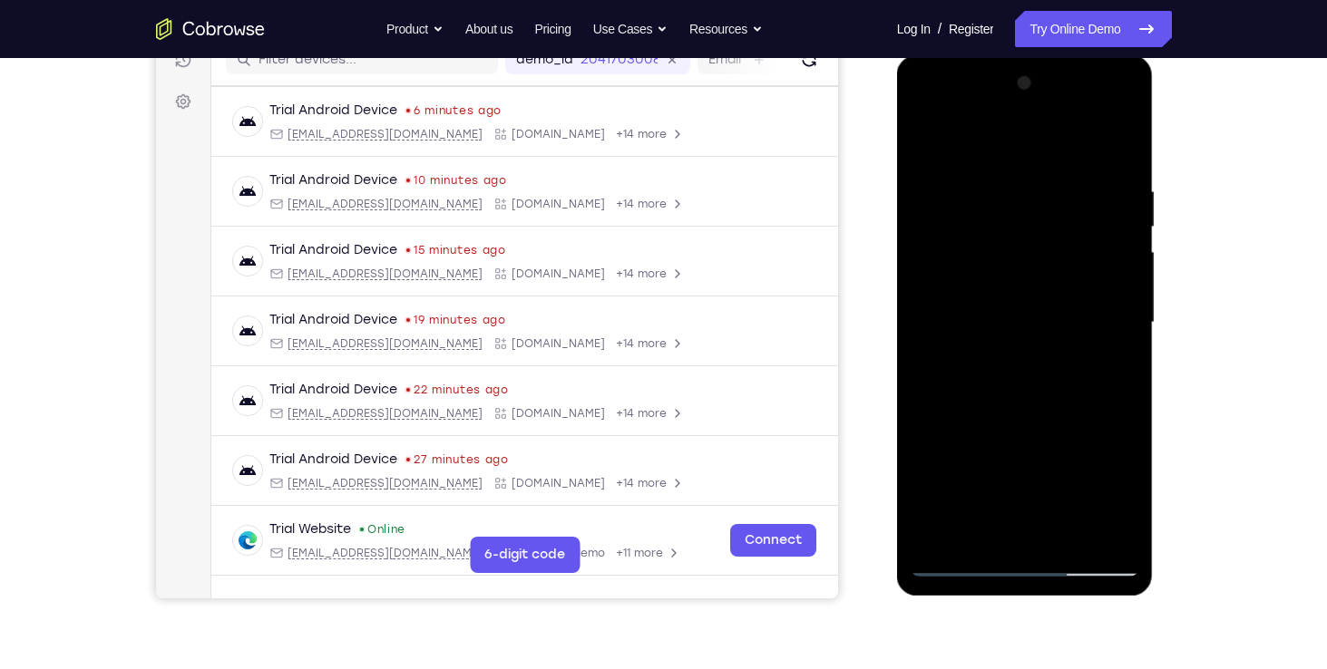
click at [923, 529] on div at bounding box center [1025, 323] width 229 height 508
click at [929, 467] on div at bounding box center [1025, 323] width 229 height 508
click at [1048, 464] on div at bounding box center [1025, 323] width 229 height 508
click at [1096, 495] on div at bounding box center [1025, 323] width 229 height 508
click at [969, 425] on div at bounding box center [1025, 323] width 229 height 508
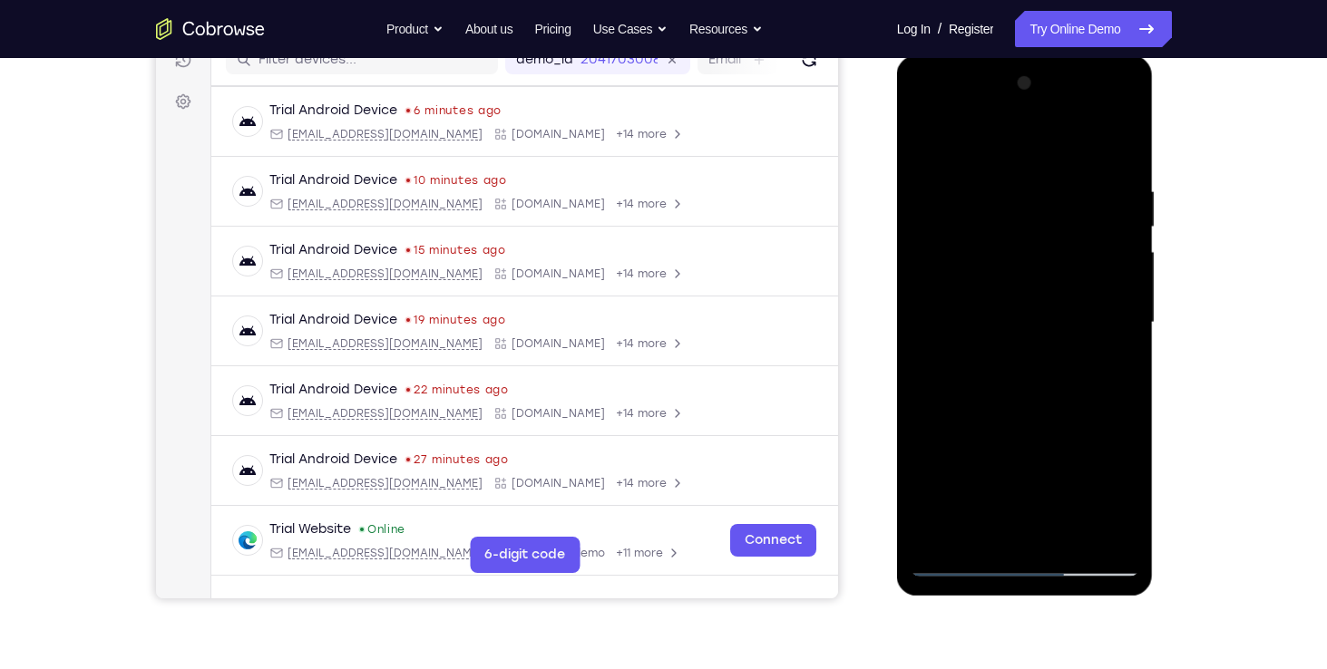
click at [981, 468] on div at bounding box center [1025, 323] width 229 height 508
click at [936, 531] on div at bounding box center [1025, 323] width 229 height 508
click at [990, 464] on div at bounding box center [1025, 323] width 229 height 508
click at [1000, 284] on div at bounding box center [1025, 323] width 229 height 508
click at [927, 494] on div at bounding box center [1025, 323] width 229 height 508
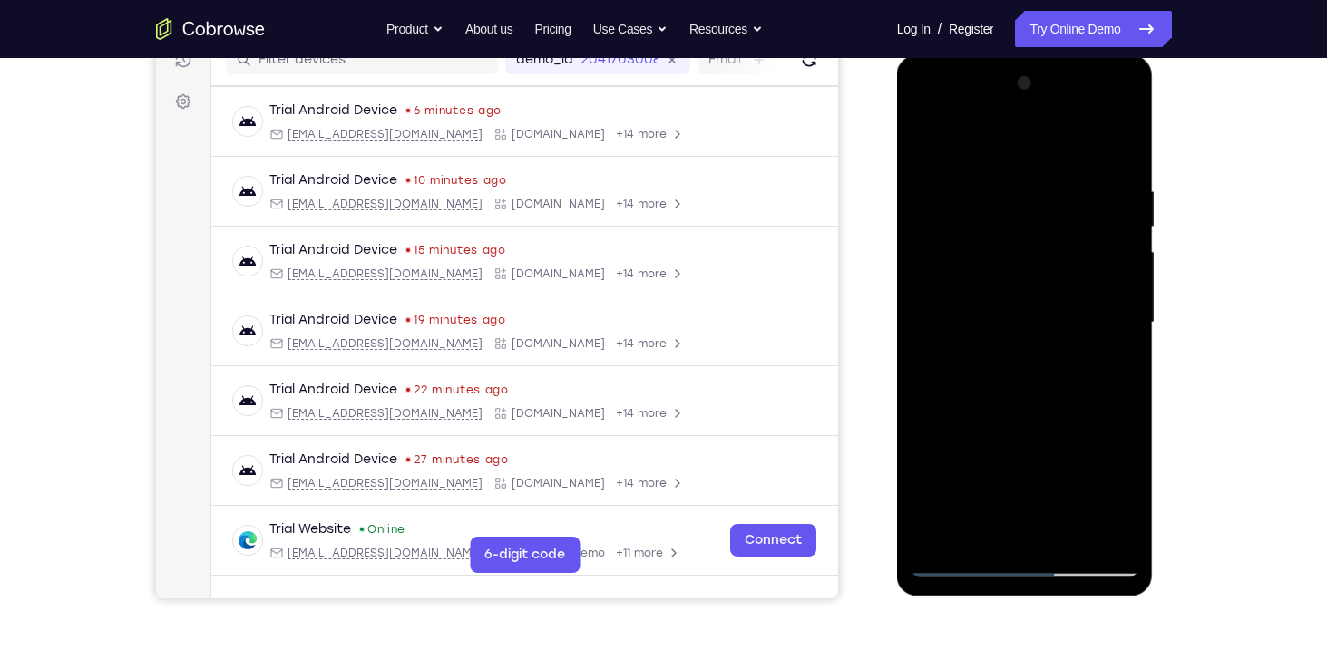
click at [1039, 436] on div at bounding box center [1025, 323] width 229 height 508
click at [1099, 434] on div at bounding box center [1025, 323] width 229 height 508
click at [1059, 431] on div at bounding box center [1025, 323] width 229 height 508
click at [957, 465] on div at bounding box center [1025, 323] width 229 height 508
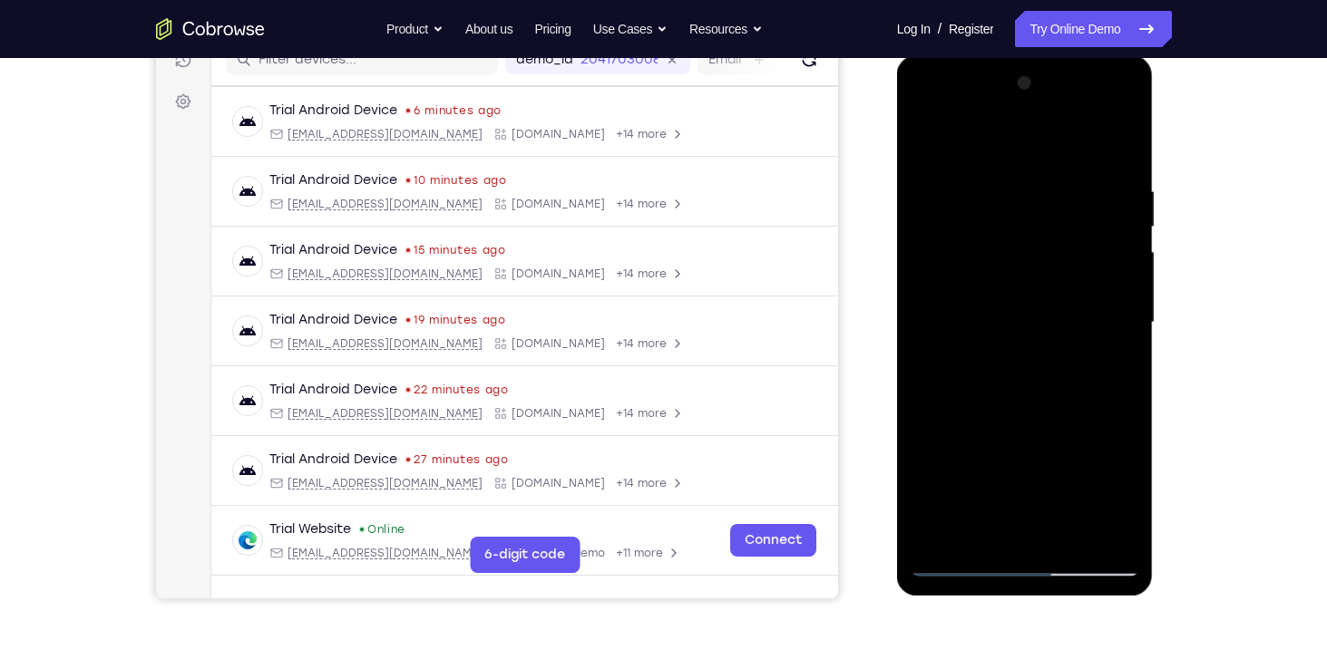
click at [968, 432] on div at bounding box center [1025, 323] width 229 height 508
click at [998, 457] on div at bounding box center [1025, 323] width 229 height 508
click at [928, 527] on div at bounding box center [1025, 323] width 229 height 508
click at [993, 473] on div at bounding box center [1025, 323] width 229 height 508
click at [925, 526] on div at bounding box center [1025, 323] width 229 height 508
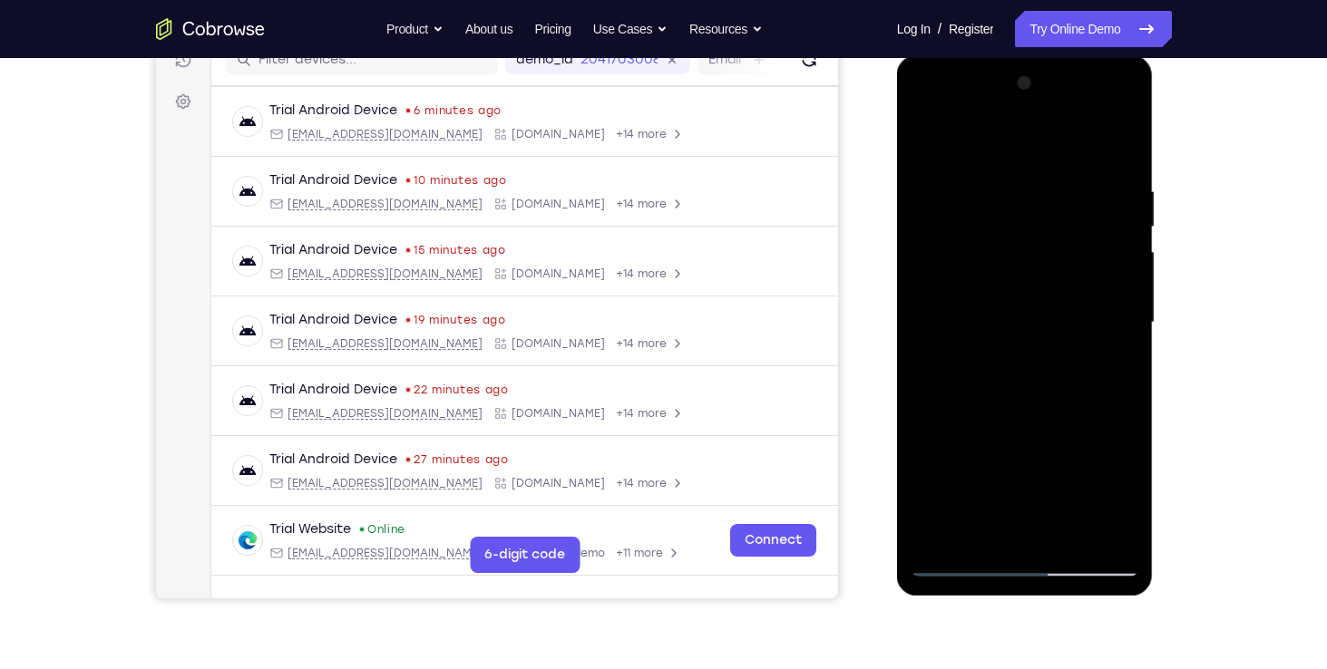
click at [931, 502] on div at bounding box center [1025, 323] width 229 height 508
click at [933, 467] on div at bounding box center [1025, 323] width 229 height 508
click at [1050, 464] on div at bounding box center [1025, 323] width 229 height 508
click at [1088, 499] on div at bounding box center [1025, 323] width 229 height 508
click at [965, 432] on div at bounding box center [1025, 323] width 229 height 508
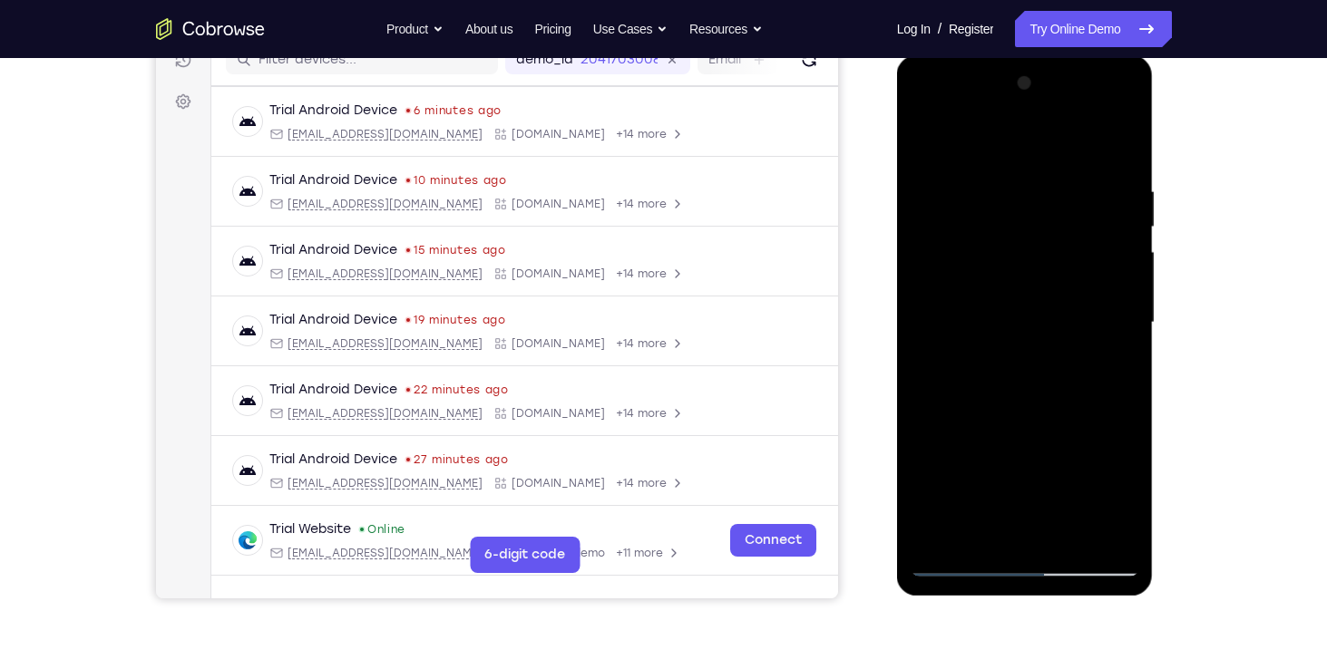
click at [980, 464] on div at bounding box center [1025, 323] width 229 height 508
click at [1029, 321] on div at bounding box center [1025, 323] width 229 height 508
click at [1011, 371] on div at bounding box center [1025, 323] width 229 height 508
click at [1100, 144] on div at bounding box center [1025, 323] width 229 height 508
click at [1117, 531] on div at bounding box center [1025, 323] width 229 height 508
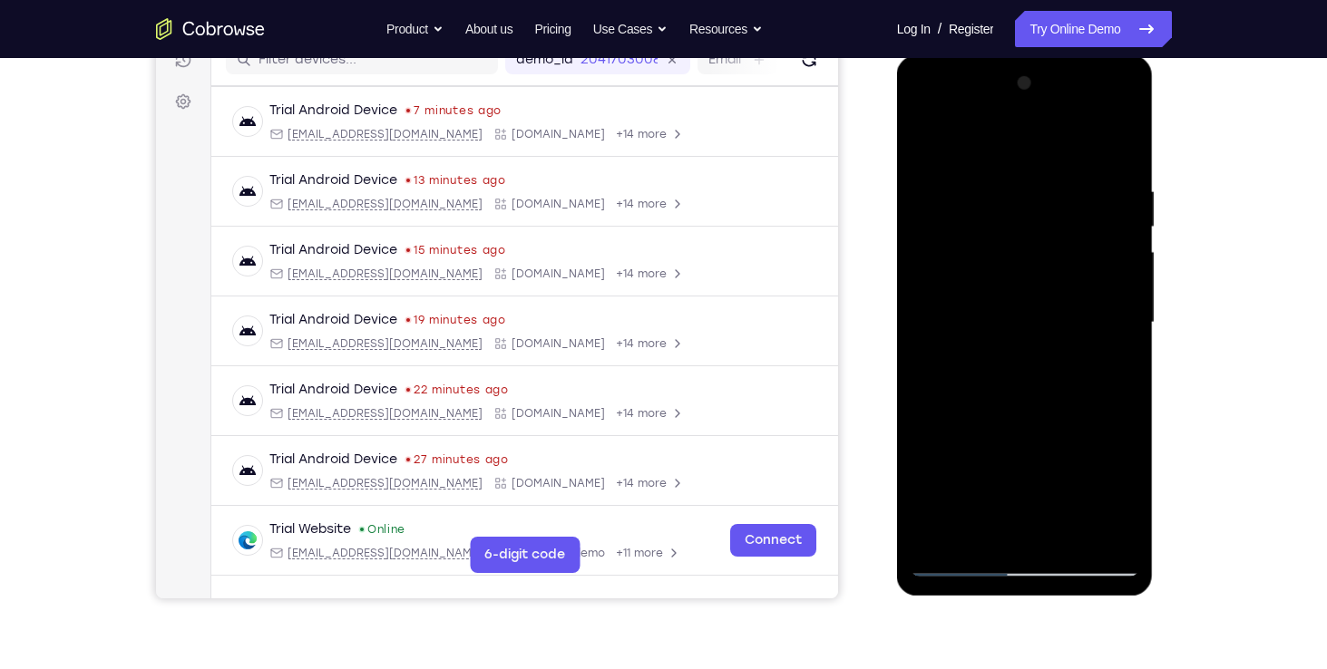
click at [1000, 181] on div at bounding box center [1025, 323] width 229 height 508
click at [1070, 149] on div at bounding box center [1025, 323] width 229 height 508
click at [1112, 524] on div at bounding box center [1025, 323] width 229 height 508
click at [1104, 272] on div at bounding box center [1025, 323] width 229 height 508
click at [1100, 370] on div at bounding box center [1025, 323] width 229 height 508
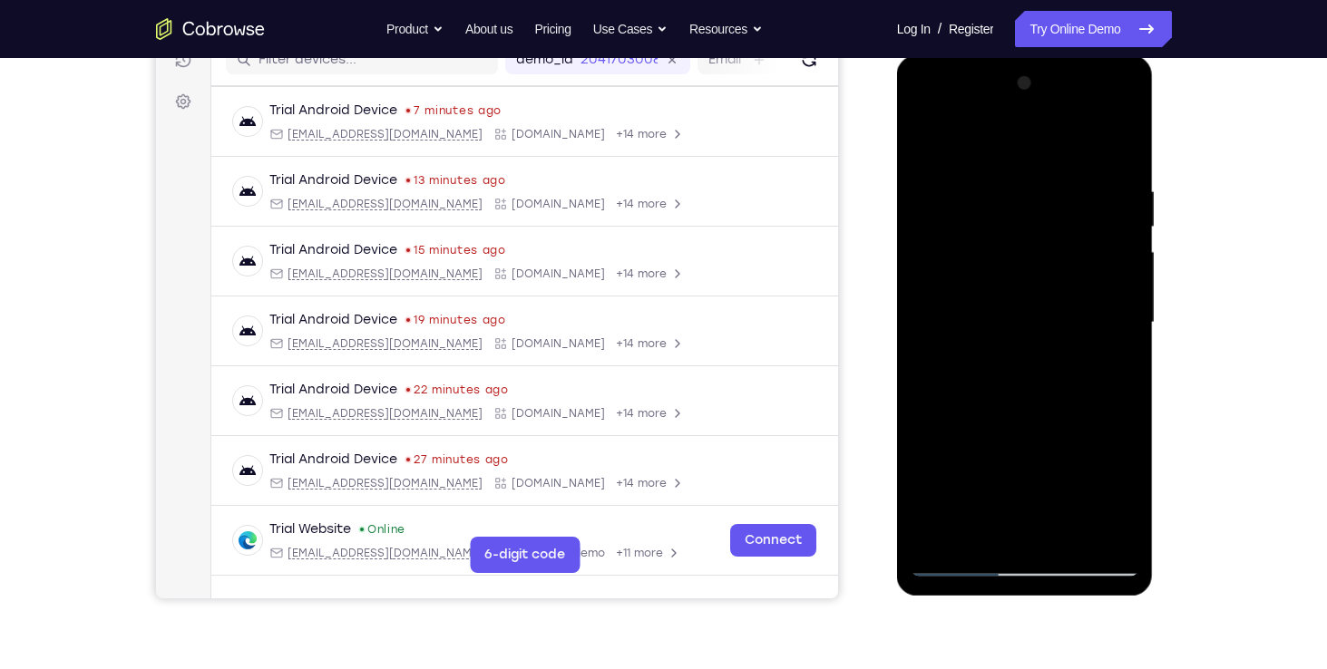
click at [1099, 370] on div at bounding box center [1025, 323] width 229 height 508
click at [1074, 146] on div at bounding box center [1025, 323] width 229 height 508
click at [1075, 149] on div at bounding box center [1025, 323] width 229 height 508
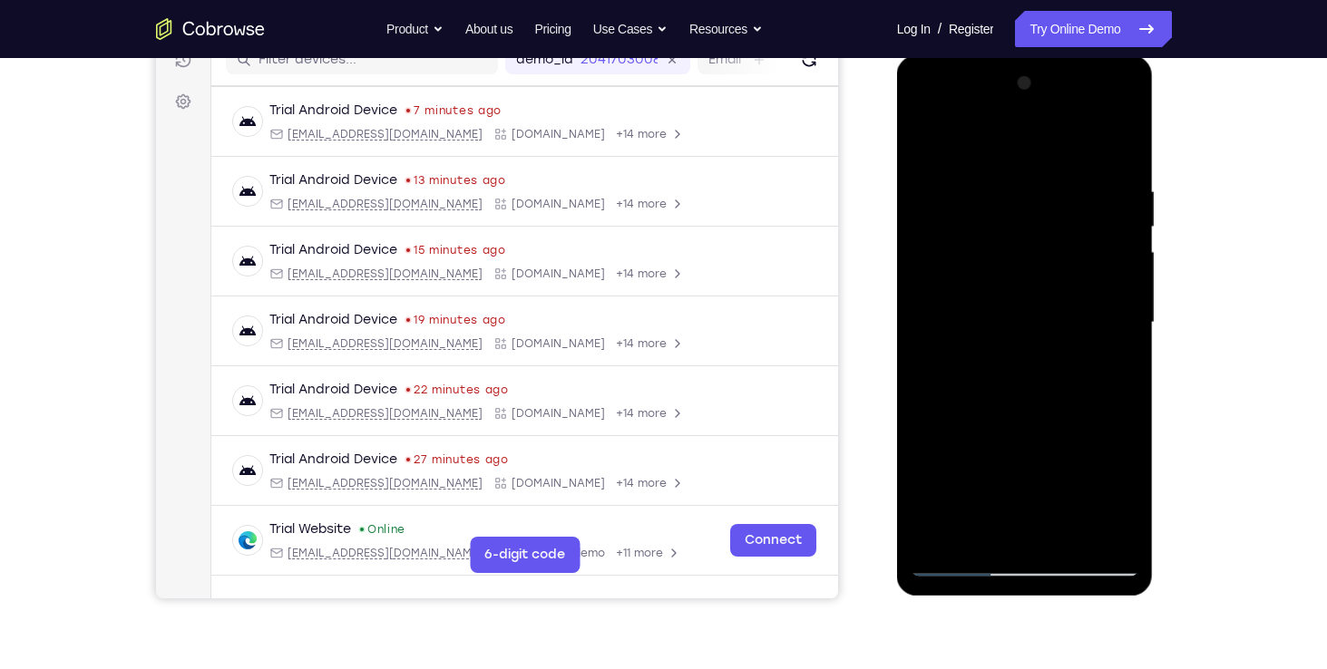
click at [1117, 144] on div at bounding box center [1025, 323] width 229 height 508
click at [1068, 529] on div at bounding box center [1025, 323] width 229 height 508
click at [1029, 416] on div at bounding box center [1025, 323] width 229 height 508
click at [928, 140] on div at bounding box center [1025, 323] width 229 height 508
click at [1118, 145] on div at bounding box center [1025, 323] width 229 height 508
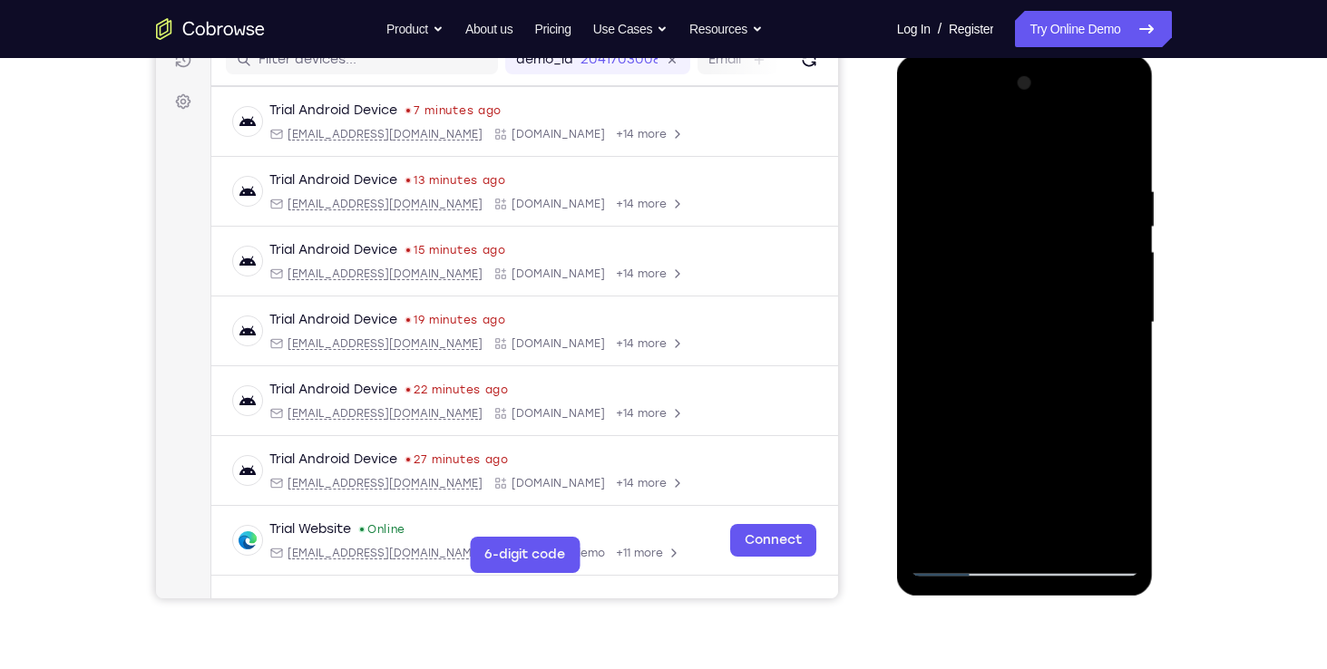
click at [973, 238] on div at bounding box center [1025, 323] width 229 height 508
click at [1039, 197] on div at bounding box center [1025, 323] width 229 height 508
click at [938, 536] on div at bounding box center [1025, 323] width 229 height 508
click at [1017, 297] on div at bounding box center [1025, 323] width 229 height 508
click at [928, 335] on div at bounding box center [1025, 323] width 229 height 508
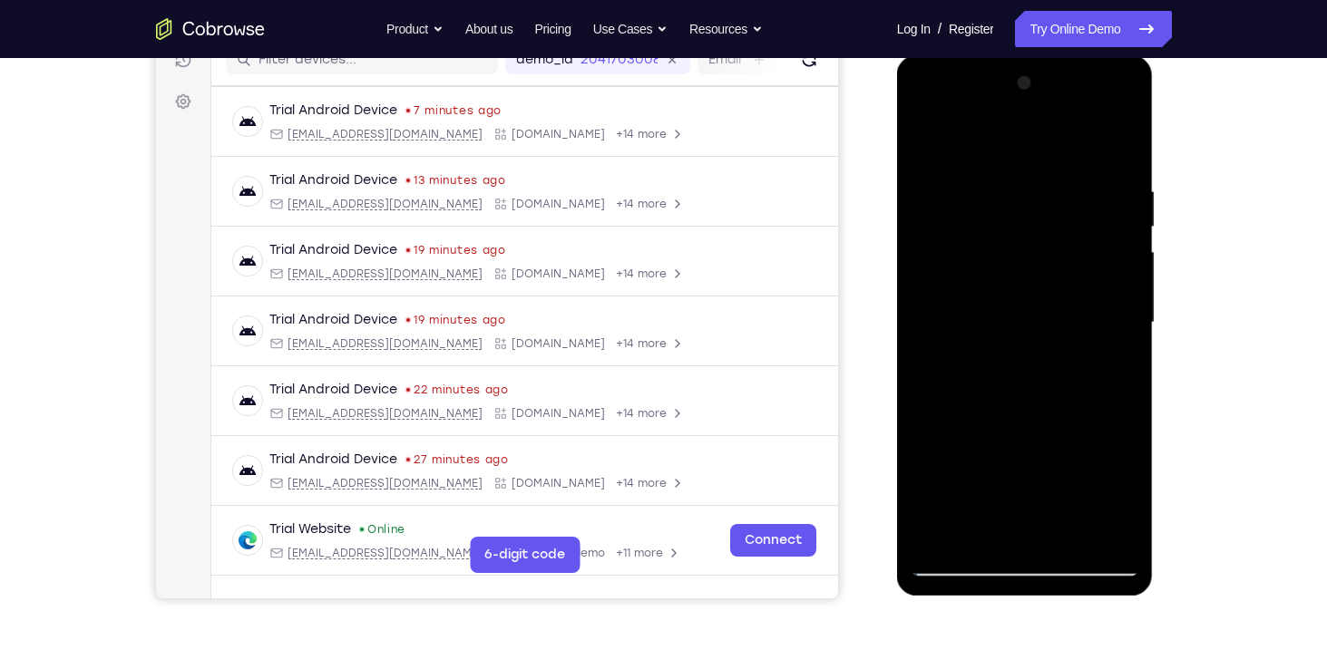
click at [1099, 535] on div at bounding box center [1025, 323] width 229 height 508
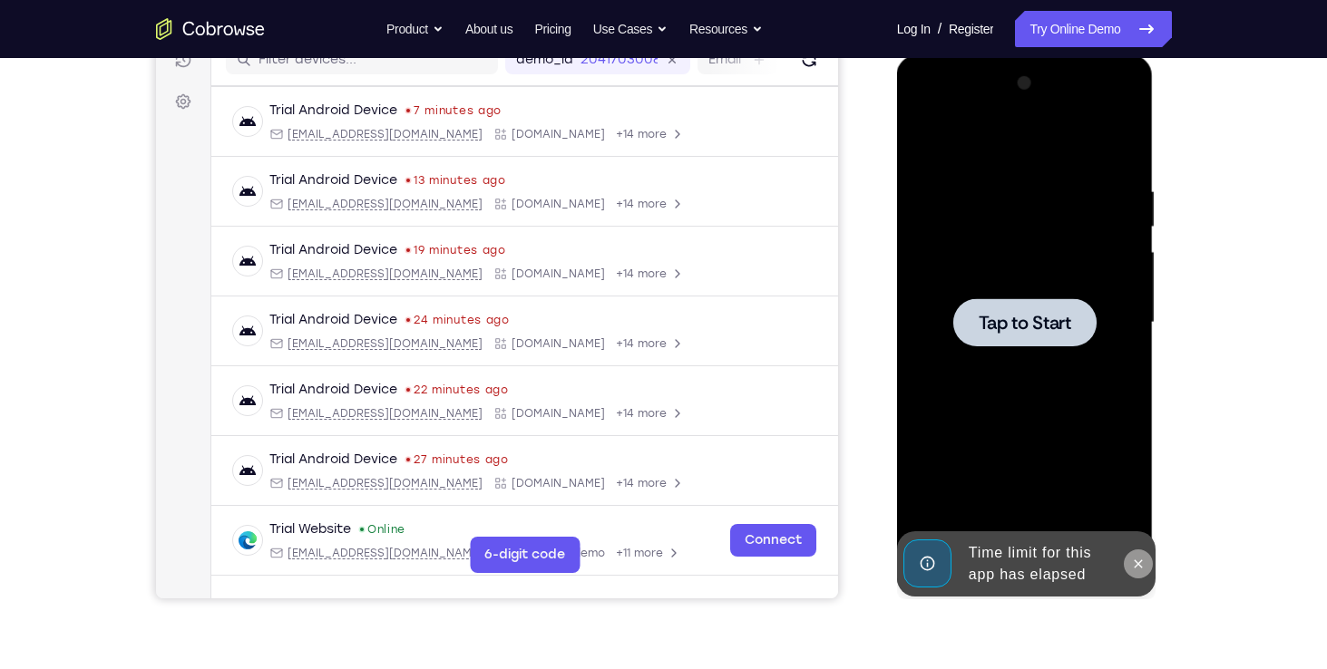
click at [1144, 564] on icon at bounding box center [1138, 564] width 15 height 15
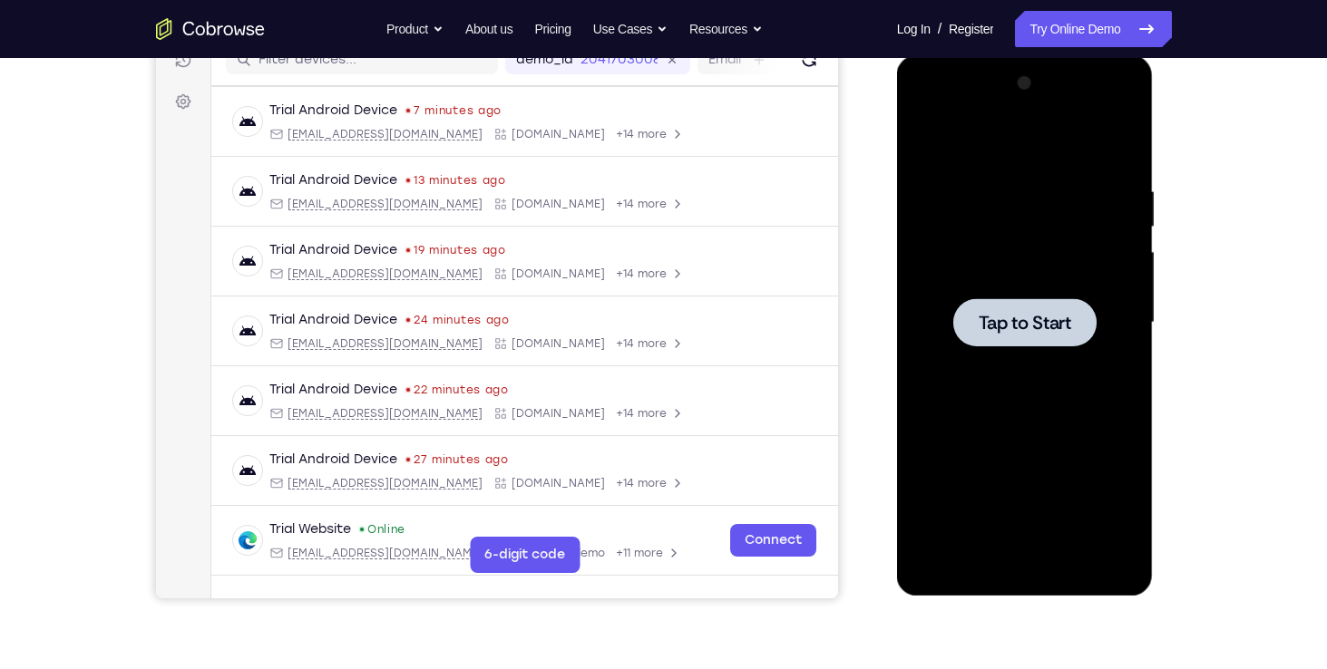
click at [1019, 316] on span "Tap to Start" at bounding box center [1025, 323] width 93 height 18
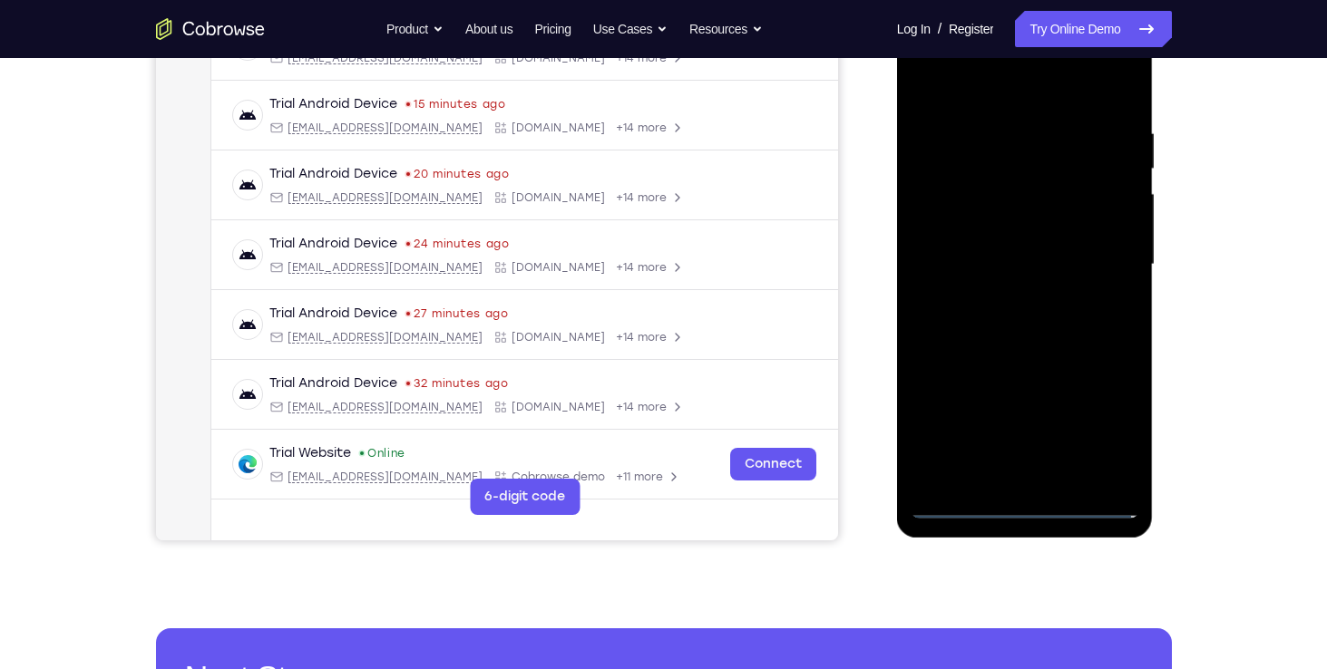
scroll to position [304, 0]
click at [1036, 504] on div at bounding box center [1025, 264] width 229 height 508
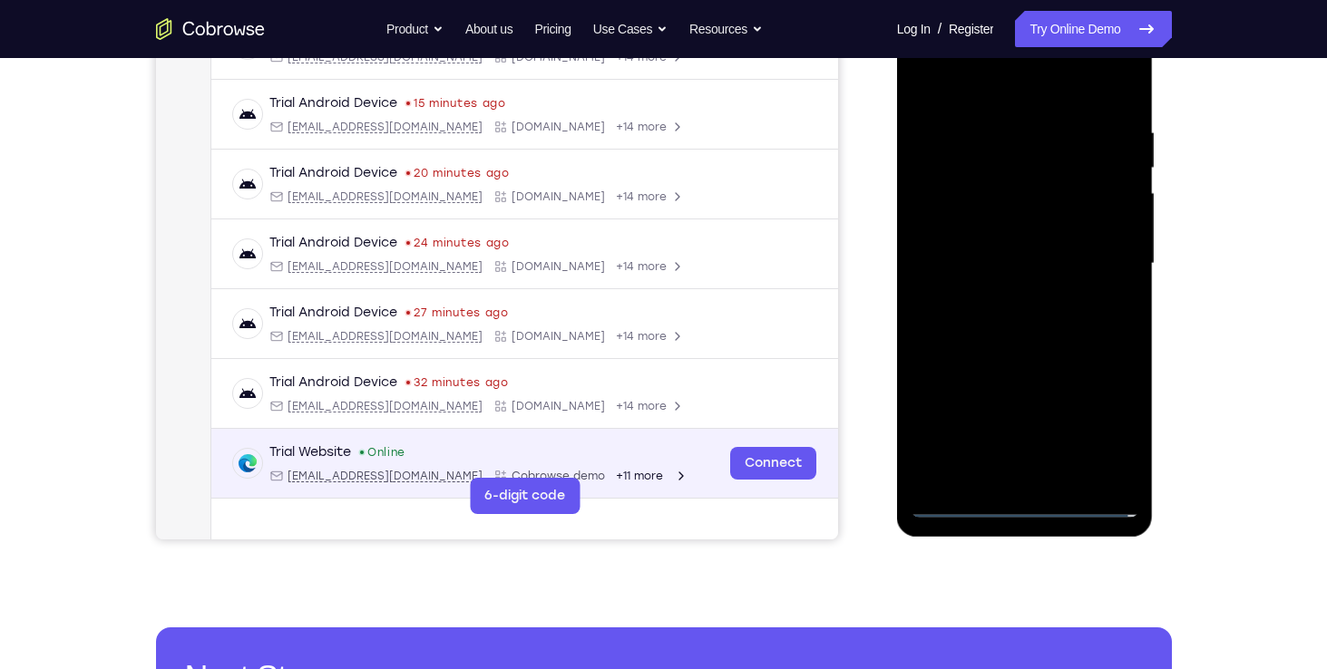
click at [673, 473] on icon "Open device details" at bounding box center [680, 476] width 15 height 15
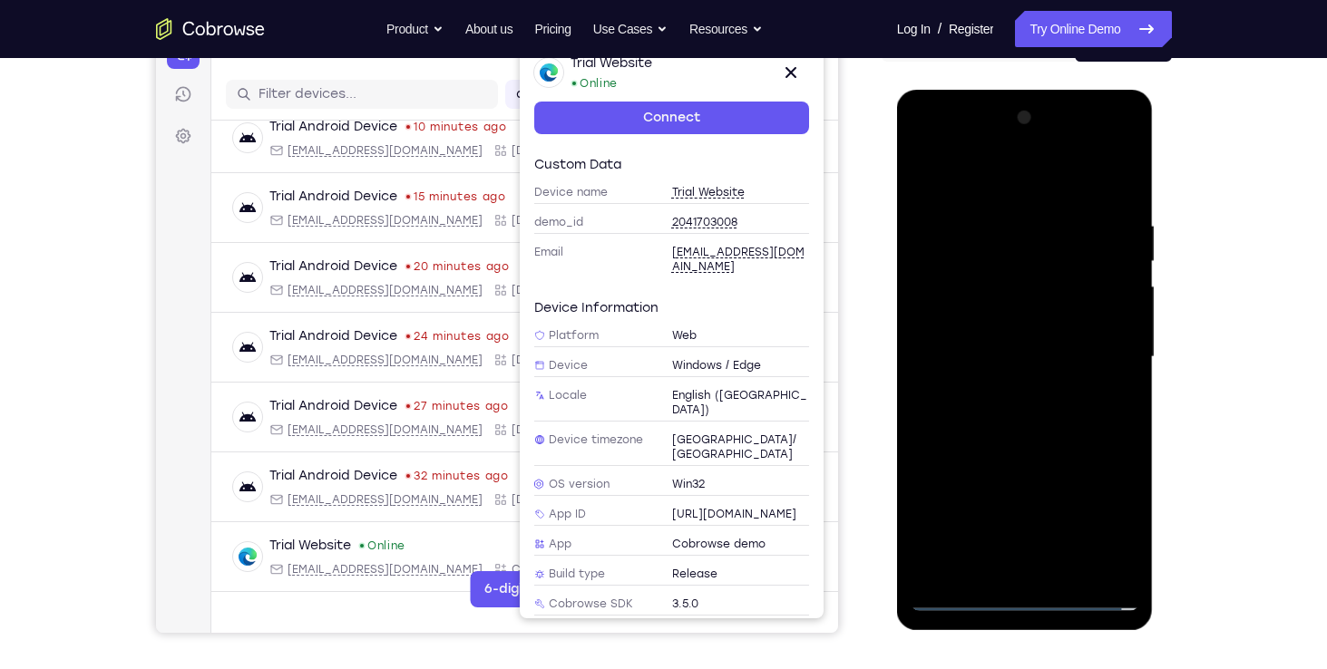
scroll to position [170, 0]
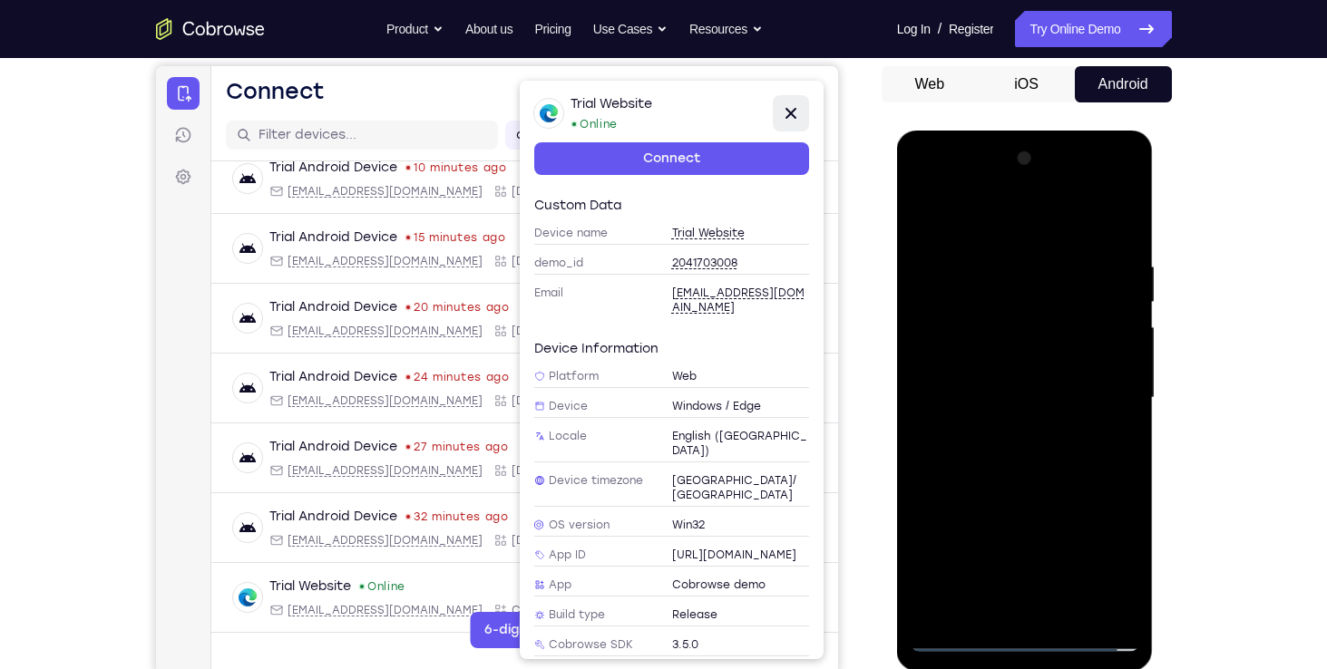
click at [795, 123] on icon at bounding box center [790, 113] width 22 height 22
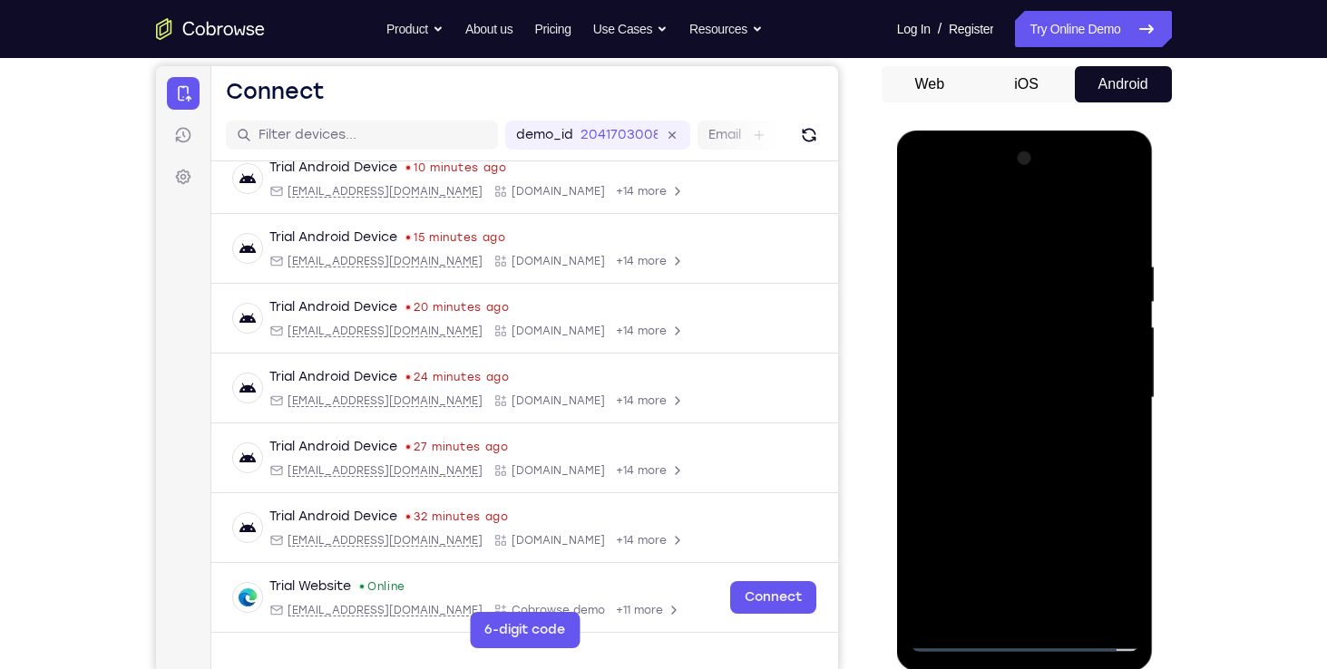
click at [1113, 564] on div at bounding box center [1025, 398] width 229 height 508
click at [929, 188] on div at bounding box center [1025, 398] width 229 height 508
click at [1105, 402] on div at bounding box center [1025, 398] width 229 height 508
click at [1004, 430] on div at bounding box center [1025, 398] width 229 height 508
click at [1020, 385] on div at bounding box center [1025, 398] width 229 height 508
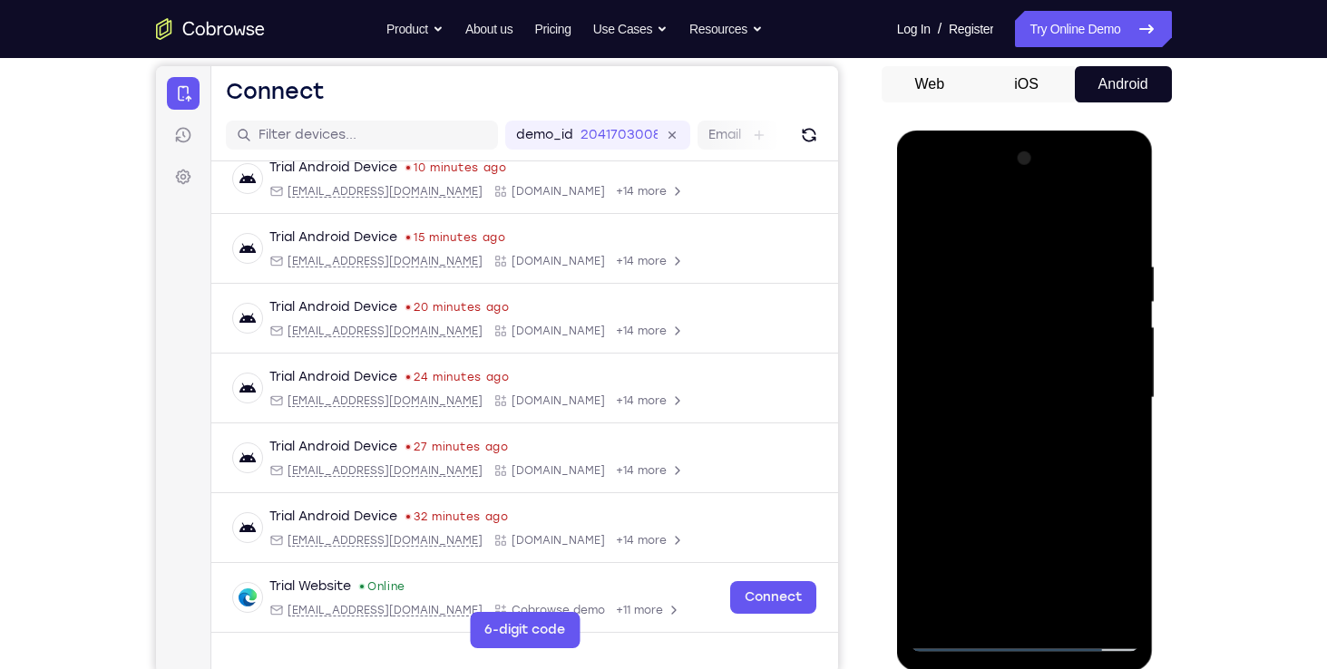
click at [1031, 503] on div at bounding box center [1025, 398] width 229 height 508
click at [1101, 509] on div at bounding box center [1025, 398] width 229 height 508
click at [1059, 504] on div at bounding box center [1025, 398] width 229 height 508
click at [961, 542] on div at bounding box center [1025, 398] width 229 height 508
click at [971, 513] on div at bounding box center [1025, 398] width 229 height 508
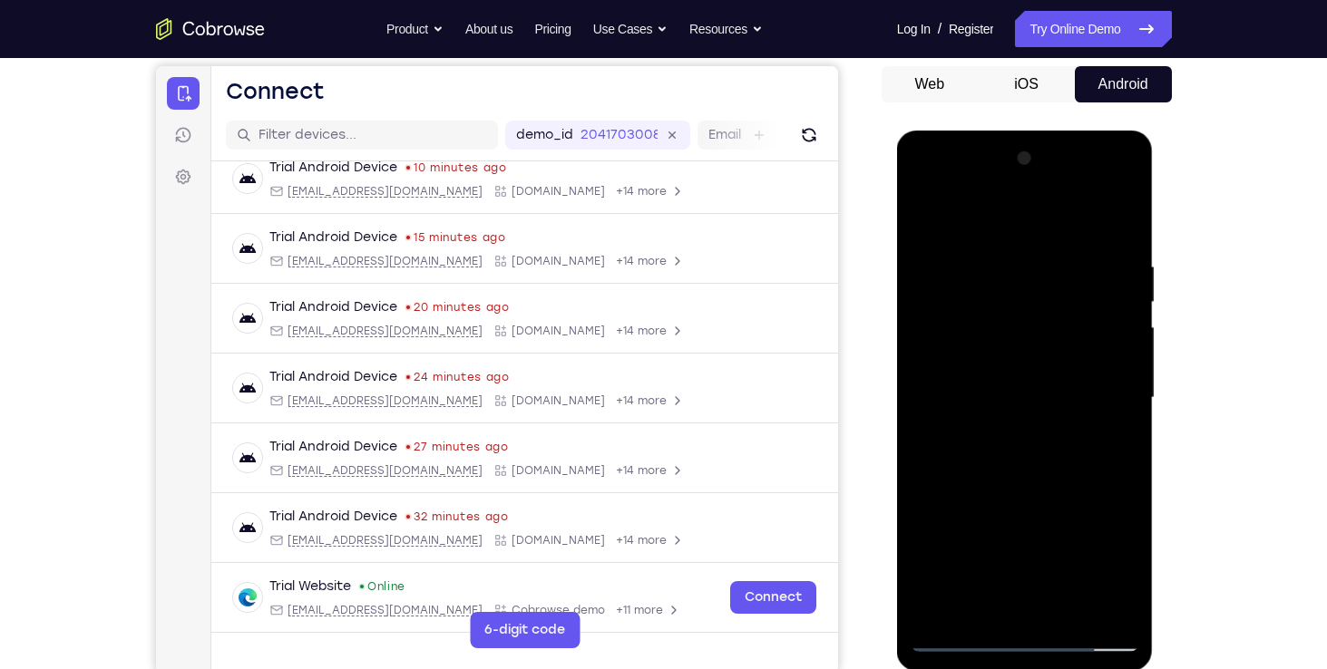
click at [1001, 542] on div at bounding box center [1025, 398] width 229 height 508
click at [930, 611] on div at bounding box center [1025, 398] width 229 height 508
click at [997, 541] on div at bounding box center [1025, 398] width 229 height 508
click at [933, 605] on div at bounding box center [1025, 398] width 229 height 508
click at [928, 543] on div at bounding box center [1025, 398] width 229 height 508
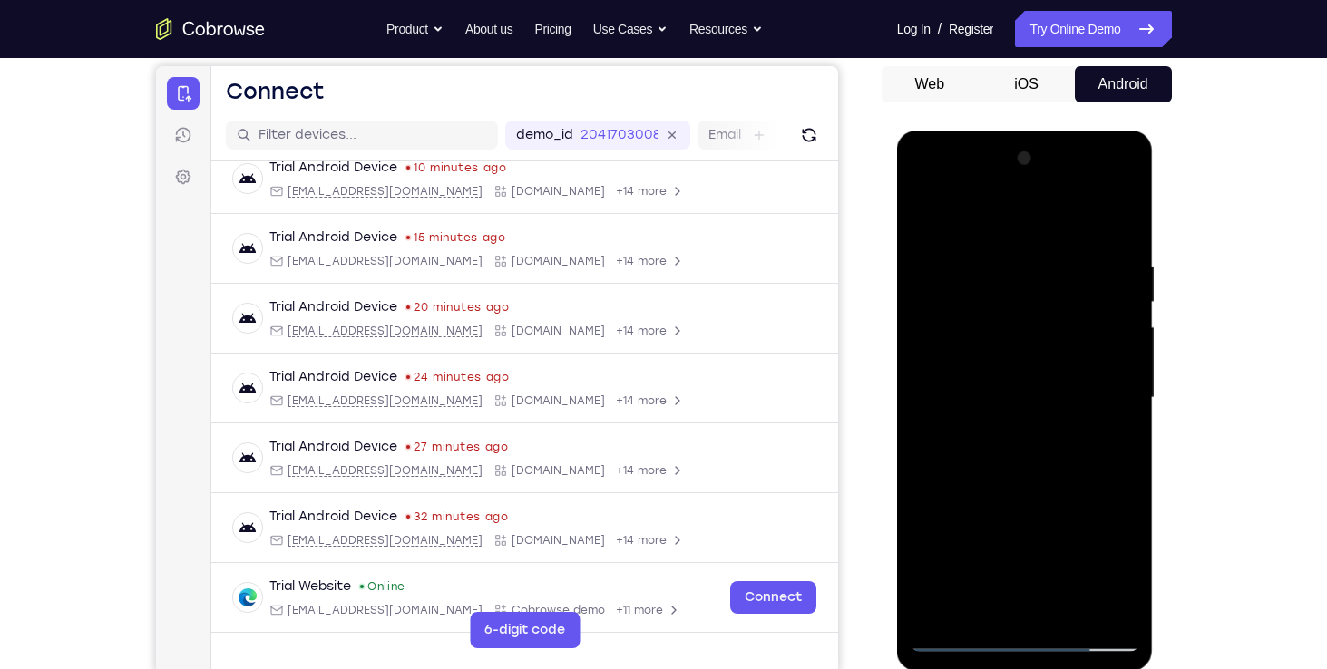
click at [1048, 538] on div at bounding box center [1025, 398] width 229 height 508
click at [1093, 569] on div at bounding box center [1025, 398] width 229 height 508
click at [969, 507] on div at bounding box center [1025, 398] width 229 height 508
click at [981, 541] on div at bounding box center [1025, 398] width 229 height 508
click at [924, 609] on div at bounding box center [1025, 398] width 229 height 508
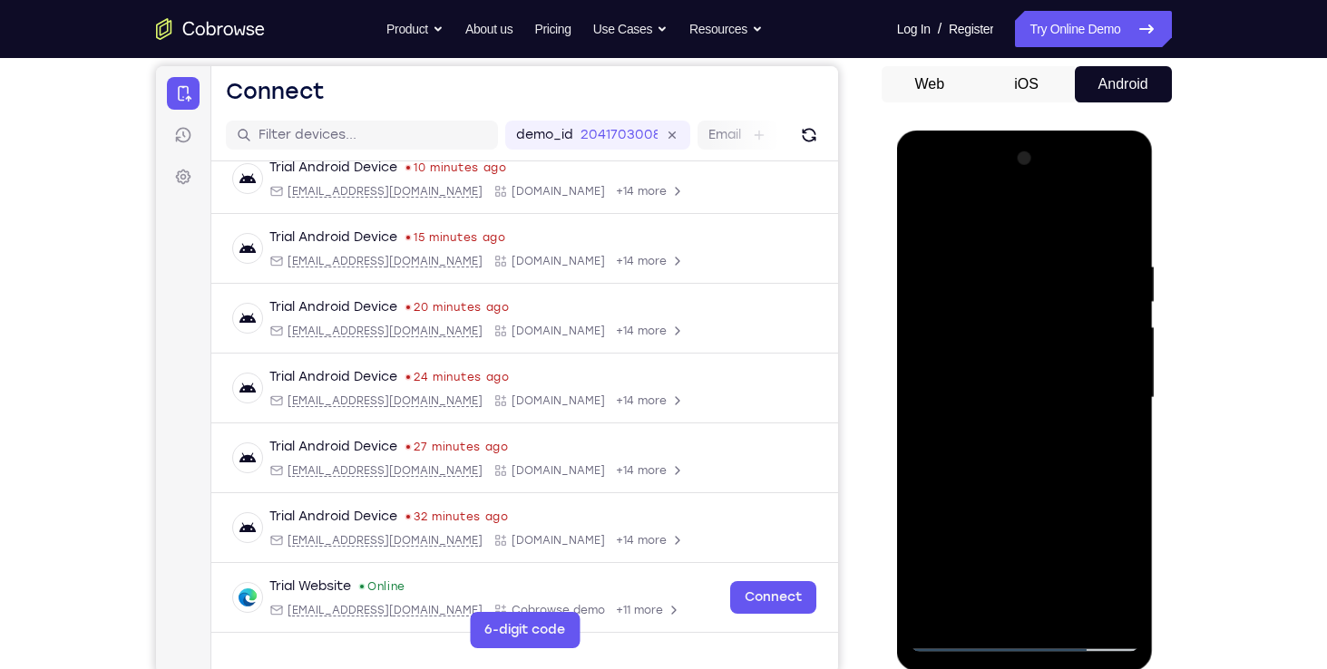
click at [989, 542] on div at bounding box center [1025, 398] width 229 height 508
click at [1020, 362] on div at bounding box center [1025, 398] width 229 height 508
click at [926, 563] on div at bounding box center [1025, 398] width 229 height 508
click at [1039, 509] on div at bounding box center [1025, 398] width 229 height 508
click at [1105, 508] on div at bounding box center [1025, 398] width 229 height 508
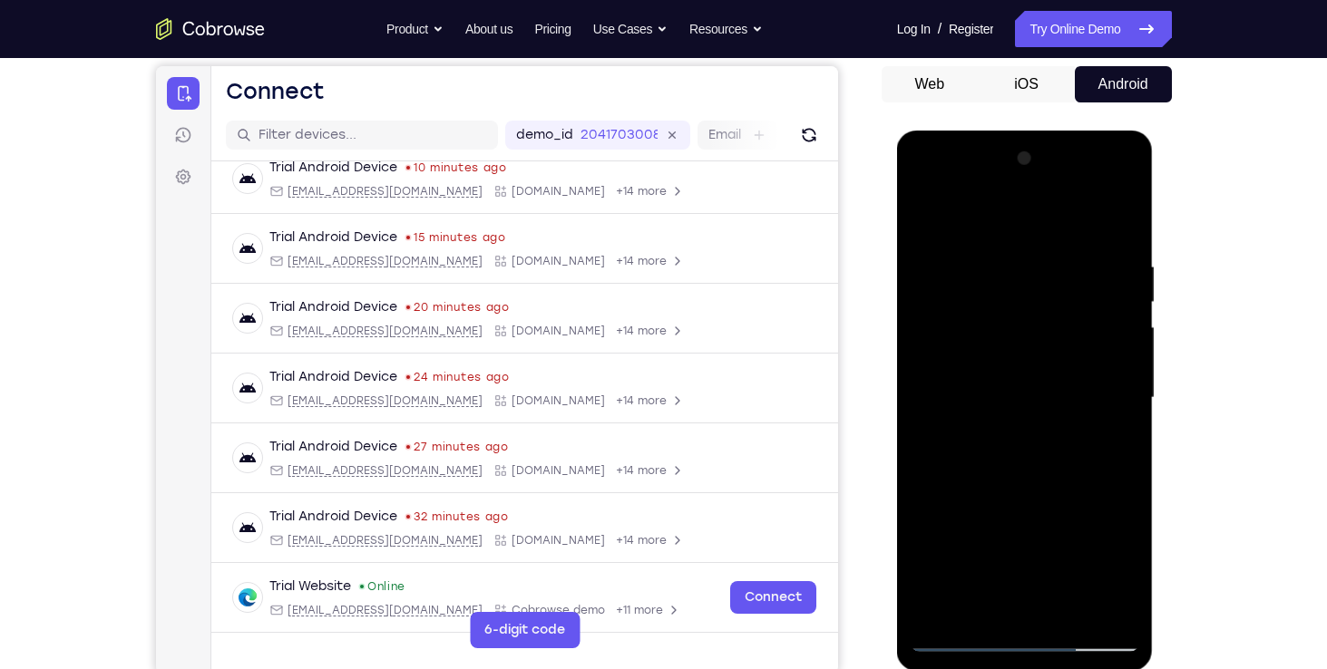
click at [1058, 510] on div at bounding box center [1025, 398] width 229 height 508
click at [965, 540] on div at bounding box center [1025, 398] width 229 height 508
click at [970, 507] on div at bounding box center [1025, 398] width 229 height 508
click at [1006, 540] on div at bounding box center [1025, 398] width 229 height 508
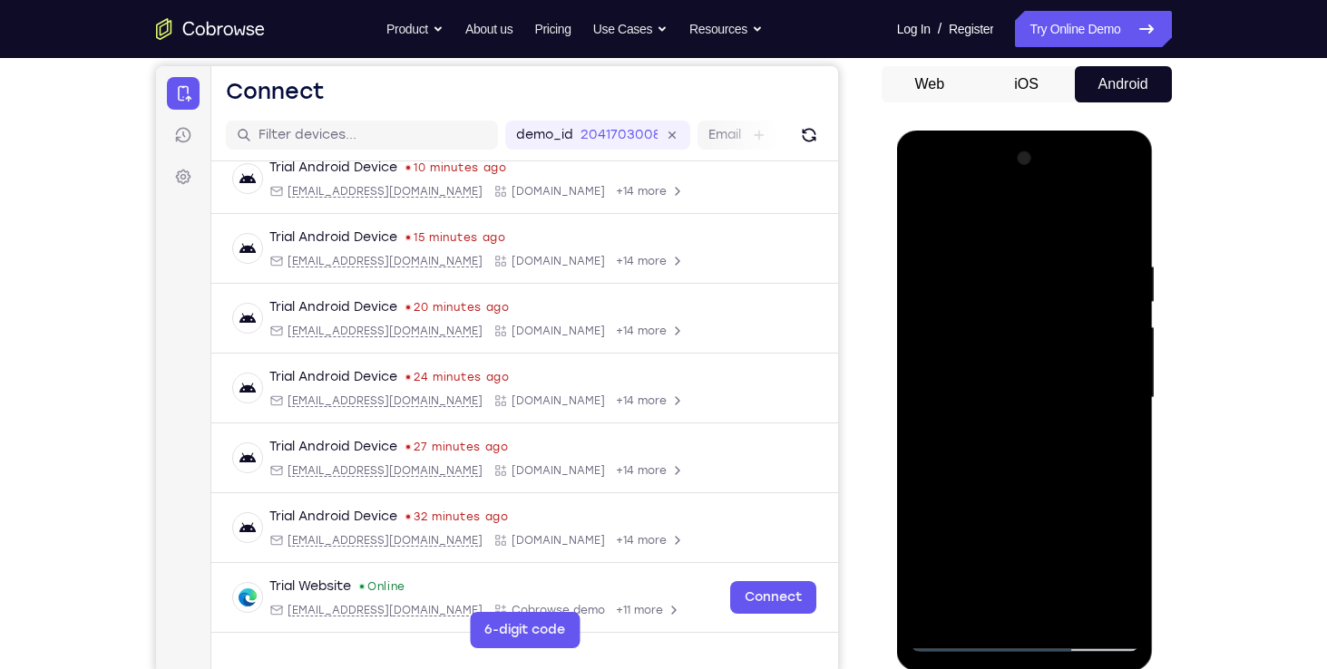
click at [928, 598] on div at bounding box center [1025, 398] width 229 height 508
click at [995, 545] on div at bounding box center [1025, 398] width 229 height 508
click at [933, 607] on div at bounding box center [1025, 398] width 229 height 508
click at [929, 569] on div at bounding box center [1025, 398] width 229 height 508
click at [933, 543] on div at bounding box center [1025, 398] width 229 height 508
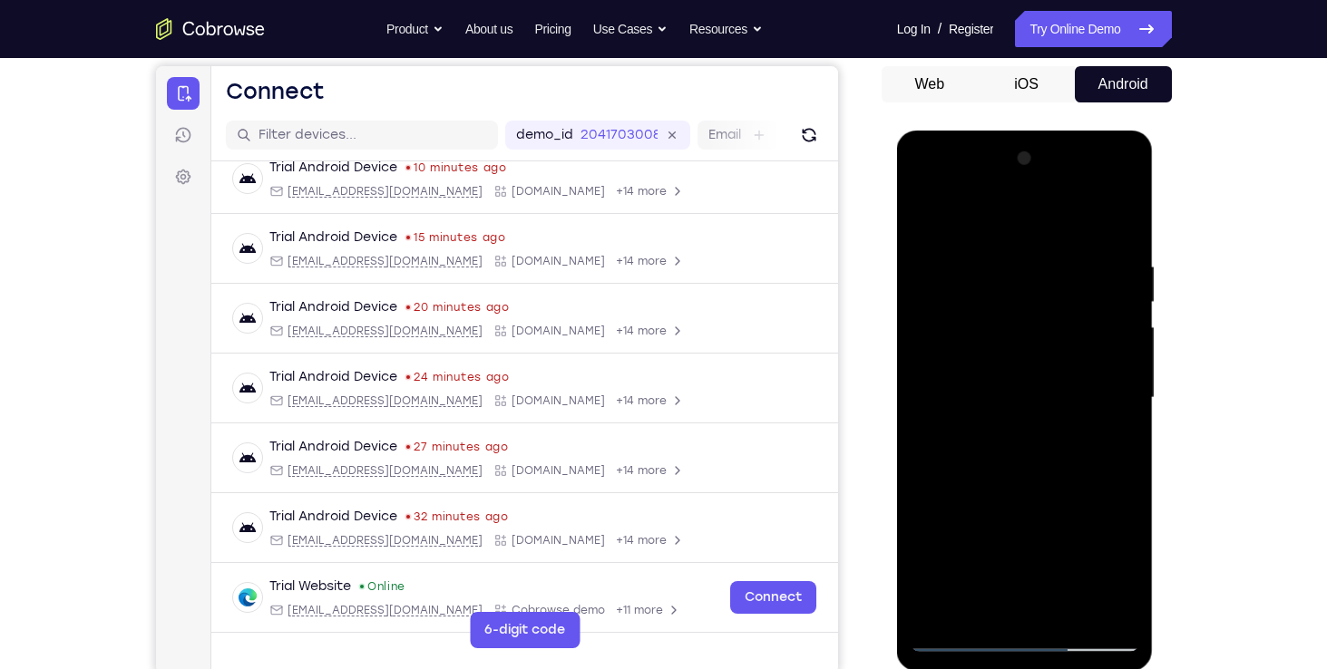
click at [1046, 540] on div at bounding box center [1025, 398] width 229 height 508
click at [1095, 570] on div at bounding box center [1025, 398] width 229 height 508
click at [961, 504] on div at bounding box center [1025, 398] width 229 height 508
click at [979, 534] on div at bounding box center [1025, 398] width 229 height 508
click at [931, 583] on div at bounding box center [1025, 398] width 229 height 508
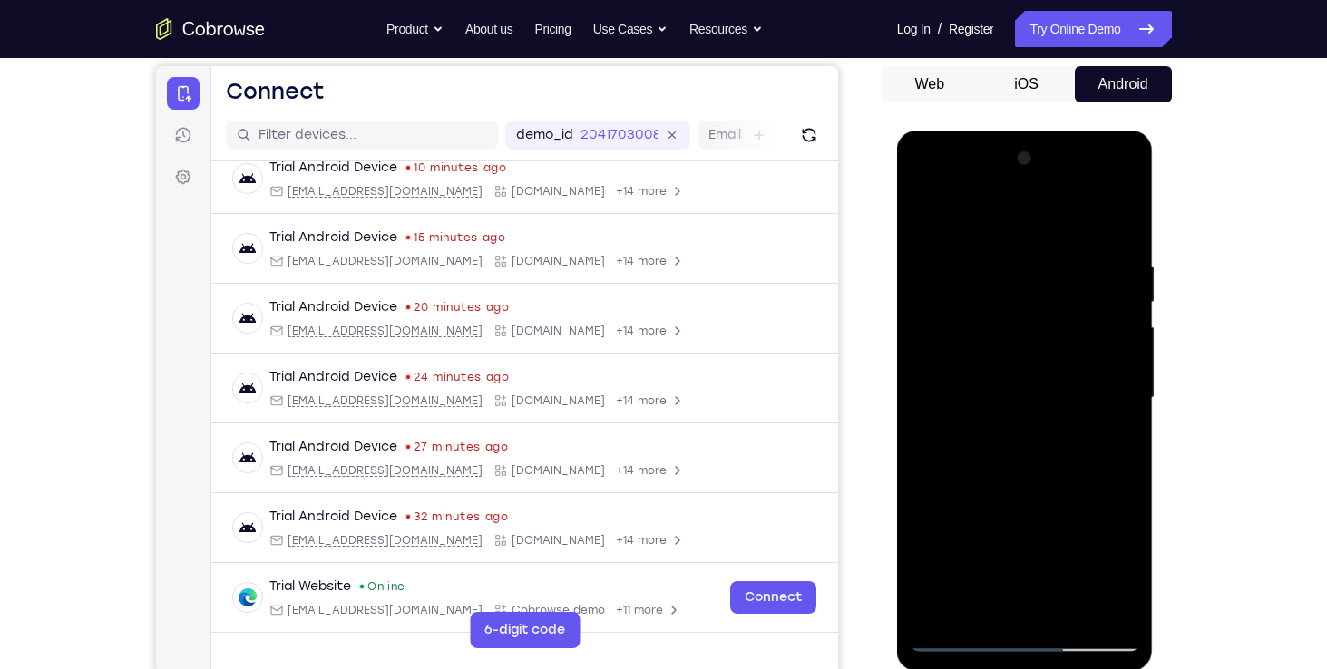
click at [1018, 397] on div at bounding box center [1025, 398] width 229 height 508
click at [1013, 482] on div at bounding box center [1025, 398] width 229 height 508
click at [1125, 214] on div at bounding box center [1025, 398] width 229 height 508
click at [931, 215] on div at bounding box center [1025, 398] width 229 height 508
click at [1122, 608] on div at bounding box center [1025, 398] width 229 height 508
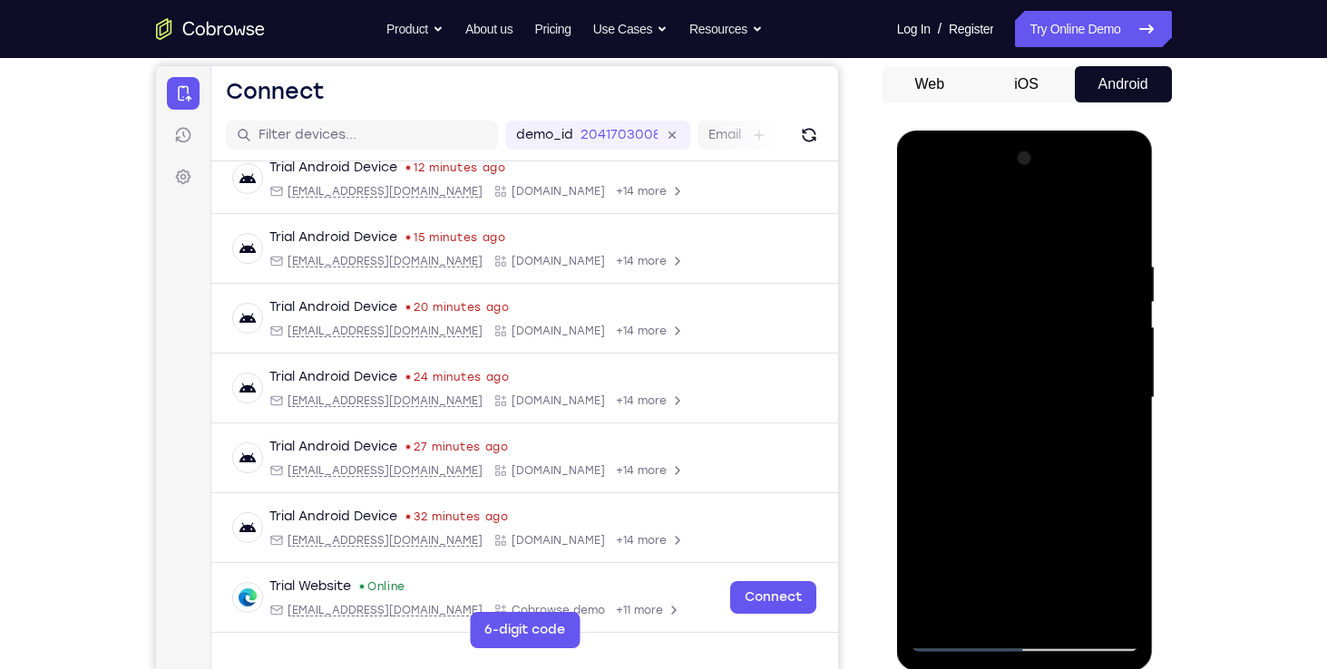
click at [1003, 249] on div at bounding box center [1025, 398] width 229 height 508
click at [1070, 224] on div at bounding box center [1025, 398] width 229 height 508
click at [1091, 596] on div at bounding box center [1025, 398] width 229 height 508
click at [1099, 403] on div at bounding box center [1025, 398] width 229 height 508
click at [974, 610] on div at bounding box center [1025, 398] width 229 height 508
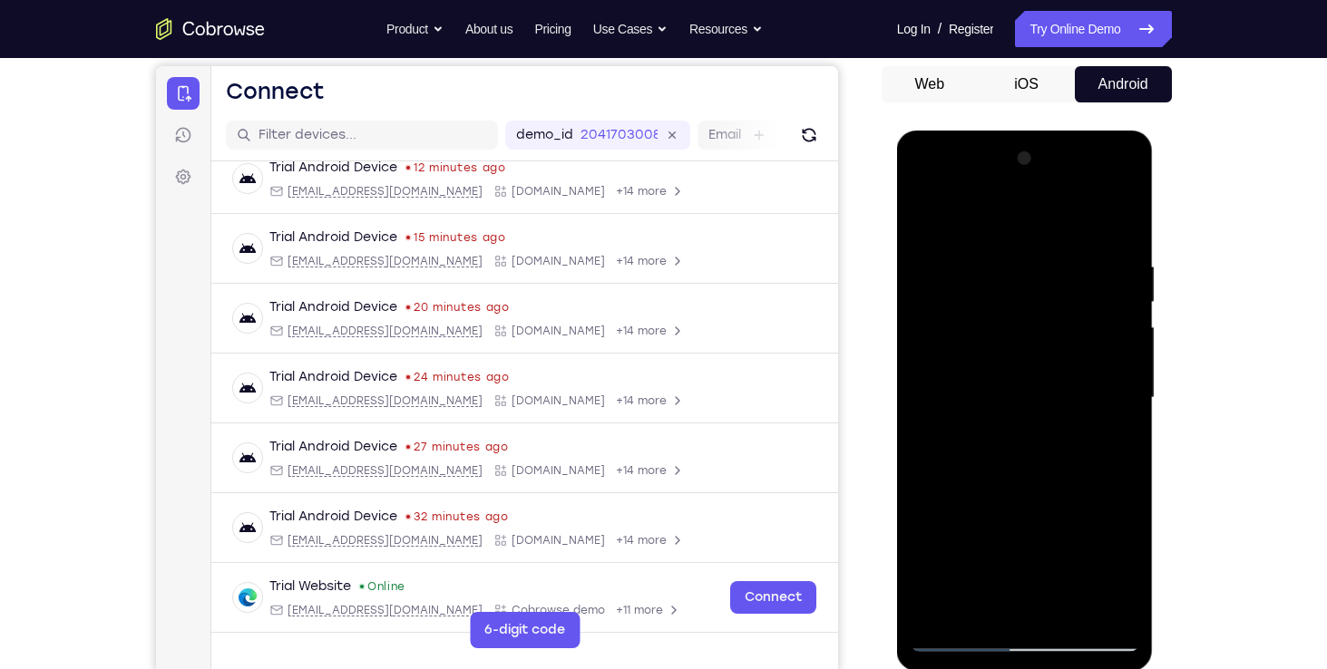
click at [1052, 478] on div at bounding box center [1025, 398] width 229 height 508
click at [975, 274] on div at bounding box center [1025, 398] width 229 height 508
click at [1001, 600] on div at bounding box center [1025, 398] width 229 height 508
click at [1127, 181] on div at bounding box center [1025, 398] width 229 height 508
click at [932, 546] on div at bounding box center [1025, 398] width 229 height 508
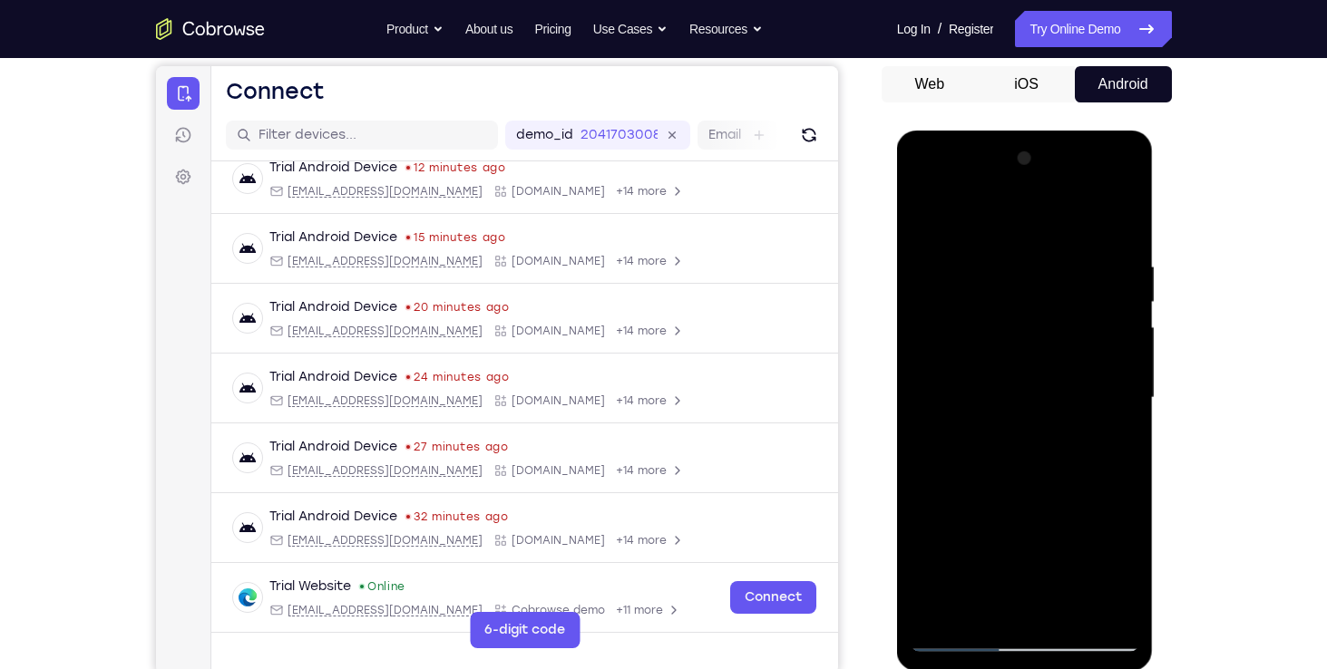
click at [995, 503] on div at bounding box center [1025, 398] width 229 height 508
click at [970, 405] on div at bounding box center [1025, 398] width 229 height 508
click at [1093, 627] on div at bounding box center [1025, 398] width 229 height 508
click at [1105, 607] on div at bounding box center [1025, 398] width 229 height 508
click at [926, 182] on div at bounding box center [1025, 398] width 229 height 508
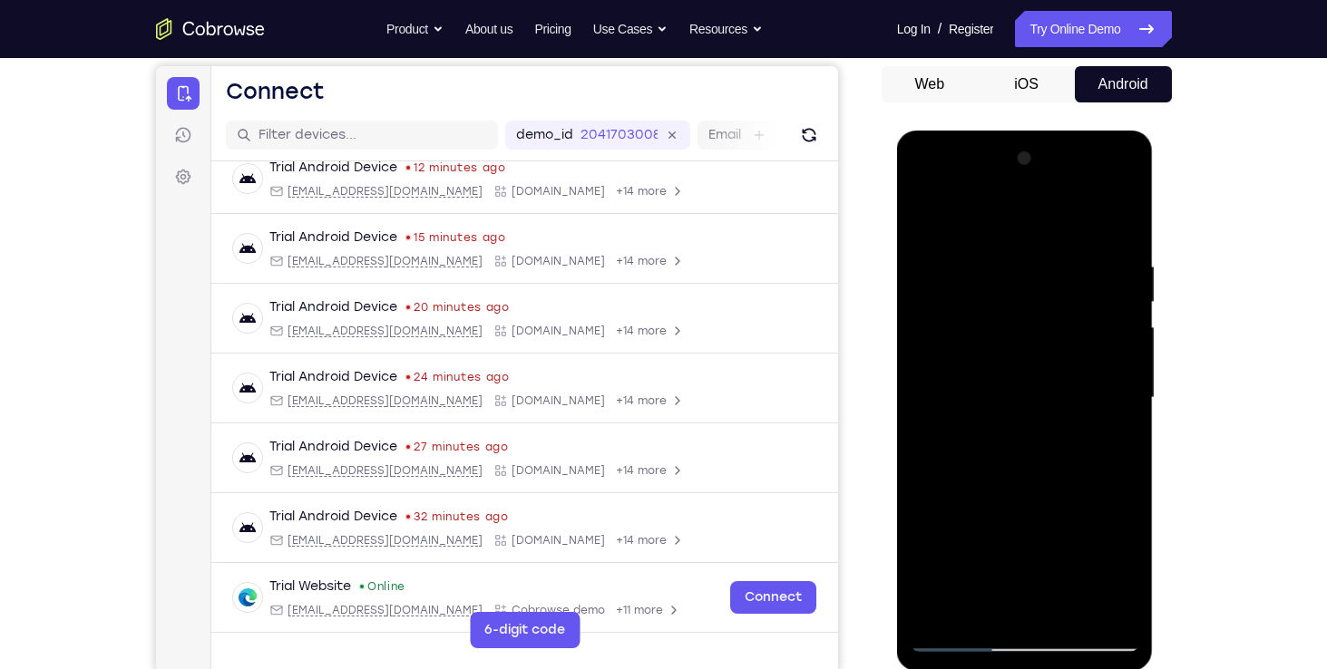
click at [925, 188] on div at bounding box center [1025, 398] width 229 height 508
click at [925, 522] on div at bounding box center [1025, 398] width 229 height 508
click at [964, 601] on div at bounding box center [1025, 398] width 229 height 508
click at [981, 600] on div at bounding box center [1025, 398] width 229 height 508
click at [1103, 543] on div at bounding box center [1025, 398] width 229 height 508
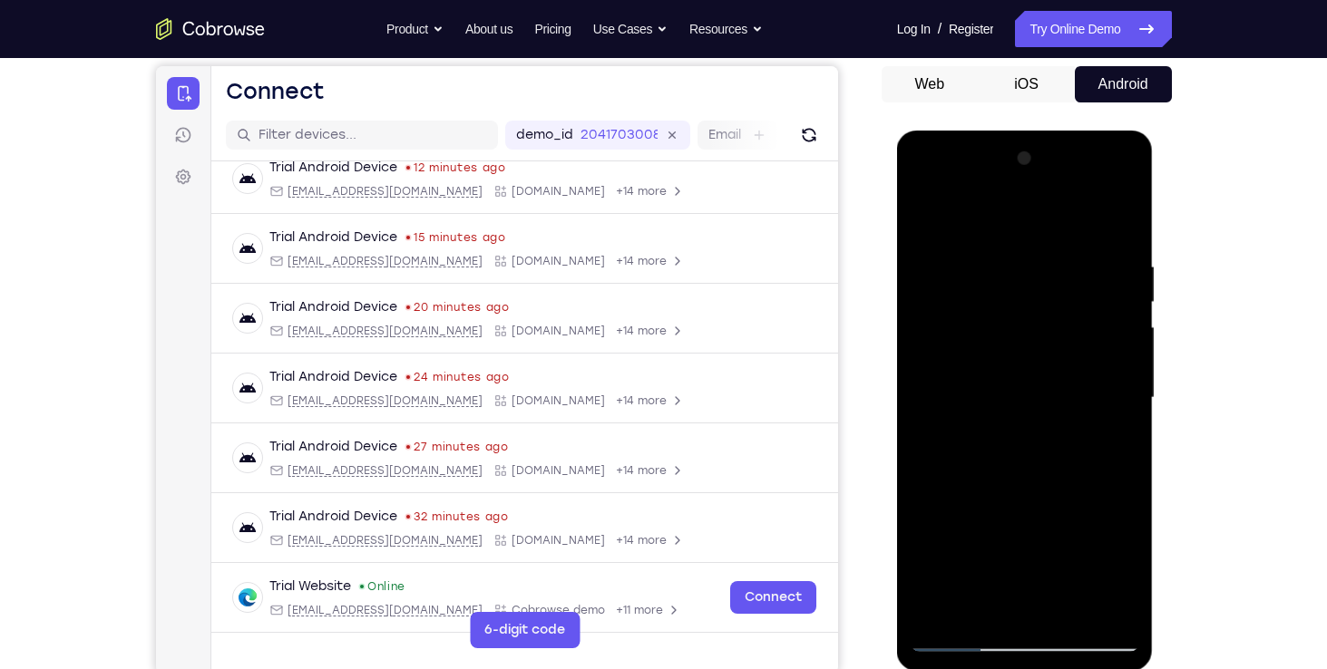
click at [999, 537] on div at bounding box center [1025, 398] width 229 height 508
click at [1029, 601] on div at bounding box center [1025, 398] width 229 height 508
click at [1043, 577] on div at bounding box center [1025, 398] width 229 height 508
click at [1024, 542] on div at bounding box center [1025, 398] width 229 height 508
click at [1057, 539] on div at bounding box center [1025, 398] width 229 height 508
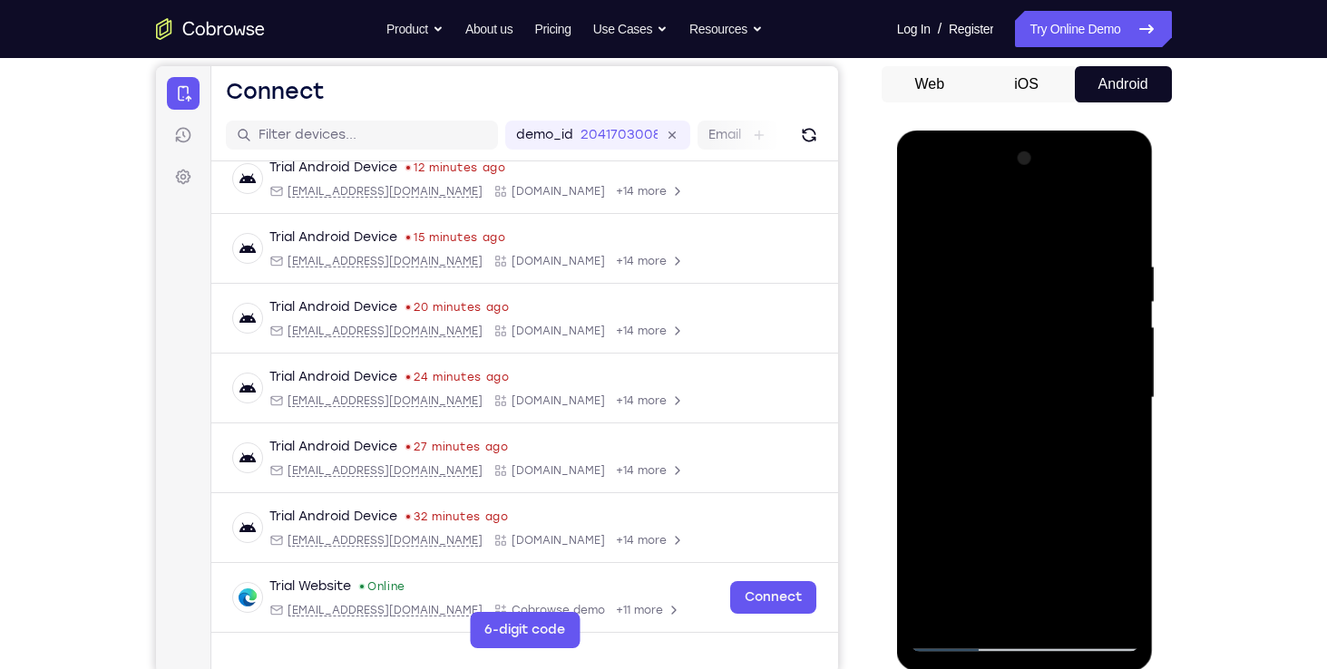
click at [1046, 539] on div at bounding box center [1025, 398] width 229 height 508
click at [1021, 628] on div at bounding box center [1025, 398] width 229 height 508
click at [1131, 569] on div at bounding box center [1025, 398] width 229 height 508
click at [1034, 477] on div at bounding box center [1025, 398] width 229 height 508
click at [1129, 574] on div at bounding box center [1025, 398] width 229 height 508
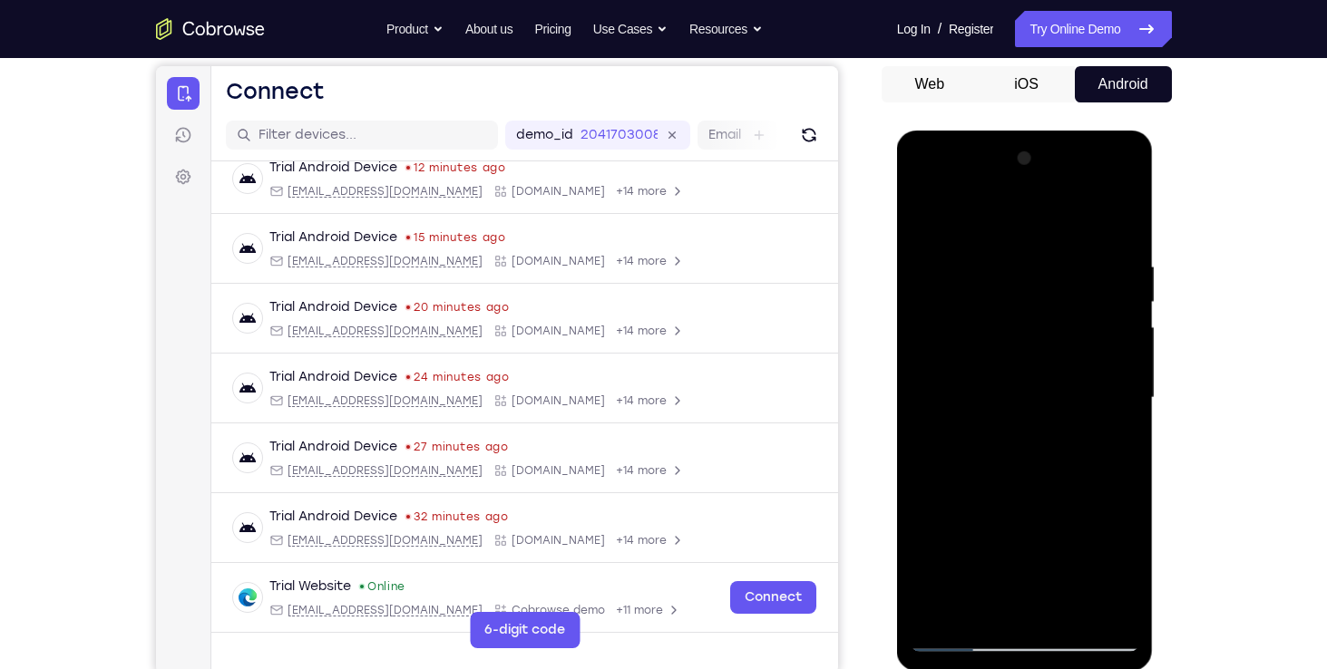
click at [1048, 540] on div at bounding box center [1025, 398] width 229 height 508
click at [1079, 476] on div at bounding box center [1025, 398] width 229 height 508
click at [1137, 541] on div at bounding box center [1025, 398] width 229 height 508
click at [1018, 479] on div at bounding box center [1025, 398] width 229 height 508
click at [1026, 482] on div at bounding box center [1025, 398] width 229 height 508
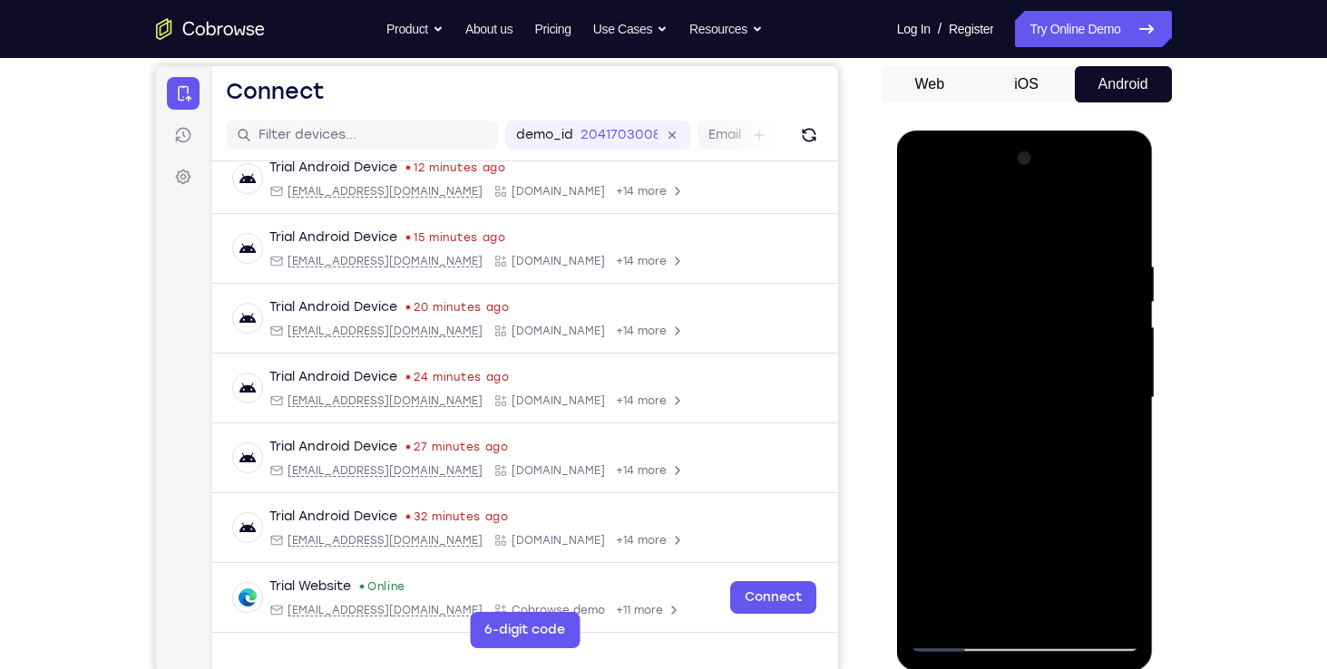
click at [1028, 478] on div at bounding box center [1025, 398] width 229 height 508
click at [984, 512] on div at bounding box center [1025, 398] width 229 height 508
click at [1030, 540] on div at bounding box center [1025, 398] width 229 height 508
click at [966, 546] on div at bounding box center [1025, 398] width 229 height 508
click at [953, 477] on div at bounding box center [1025, 398] width 229 height 508
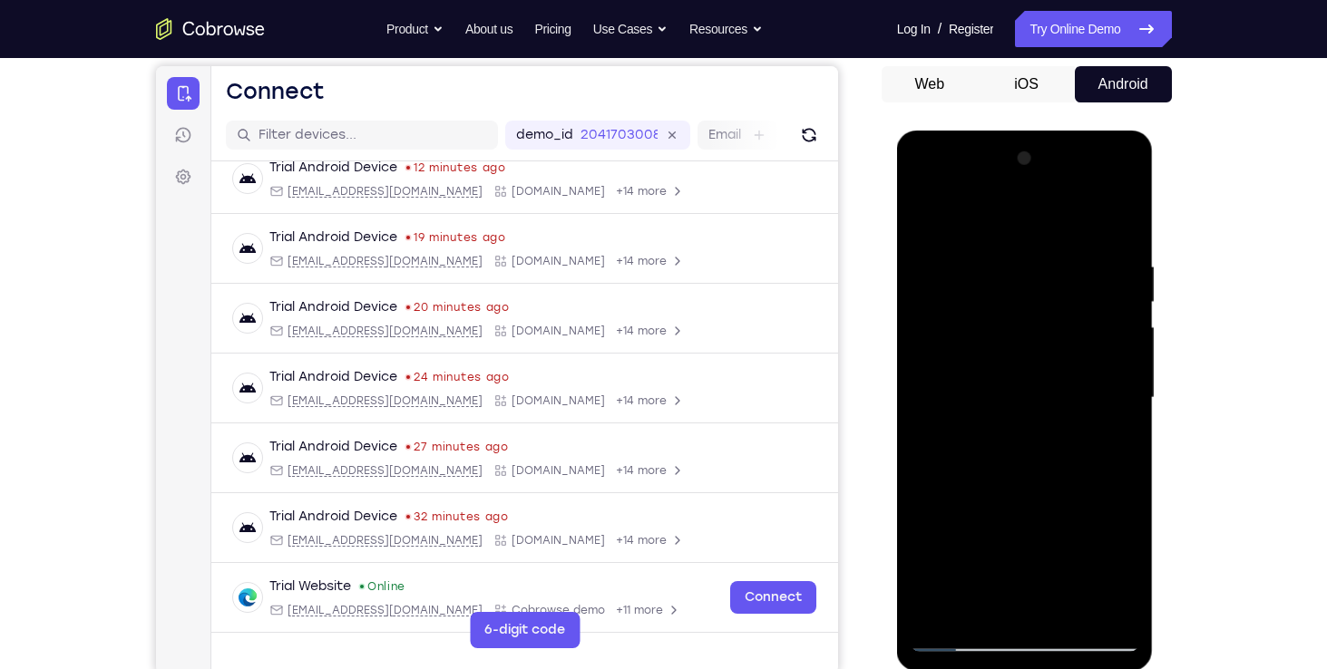
click at [1049, 577] on div at bounding box center [1025, 398] width 229 height 508
click at [1045, 603] on div at bounding box center [1025, 398] width 229 height 508
click at [1024, 540] on div at bounding box center [1025, 398] width 229 height 508
click at [1001, 540] on div at bounding box center [1025, 398] width 229 height 508
click at [942, 539] on div at bounding box center [1025, 398] width 229 height 508
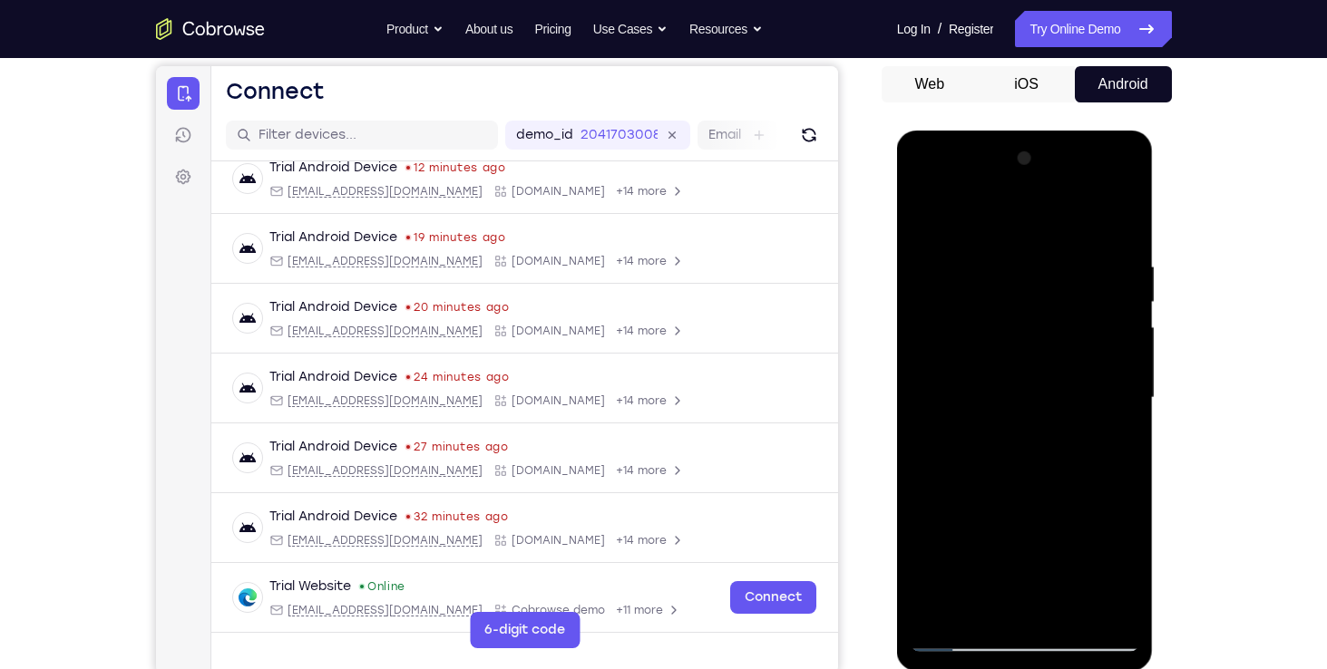
click at [1061, 534] on div at bounding box center [1025, 398] width 229 height 508
click at [1061, 512] on div at bounding box center [1025, 398] width 229 height 508
click at [1046, 601] on div at bounding box center [1025, 398] width 229 height 508
click at [1024, 543] on div at bounding box center [1025, 398] width 229 height 508
click at [1006, 541] on div at bounding box center [1025, 398] width 229 height 508
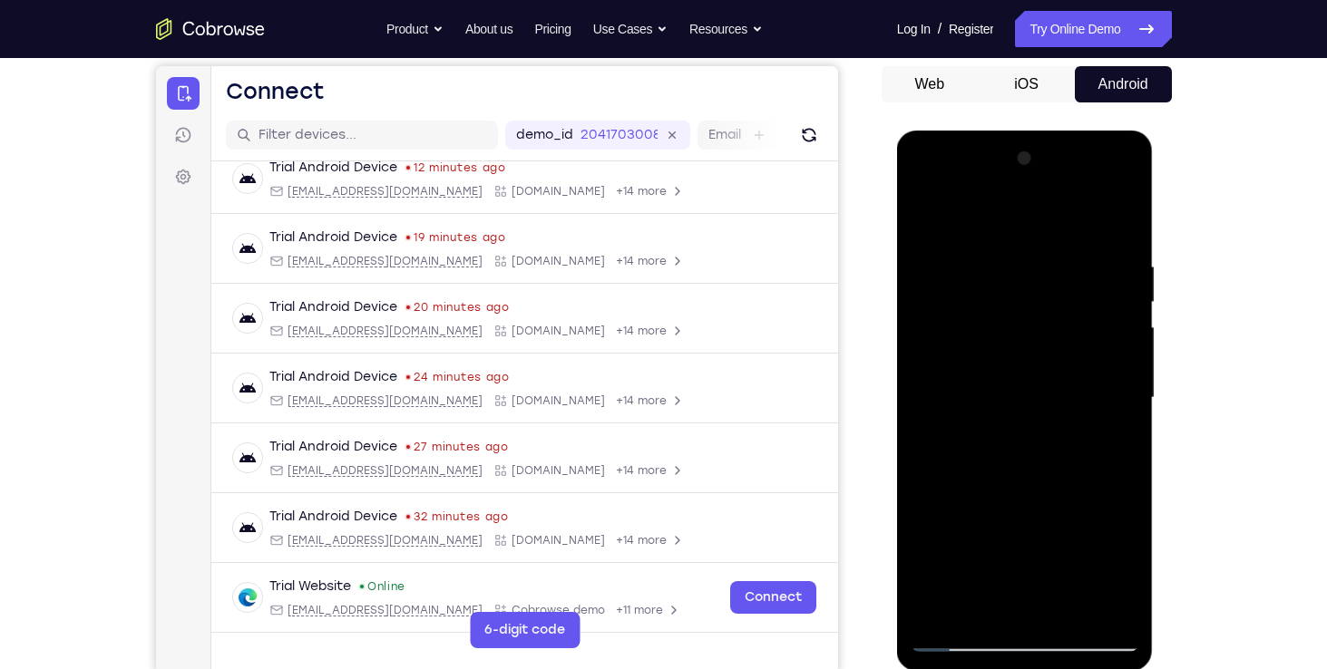
click at [1127, 504] on div at bounding box center [1025, 398] width 229 height 508
click at [1028, 542] on div at bounding box center [1025, 398] width 229 height 508
click at [962, 542] on div at bounding box center [1025, 398] width 229 height 508
click at [1069, 510] on div at bounding box center [1025, 398] width 229 height 508
click at [1048, 599] on div at bounding box center [1025, 398] width 229 height 508
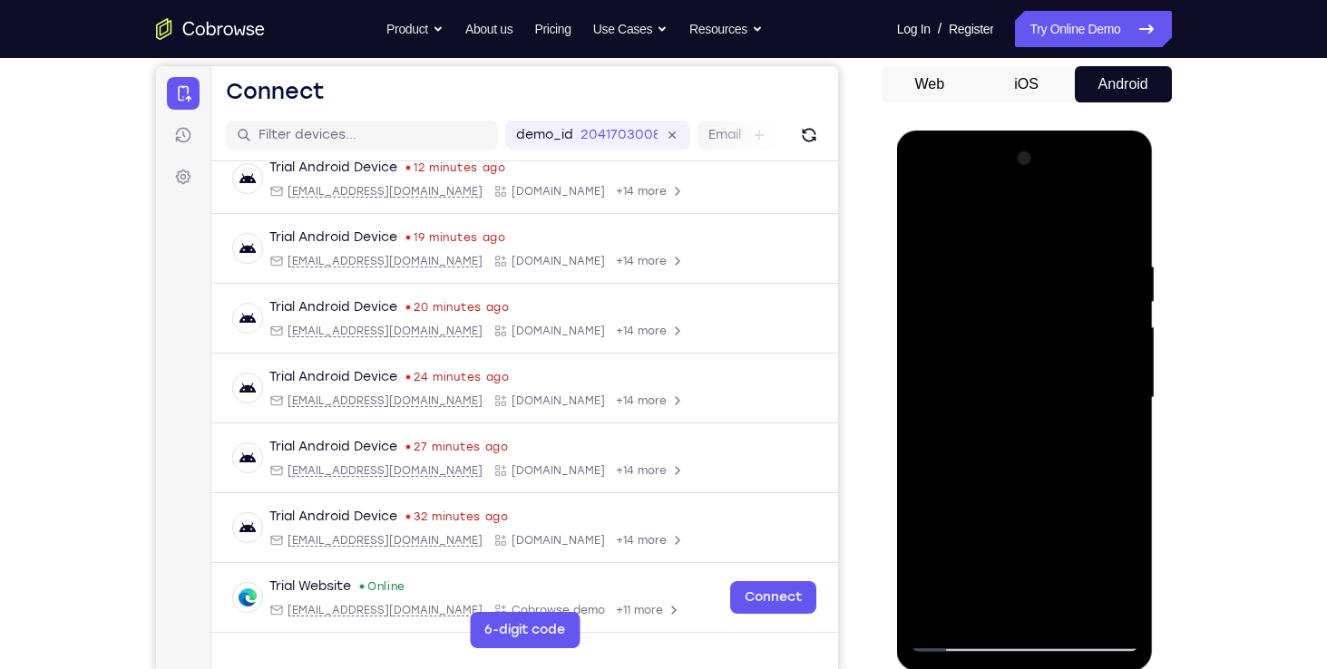
click at [1040, 533] on div at bounding box center [1025, 398] width 229 height 508
click at [988, 537] on div at bounding box center [1025, 398] width 229 height 508
click at [988, 512] on div at bounding box center [1025, 398] width 229 height 508
click at [1025, 537] on div at bounding box center [1025, 398] width 229 height 508
click at [1028, 598] on div at bounding box center [1025, 398] width 229 height 508
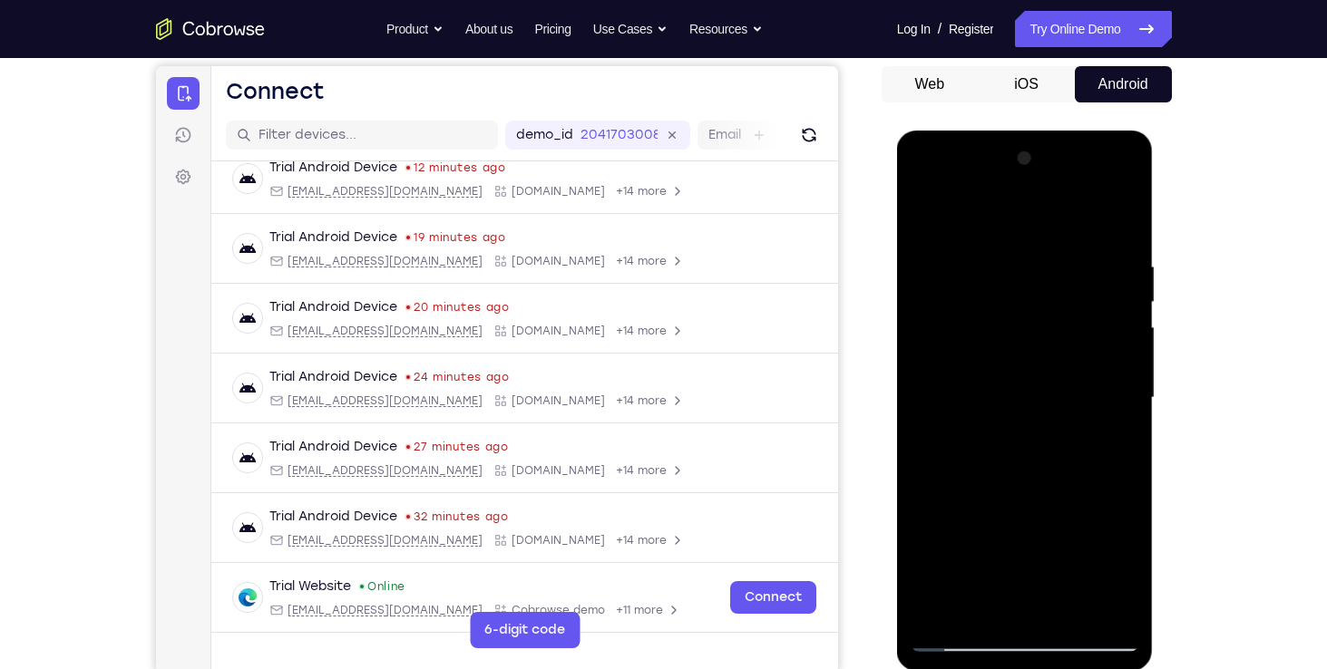
click at [1025, 541] on div at bounding box center [1025, 398] width 229 height 508
click at [1010, 513] on div at bounding box center [1025, 398] width 229 height 508
click at [1087, 510] on div at bounding box center [1025, 398] width 229 height 508
click at [1087, 534] on div at bounding box center [1025, 398] width 229 height 508
click at [1053, 594] on div at bounding box center [1025, 398] width 229 height 508
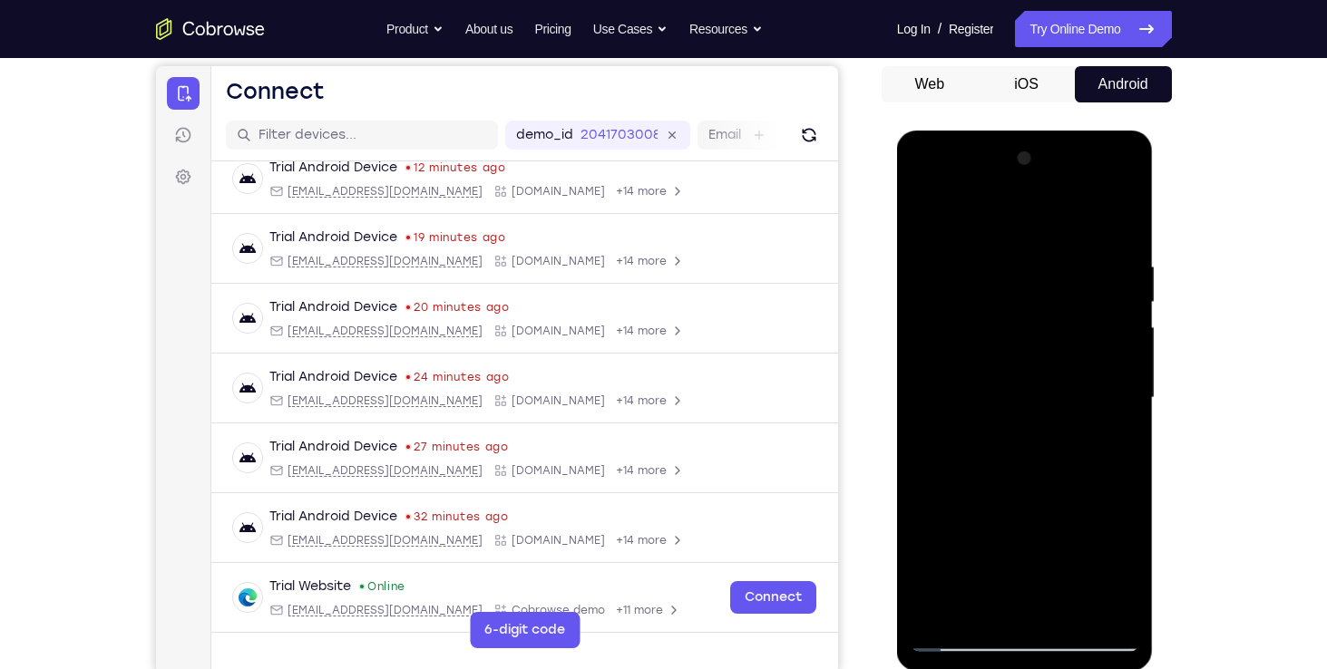
click at [1089, 575] on div at bounding box center [1025, 398] width 229 height 508
click at [1030, 543] on div at bounding box center [1025, 398] width 229 height 508
click at [981, 542] on div at bounding box center [1025, 398] width 229 height 508
click at [1124, 542] on div at bounding box center [1025, 398] width 229 height 508
click at [1055, 602] on div at bounding box center [1025, 398] width 229 height 508
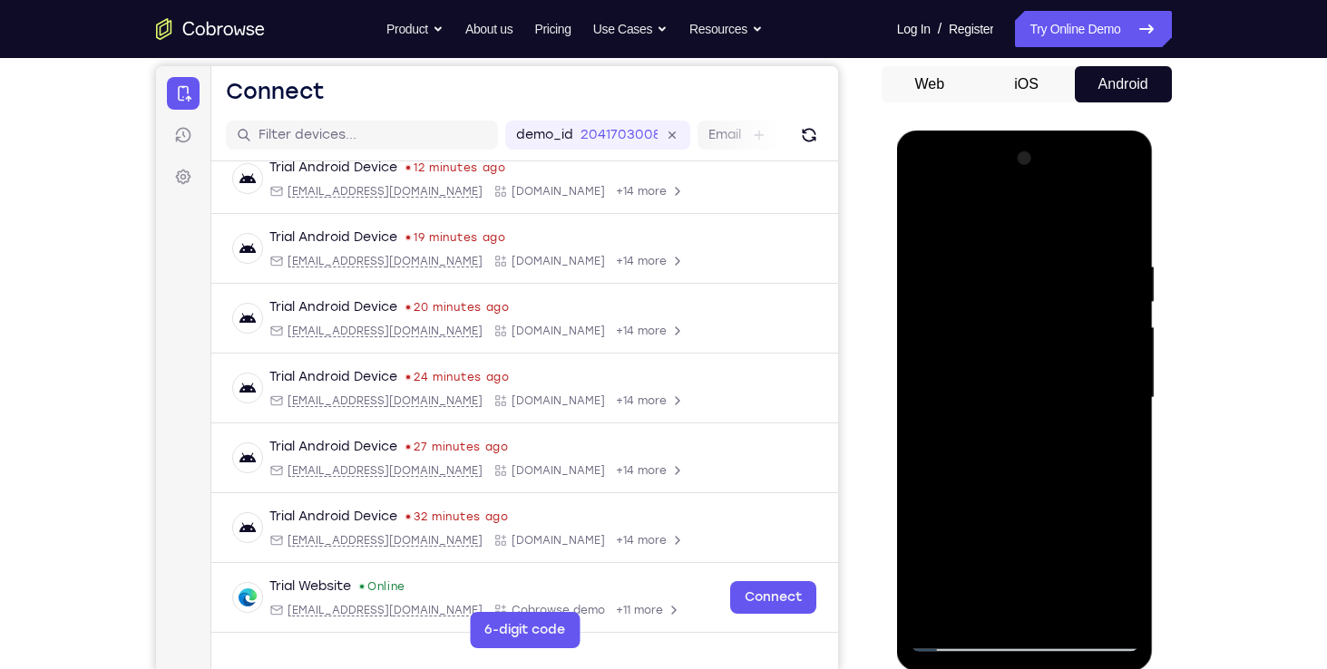
click at [957, 604] on div at bounding box center [1025, 398] width 229 height 508
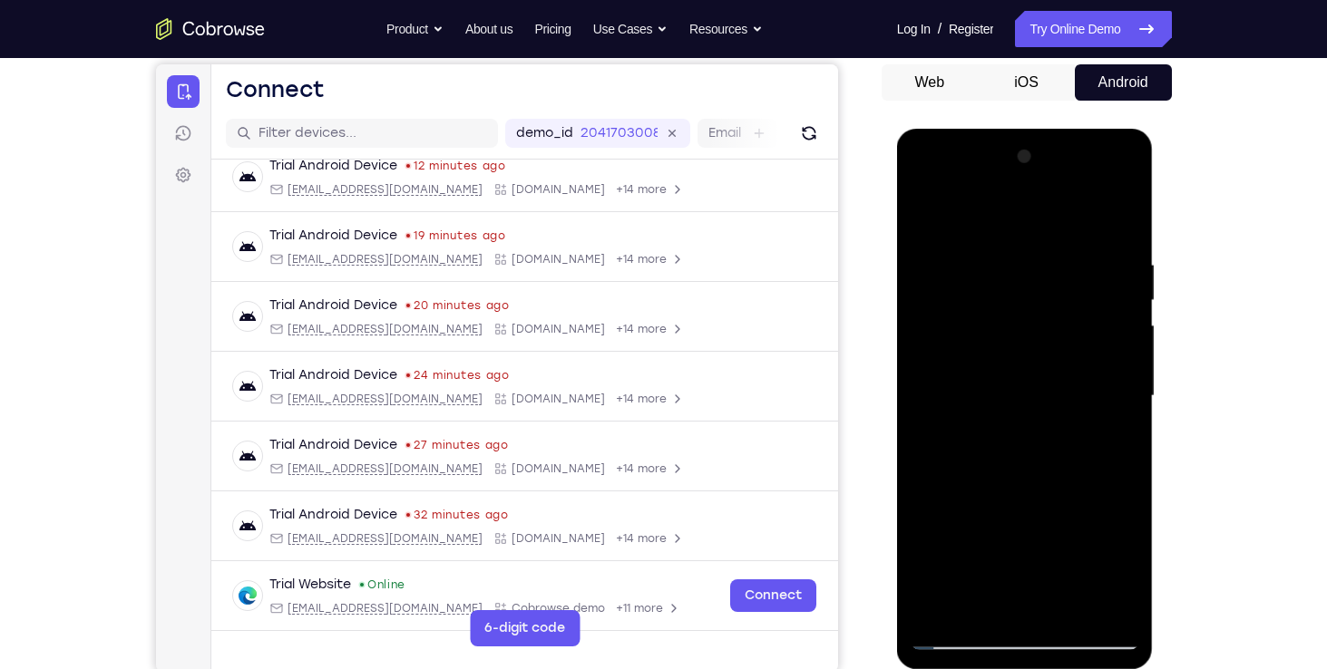
scroll to position [167, 0]
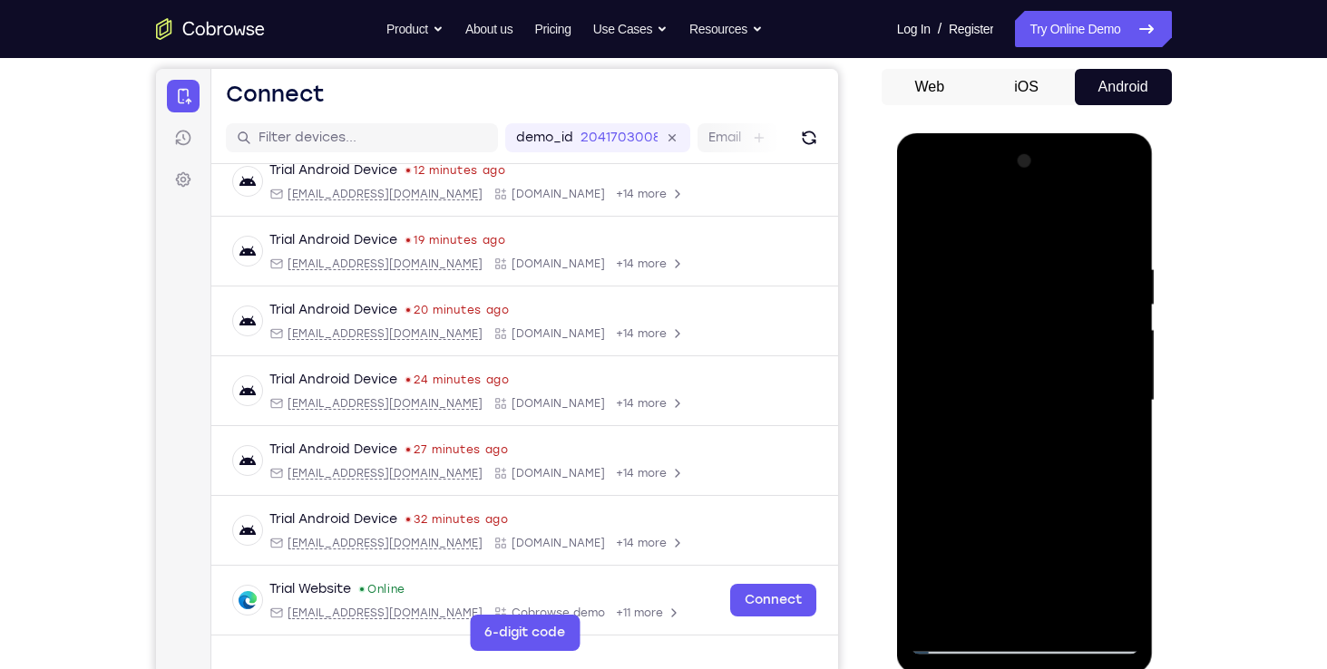
click at [988, 609] on div at bounding box center [1025, 401] width 229 height 508
click at [1002, 530] on div at bounding box center [1025, 401] width 229 height 508
click at [966, 642] on div at bounding box center [1025, 401] width 229 height 508
click at [1039, 604] on div at bounding box center [1025, 401] width 229 height 508
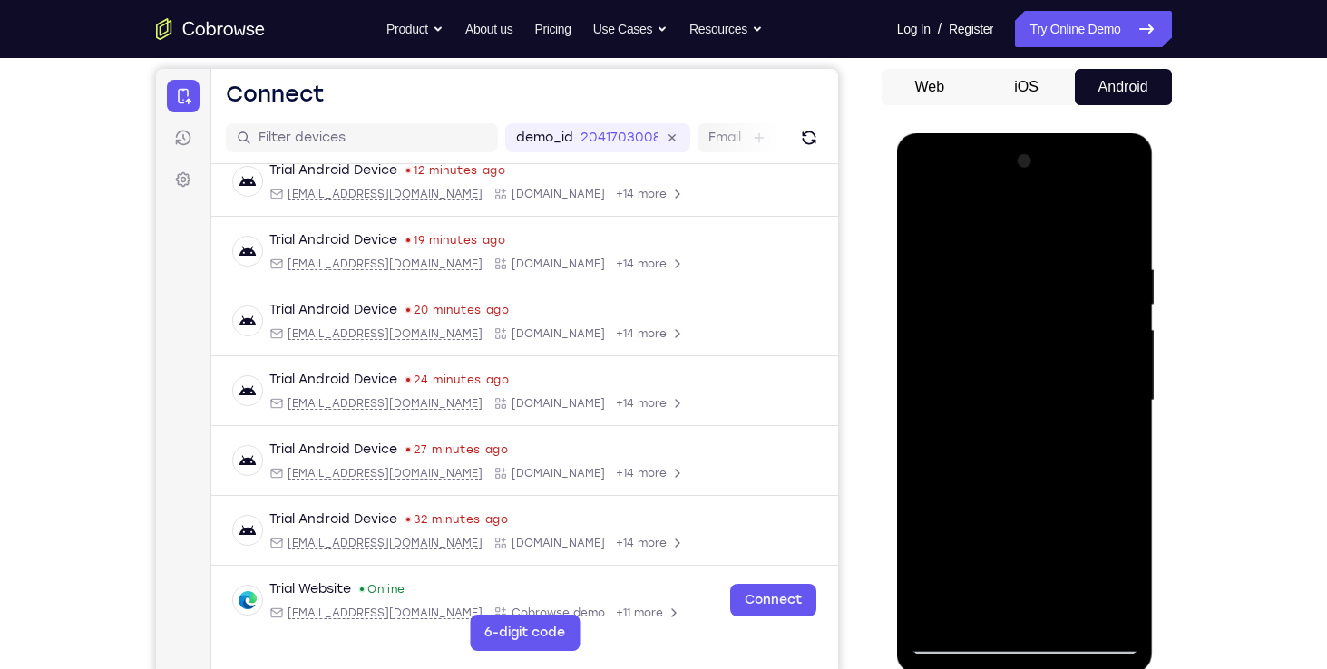
click at [1196, 540] on div "Your Support Agent Your Customer Web iOS Android Next Steps We’d be happy to gi…" at bounding box center [663, 489] width 1161 height 1196
click at [966, 634] on div at bounding box center [1025, 401] width 229 height 508
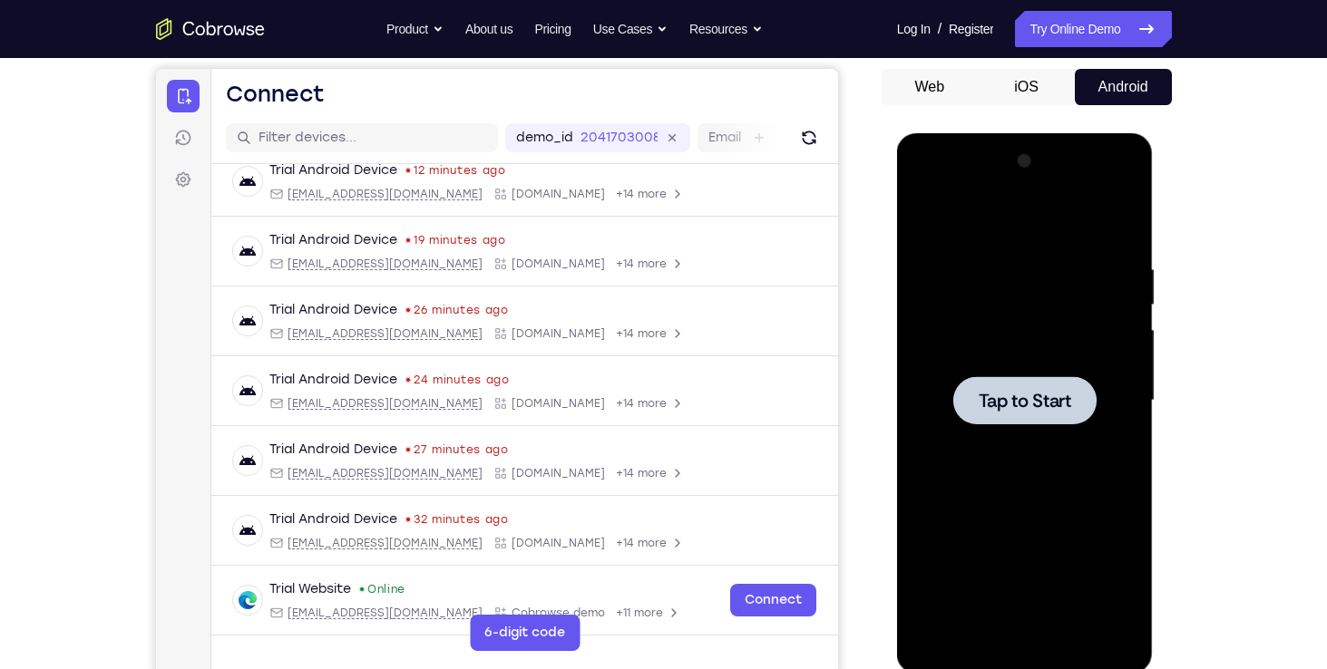
click at [1006, 394] on span "Tap to Start" at bounding box center [1025, 401] width 93 height 18
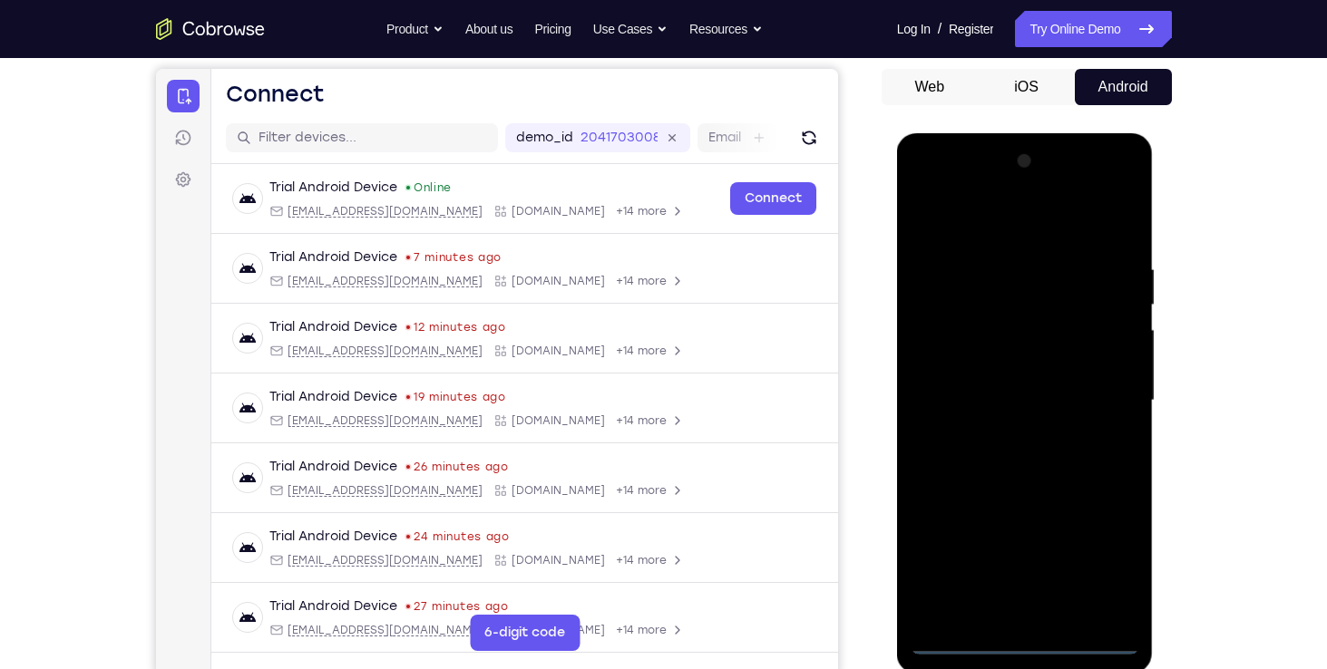
scroll to position [0, 0]
click at [1039, 640] on div at bounding box center [1025, 401] width 229 height 508
click at [1111, 571] on div at bounding box center [1025, 401] width 229 height 508
click at [920, 183] on div at bounding box center [1025, 401] width 229 height 508
click at [1102, 398] on div at bounding box center [1025, 401] width 229 height 508
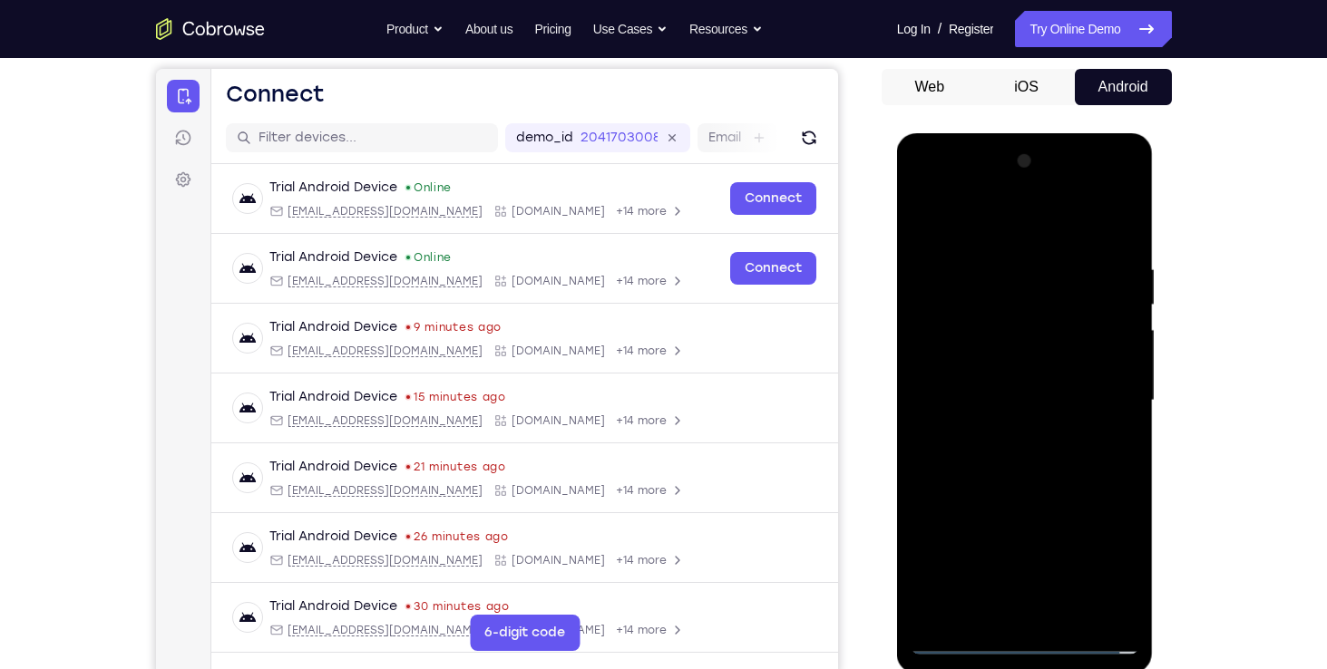
click at [1007, 434] on div at bounding box center [1025, 401] width 229 height 508
click at [1002, 390] on div at bounding box center [1025, 401] width 229 height 508
click at [1033, 507] on div at bounding box center [1025, 401] width 229 height 508
click at [1105, 508] on div at bounding box center [1025, 401] width 229 height 508
click at [1053, 508] on div at bounding box center [1025, 401] width 229 height 508
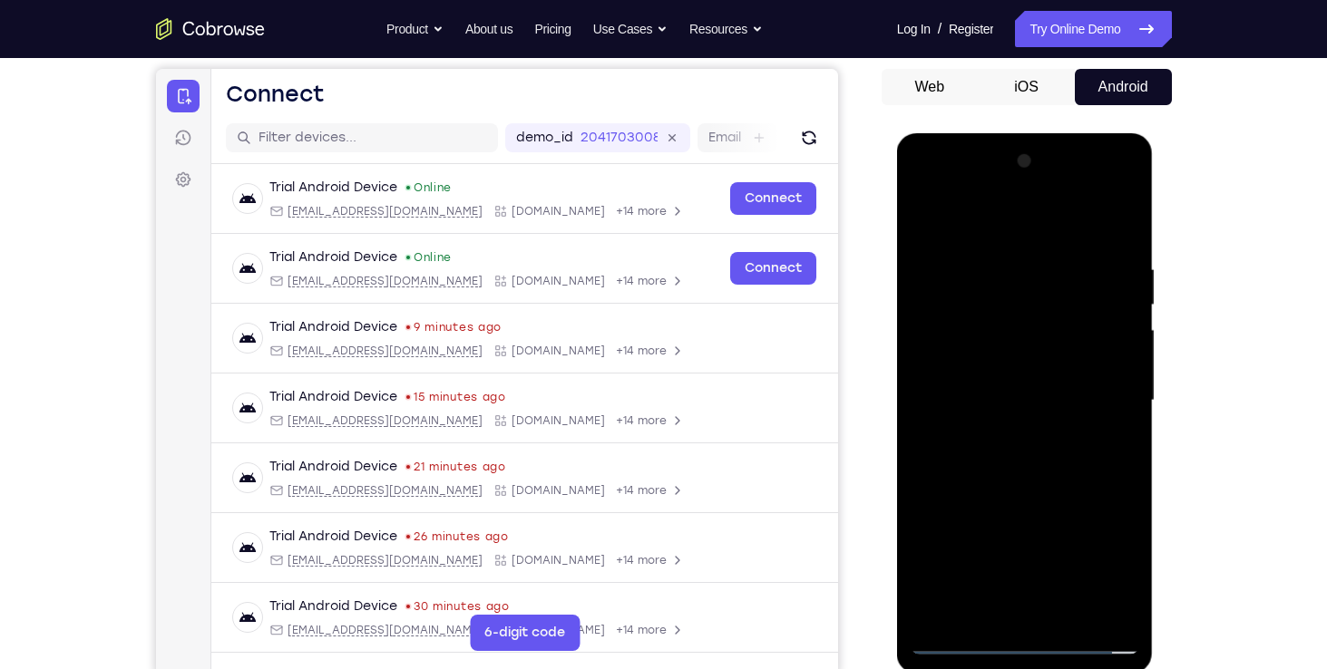
click at [957, 546] on div at bounding box center [1025, 401] width 229 height 508
click at [971, 511] on div at bounding box center [1025, 401] width 229 height 508
click at [1001, 540] on div at bounding box center [1025, 401] width 229 height 508
click at [924, 600] on div at bounding box center [1025, 401] width 229 height 508
click at [991, 544] on div at bounding box center [1025, 401] width 229 height 508
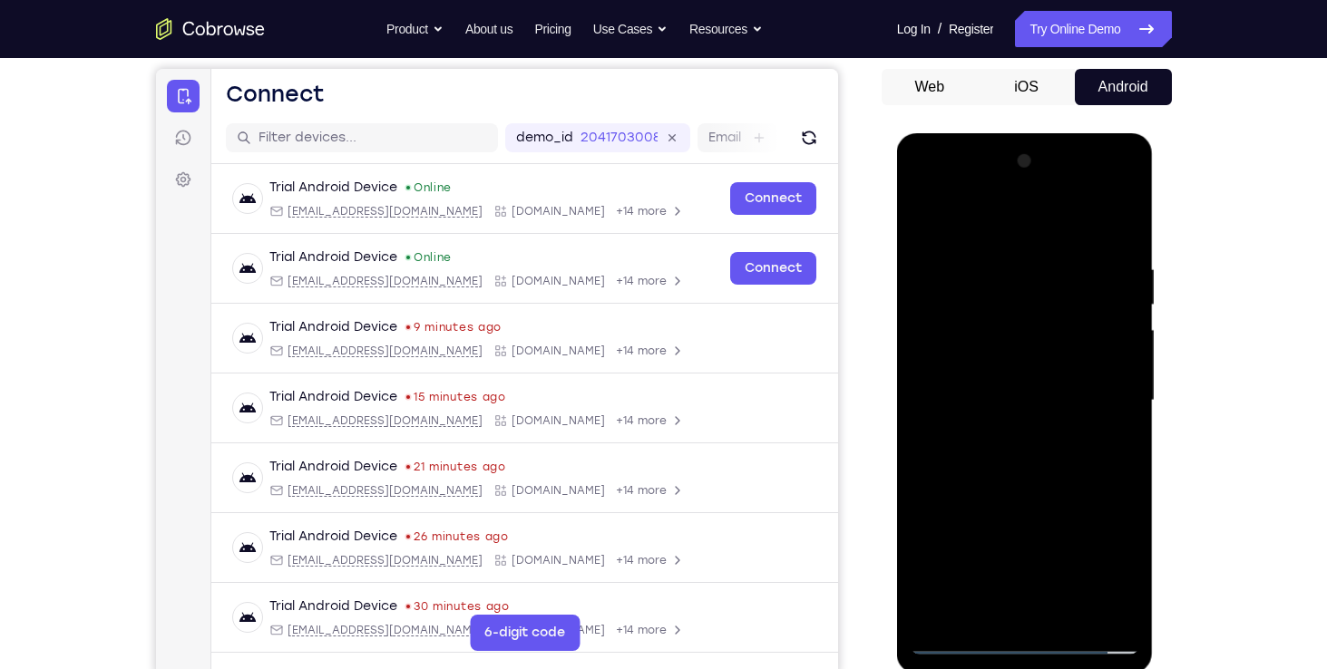
click at [926, 605] on div at bounding box center [1025, 401] width 229 height 508
click at [934, 551] on div at bounding box center [1025, 401] width 229 height 508
click at [1049, 542] on div at bounding box center [1025, 401] width 229 height 508
click at [1090, 568] on div at bounding box center [1025, 401] width 229 height 508
click at [968, 514] on div at bounding box center [1025, 401] width 229 height 508
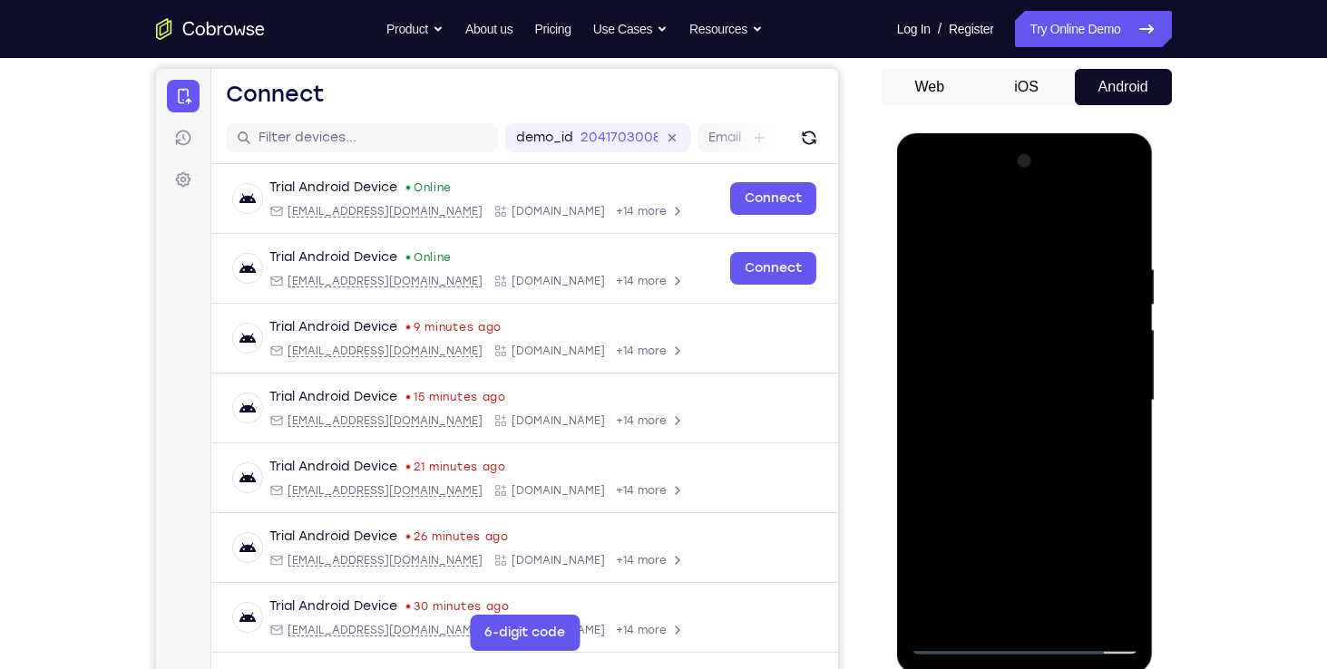
click at [984, 539] on div at bounding box center [1025, 401] width 229 height 508
click at [932, 597] on div at bounding box center [1025, 401] width 229 height 508
click at [992, 540] on div at bounding box center [1025, 401] width 229 height 508
click at [926, 507] on div at bounding box center [1025, 401] width 229 height 508
click at [989, 506] on div at bounding box center [1025, 401] width 229 height 508
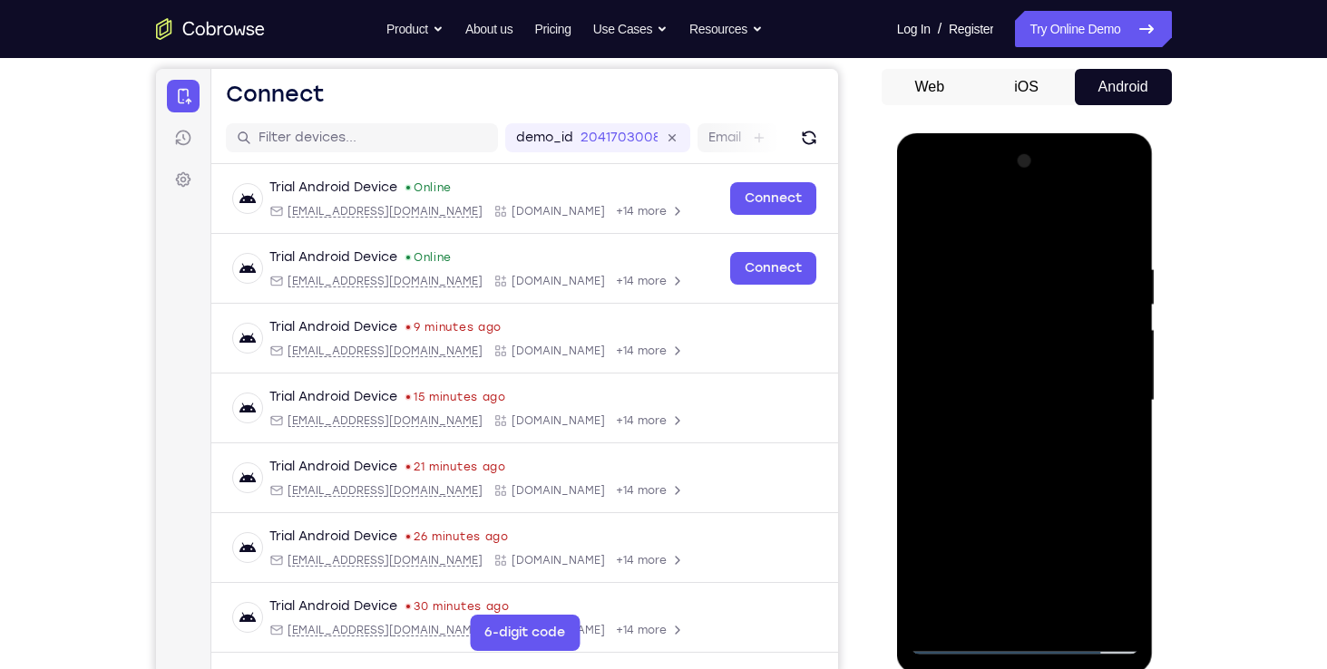
click at [995, 377] on div at bounding box center [1025, 401] width 229 height 508
click at [922, 477] on div at bounding box center [1025, 401] width 229 height 508
click at [948, 477] on div at bounding box center [1025, 401] width 229 height 508
click at [964, 477] on div at bounding box center [1025, 401] width 229 height 508
click at [931, 568] on div at bounding box center [1025, 401] width 229 height 508
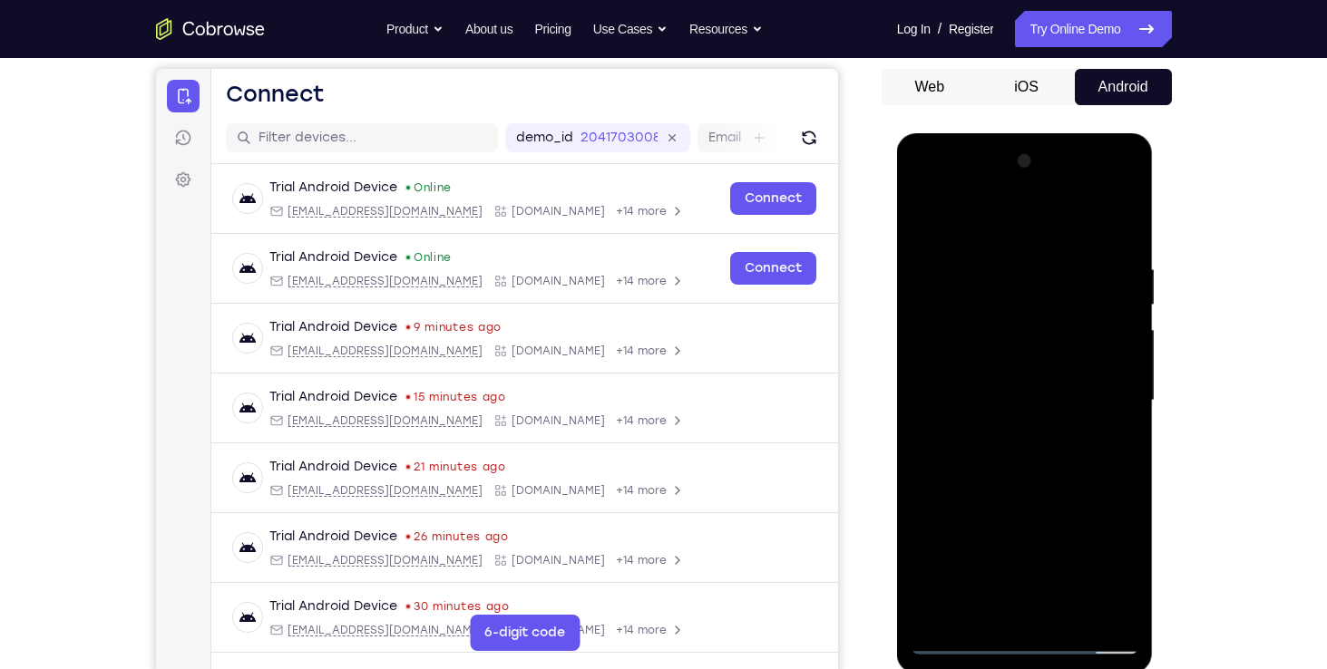
click at [1035, 512] on div at bounding box center [1025, 401] width 229 height 508
click at [1104, 513] on div at bounding box center [1025, 401] width 229 height 508
click at [1059, 513] on div at bounding box center [1025, 401] width 229 height 508
click at [961, 544] on div at bounding box center [1025, 401] width 229 height 508
click at [959, 542] on div at bounding box center [1025, 401] width 229 height 508
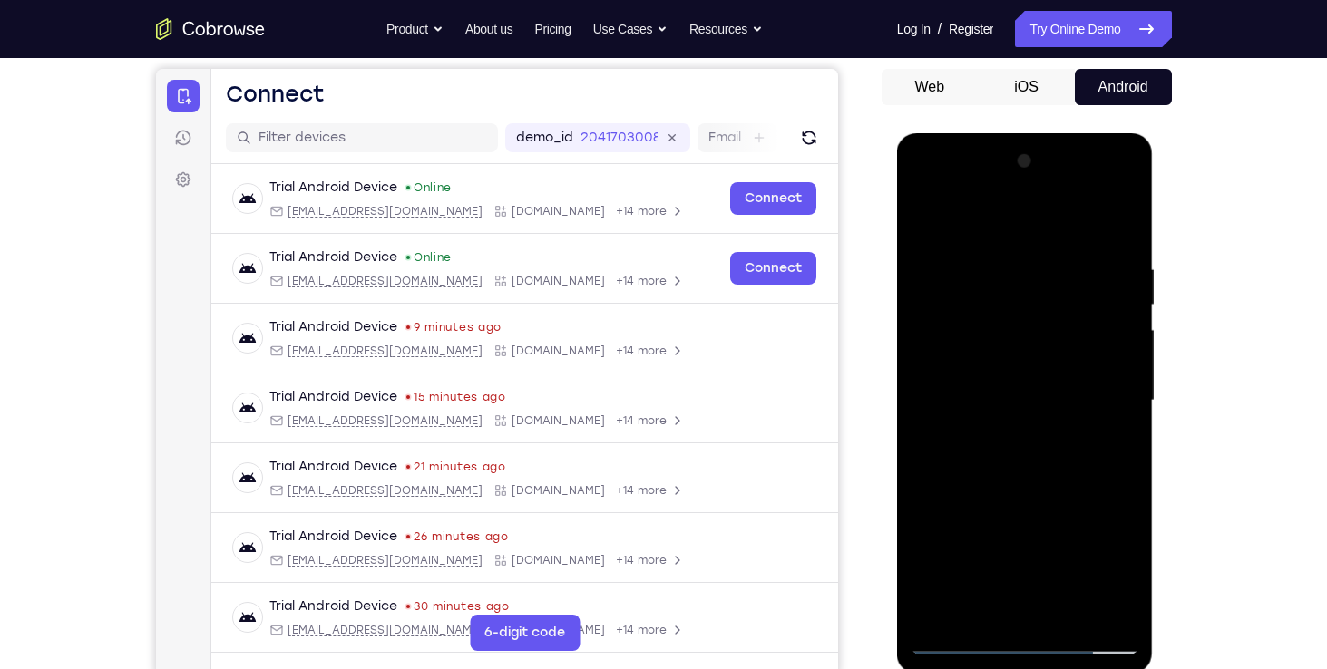
click at [968, 506] on div at bounding box center [1025, 401] width 229 height 508
click at [1003, 541] on div at bounding box center [1025, 401] width 229 height 508
click at [920, 606] on div at bounding box center [1025, 401] width 229 height 508
click at [993, 542] on div at bounding box center [1025, 401] width 229 height 508
click at [922, 602] on div at bounding box center [1025, 401] width 229 height 508
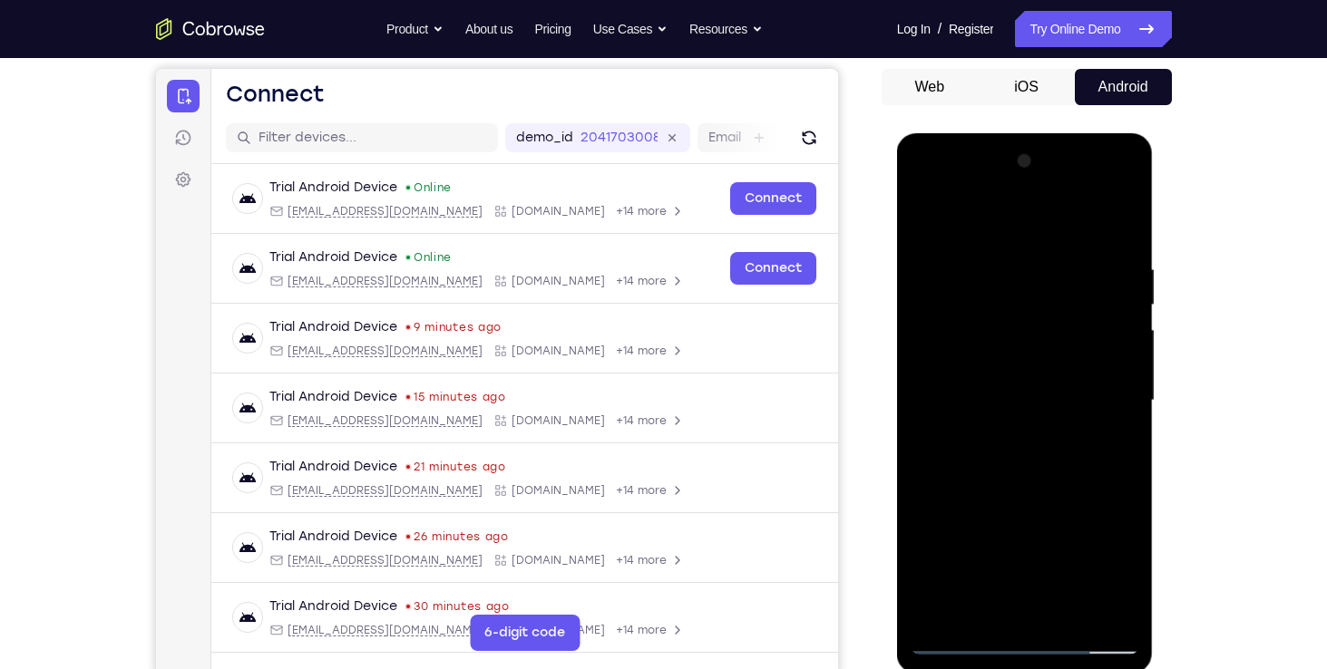
click at [924, 579] on div at bounding box center [1025, 401] width 229 height 508
click at [932, 546] on div at bounding box center [1025, 401] width 229 height 508
click at [1048, 548] on div at bounding box center [1025, 401] width 229 height 508
click at [1093, 570] on div at bounding box center [1025, 401] width 229 height 508
click at [966, 511] on div at bounding box center [1025, 401] width 229 height 508
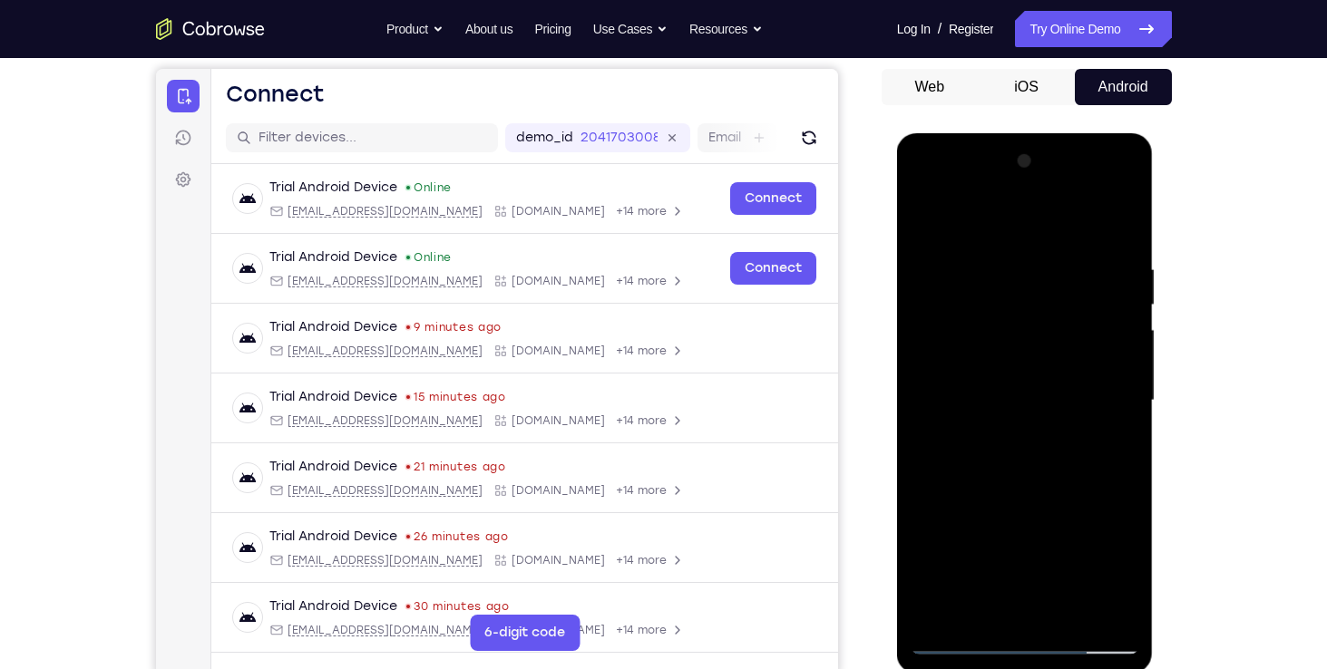
click at [984, 532] on div at bounding box center [1025, 401] width 229 height 508
click at [1030, 401] on div at bounding box center [1025, 401] width 229 height 508
click at [1017, 472] on div at bounding box center [1025, 401] width 229 height 508
click at [1020, 465] on div at bounding box center [1025, 401] width 229 height 508
drag, startPoint x: 1027, startPoint y: 468, endPoint x: 1001, endPoint y: 539, distance: 75.2
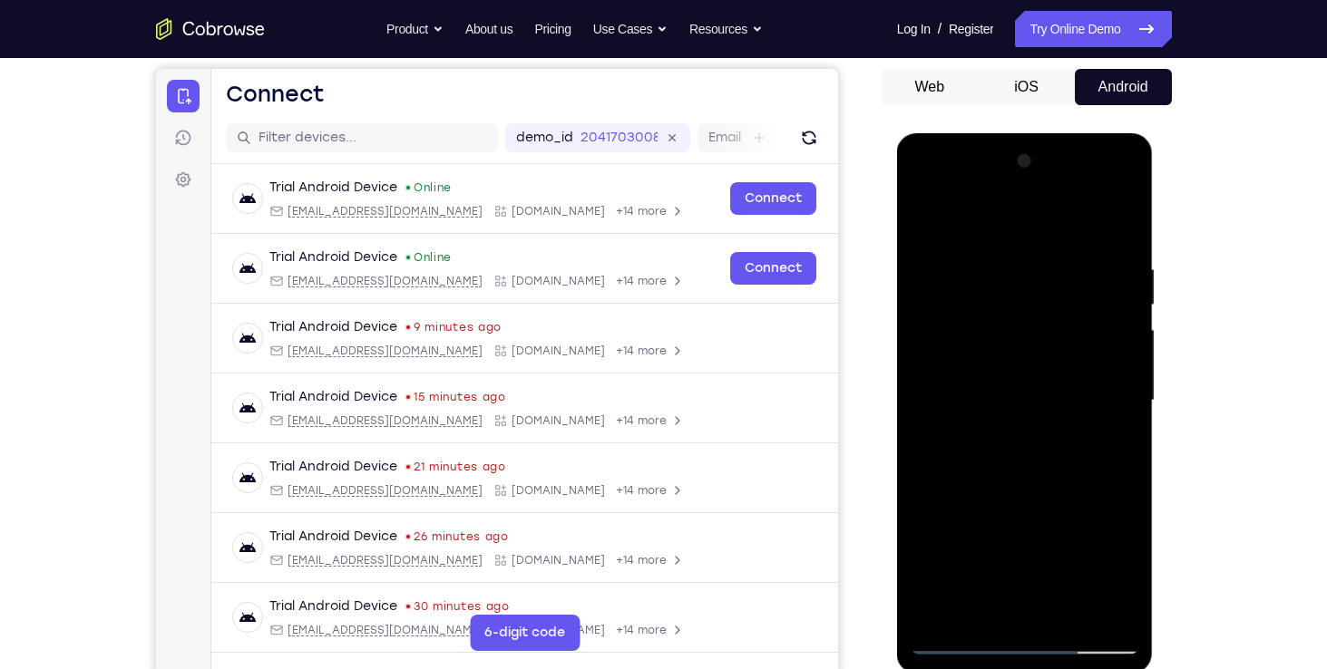
click at [1001, 539] on div at bounding box center [1025, 401] width 229 height 508
click at [1121, 415] on div at bounding box center [1025, 401] width 229 height 508
click at [959, 401] on div at bounding box center [1025, 401] width 229 height 508
click at [1017, 460] on div at bounding box center [1025, 401] width 229 height 508
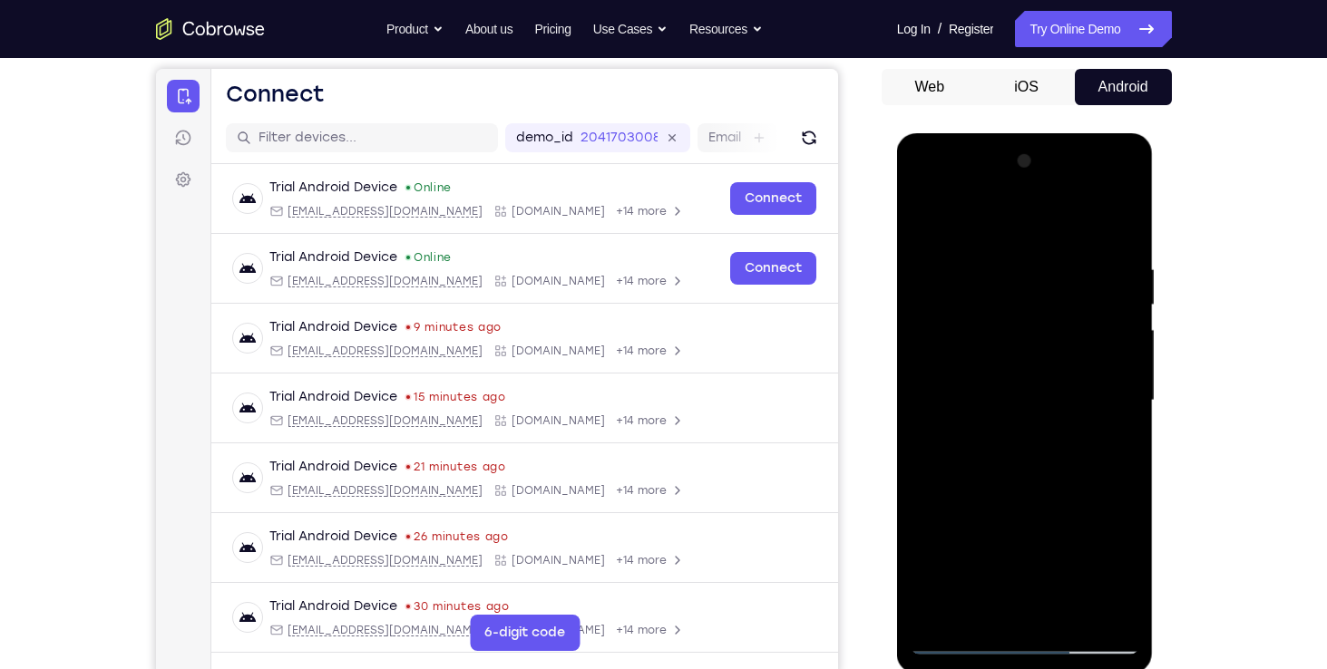
click at [1017, 460] on div at bounding box center [1025, 401] width 229 height 508
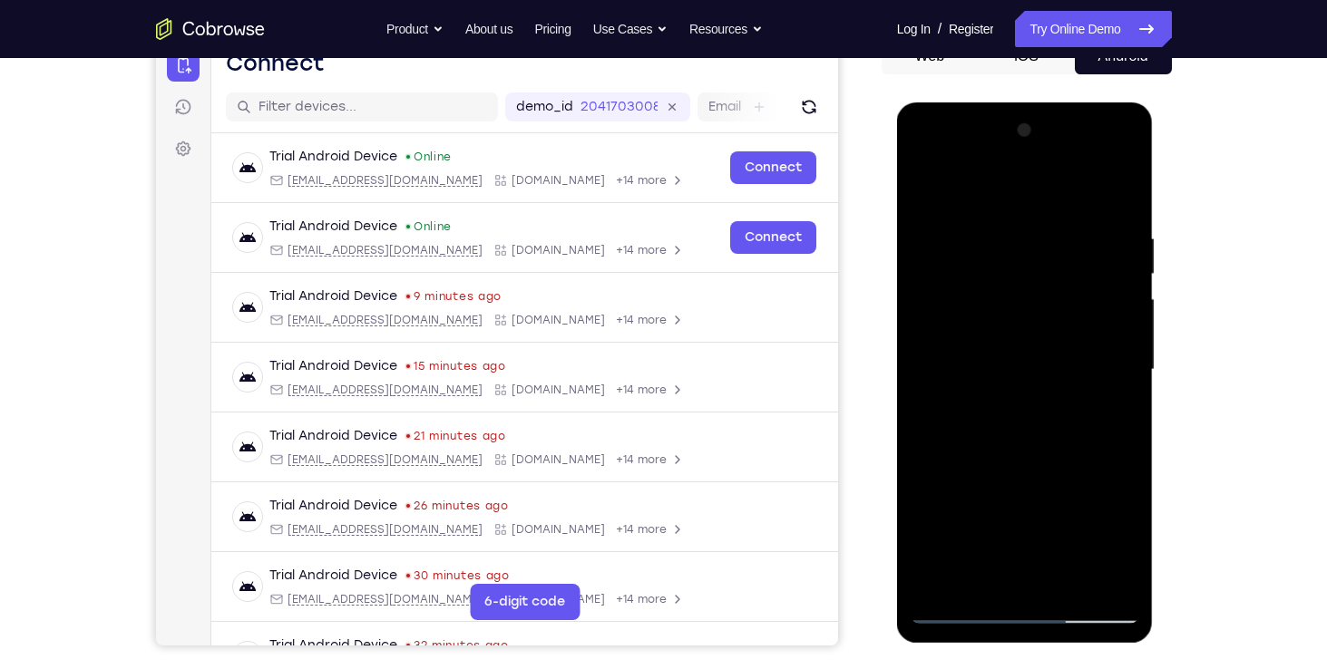
click at [991, 428] on div at bounding box center [1025, 370] width 229 height 508
click at [970, 452] on div at bounding box center [1025, 370] width 229 height 508
click at [969, 406] on div at bounding box center [1025, 370] width 229 height 508
click at [967, 415] on div at bounding box center [1025, 370] width 229 height 508
click at [968, 373] on div at bounding box center [1025, 370] width 229 height 508
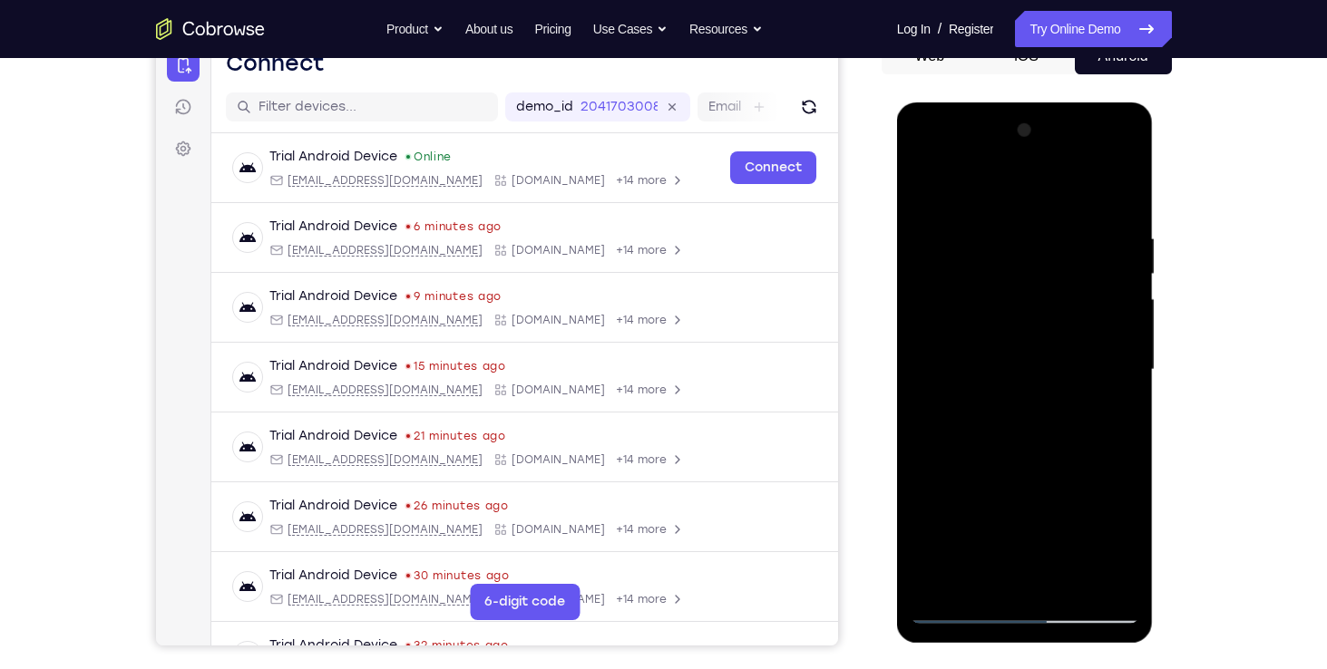
click at [978, 449] on div at bounding box center [1025, 370] width 229 height 508
click at [984, 434] on div at bounding box center [1025, 370] width 229 height 508
